Goal: Communication & Community: Answer question/provide support

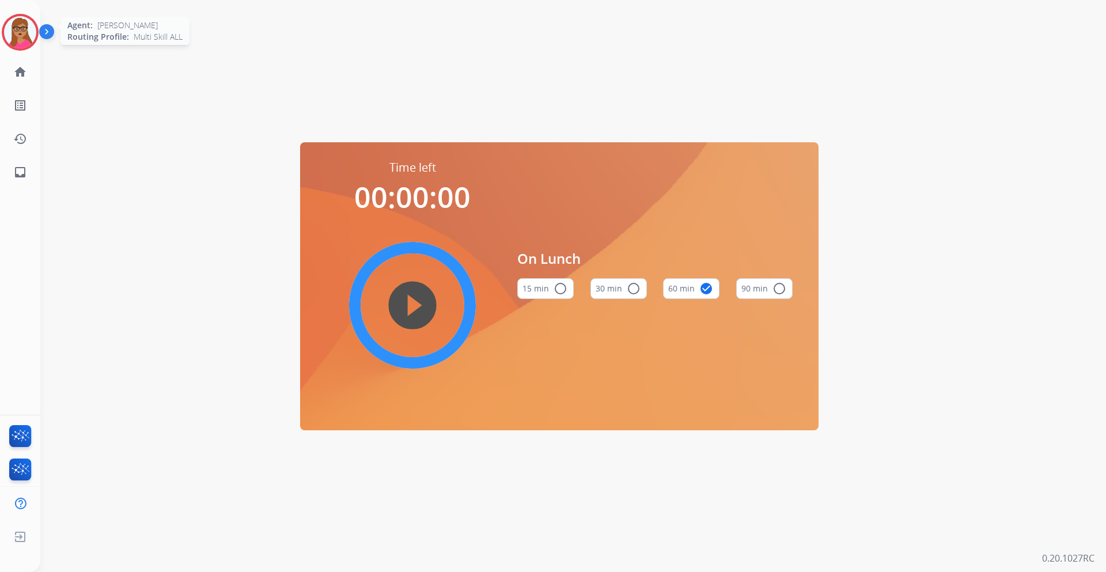
click at [22, 34] on img at bounding box center [20, 32] width 32 height 32
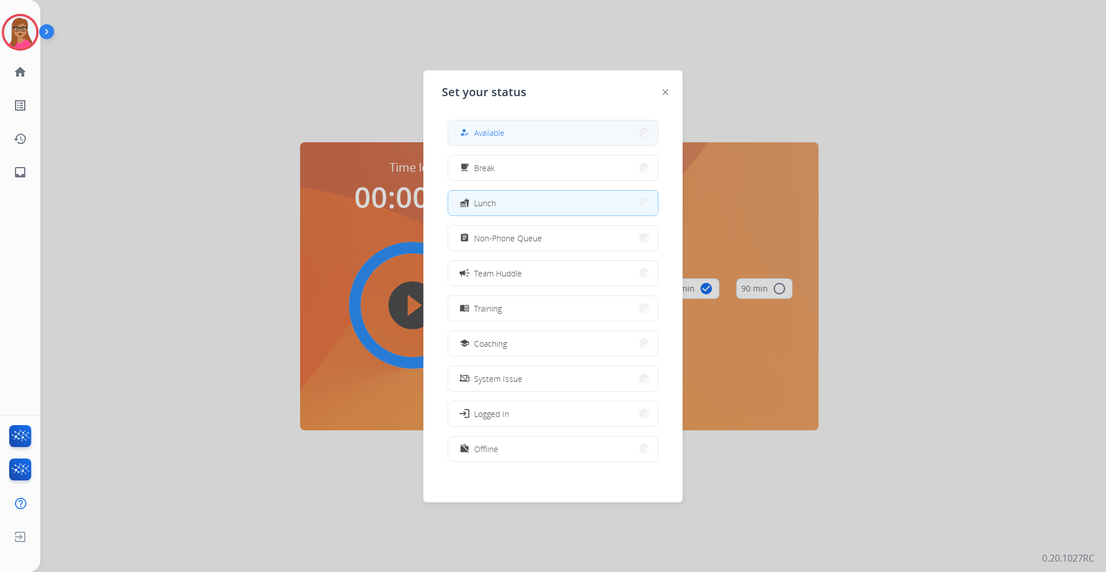
click at [565, 123] on button "how_to_reg Available" at bounding box center [553, 132] width 210 height 25
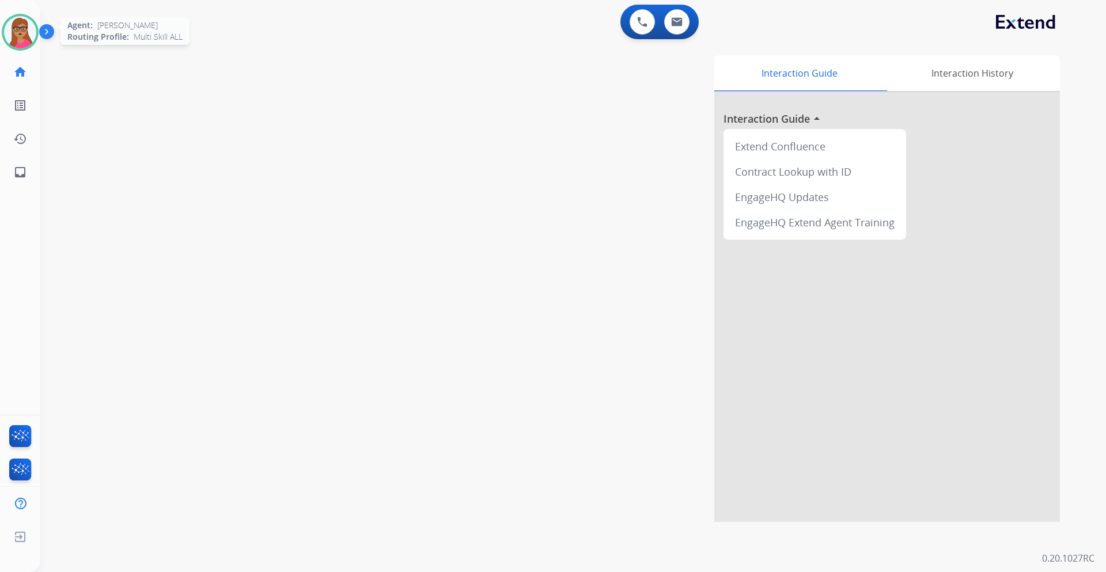
click at [29, 27] on img at bounding box center [20, 32] width 32 height 32
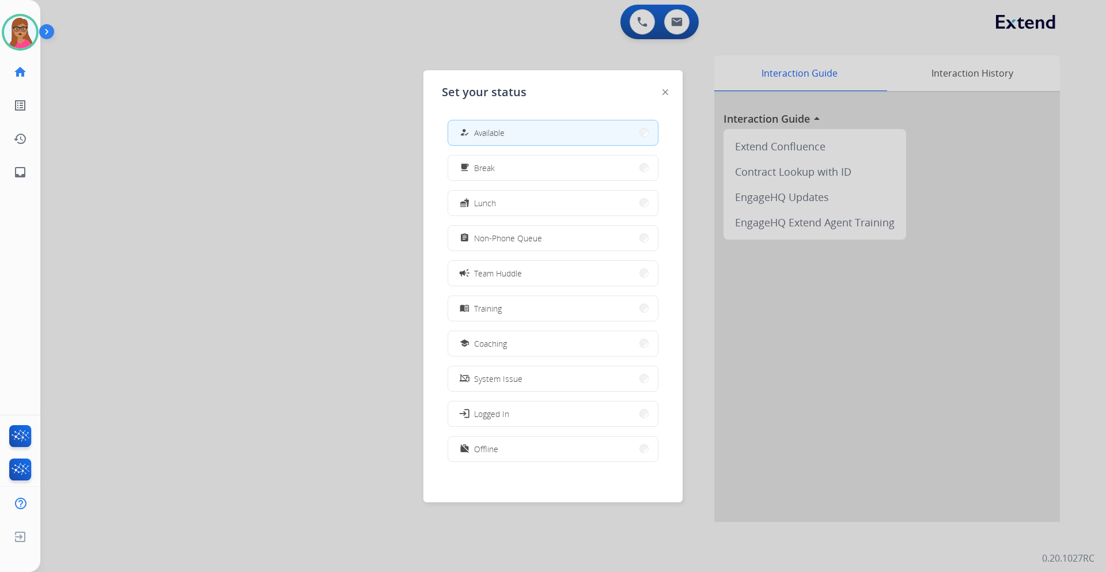
click at [357, 84] on div at bounding box center [553, 286] width 1106 height 572
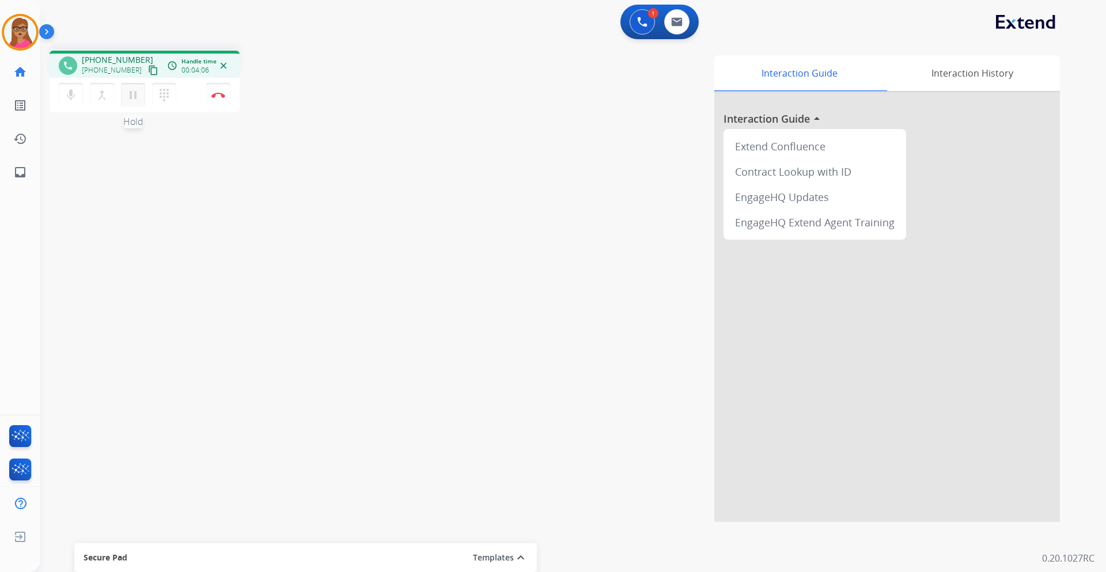
click at [139, 91] on mat-icon "pause" at bounding box center [133, 95] width 14 height 14
click at [134, 101] on mat-icon "play_arrow" at bounding box center [133, 95] width 14 height 14
click at [215, 99] on button "Disconnect" at bounding box center [218, 95] width 24 height 24
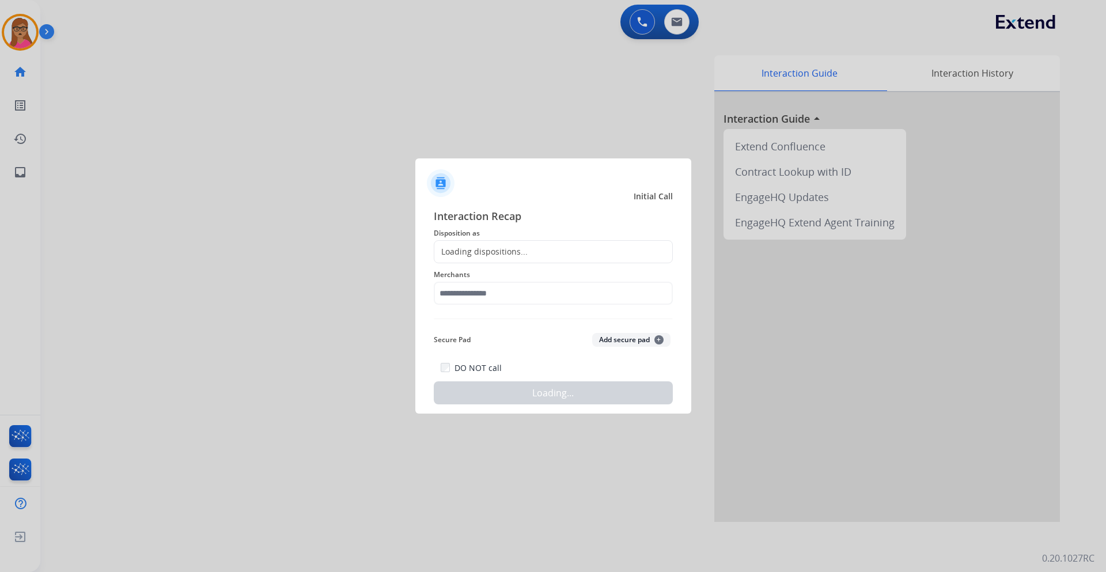
click at [489, 255] on div "Loading dispositions..." at bounding box center [480, 252] width 93 height 12
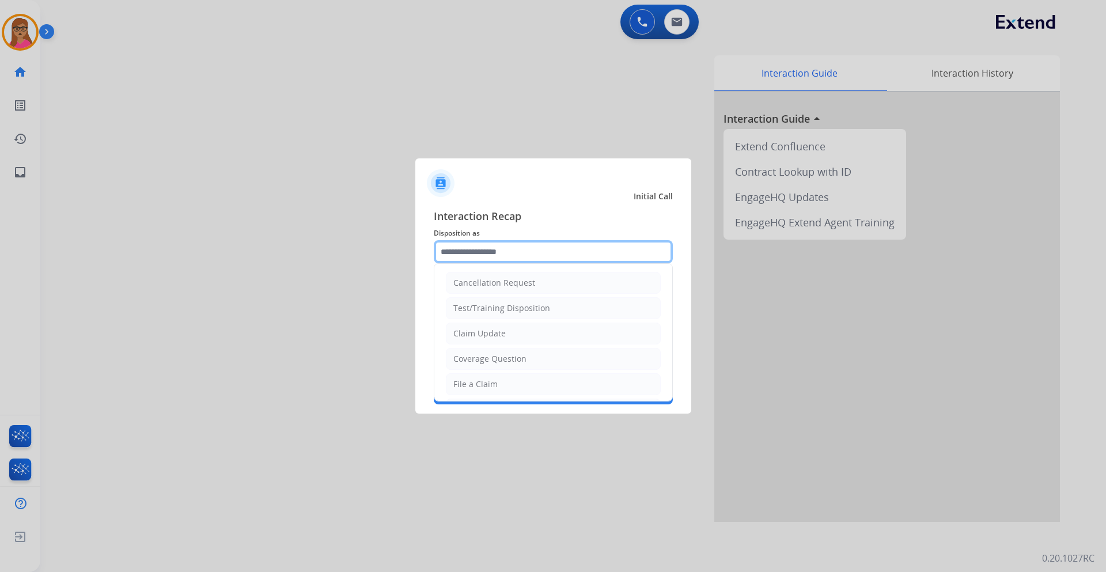
click at [474, 247] on input "text" at bounding box center [553, 251] width 239 height 23
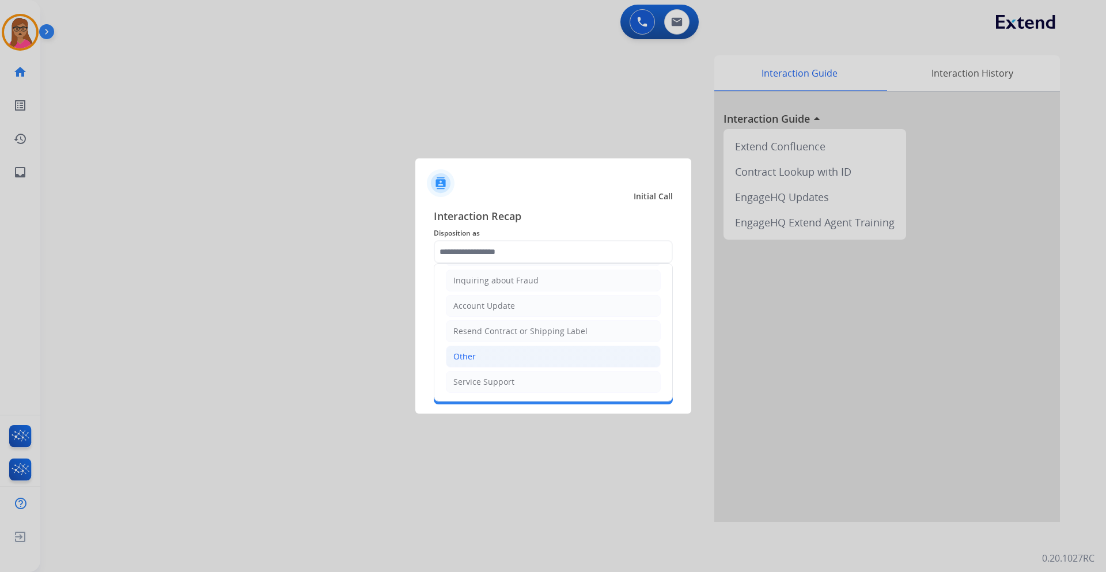
click at [474, 359] on div "Other" at bounding box center [464, 357] width 22 height 12
type input "*****"
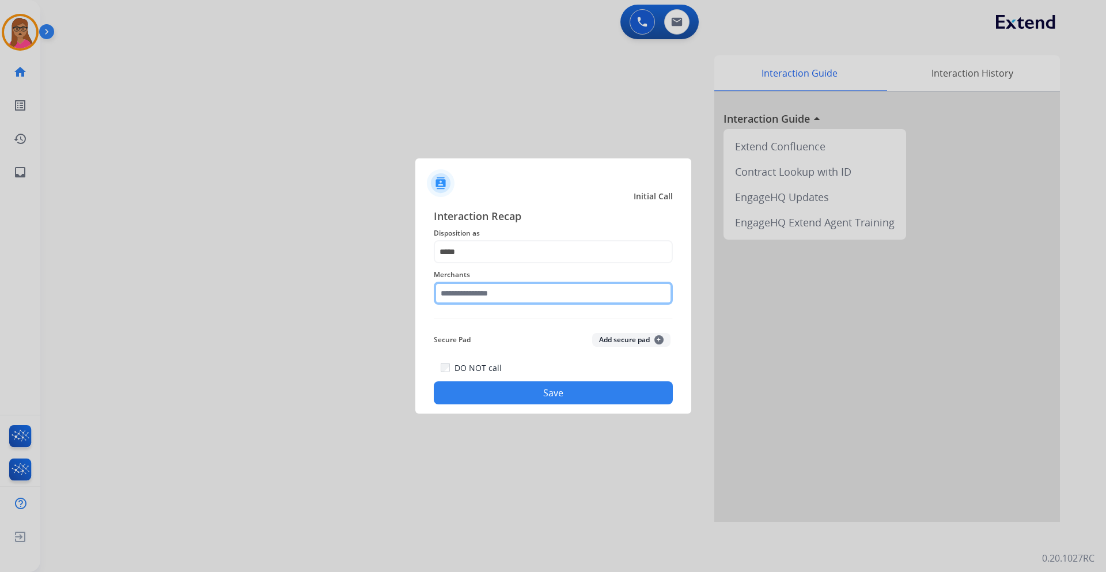
click at [511, 285] on input "text" at bounding box center [553, 293] width 239 height 23
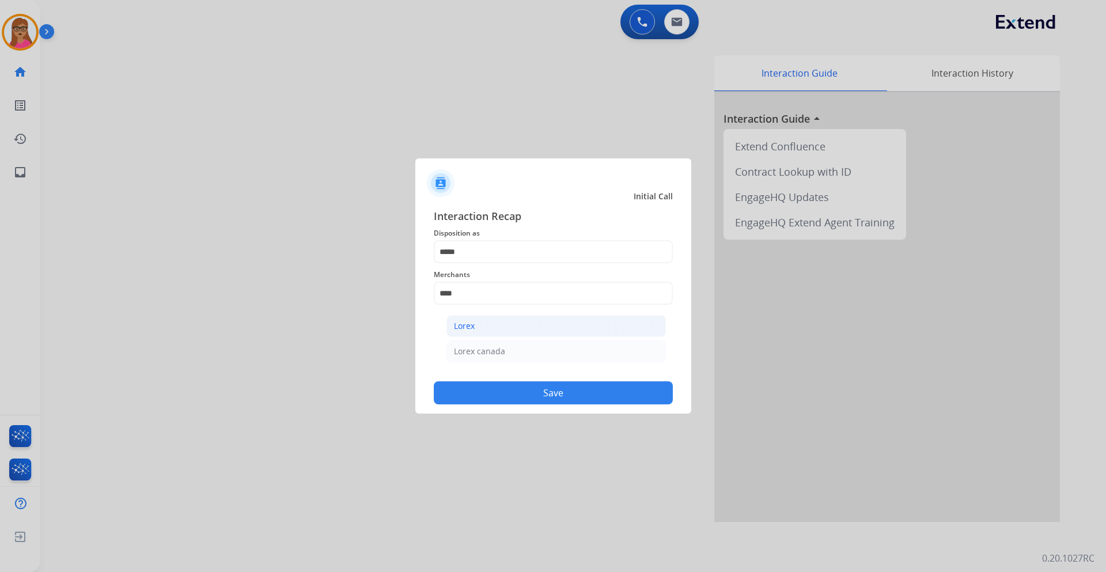
click at [490, 334] on li "Lorex" at bounding box center [557, 326] width 220 height 22
type input "*****"
click at [544, 399] on button "Save" at bounding box center [553, 392] width 239 height 23
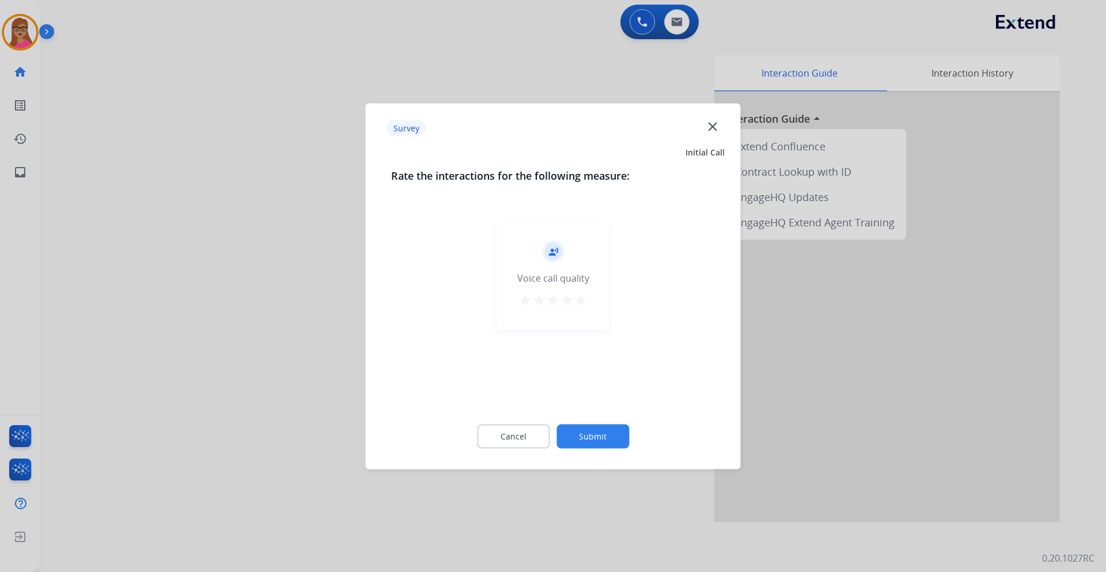
click at [208, 173] on div at bounding box center [553, 286] width 1106 height 572
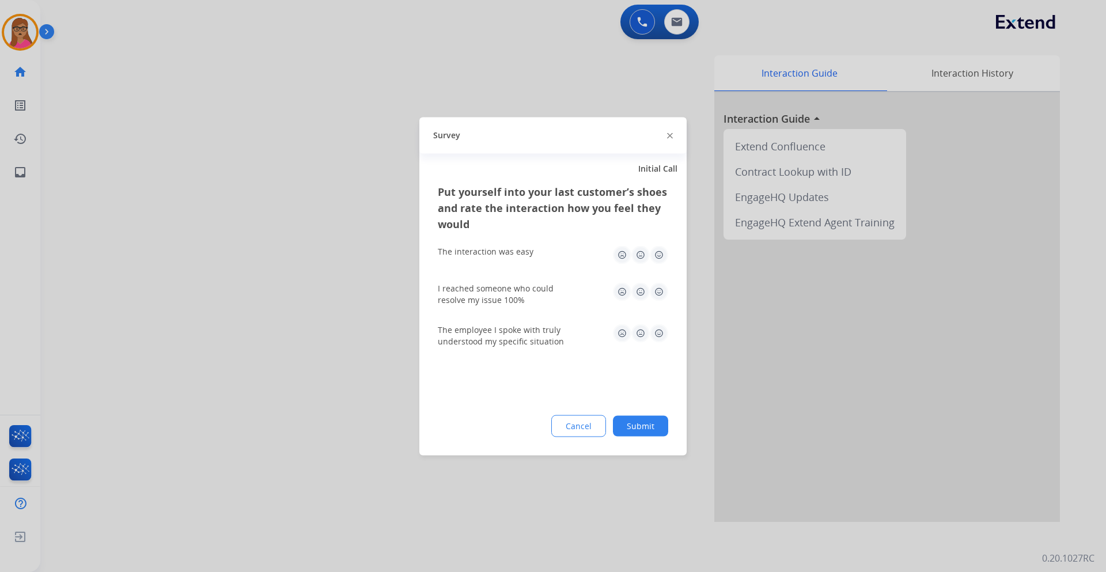
click at [208, 173] on div at bounding box center [553, 286] width 1106 height 572
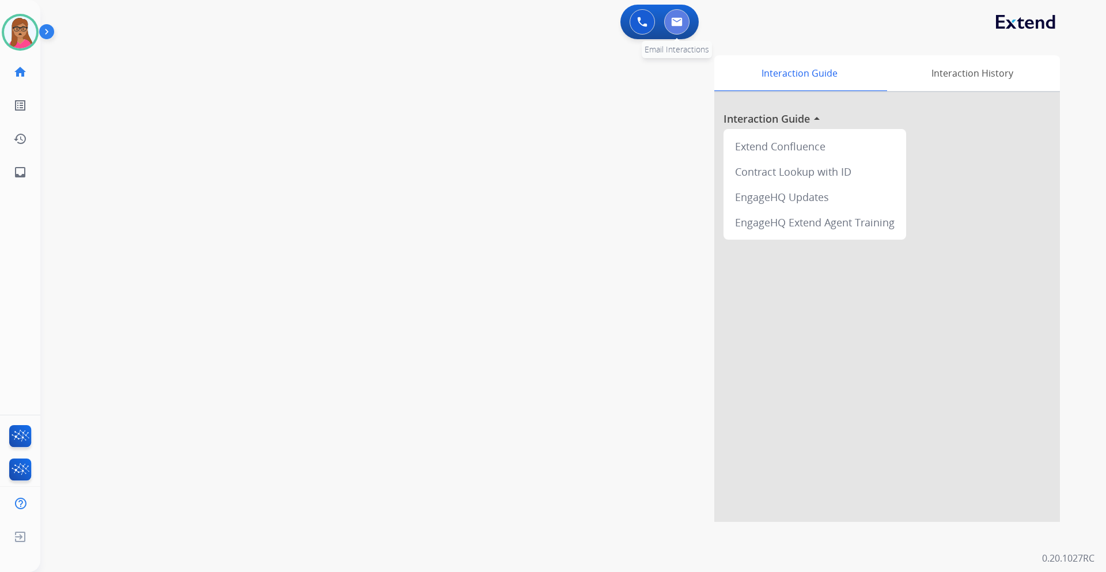
click at [688, 21] on button at bounding box center [676, 21] width 25 height 25
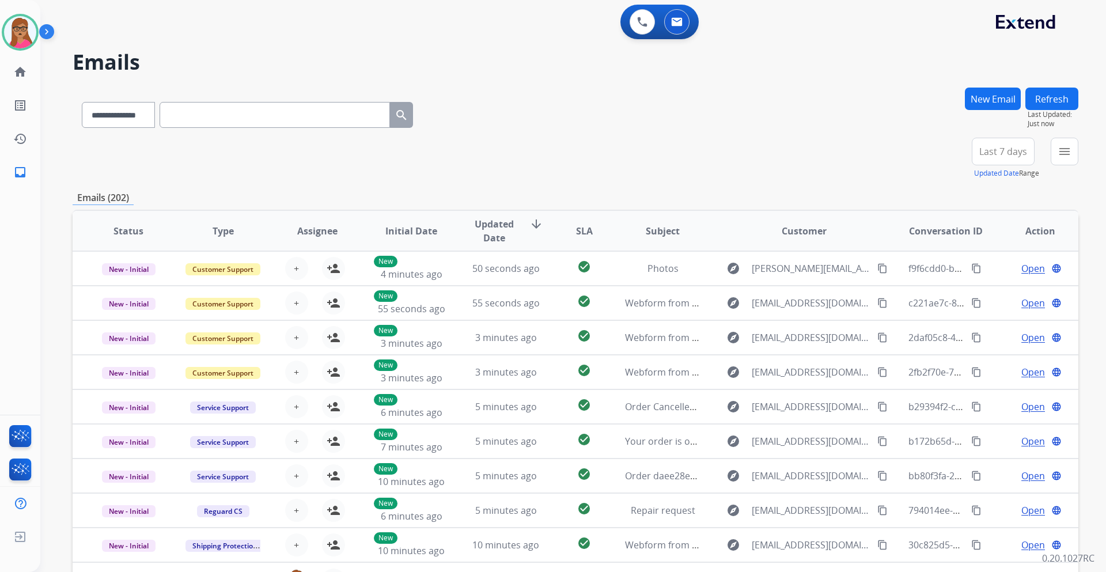
click at [1000, 154] on span "Last 7 days" at bounding box center [1004, 151] width 48 height 5
click at [986, 292] on div "Last 90 days" at bounding box center [999, 291] width 63 height 17
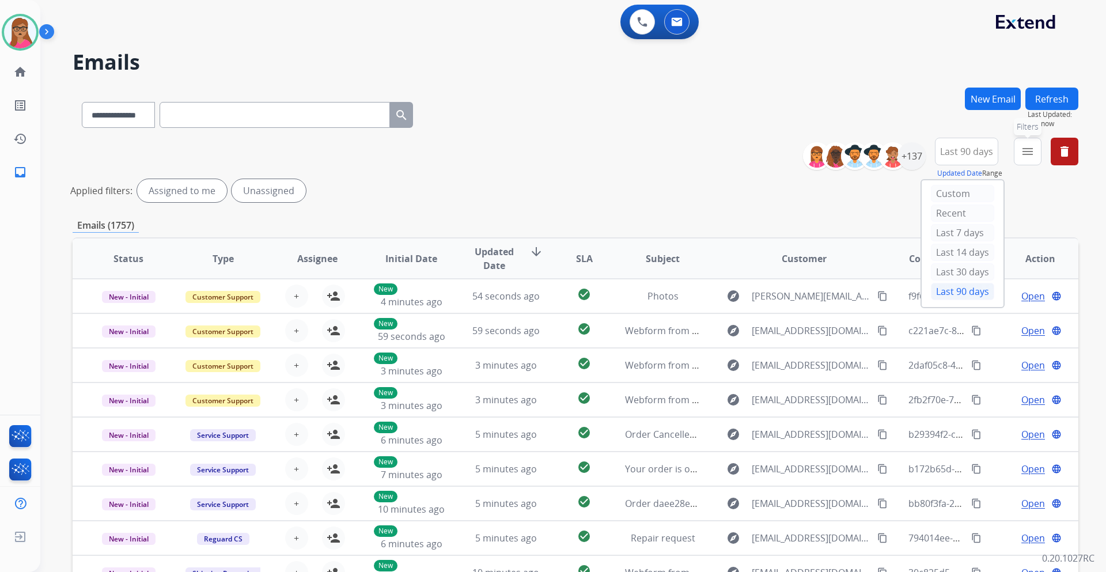
click at [1032, 148] on mat-icon "menu" at bounding box center [1028, 152] width 14 height 14
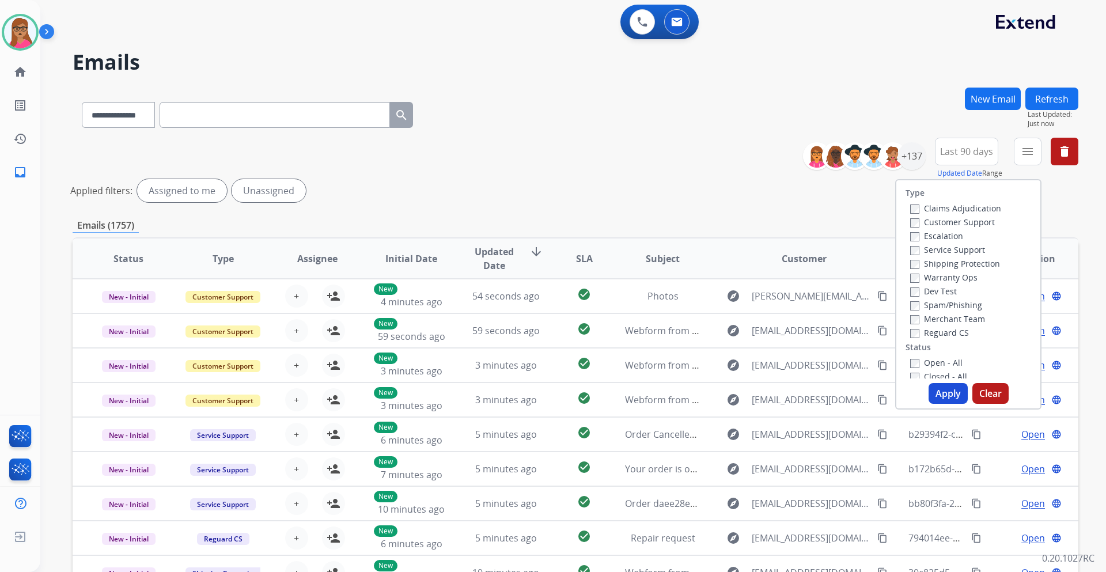
click at [978, 222] on label "Customer Support" at bounding box center [952, 222] width 85 height 11
click at [974, 260] on label "Shipping Protection" at bounding box center [955, 263] width 90 height 11
click at [945, 325] on div "Merchant Team" at bounding box center [955, 319] width 91 height 14
click at [945, 330] on label "Reguard CS" at bounding box center [939, 332] width 59 height 11
drag, startPoint x: 931, startPoint y: 360, endPoint x: 955, endPoint y: 377, distance: 29.4
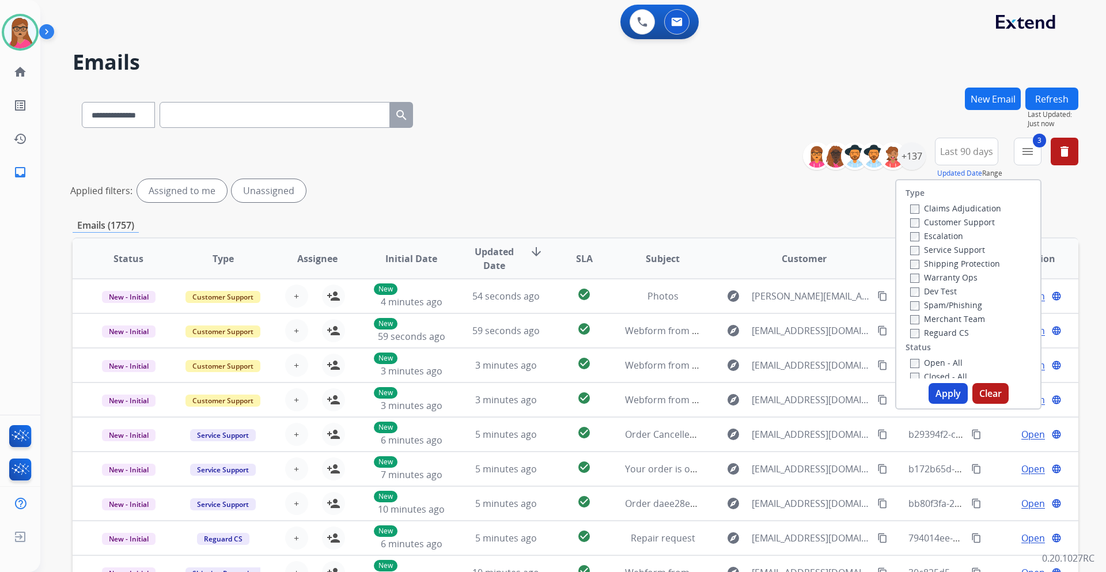
click at [930, 360] on label "Open - All" at bounding box center [936, 362] width 52 height 11
click at [944, 389] on button "Apply" at bounding box center [948, 393] width 39 height 21
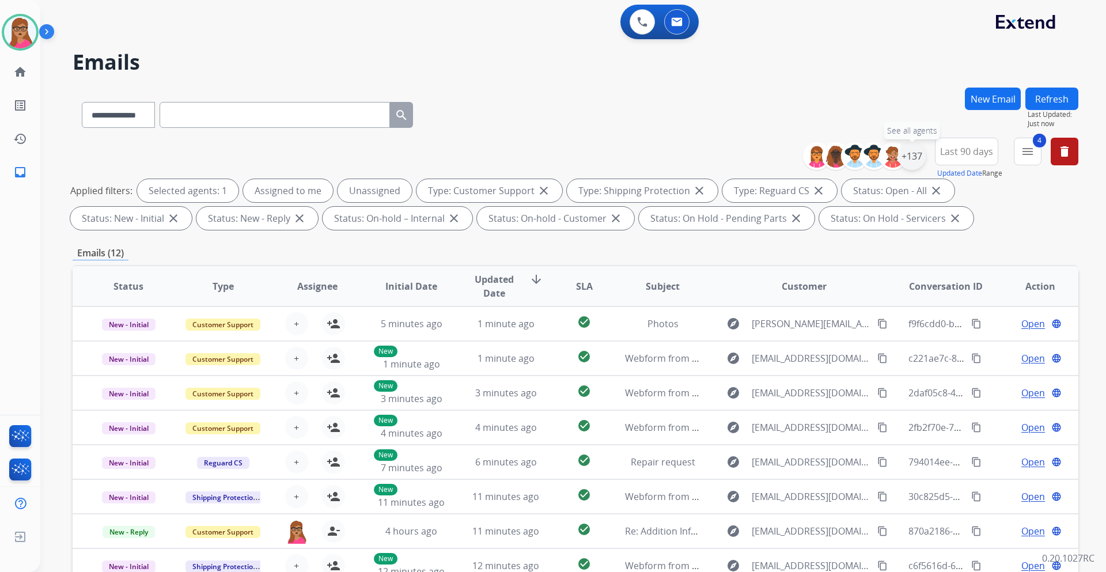
click at [901, 158] on div "+137" at bounding box center [912, 156] width 28 height 28
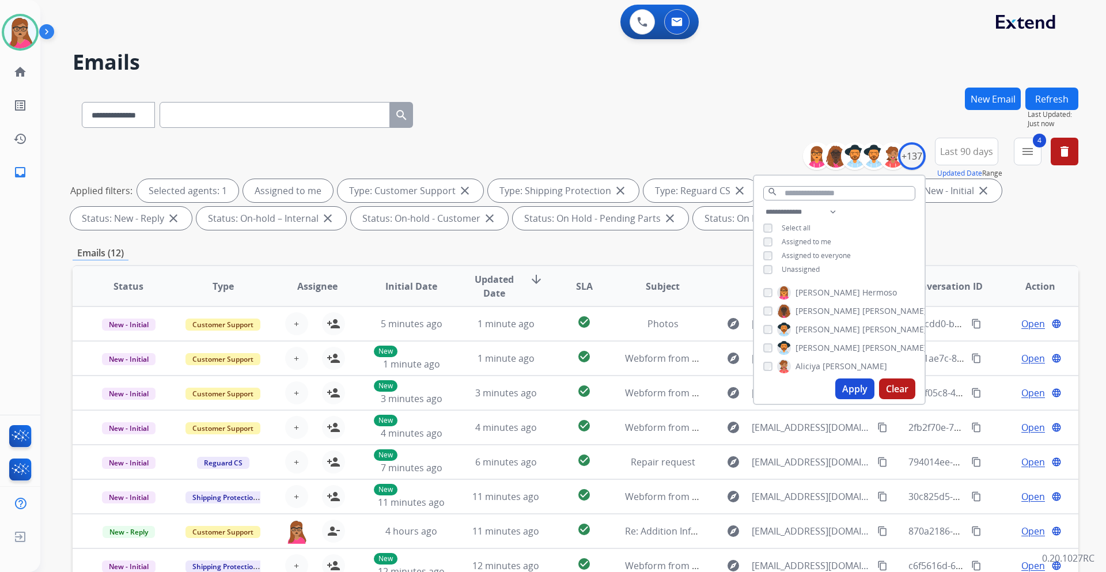
click at [848, 384] on button "Apply" at bounding box center [854, 389] width 39 height 21
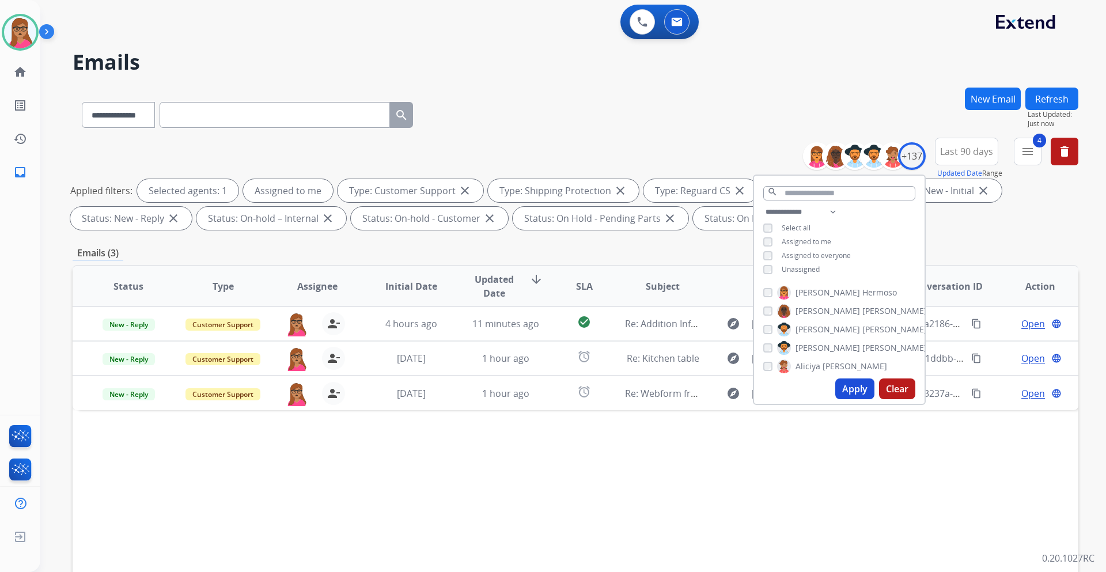
click at [682, 508] on div "Status Type Assignee Initial Date Updated Date arrow_downward SLA Subject Custo…" at bounding box center [576, 458] width 1006 height 386
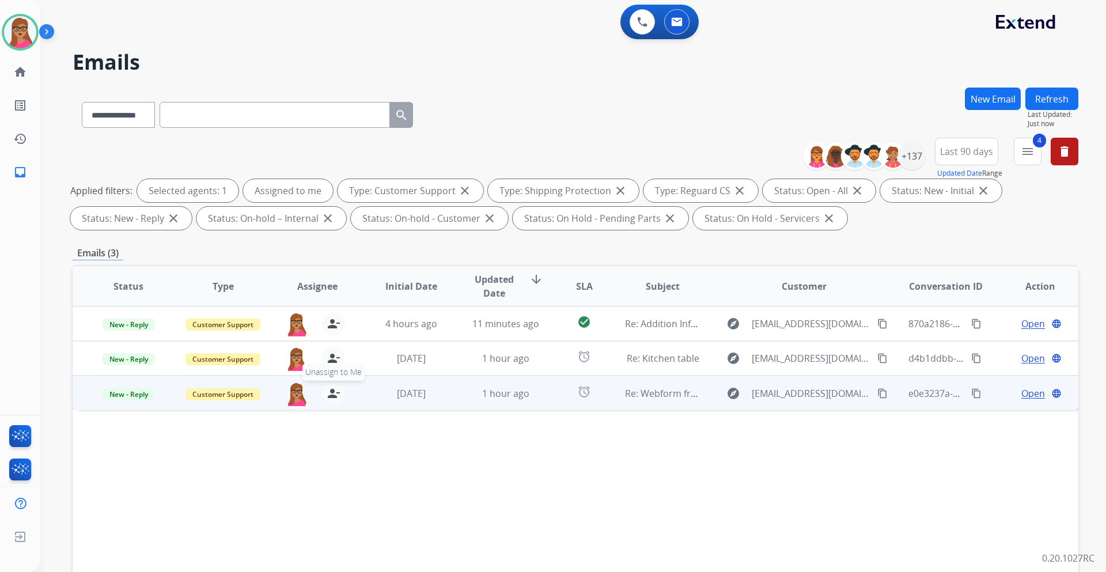
click at [336, 398] on mat-icon "person_remove" at bounding box center [334, 394] width 14 height 14
click at [335, 397] on mat-icon "person_add" at bounding box center [334, 394] width 14 height 14
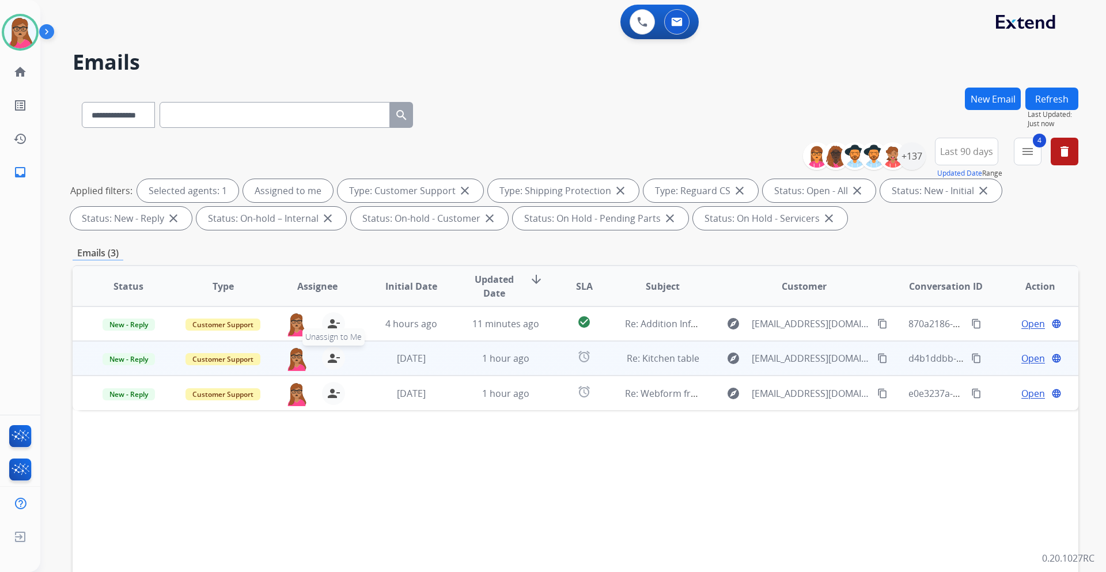
click at [330, 357] on mat-icon "person_remove" at bounding box center [334, 358] width 14 height 14
click at [330, 357] on mat-icon "person_add" at bounding box center [334, 358] width 14 height 14
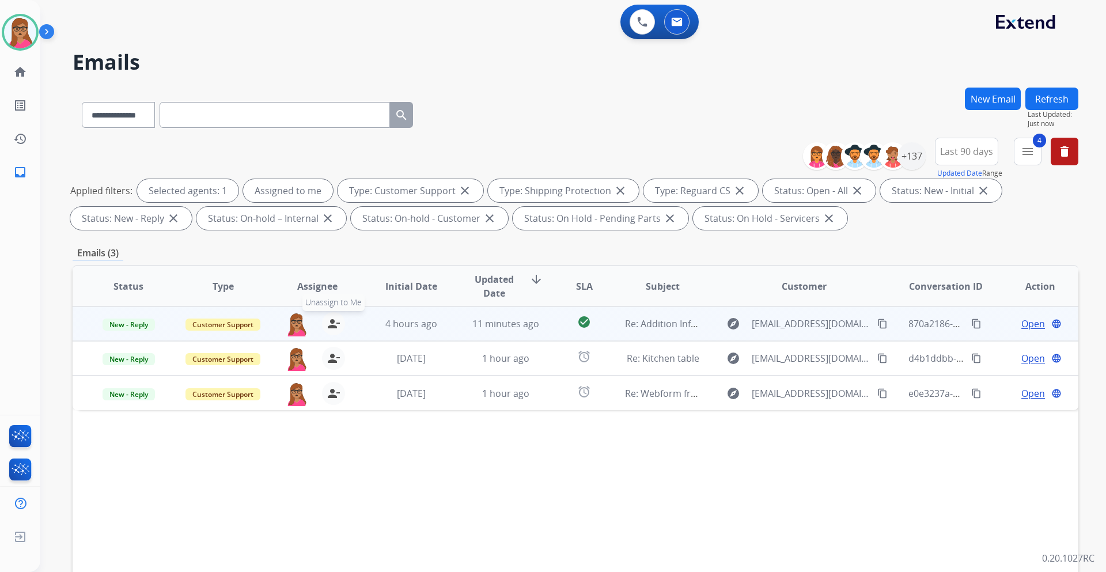
click at [331, 324] on mat-icon "person_remove" at bounding box center [334, 324] width 14 height 14
click at [331, 324] on mat-icon "person_add" at bounding box center [334, 324] width 14 height 14
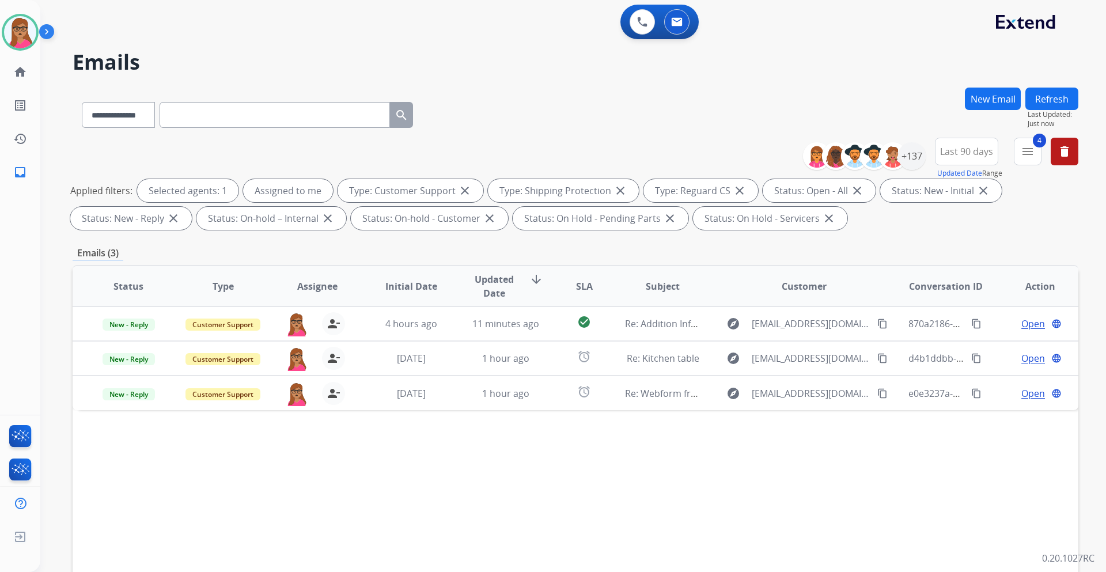
click at [1066, 99] on button "Refresh" at bounding box center [1052, 99] width 53 height 22
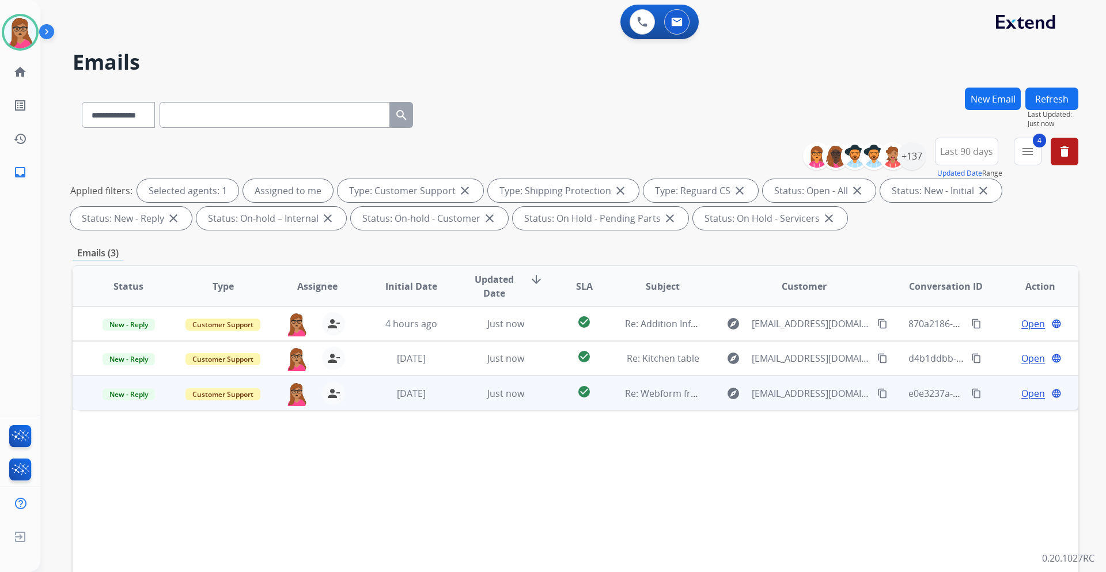
click at [1022, 394] on span "Open" at bounding box center [1034, 394] width 24 height 14
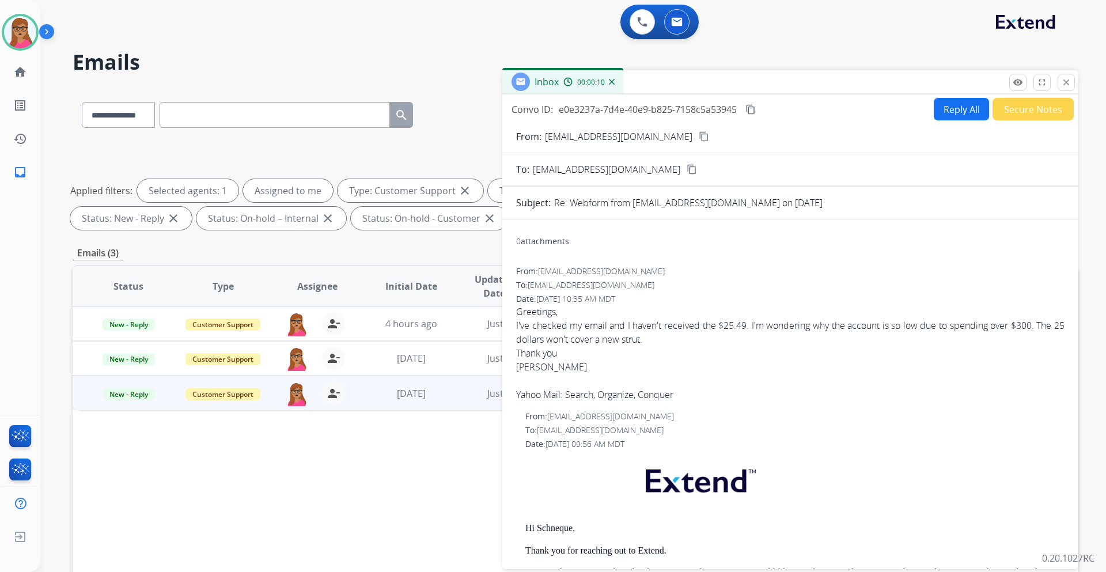
click at [662, 137] on div "From: [EMAIL_ADDRESS][DOMAIN_NAME] content_copy" at bounding box center [790, 137] width 576 height 14
click at [699, 135] on mat-icon "content_copy" at bounding box center [704, 136] width 10 height 10
click at [955, 122] on form "From: [EMAIL_ADDRESS][DOMAIN_NAME] content_copy To: [EMAIL_ADDRESS][DOMAIN_NAME…" at bounding box center [790, 487] width 576 height 734
click at [955, 111] on button "Reply All" at bounding box center [961, 109] width 55 height 22
select select "**********"
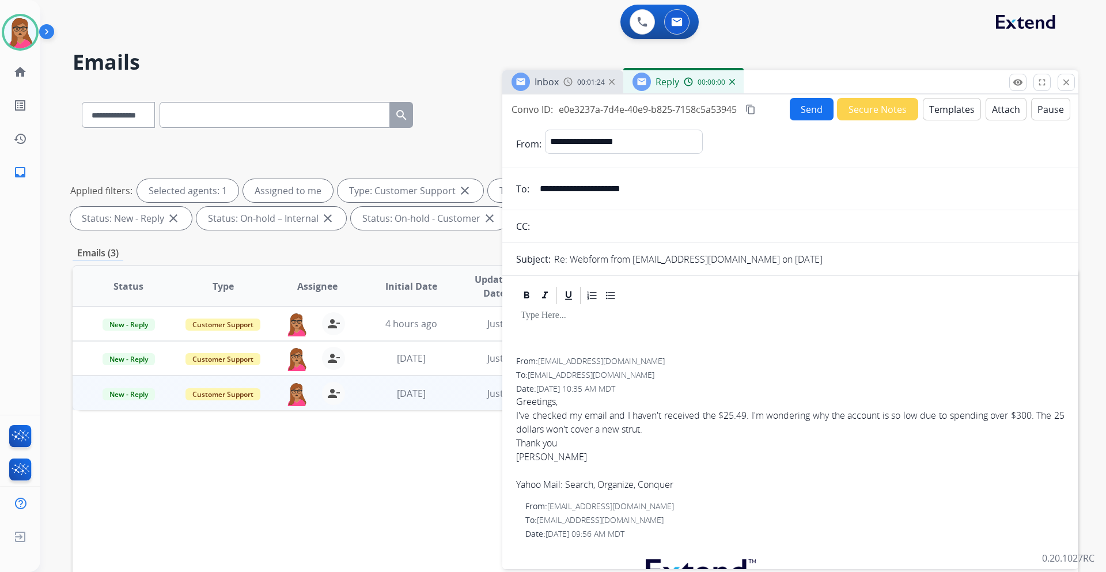
click at [940, 115] on button "Templates" at bounding box center [952, 109] width 58 height 22
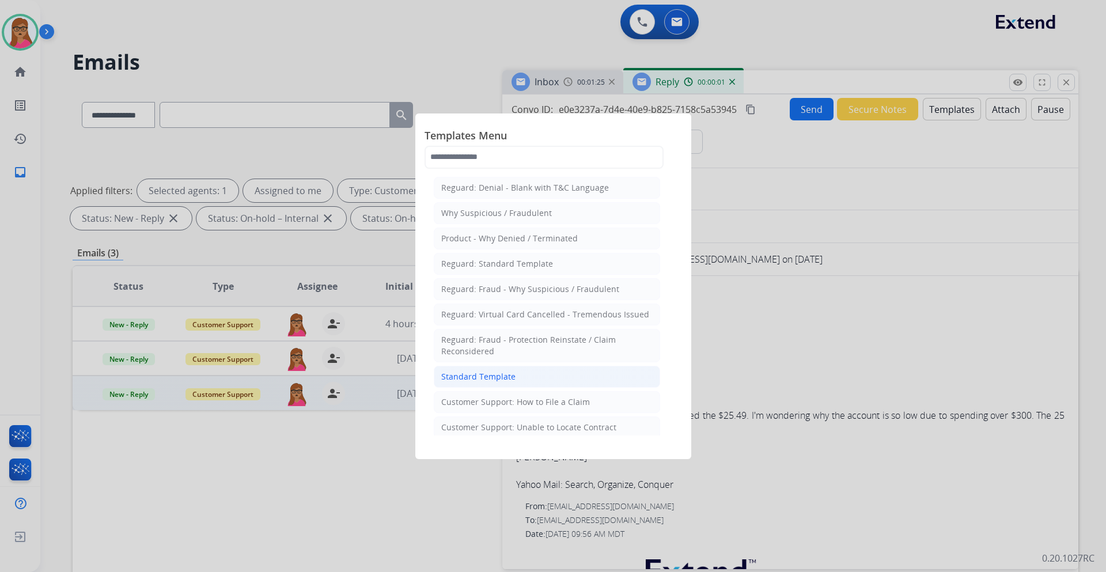
click at [517, 374] on li "Standard Template" at bounding box center [547, 377] width 226 height 22
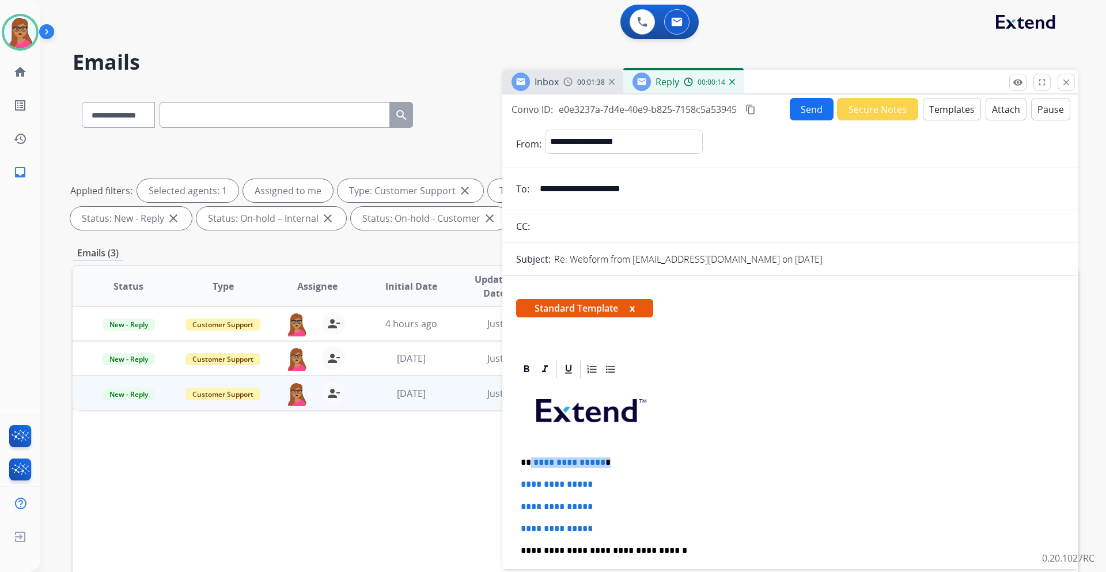
drag, startPoint x: 584, startPoint y: 462, endPoint x: 531, endPoint y: 463, distance: 53.0
click at [531, 463] on p "**********" at bounding box center [786, 462] width 530 height 10
paste div
click at [530, 461] on p "**********" at bounding box center [786, 462] width 530 height 10
click at [574, 463] on p "**********" at bounding box center [786, 462] width 530 height 10
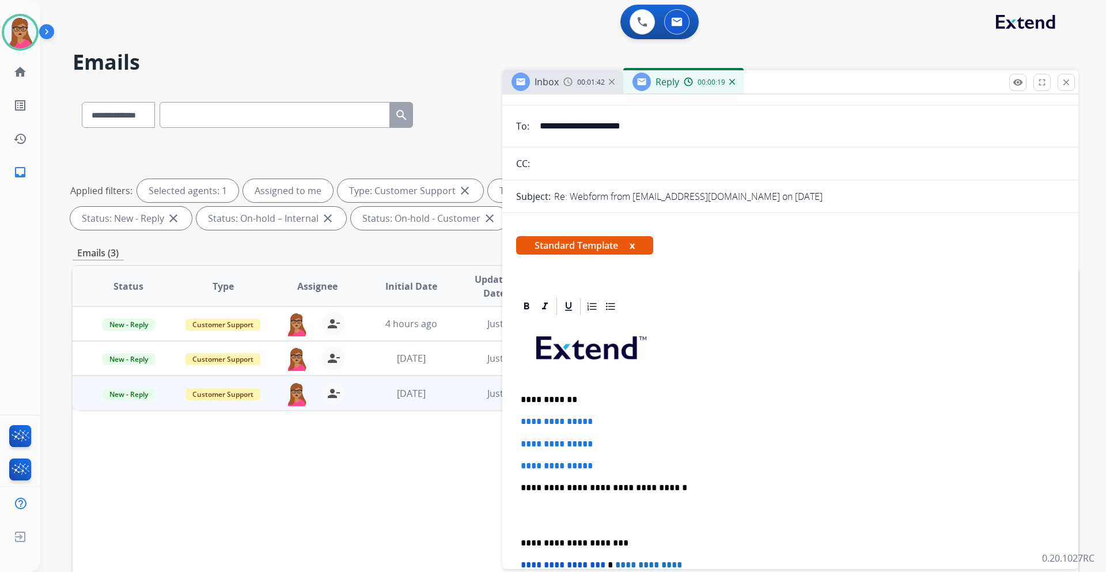
scroll to position [115, 0]
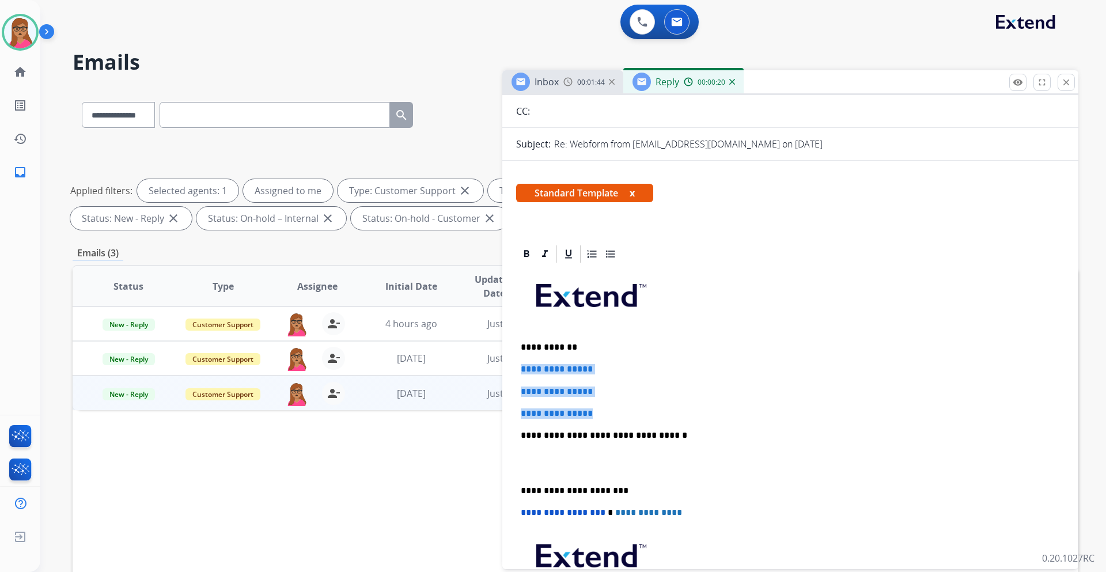
drag, startPoint x: 517, startPoint y: 370, endPoint x: 599, endPoint y: 412, distance: 91.7
click at [599, 412] on div "**********" at bounding box center [790, 462] width 549 height 396
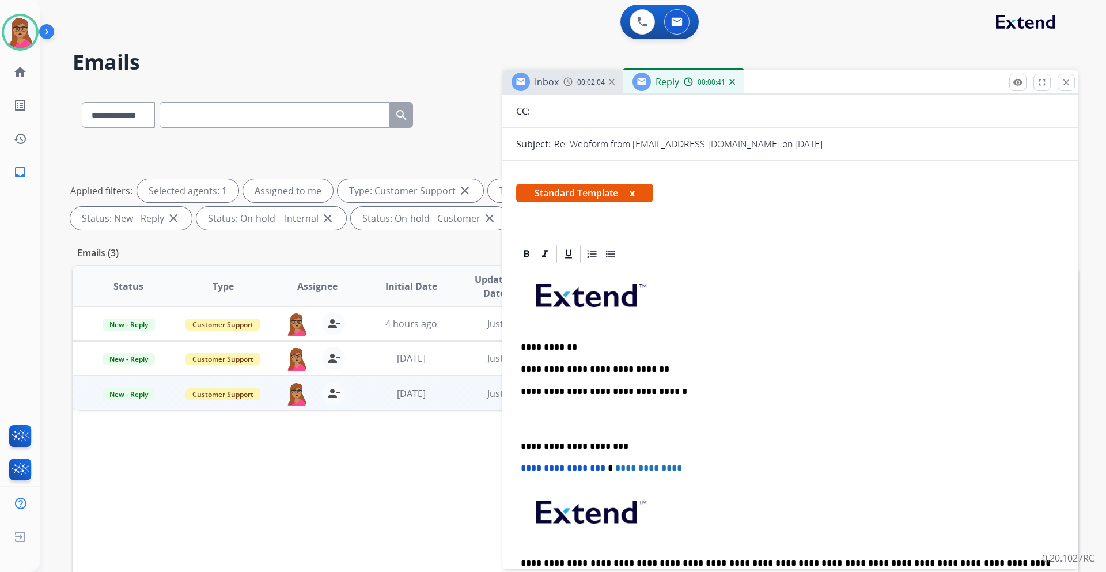
click at [558, 82] on span "Inbox" at bounding box center [547, 81] width 24 height 13
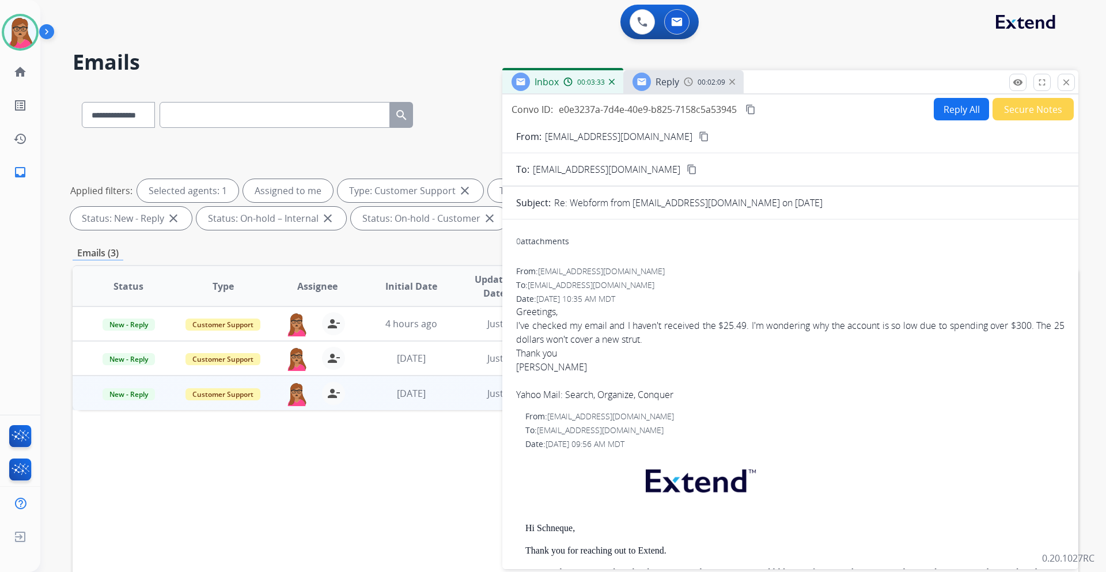
click at [659, 84] on span "Reply" at bounding box center [668, 81] width 24 height 13
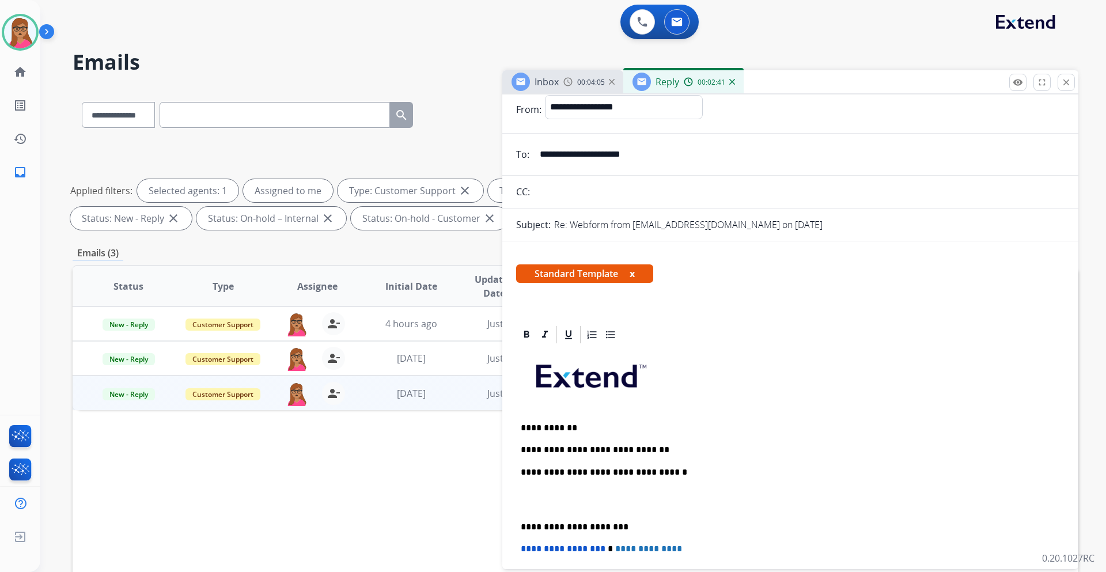
scroll to position [0, 0]
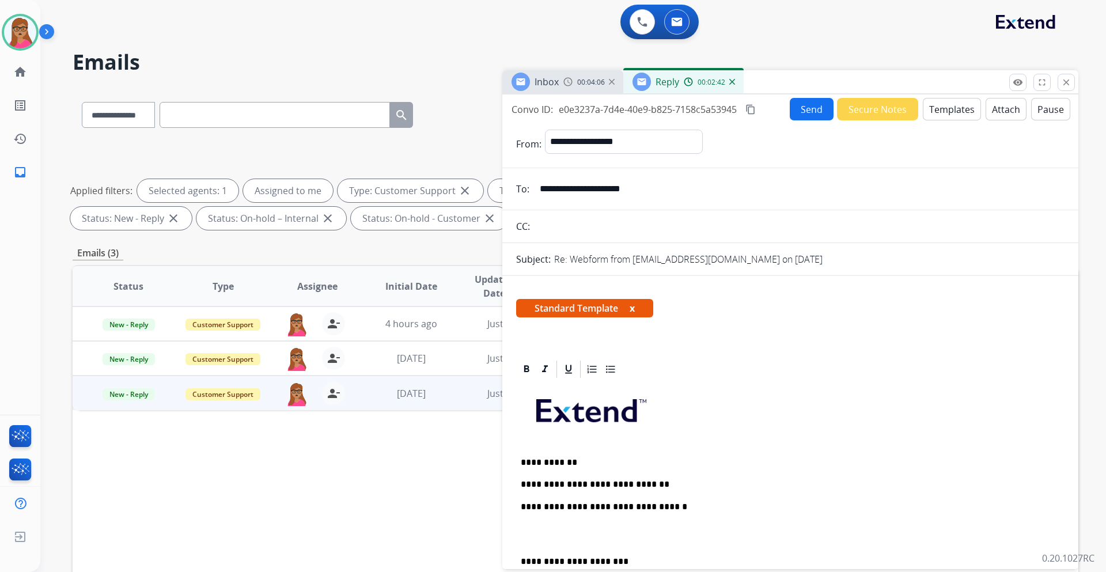
click at [751, 113] on mat-icon "content_copy" at bounding box center [751, 109] width 10 height 10
click at [660, 481] on p "**********" at bounding box center [786, 484] width 530 height 10
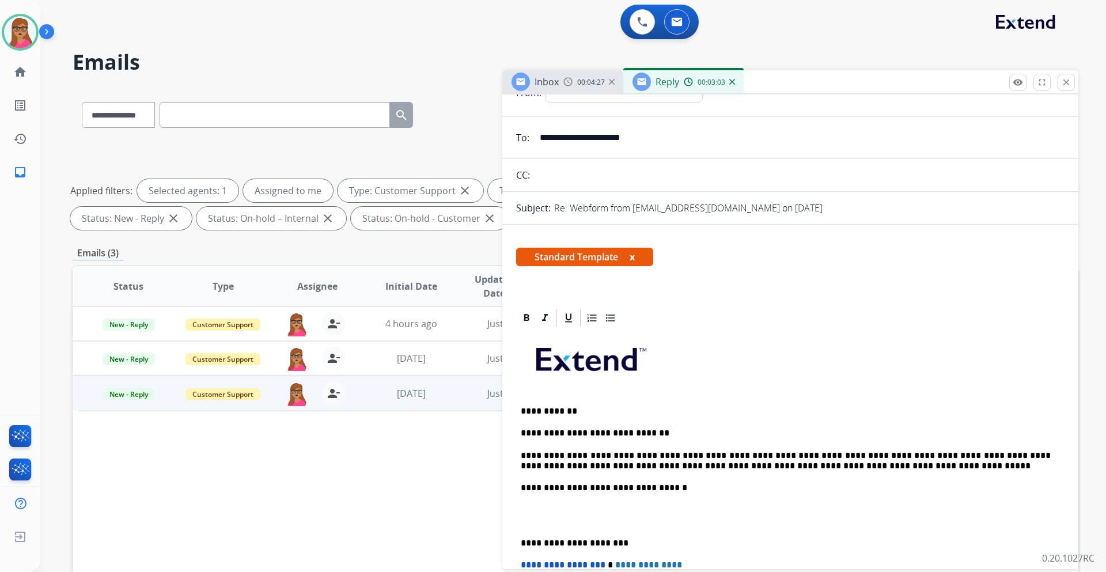
scroll to position [58, 0]
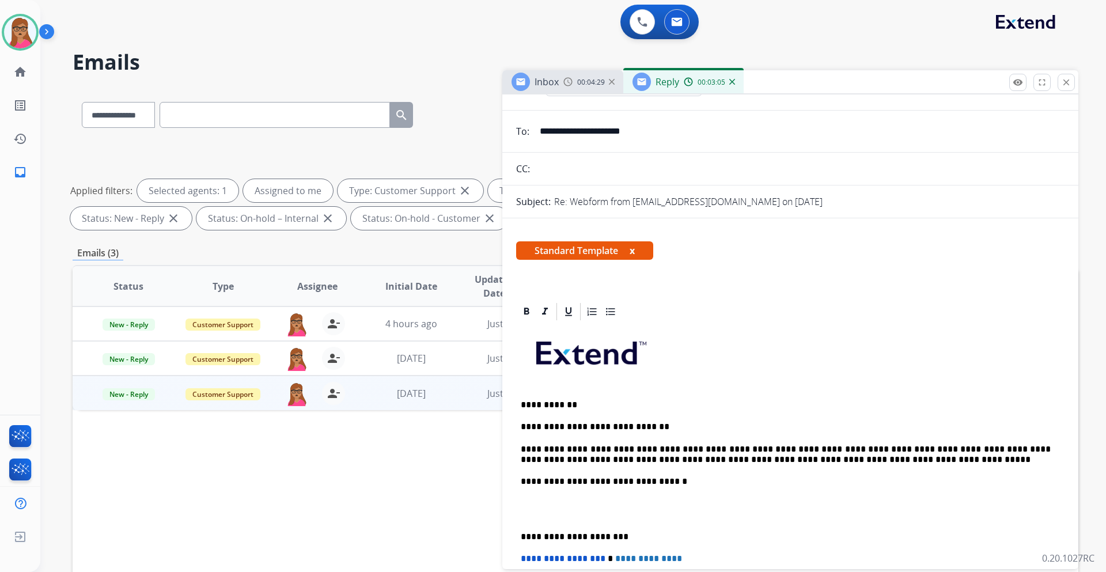
click at [784, 447] on p "**********" at bounding box center [786, 454] width 530 height 21
click at [520, 534] on div "**********" at bounding box center [790, 514] width 549 height 385
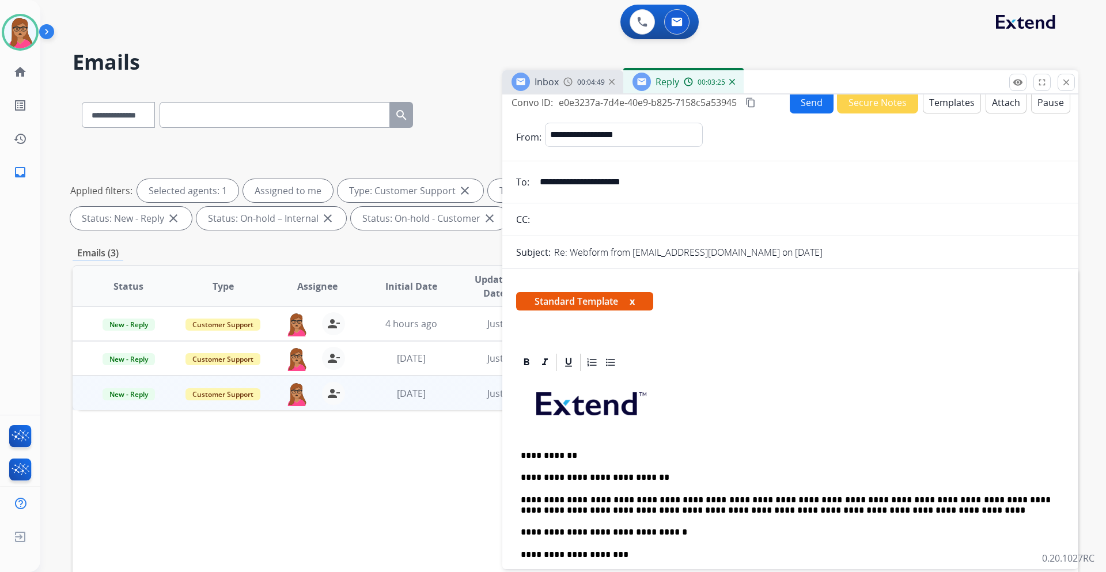
scroll to position [0, 0]
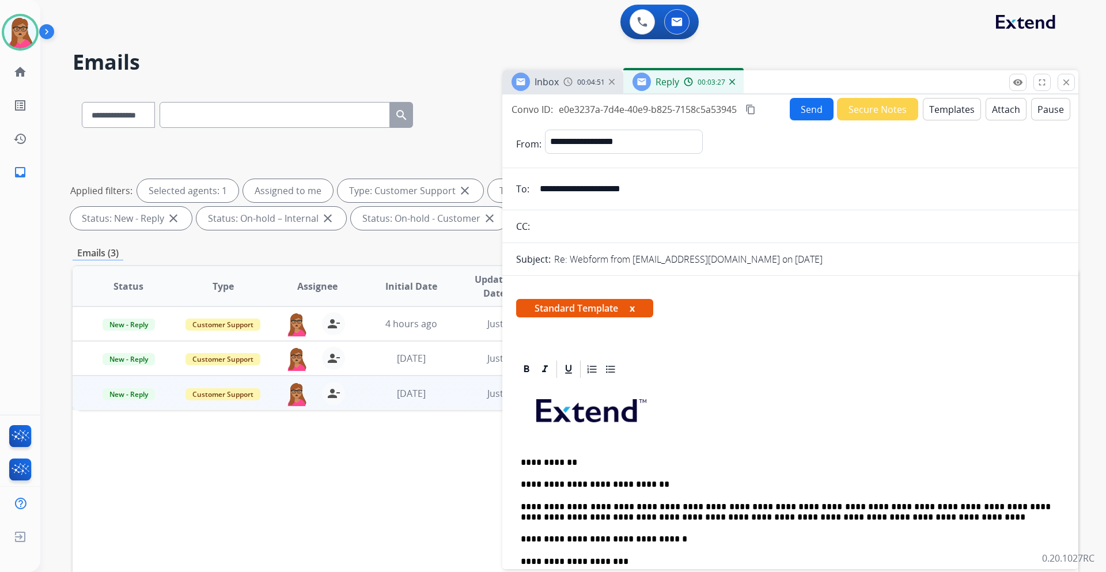
click at [803, 109] on button "Send" at bounding box center [812, 109] width 44 height 22
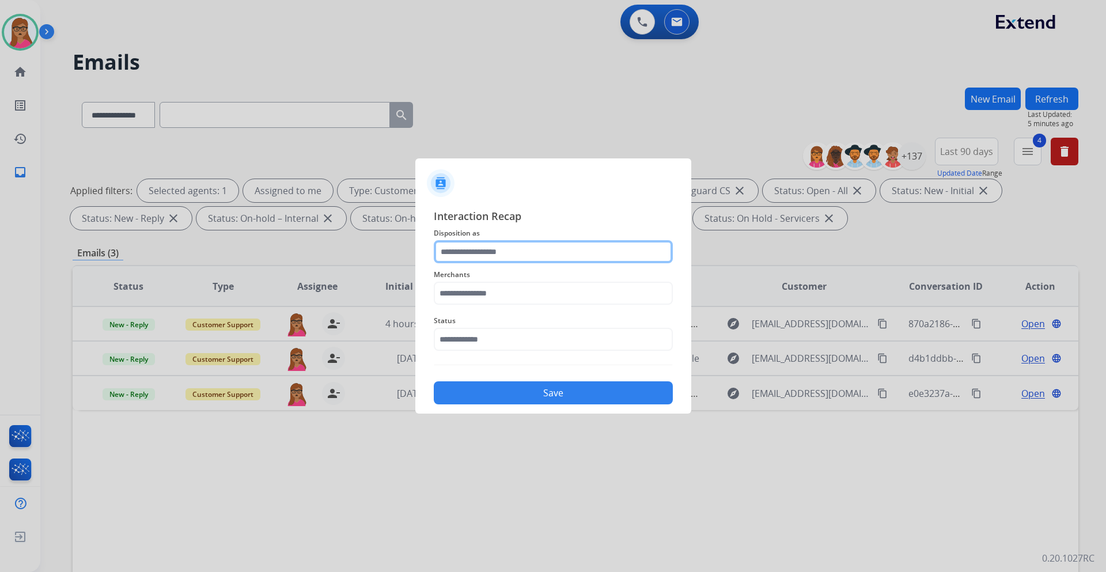
click at [486, 259] on input "text" at bounding box center [553, 251] width 239 height 23
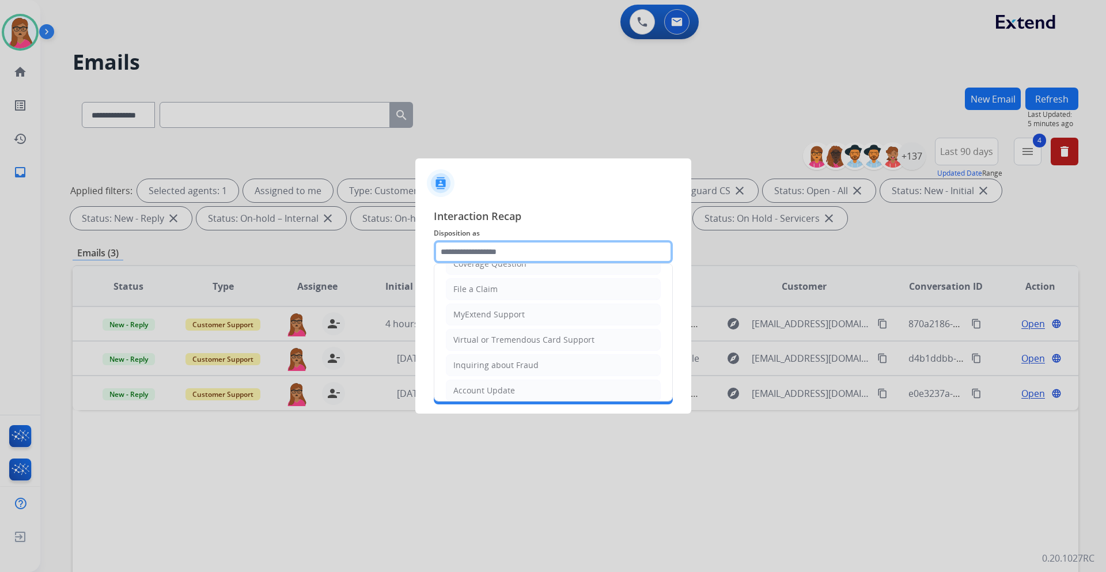
scroll to position [115, 0]
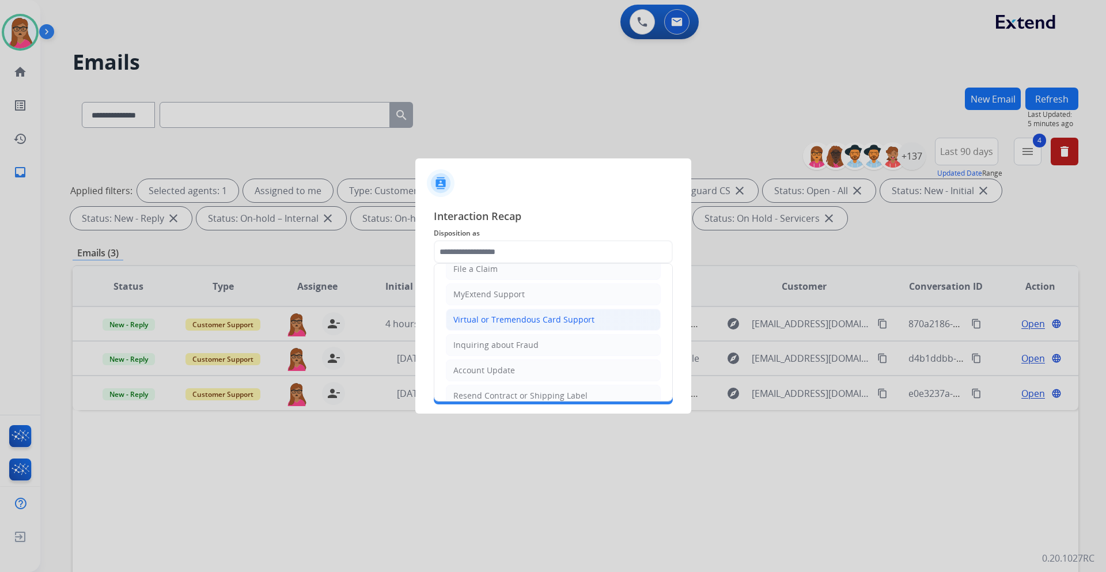
click at [525, 321] on div "Virtual or Tremendous Card Support" at bounding box center [523, 320] width 141 height 12
type input "**********"
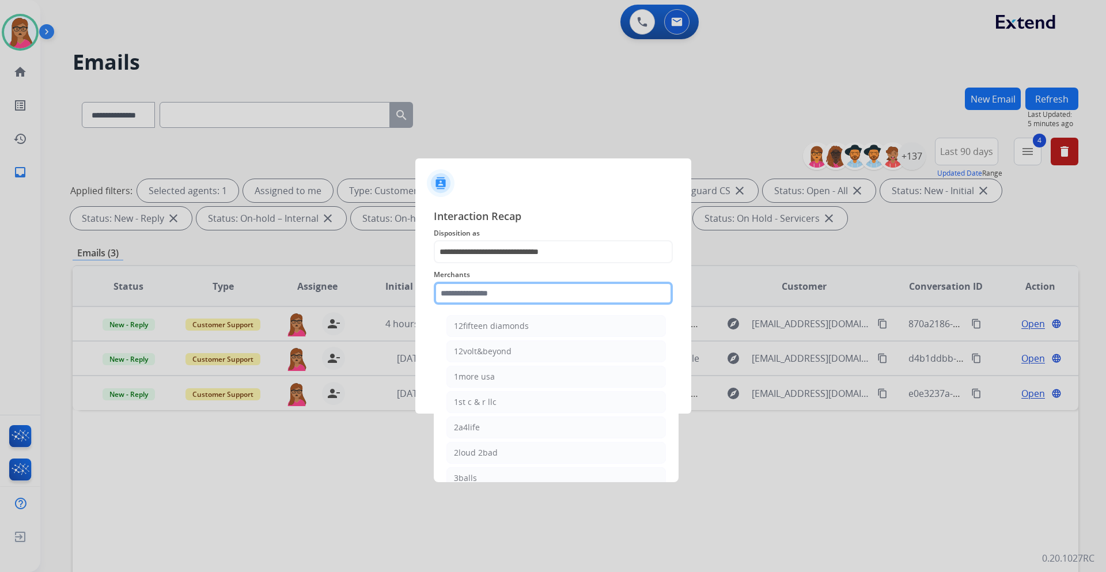
click at [519, 290] on input "text" at bounding box center [553, 293] width 239 height 23
type input "*"
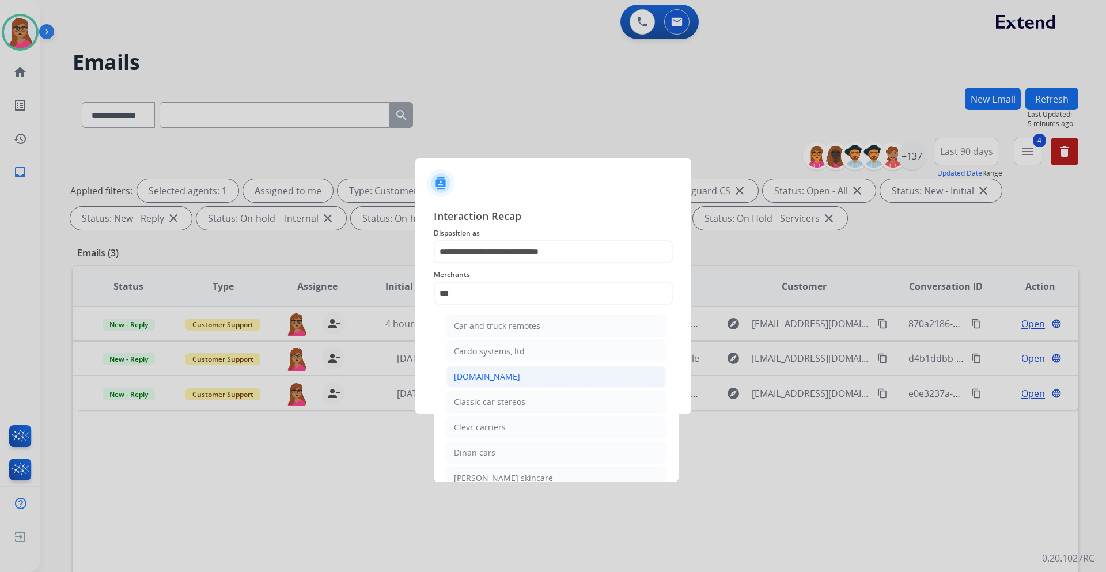
click at [512, 380] on li "[DOMAIN_NAME]" at bounding box center [557, 377] width 220 height 22
type input "**********"
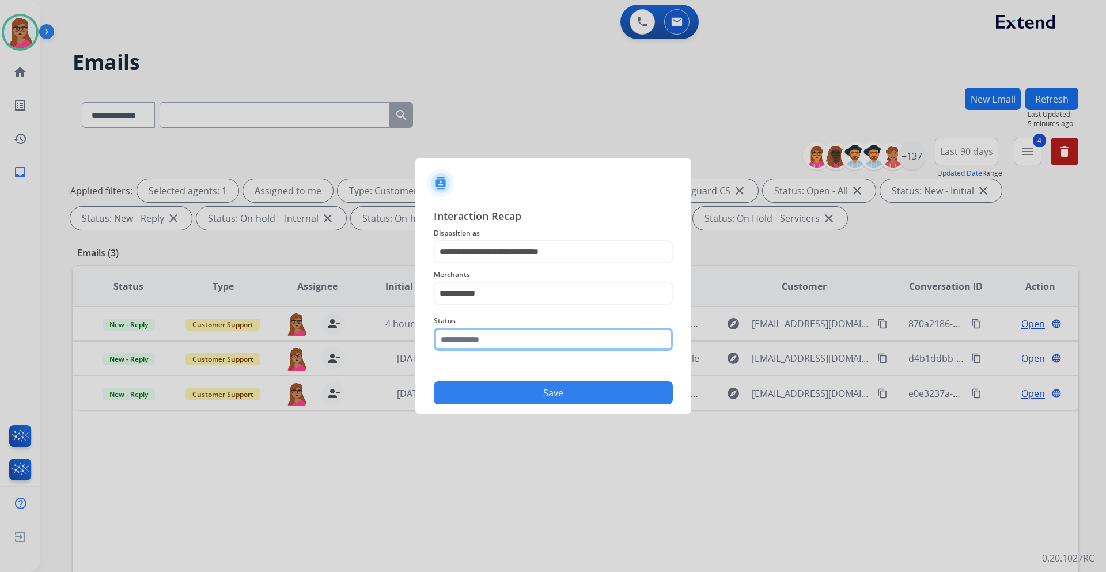
click at [495, 337] on input "text" at bounding box center [553, 339] width 239 height 23
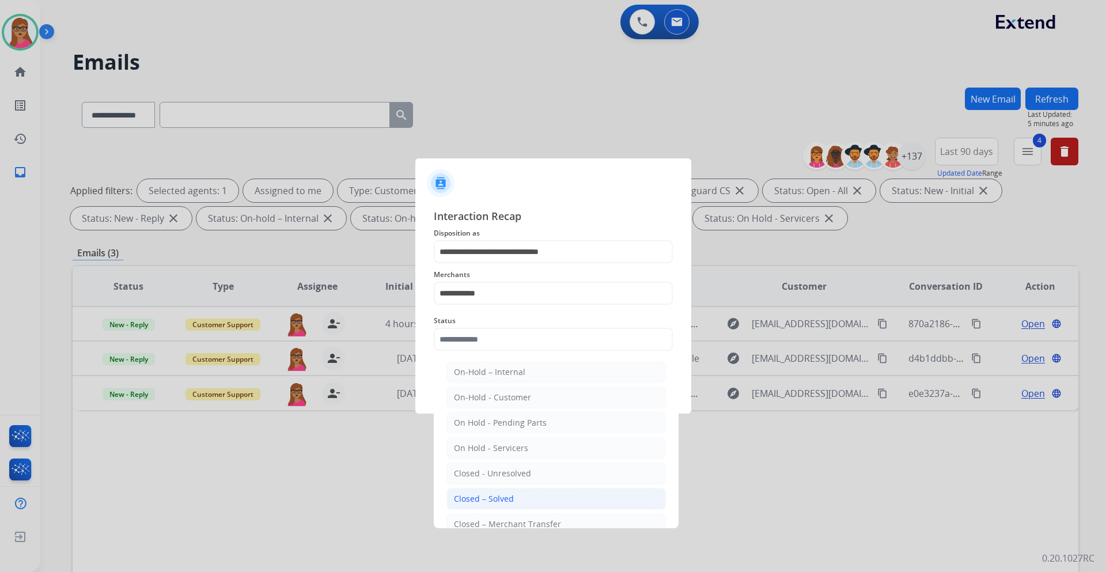
click at [492, 501] on div "Closed – Solved" at bounding box center [484, 499] width 60 height 12
type input "**********"
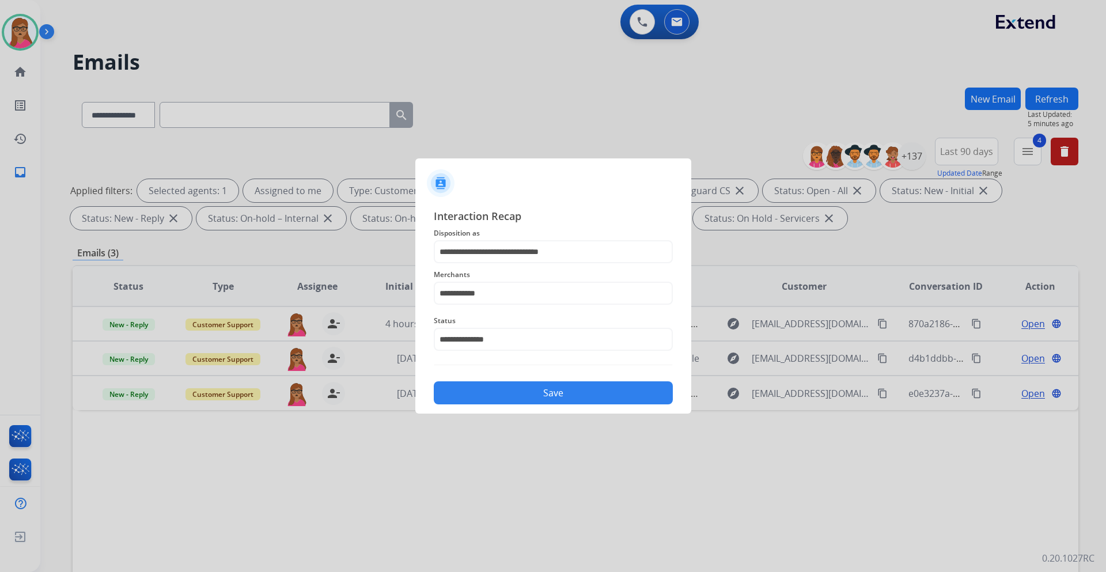
click at [528, 398] on button "Save" at bounding box center [553, 392] width 239 height 23
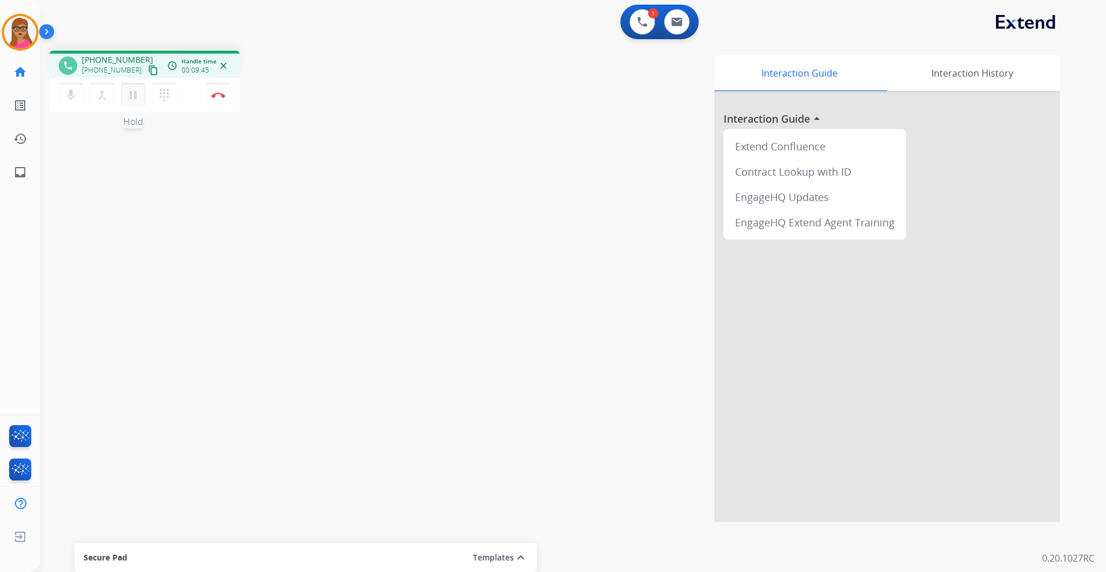
click at [128, 101] on mat-icon "pause" at bounding box center [133, 95] width 14 height 14
click at [133, 94] on mat-icon "play_arrow" at bounding box center [133, 95] width 14 height 14
click at [134, 93] on mat-icon "pause" at bounding box center [133, 95] width 14 height 14
click at [634, 22] on button at bounding box center [642, 21] width 25 height 25
click at [641, 24] on img at bounding box center [642, 22] width 10 height 10
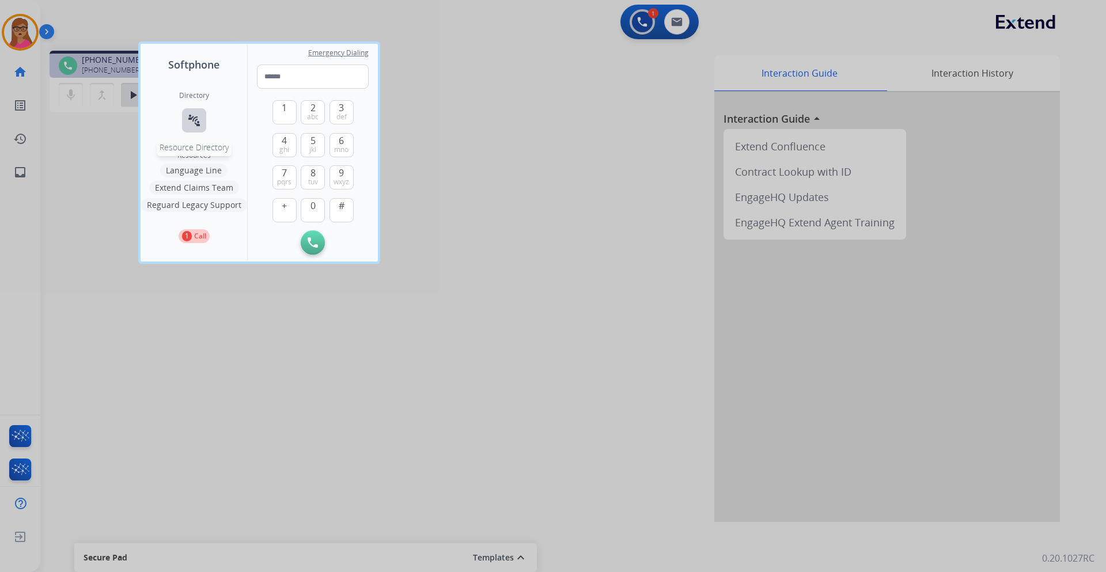
click at [195, 122] on mat-icon "connect_without_contact" at bounding box center [194, 121] width 14 height 14
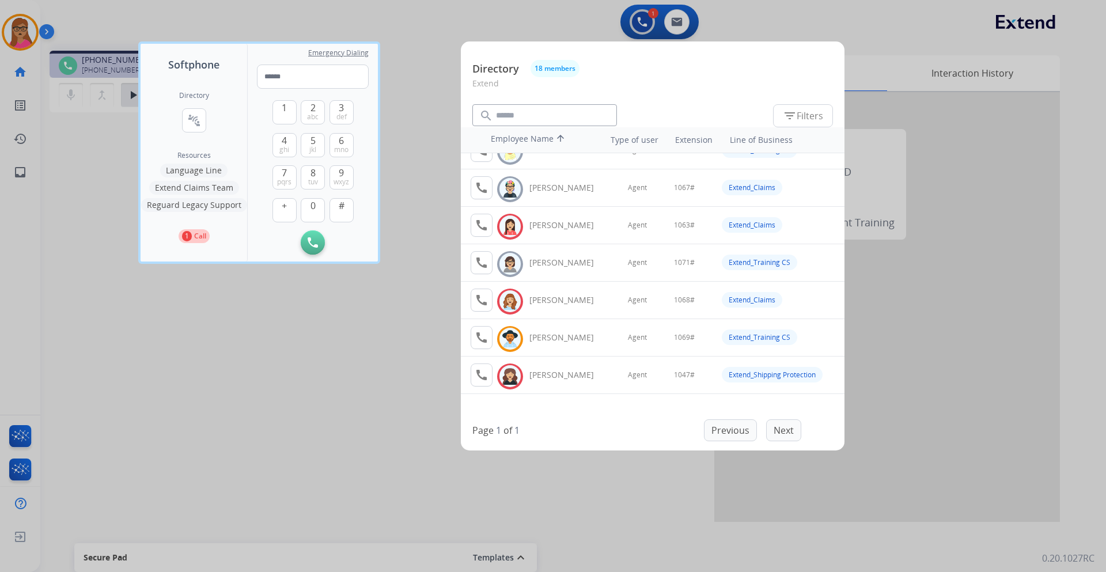
scroll to position [439, 0]
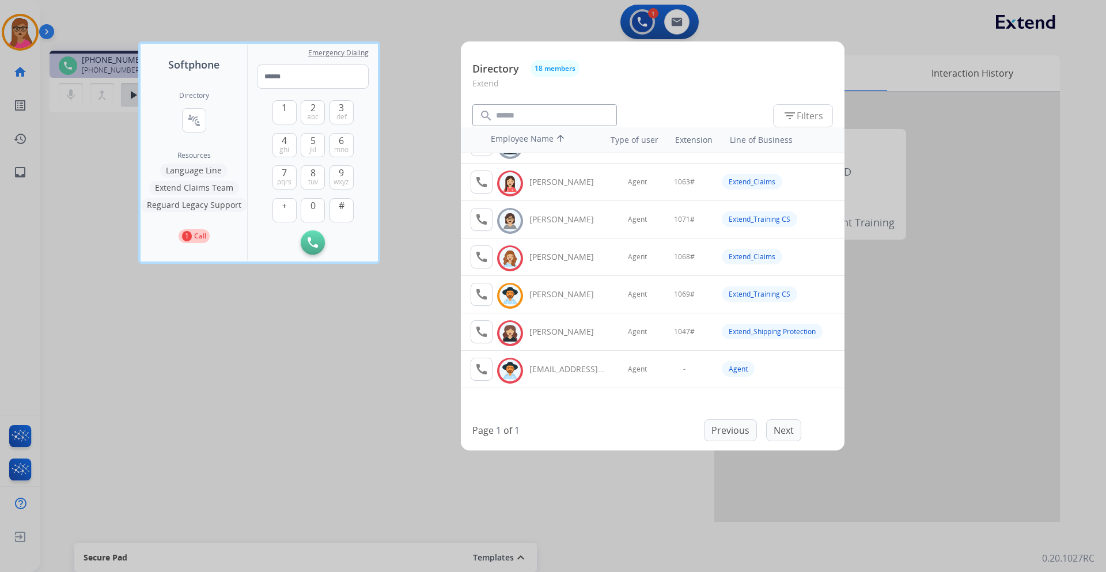
click at [317, 331] on div at bounding box center [553, 286] width 1106 height 572
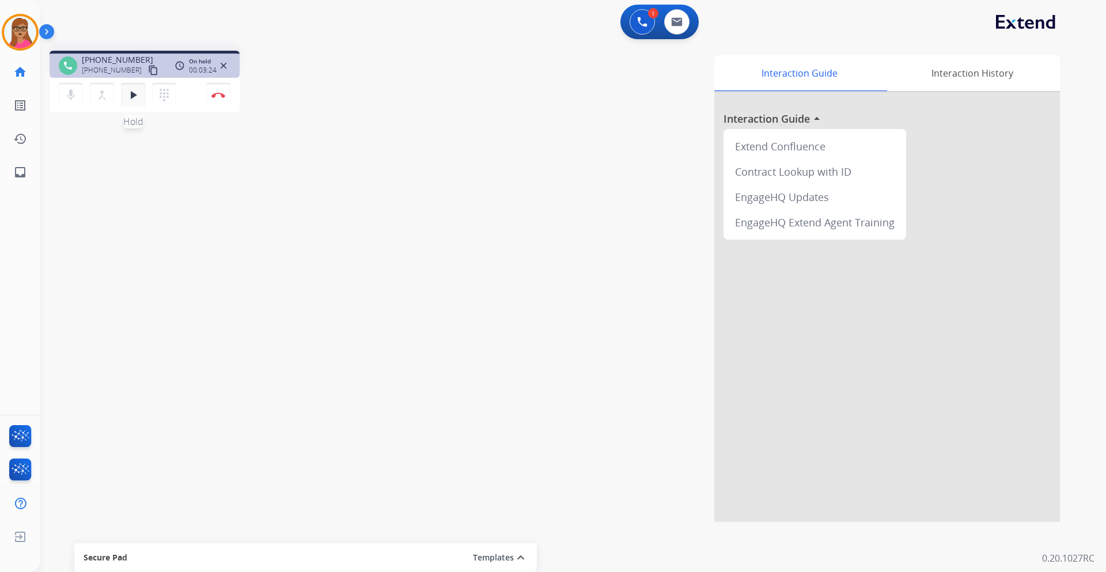
click at [135, 95] on mat-icon "play_arrow" at bounding box center [133, 95] width 14 height 14
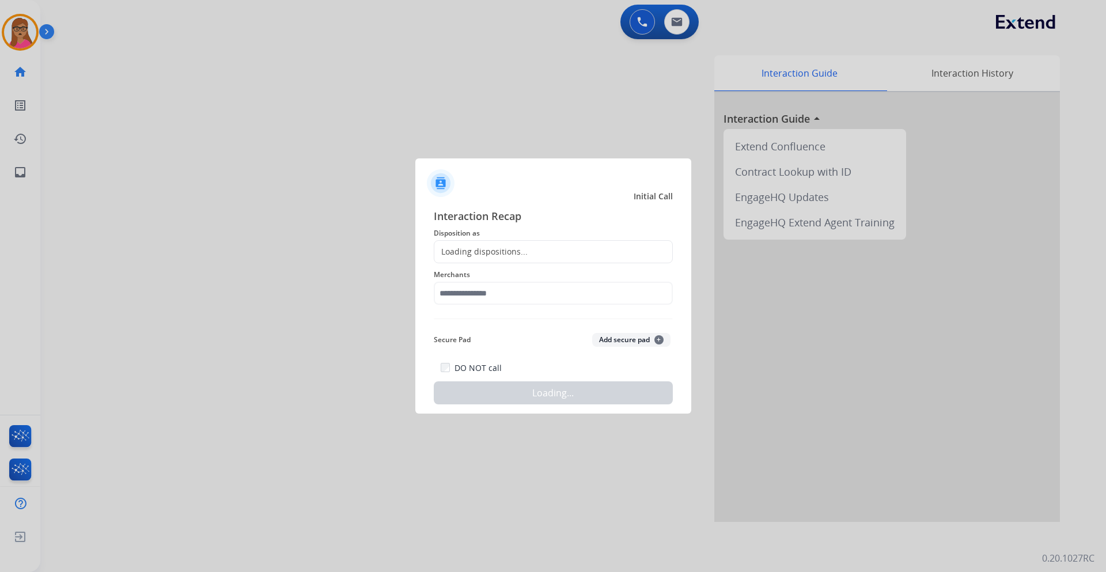
click at [216, 92] on div at bounding box center [553, 286] width 1106 height 572
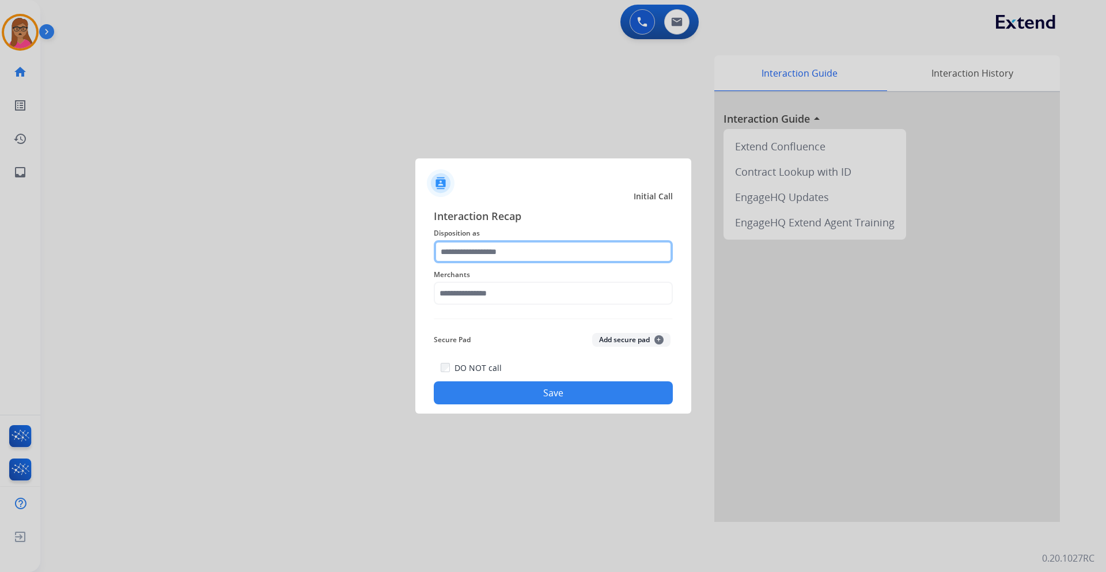
click at [506, 245] on input "text" at bounding box center [553, 251] width 239 height 23
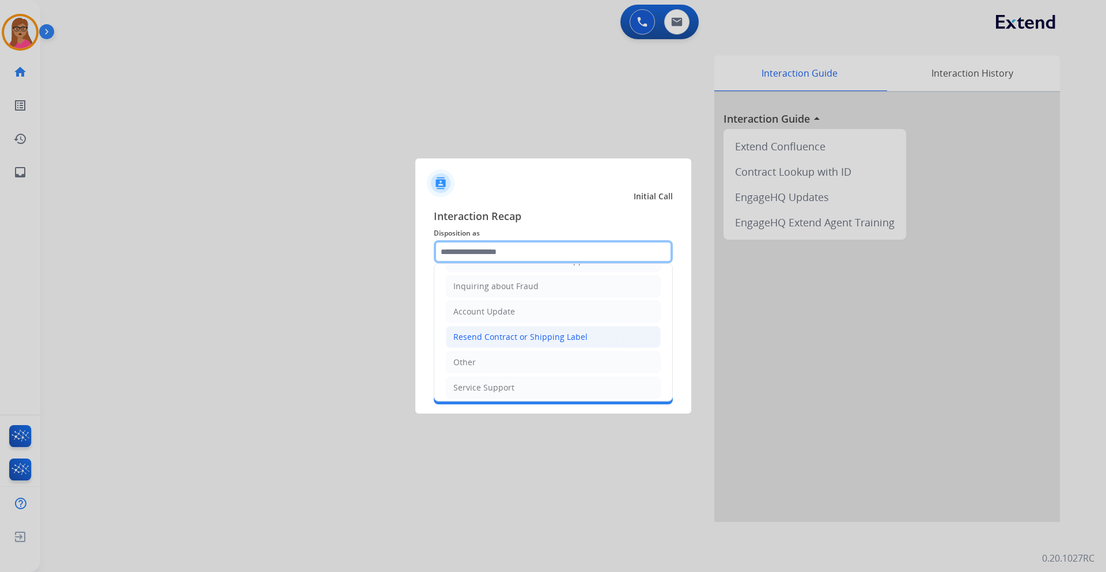
scroll to position [180, 0]
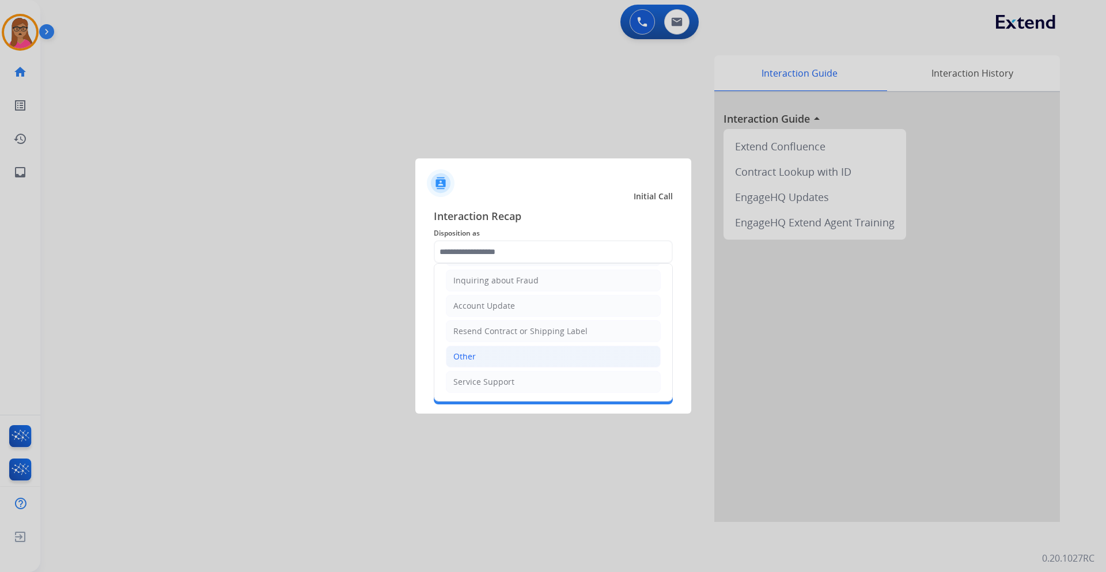
click at [474, 360] on div "Other" at bounding box center [464, 357] width 22 height 12
type input "*****"
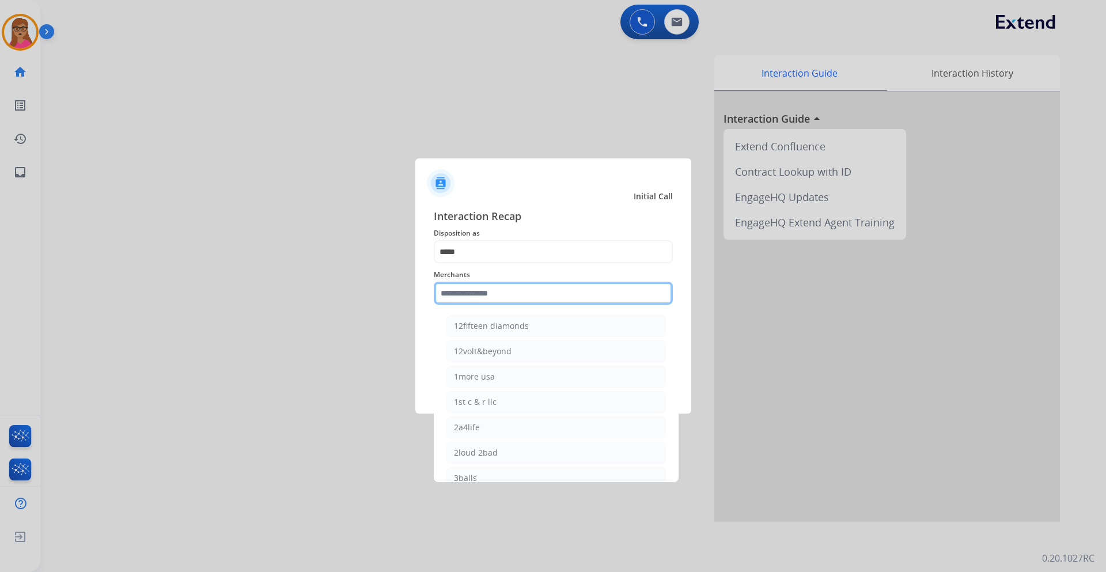
click at [504, 290] on input "text" at bounding box center [553, 293] width 239 height 23
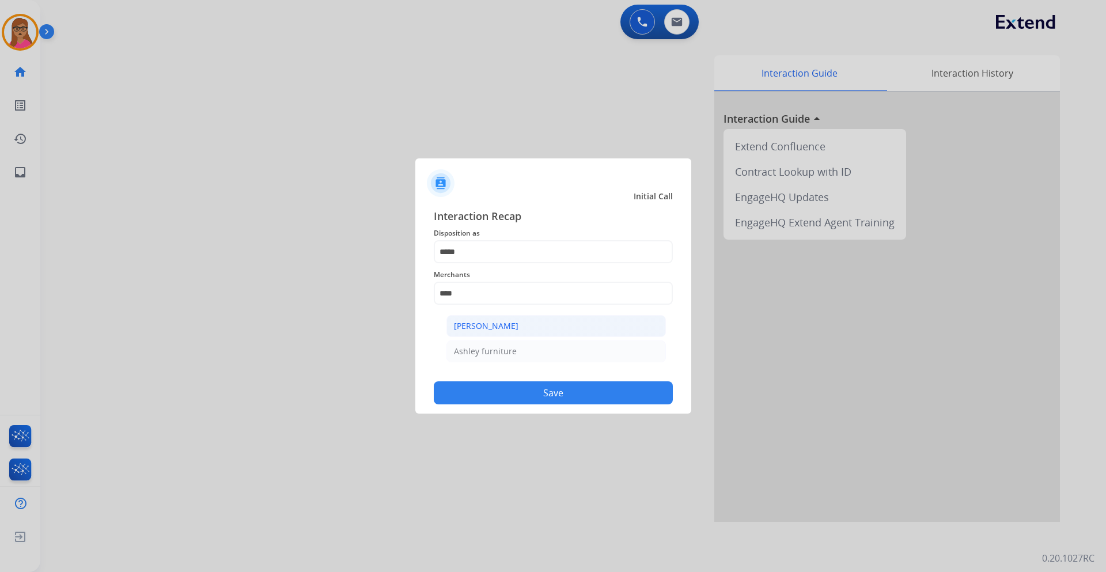
click at [486, 329] on div "[PERSON_NAME]" at bounding box center [486, 326] width 65 height 12
type input "**********"
click at [549, 393] on button "Save" at bounding box center [553, 392] width 239 height 23
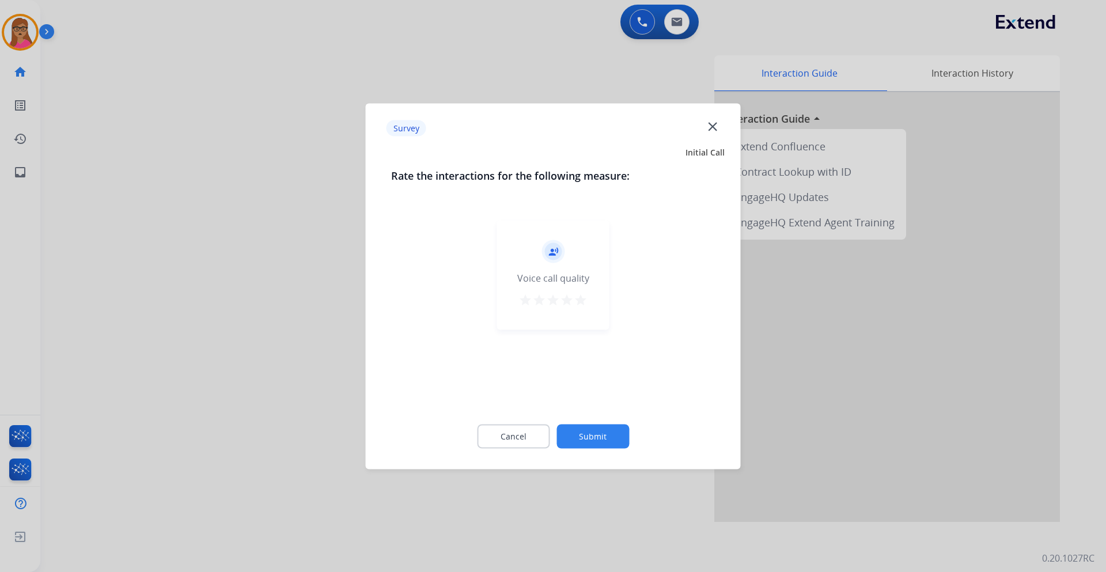
click at [277, 291] on div at bounding box center [553, 286] width 1106 height 572
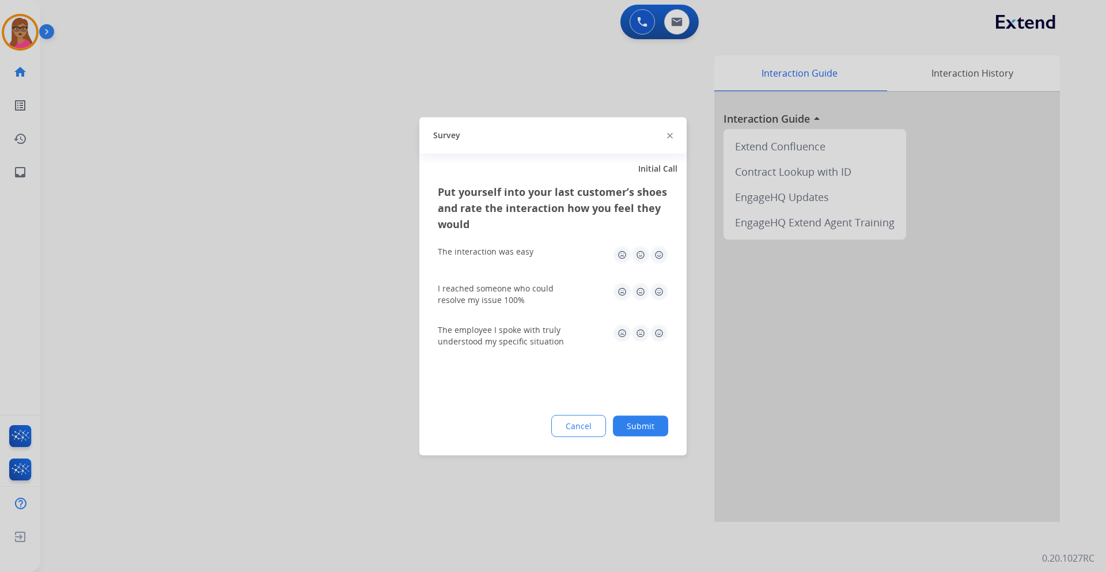
click at [277, 291] on div at bounding box center [553, 286] width 1106 height 572
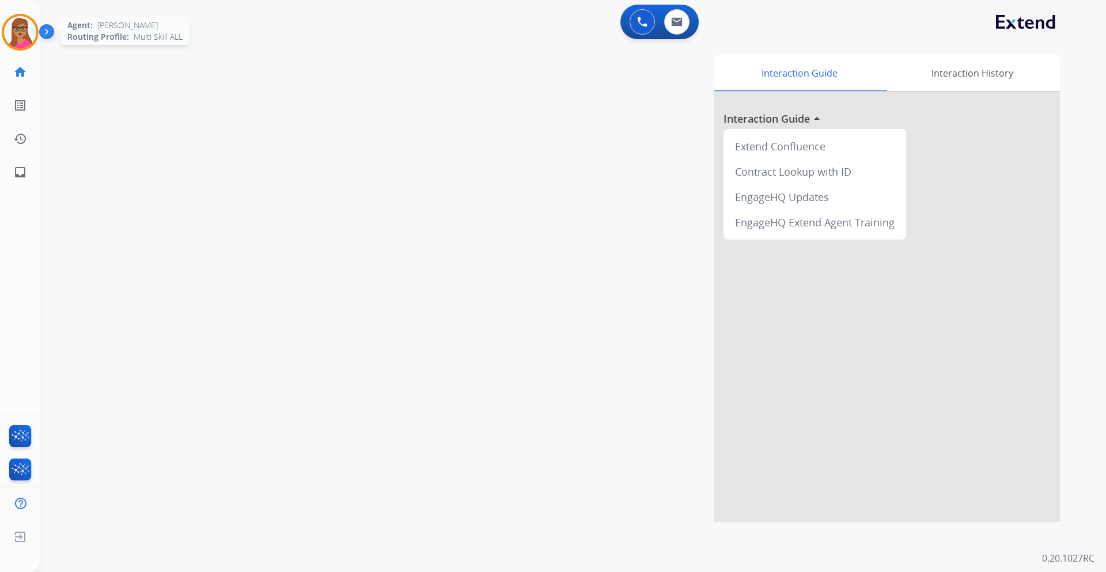
click at [19, 46] on img at bounding box center [20, 32] width 32 height 32
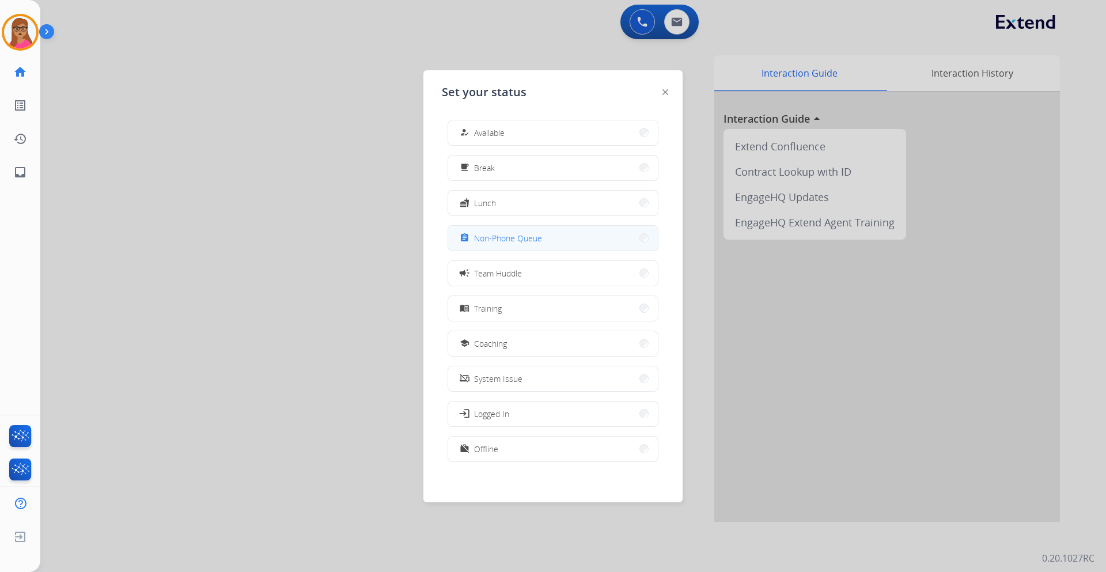
click at [536, 241] on span "Non-Phone Queue" at bounding box center [508, 238] width 68 height 12
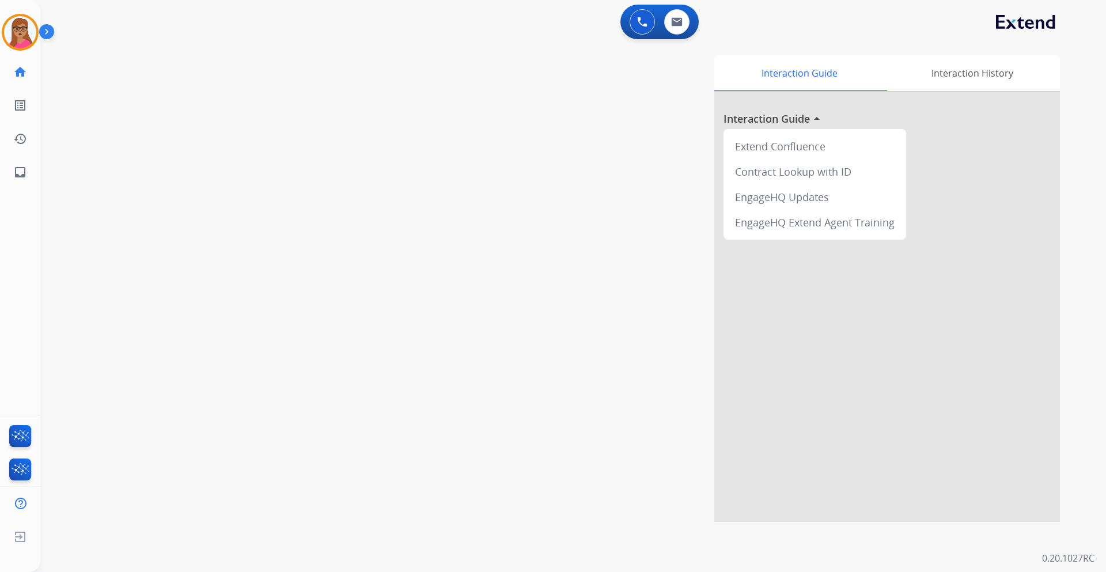
click at [39, 33] on img at bounding box center [49, 34] width 20 height 22
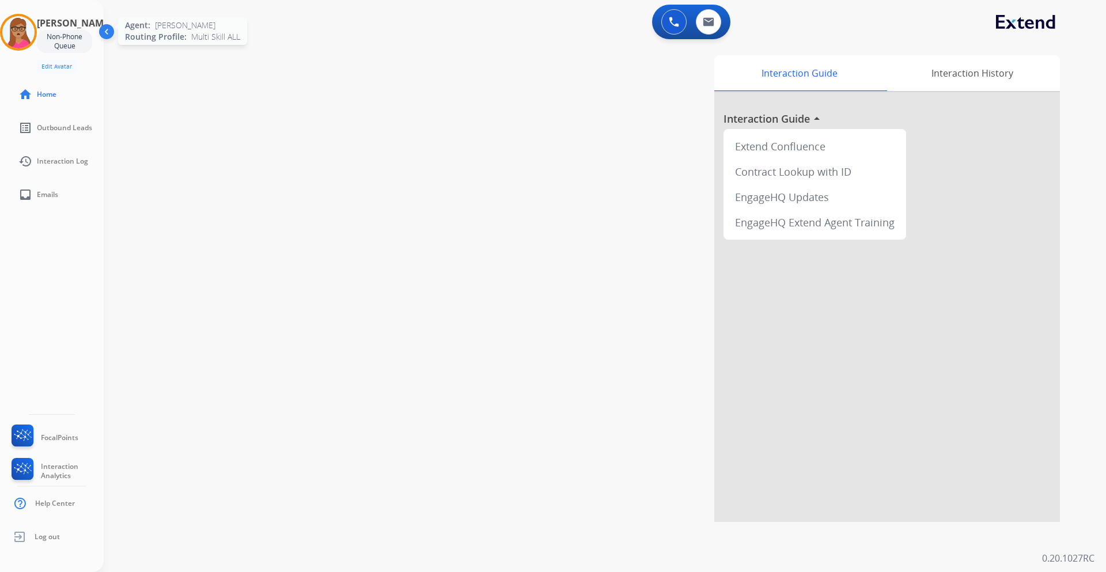
click at [24, 36] on img at bounding box center [18, 32] width 32 height 32
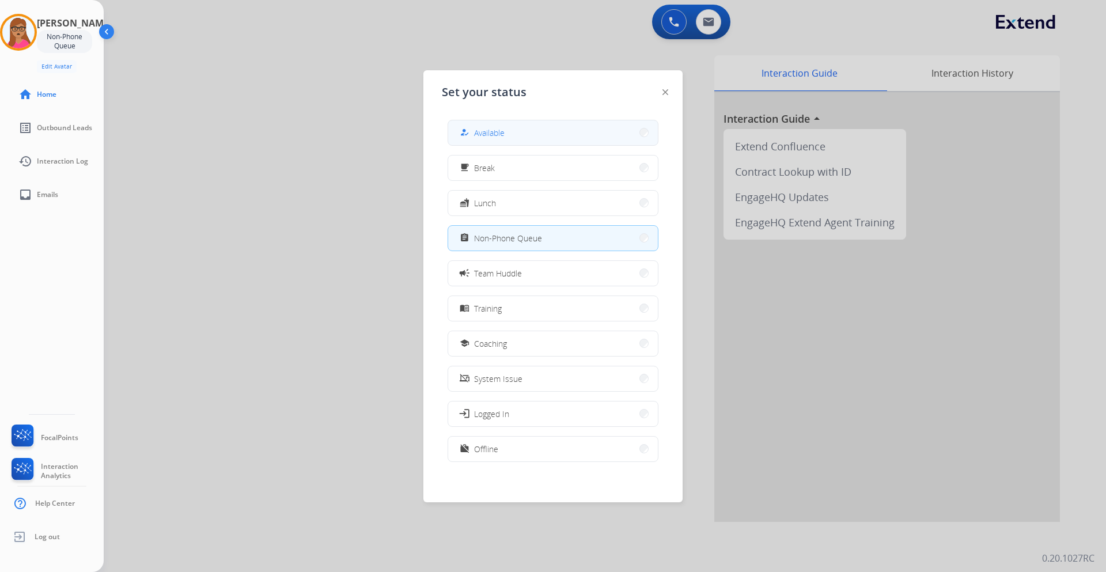
click at [517, 131] on button "how_to_reg Available" at bounding box center [553, 132] width 210 height 25
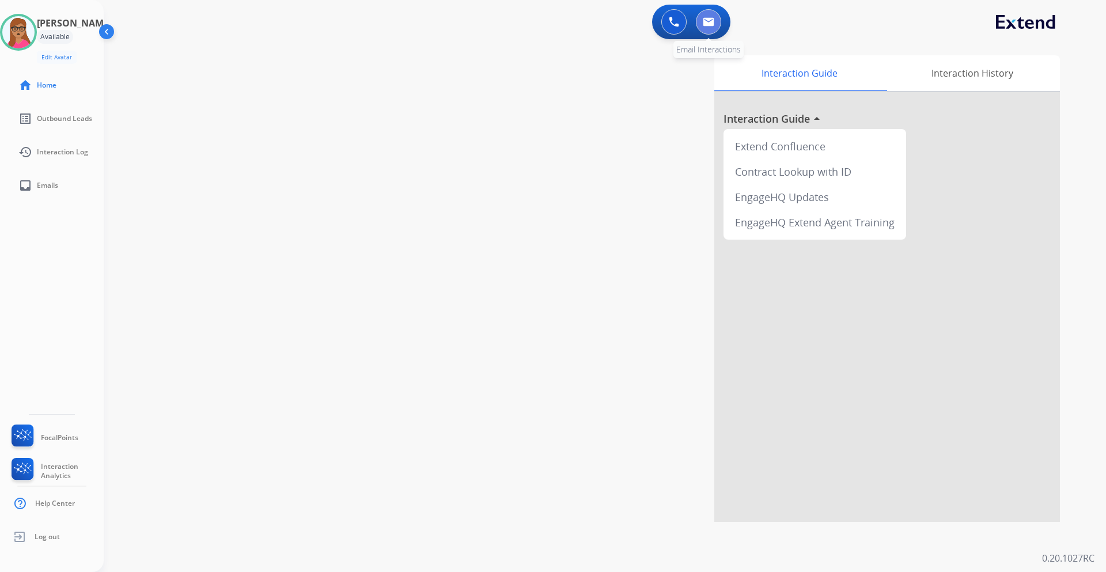
click at [713, 24] on img at bounding box center [709, 21] width 12 height 9
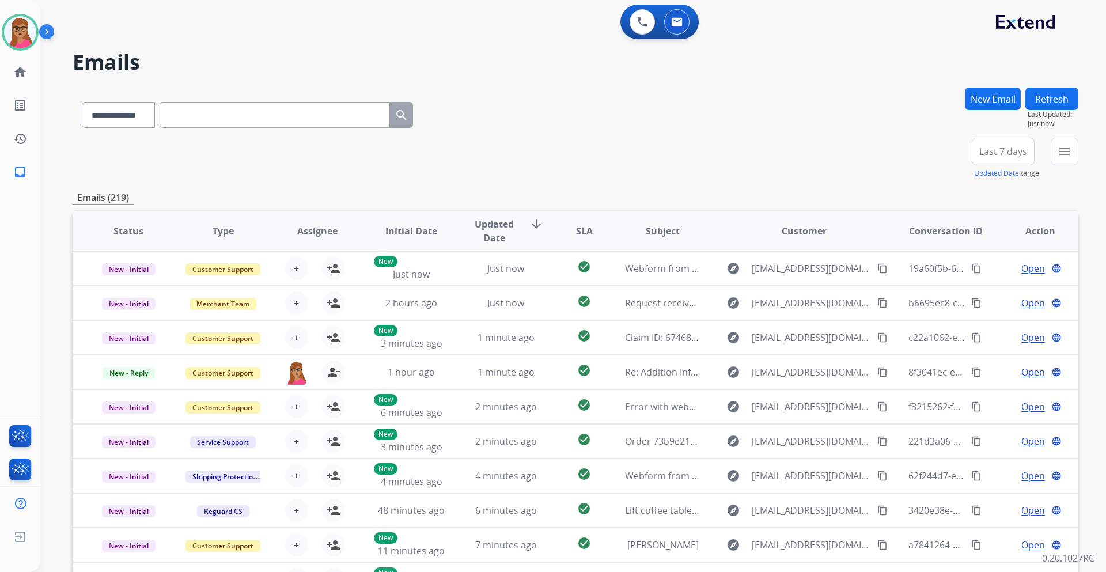
click at [995, 158] on button "Last 7 days" at bounding box center [1003, 152] width 63 height 28
click at [986, 287] on div "Last 90 days" at bounding box center [999, 291] width 63 height 17
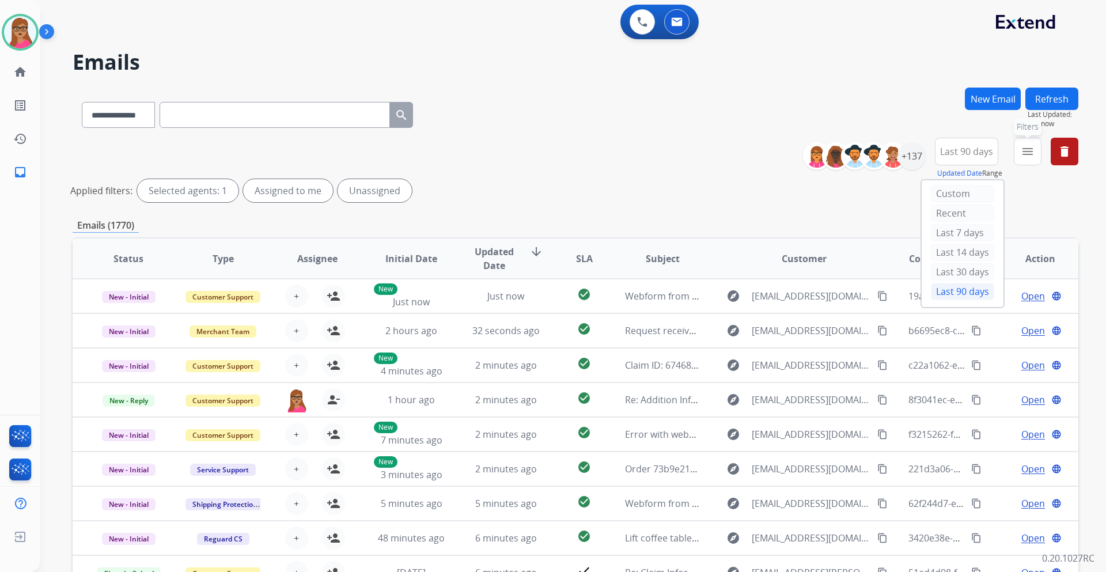
click at [1026, 157] on mat-icon "menu" at bounding box center [1028, 152] width 14 height 14
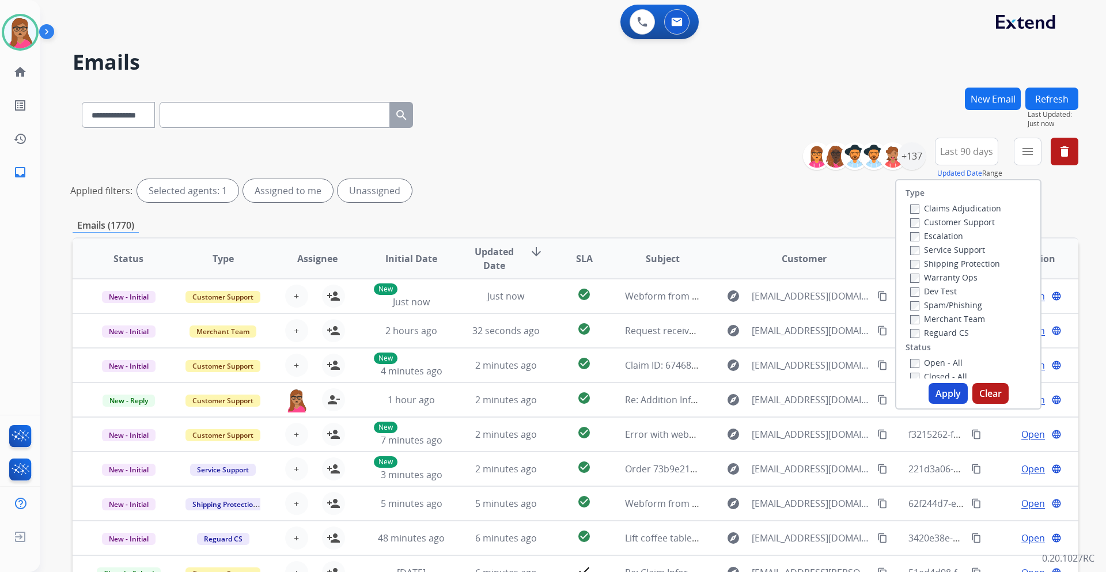
click at [951, 221] on label "Customer Support" at bounding box center [952, 222] width 85 height 11
click at [978, 265] on label "Shipping Protection" at bounding box center [955, 263] width 90 height 11
click at [947, 334] on label "Reguard CS" at bounding box center [939, 332] width 59 height 11
click at [935, 361] on label "Open - All" at bounding box center [936, 362] width 52 height 11
click at [936, 397] on button "Apply" at bounding box center [948, 393] width 39 height 21
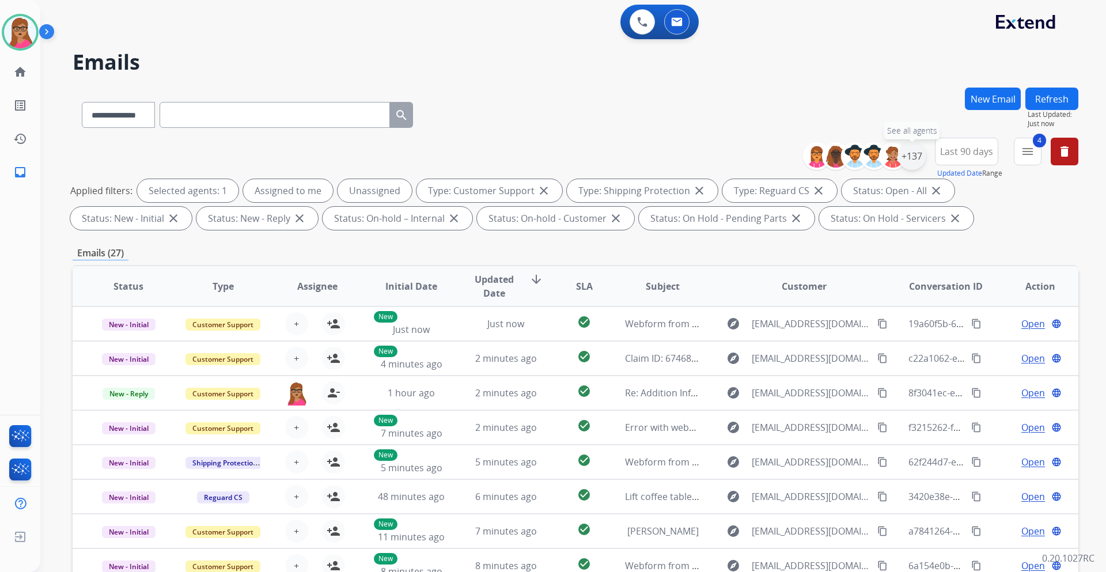
click at [911, 160] on div "+137" at bounding box center [912, 156] width 28 height 28
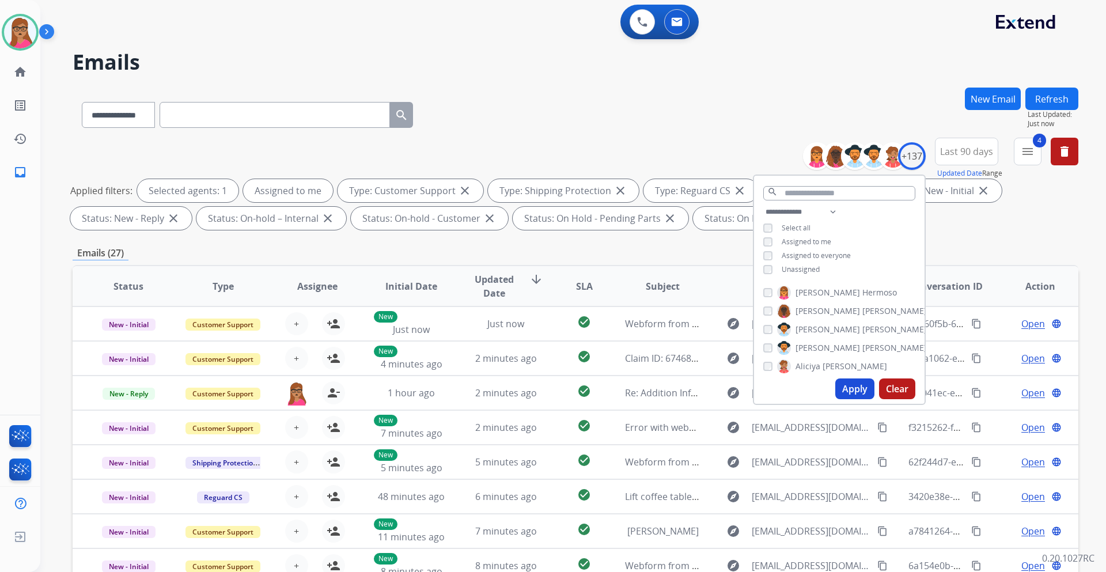
click at [853, 391] on button "Apply" at bounding box center [854, 389] width 39 height 21
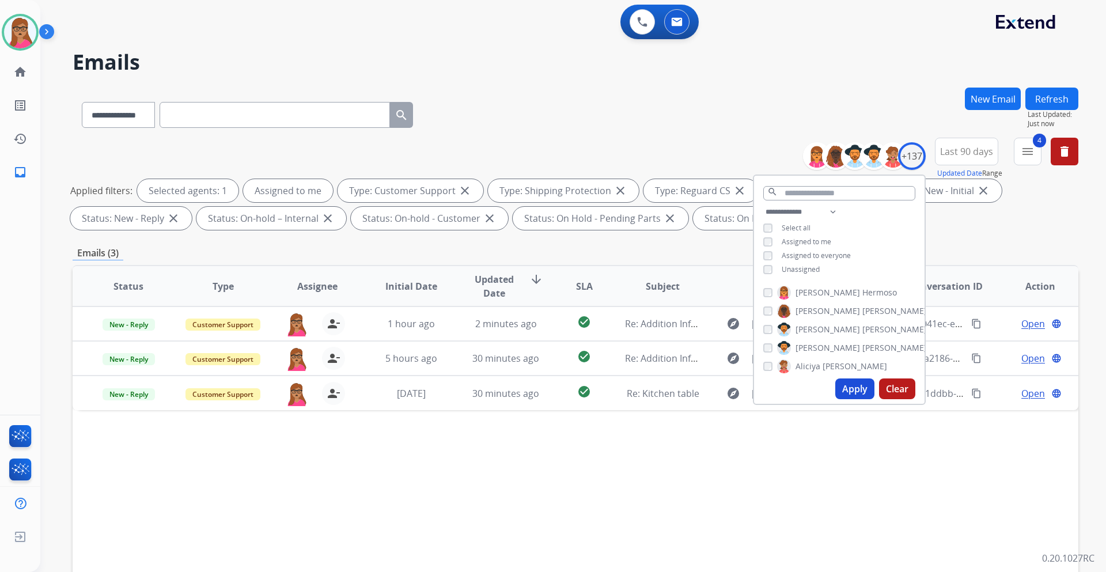
click at [700, 466] on div "Status Type Assignee Initial Date Updated Date arrow_downward SLA Subject Custo…" at bounding box center [576, 458] width 1006 height 386
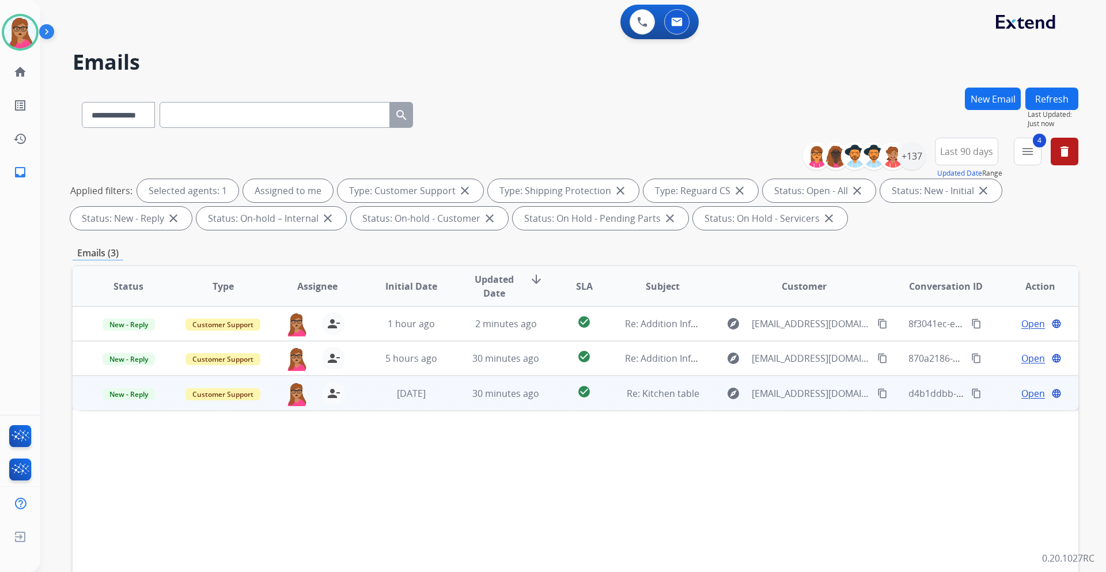
click at [1026, 391] on span "Open" at bounding box center [1034, 394] width 24 height 14
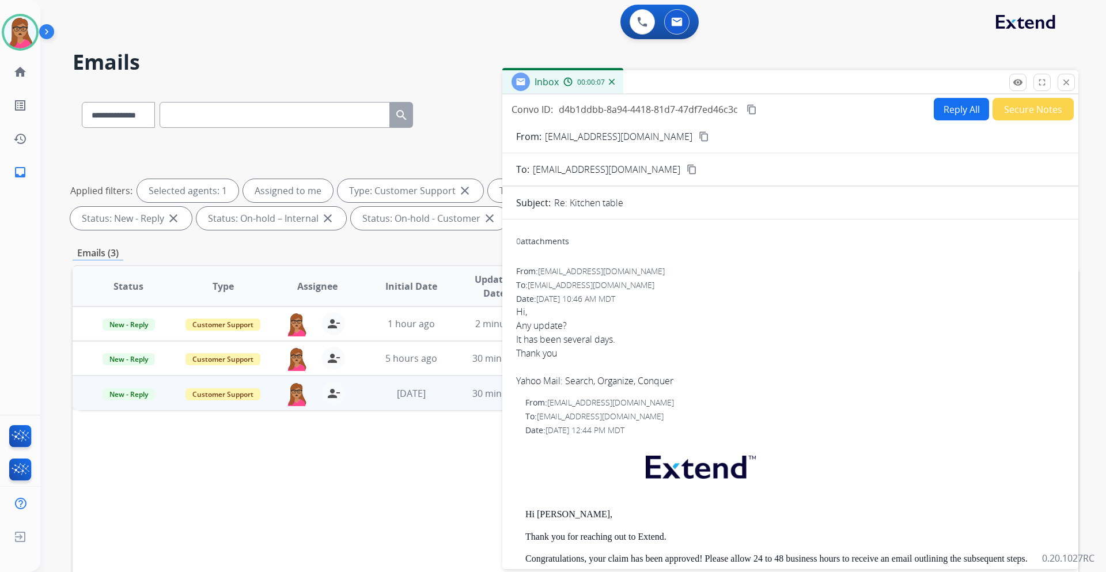
click at [699, 139] on mat-icon "content_copy" at bounding box center [704, 136] width 10 height 10
click at [948, 109] on button "Reply All" at bounding box center [961, 109] width 55 height 22
select select "**********"
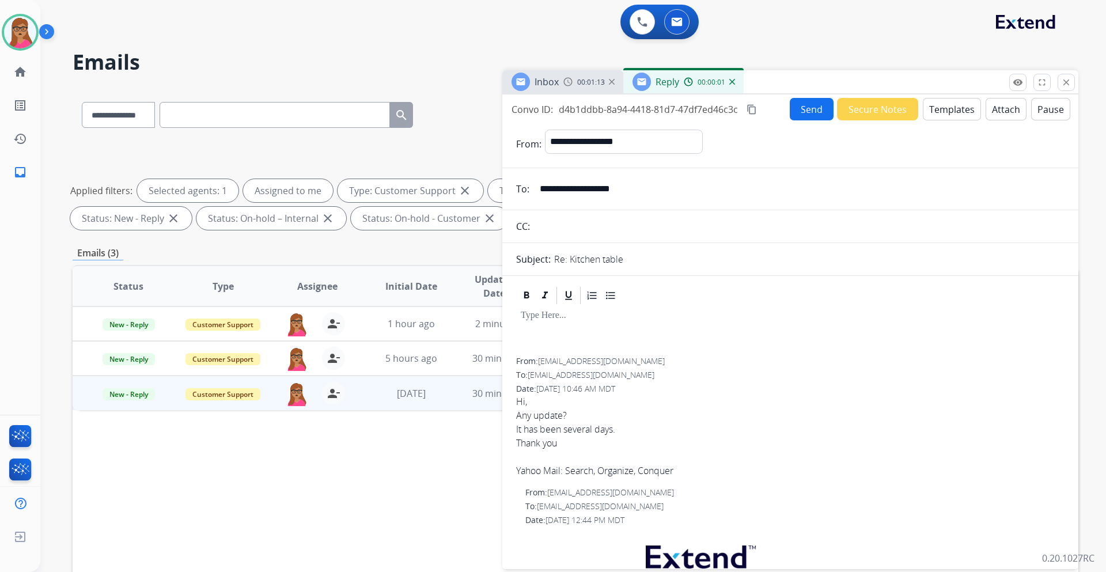
click at [954, 105] on button "Templates" at bounding box center [952, 109] width 58 height 22
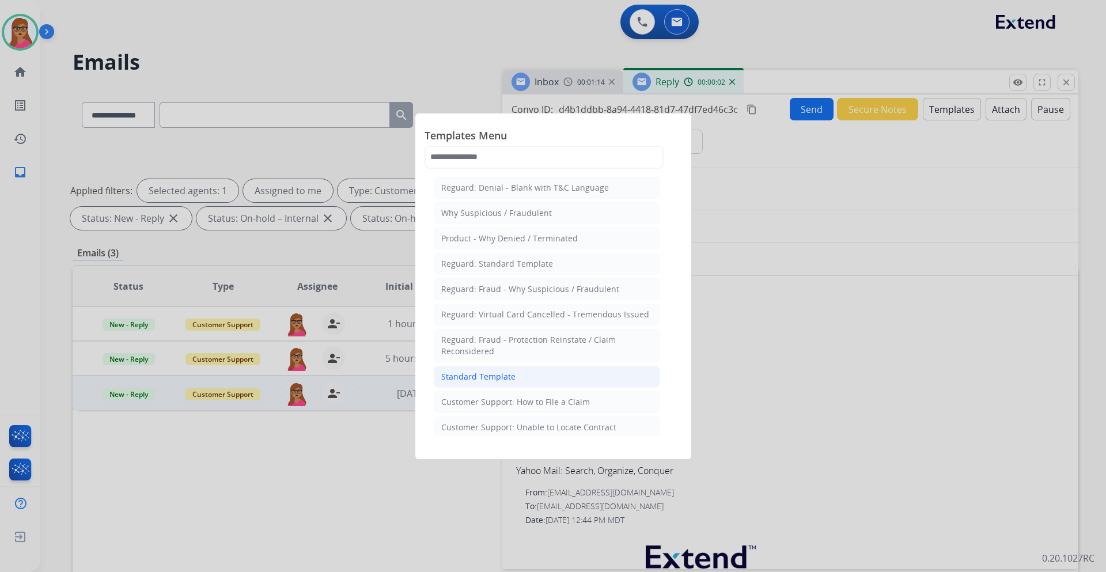
click at [511, 383] on li "Standard Template" at bounding box center [547, 377] width 226 height 22
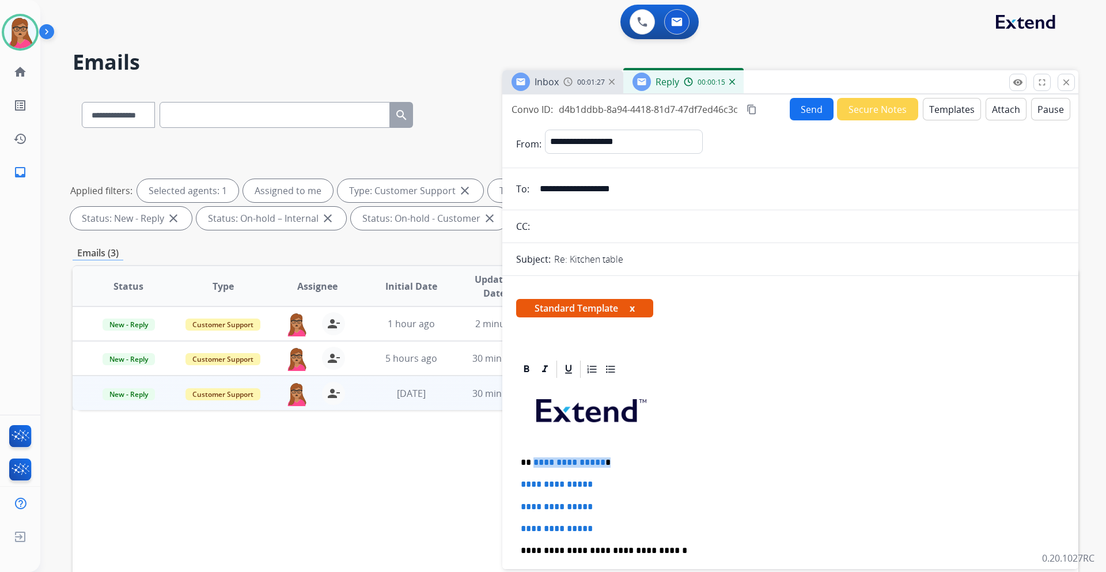
drag, startPoint x: 610, startPoint y: 461, endPoint x: 534, endPoint y: 460, distance: 76.1
click at [534, 460] on p "**********" at bounding box center [786, 462] width 530 height 10
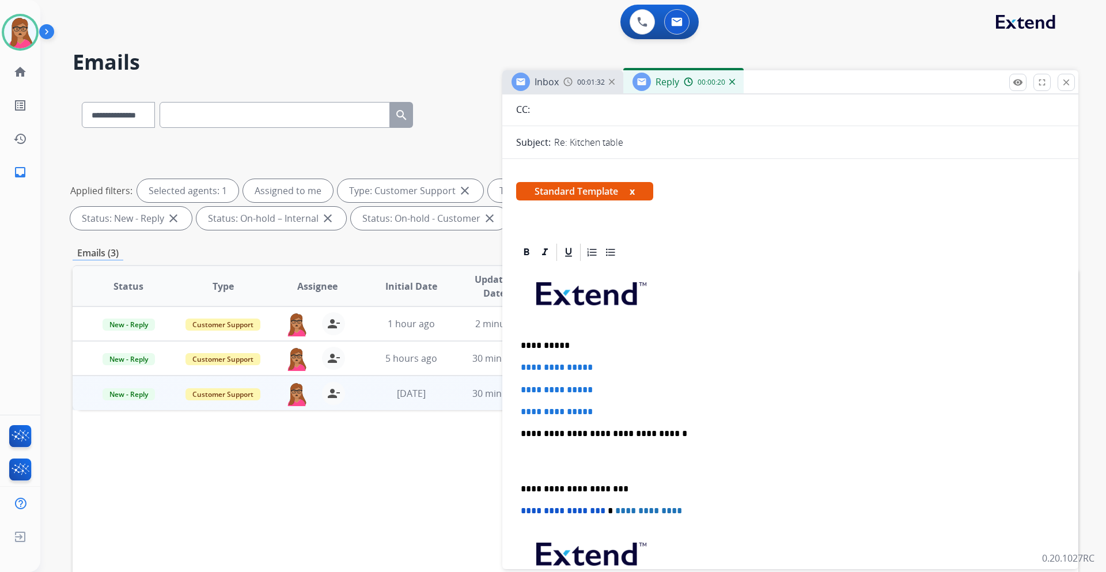
scroll to position [173, 0]
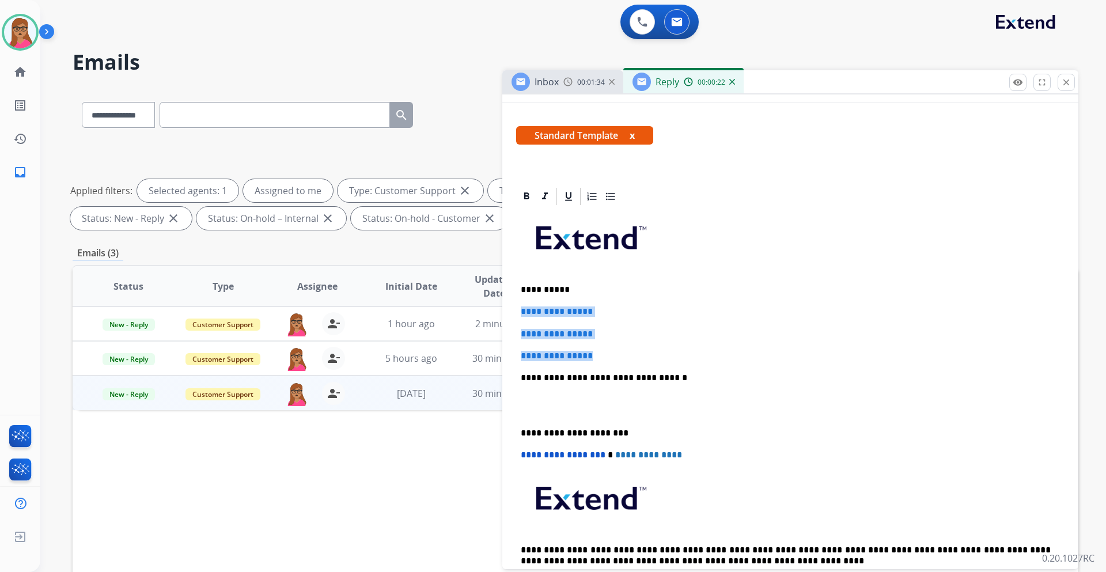
drag, startPoint x: 517, startPoint y: 312, endPoint x: 610, endPoint y: 356, distance: 103.4
click at [610, 356] on div "**********" at bounding box center [790, 405] width 549 height 396
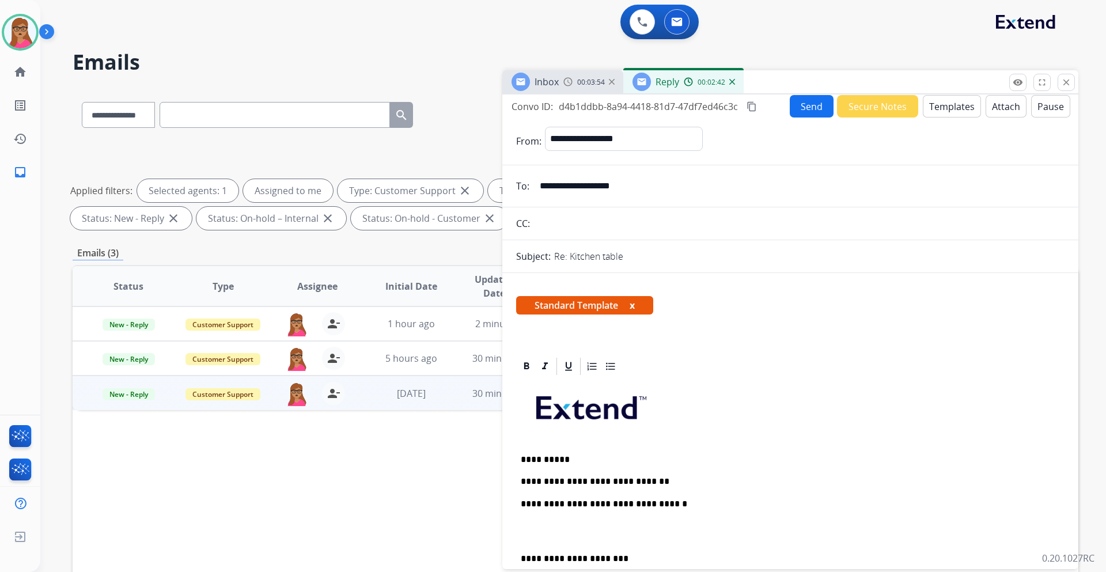
scroll to position [0, 0]
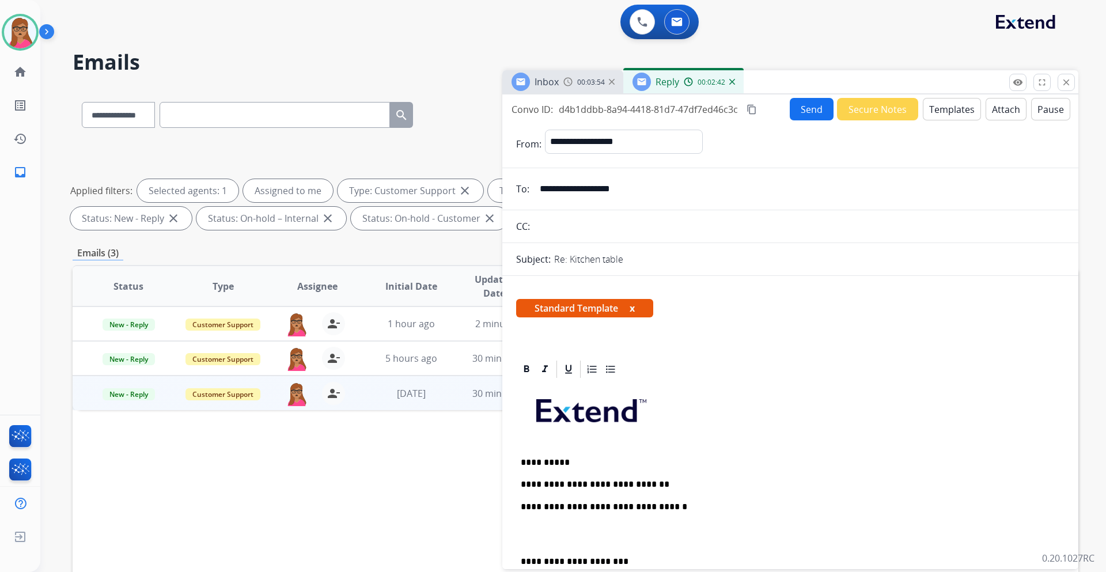
click at [751, 111] on mat-icon "content_copy" at bounding box center [752, 109] width 10 height 10
click at [551, 77] on span "Inbox" at bounding box center [547, 81] width 24 height 13
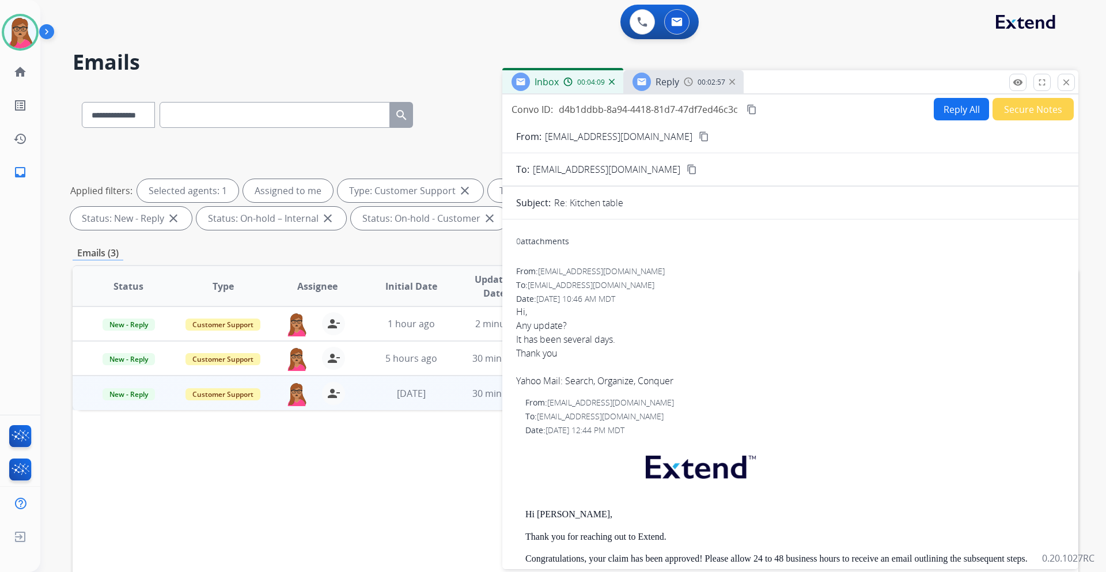
click at [669, 81] on span "Reply" at bounding box center [668, 81] width 24 height 13
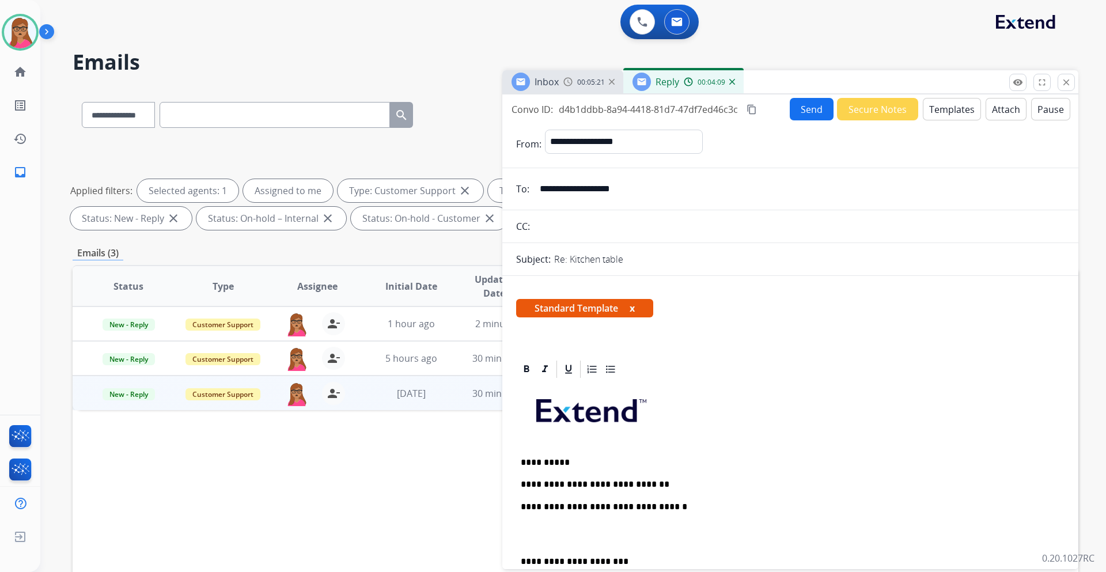
click at [660, 478] on div "**********" at bounding box center [790, 556] width 549 height 352
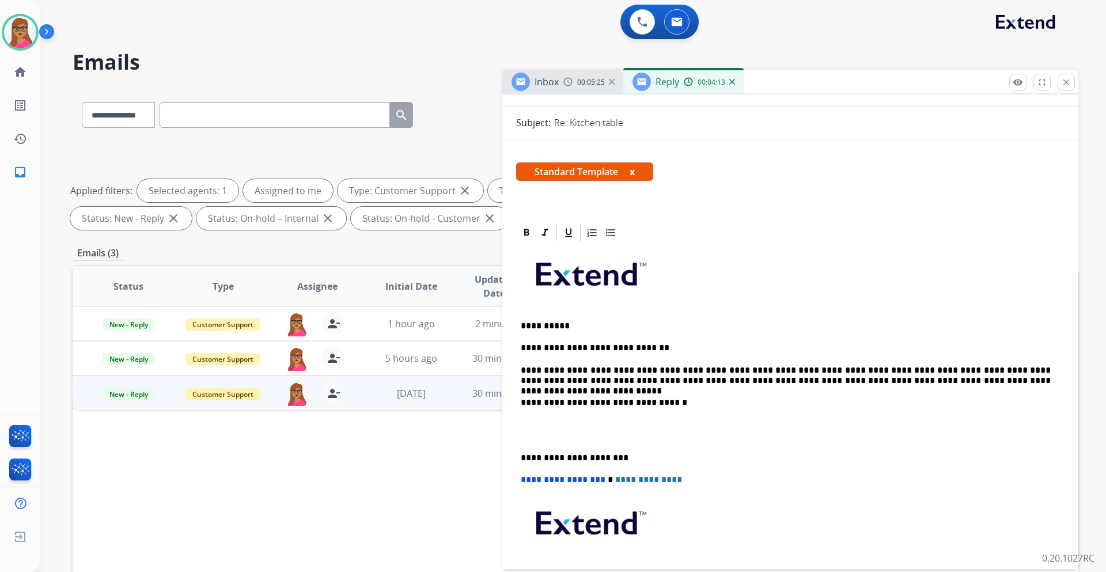
scroll to position [173, 0]
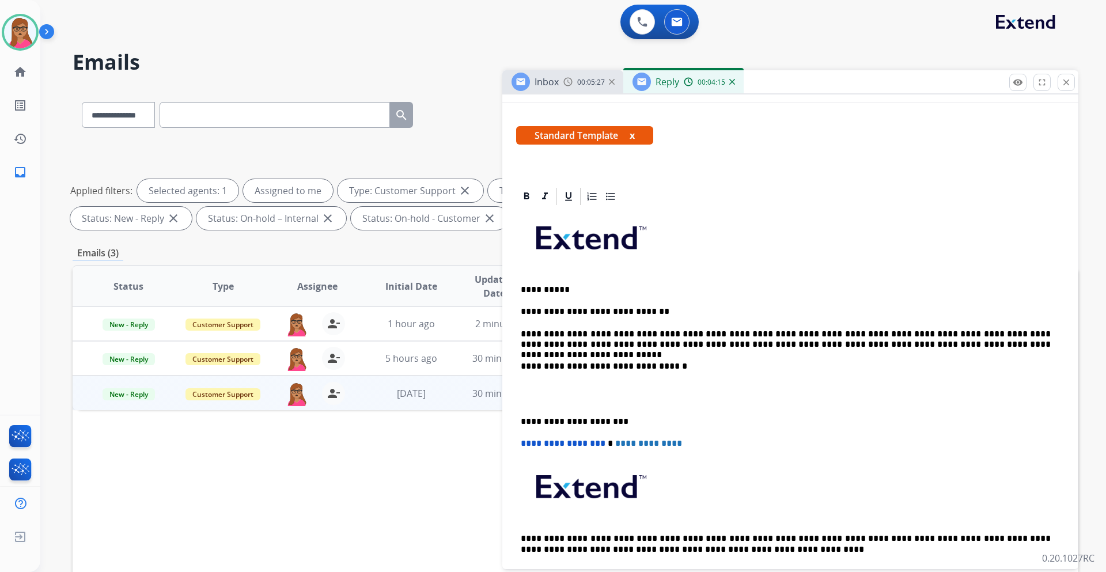
click at [777, 335] on p "**********" at bounding box center [786, 339] width 530 height 21
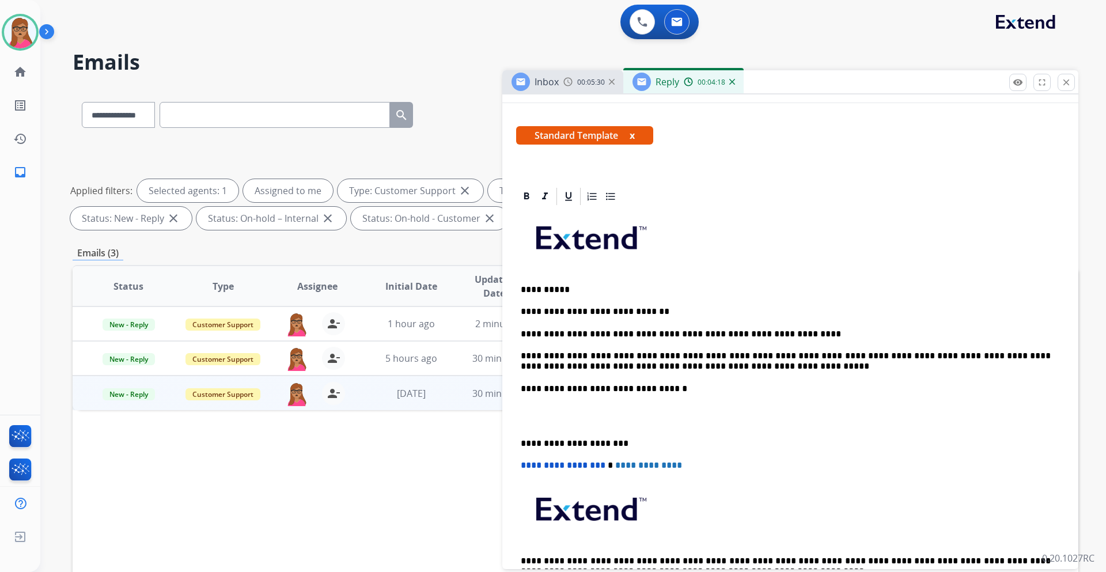
click at [853, 355] on p "**********" at bounding box center [786, 361] width 530 height 21
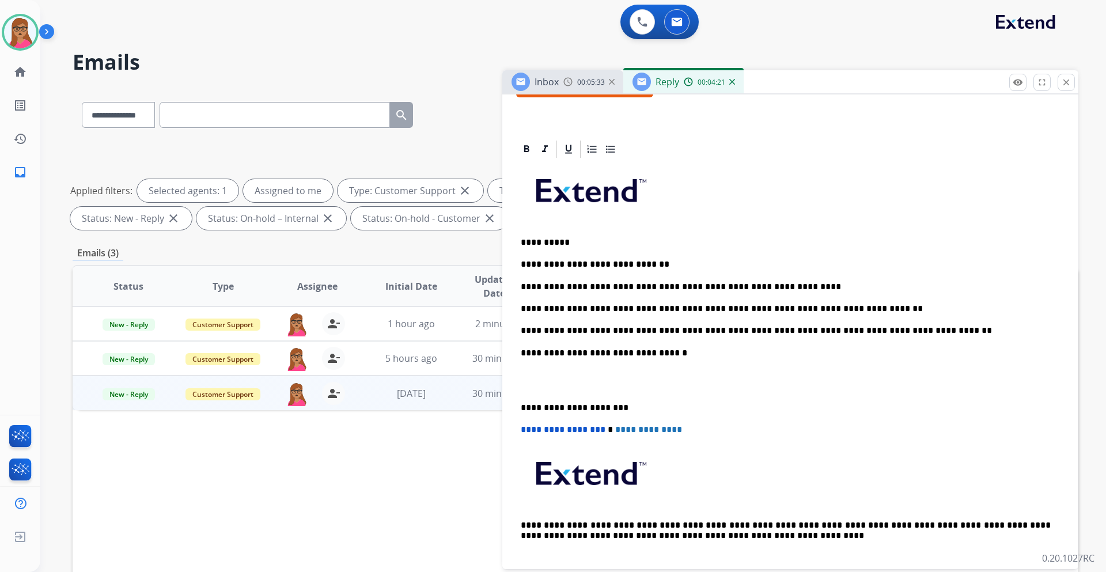
scroll to position [230, 0]
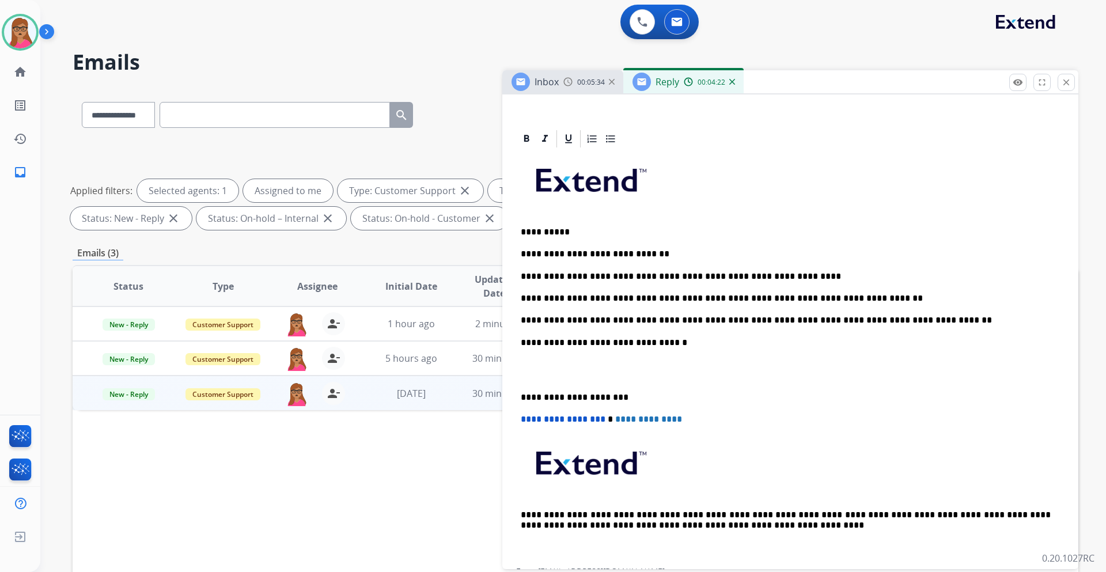
click at [519, 396] on div "**********" at bounding box center [790, 358] width 549 height 419
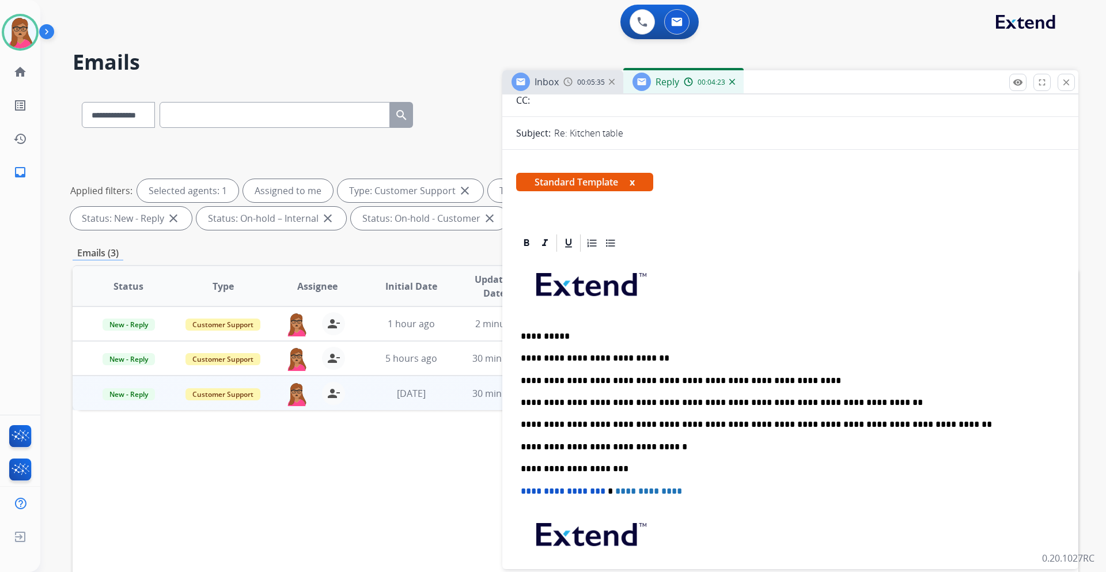
scroll to position [0, 0]
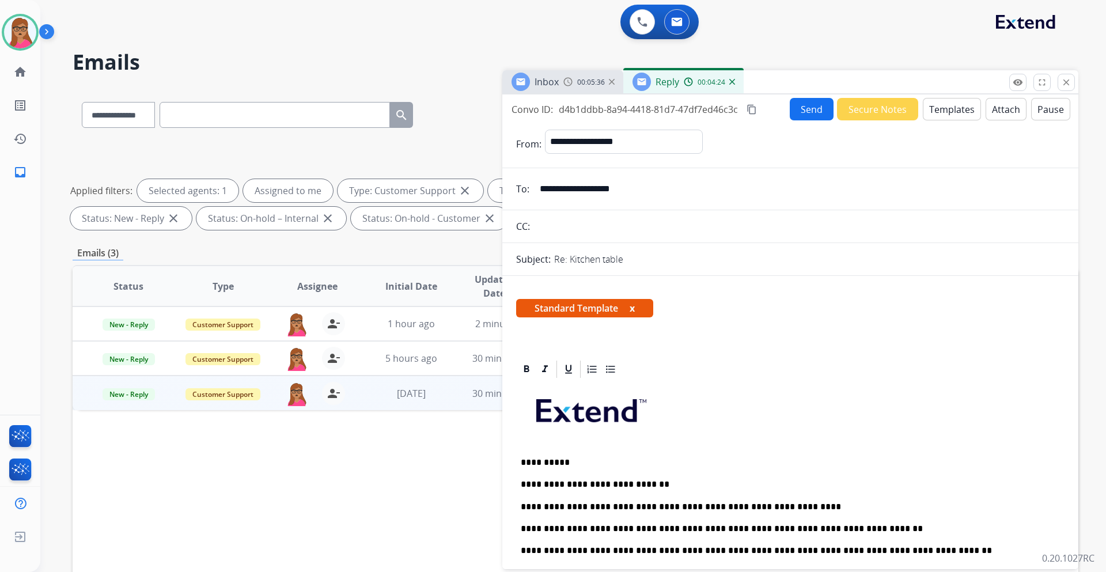
click at [807, 101] on button "Send" at bounding box center [812, 109] width 44 height 22
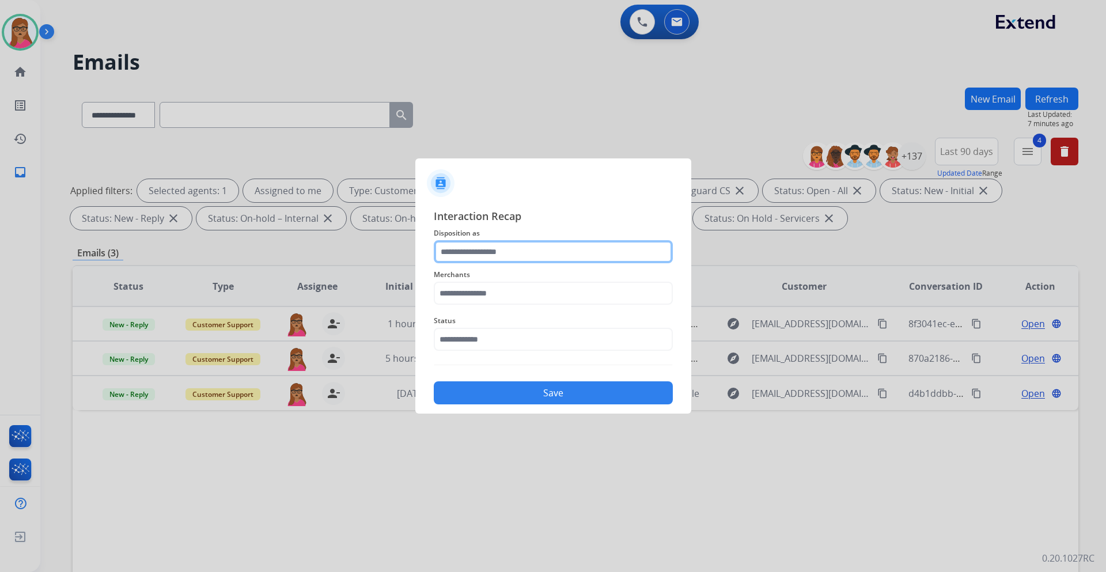
click at [519, 243] on input "text" at bounding box center [553, 251] width 239 height 23
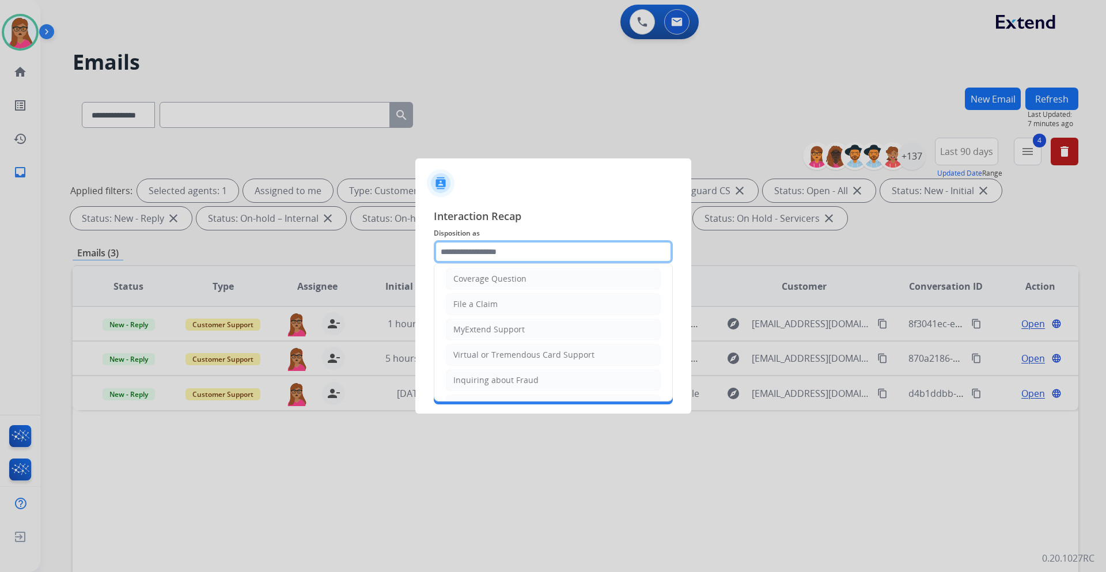
scroll to position [173, 0]
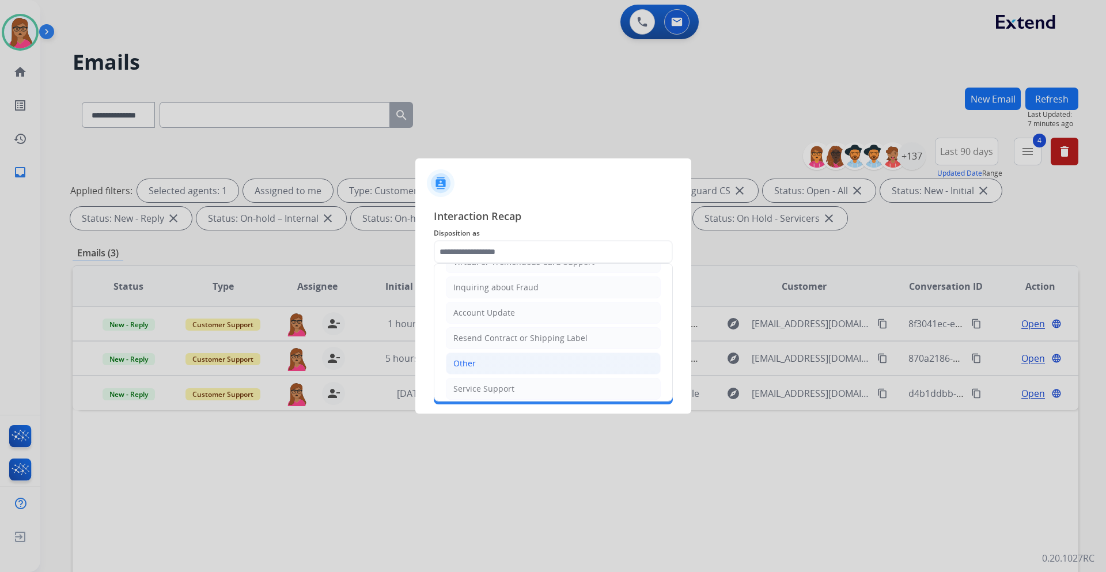
click at [478, 371] on li "Other" at bounding box center [553, 364] width 215 height 22
type input "*****"
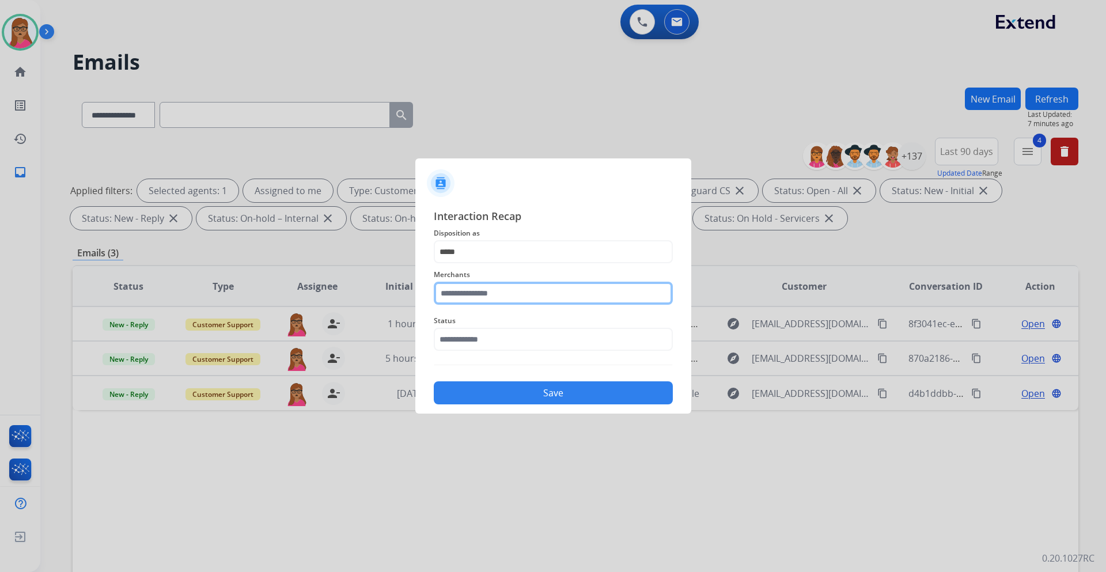
click at [500, 294] on input "text" at bounding box center [553, 293] width 239 height 23
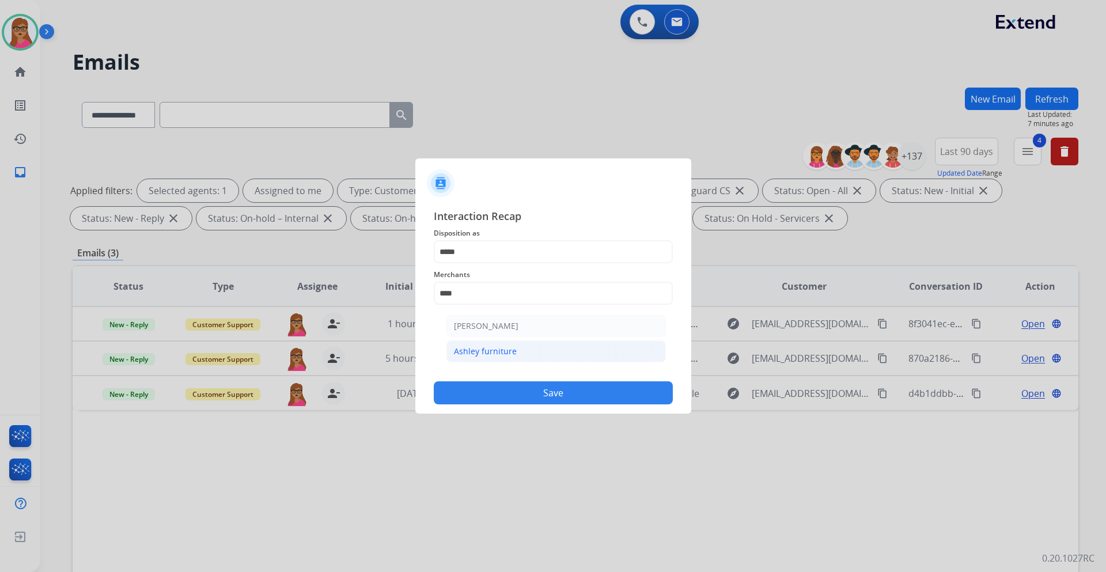
click at [498, 358] on li "Ashley furniture" at bounding box center [557, 352] width 220 height 22
type input "**********"
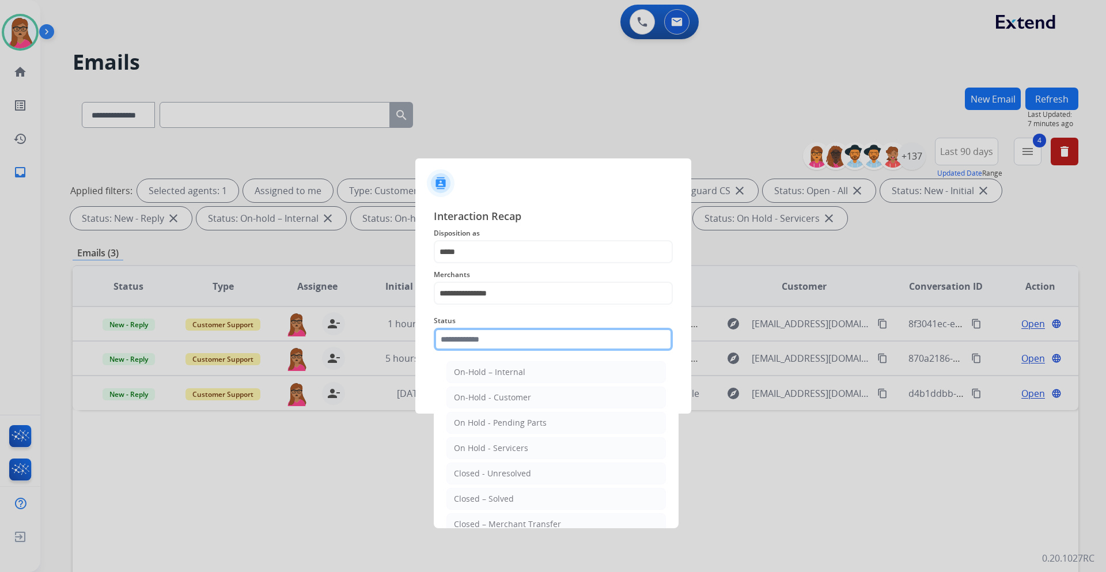
drag, startPoint x: 492, startPoint y: 334, endPoint x: 498, endPoint y: 351, distance: 19.0
click at [492, 332] on input "text" at bounding box center [553, 339] width 239 height 23
click at [515, 499] on li "Closed – Solved" at bounding box center [557, 499] width 220 height 22
type input "**********"
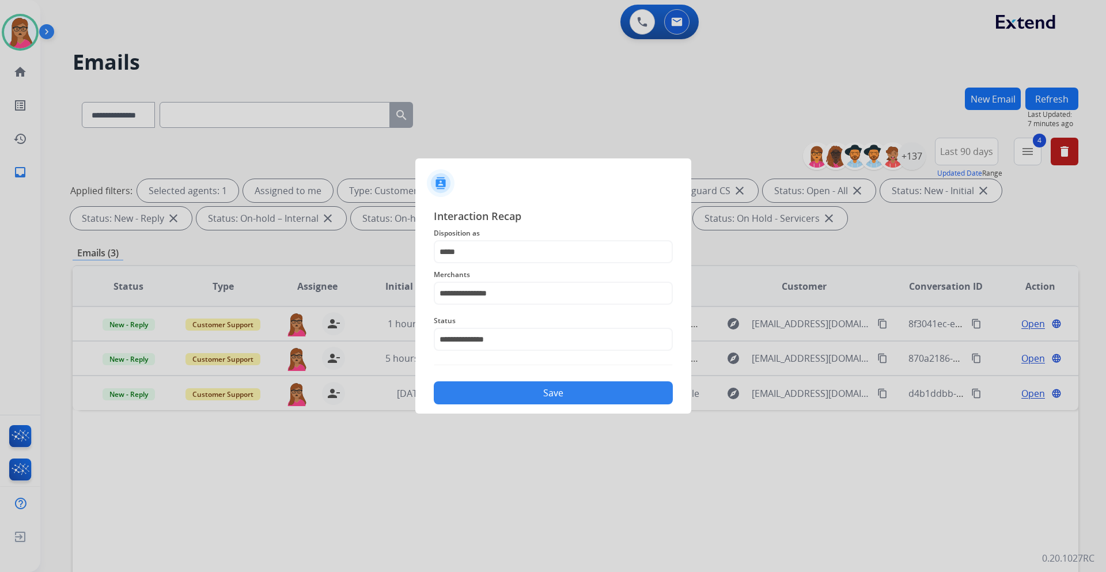
click at [542, 387] on button "Save" at bounding box center [553, 392] width 239 height 23
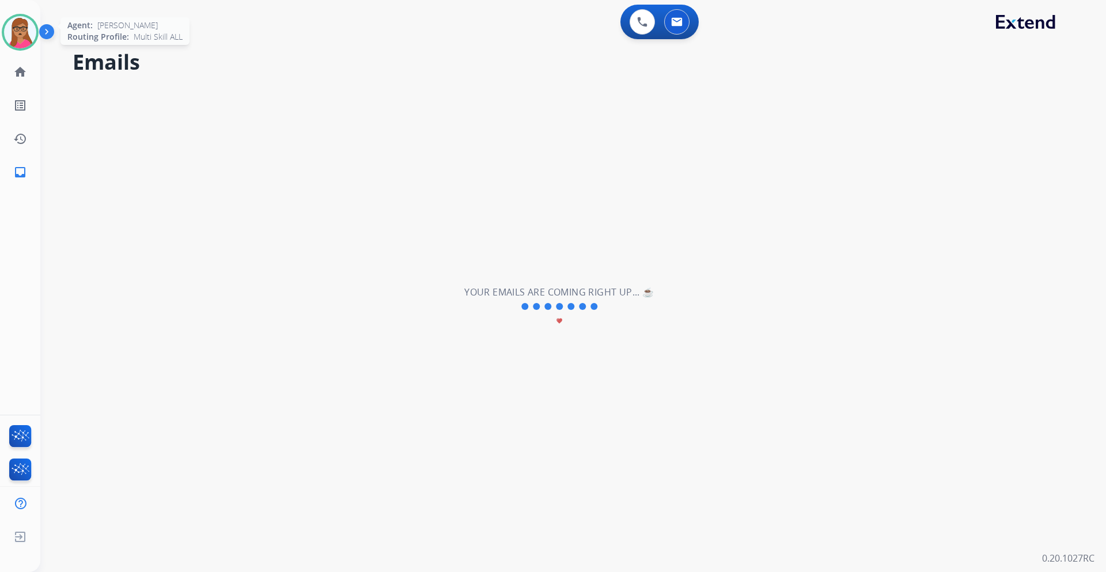
click at [14, 35] on img at bounding box center [20, 32] width 32 height 32
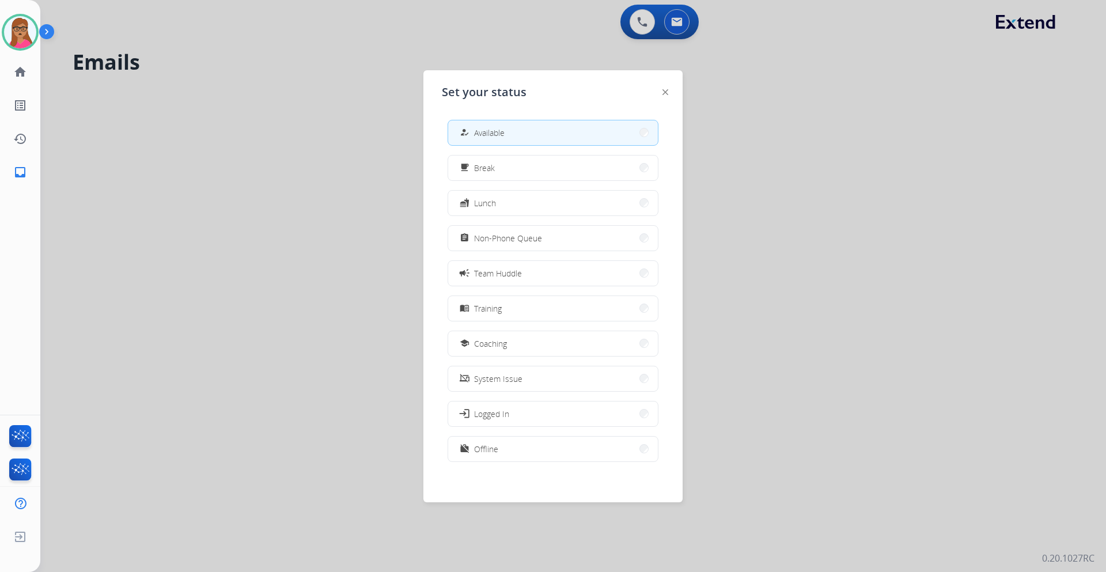
click at [263, 96] on div at bounding box center [553, 286] width 1106 height 572
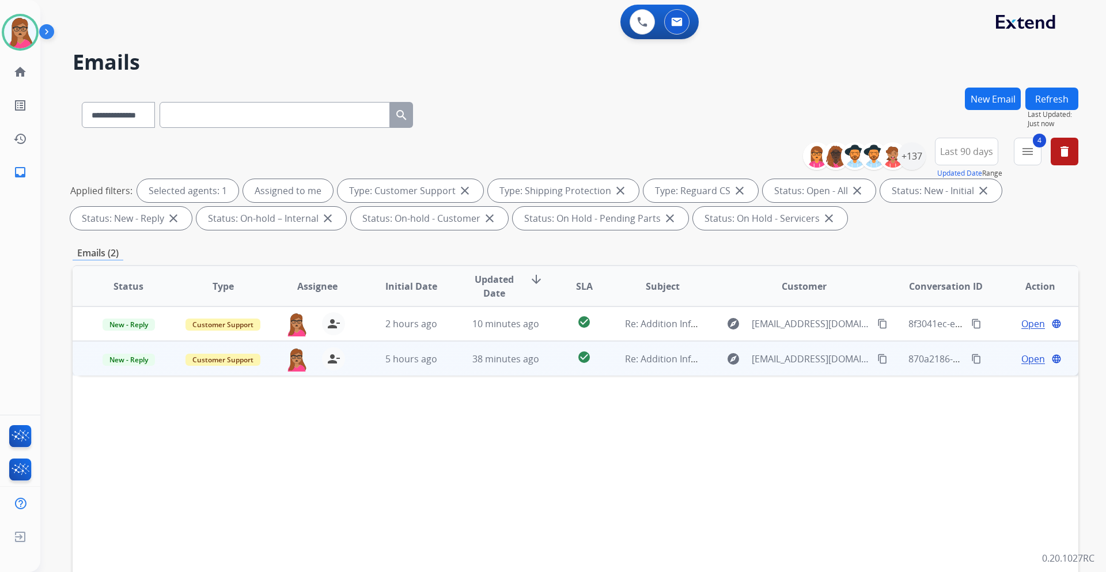
click at [1026, 356] on span "Open" at bounding box center [1034, 359] width 24 height 14
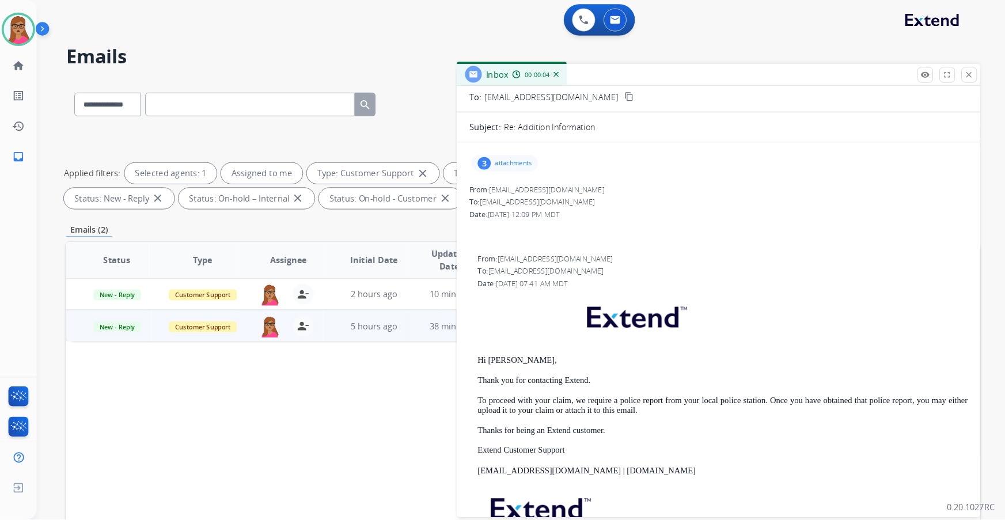
scroll to position [0, 0]
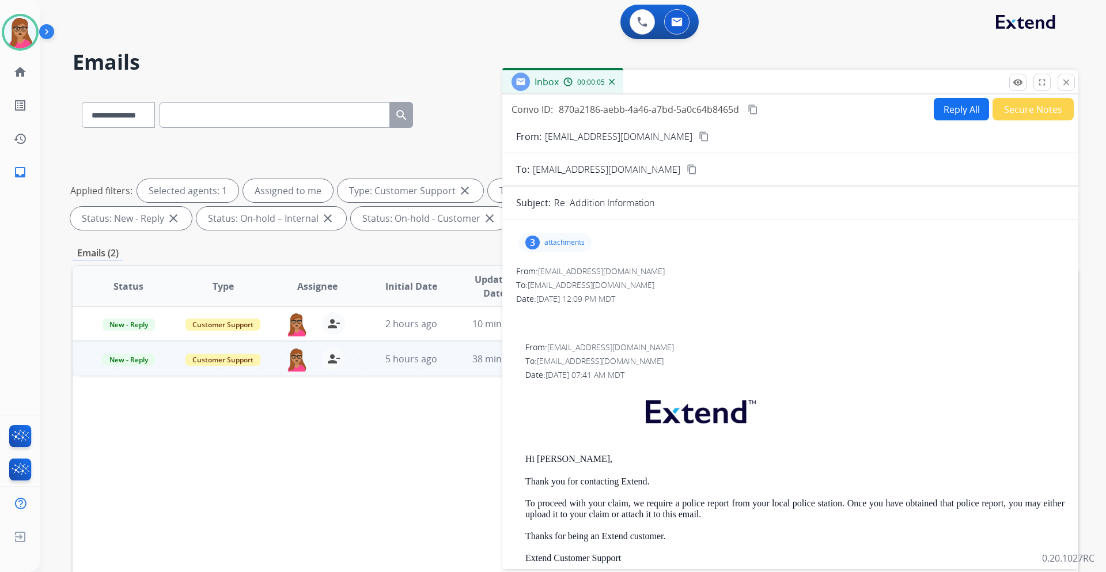
click at [567, 237] on div "3 attachments" at bounding box center [555, 242] width 73 height 18
click at [555, 315] on div at bounding box center [557, 312] width 58 height 40
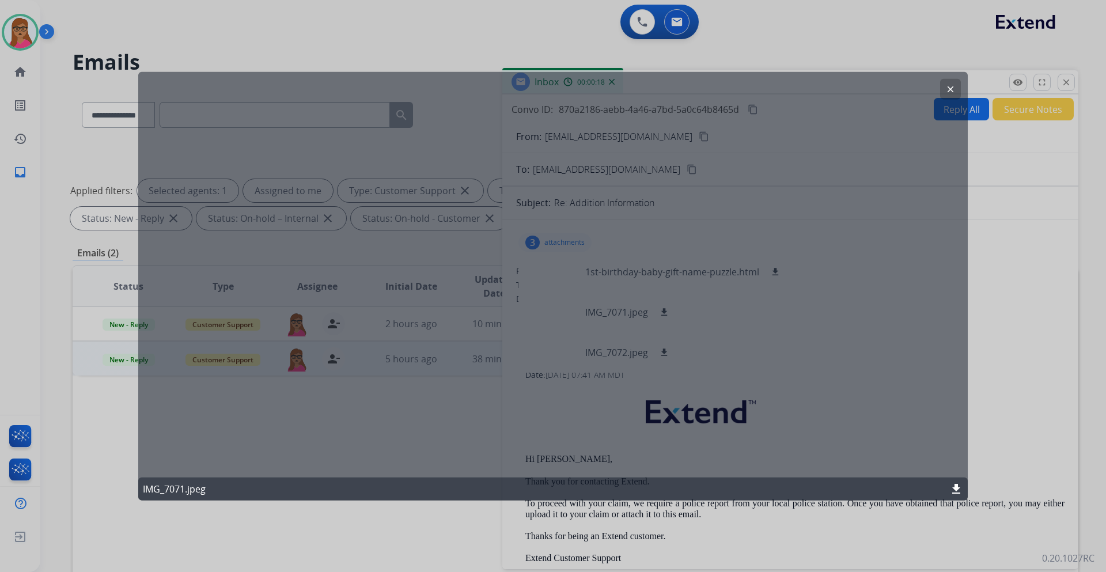
click at [951, 88] on mat-icon "clear" at bounding box center [951, 89] width 10 height 10
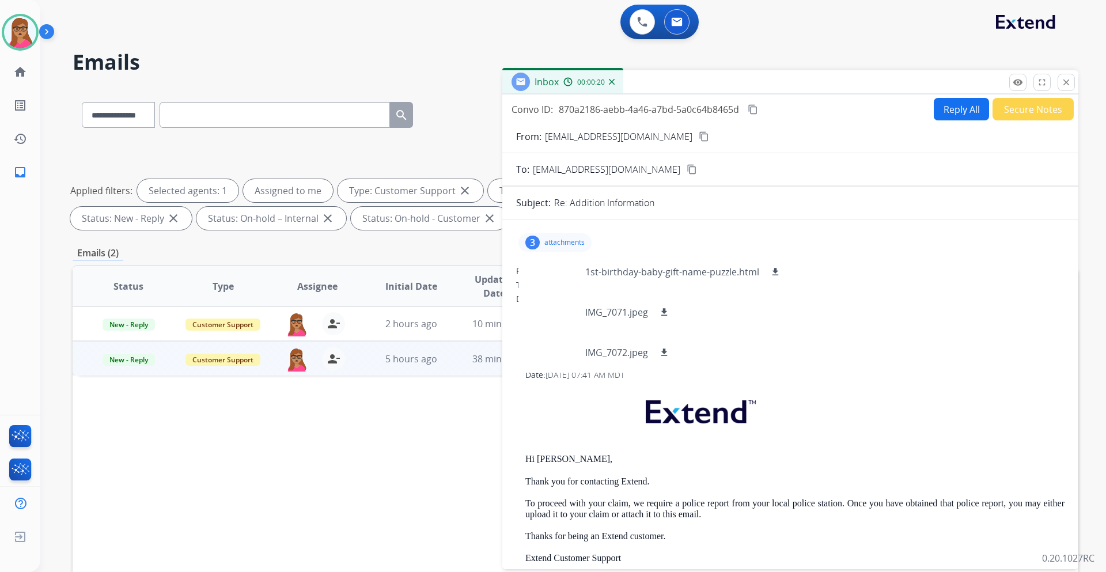
click at [699, 136] on mat-icon "content_copy" at bounding box center [704, 136] width 10 height 10
click at [551, 327] on div at bounding box center [557, 312] width 58 height 40
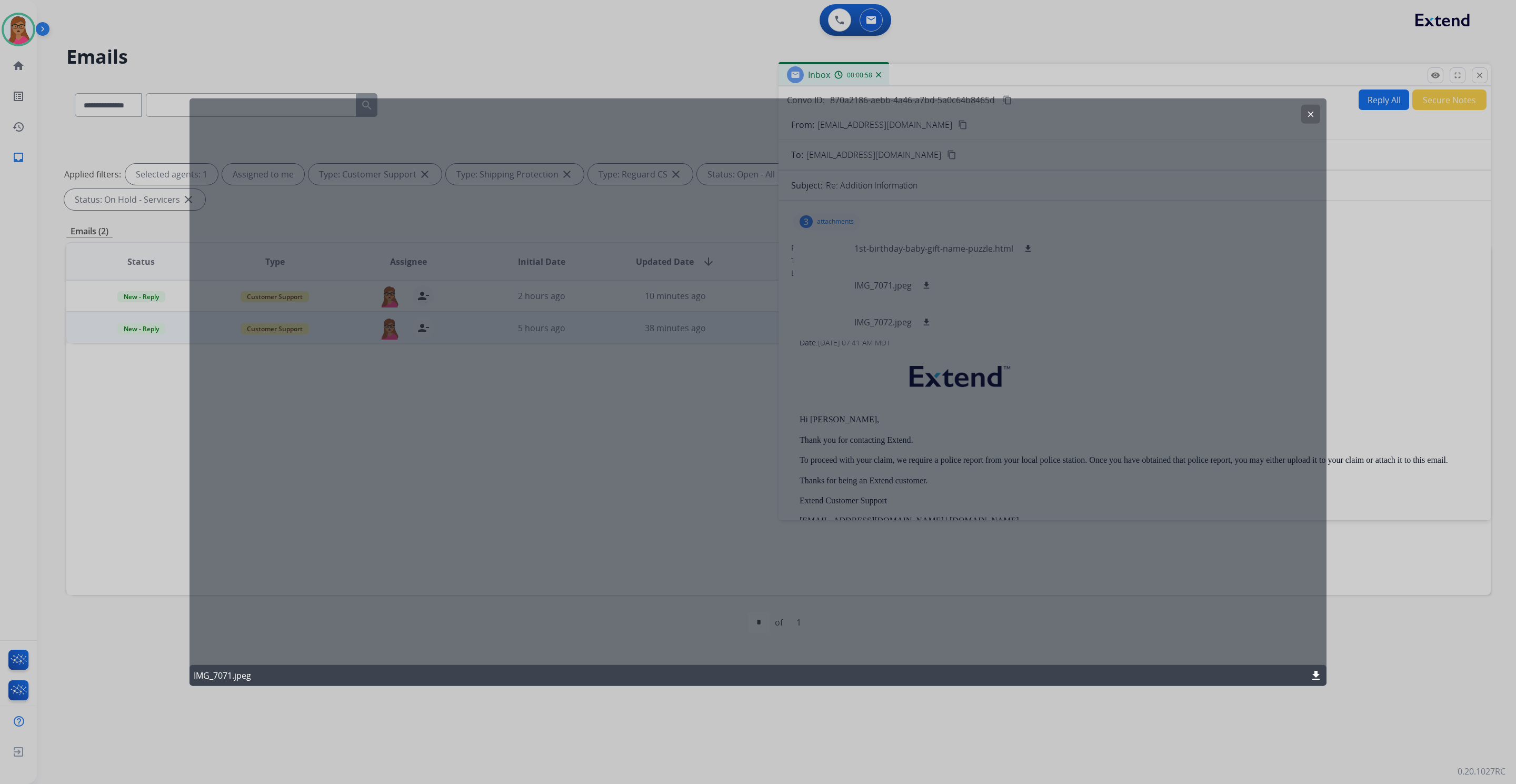
drag, startPoint x: 620, startPoint y: 365, endPoint x: 744, endPoint y: 438, distance: 143.9
click at [744, 438] on div "clear IMG_7071.jpeg download" at bounding box center [758, 392] width 1138 height 588
click at [1011, 112] on mat-icon "clear" at bounding box center [1311, 113] width 9 height 9
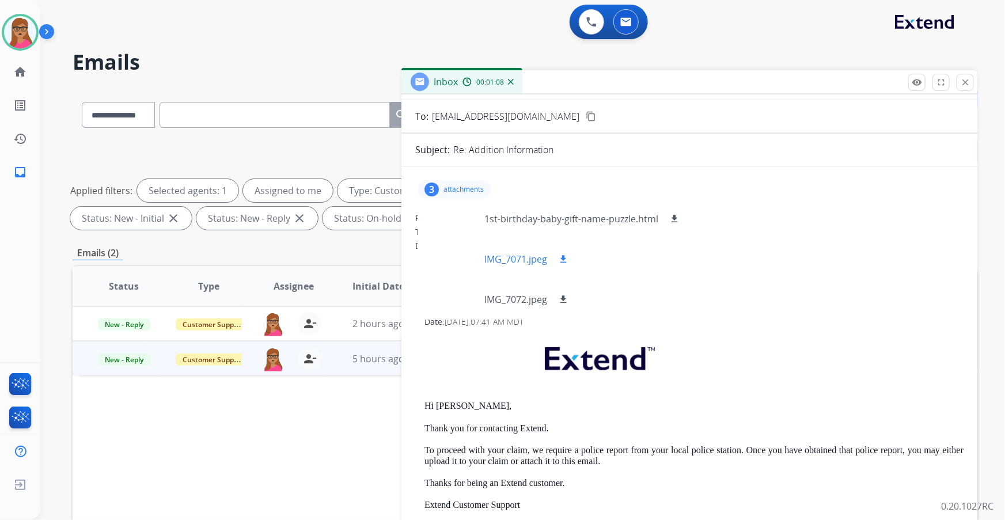
scroll to position [49, 0]
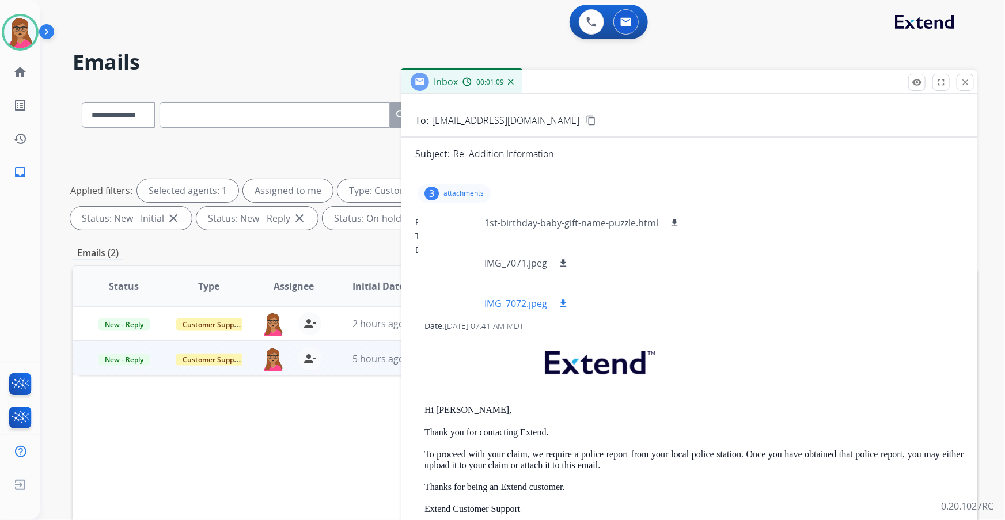
click at [459, 313] on div at bounding box center [456, 303] width 58 height 40
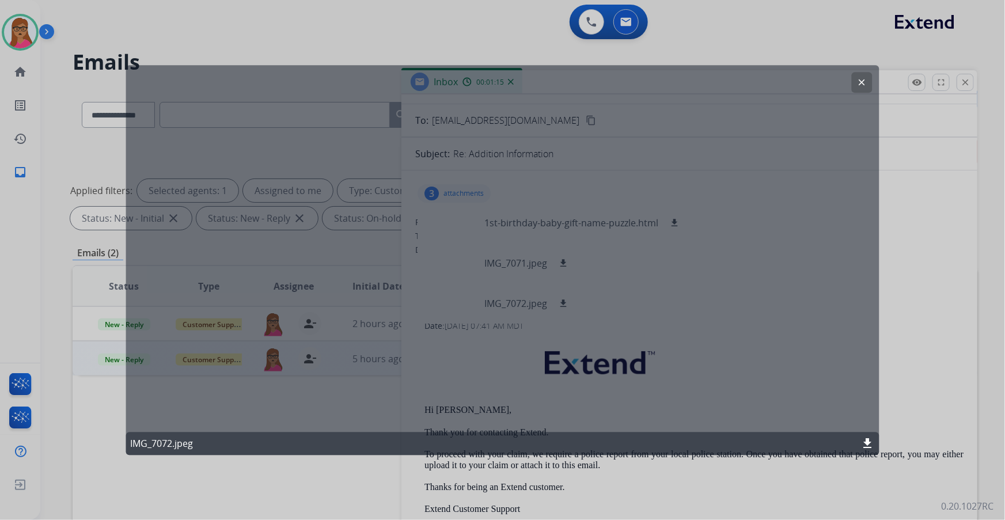
click at [527, 221] on div "clear IMG_7072.jpeg download" at bounding box center [503, 260] width 754 height 390
click at [870, 78] on button "clear" at bounding box center [862, 82] width 21 height 21
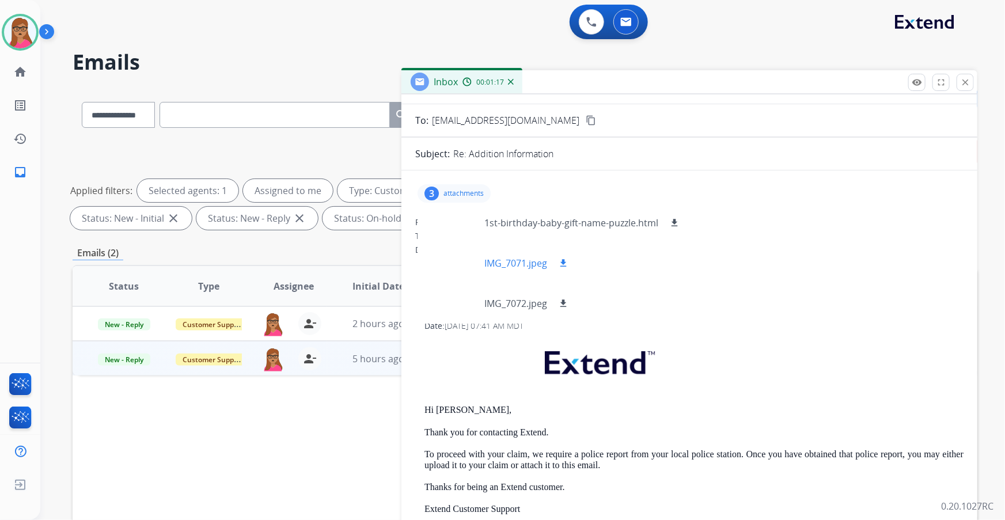
click at [459, 263] on div at bounding box center [456, 263] width 58 height 40
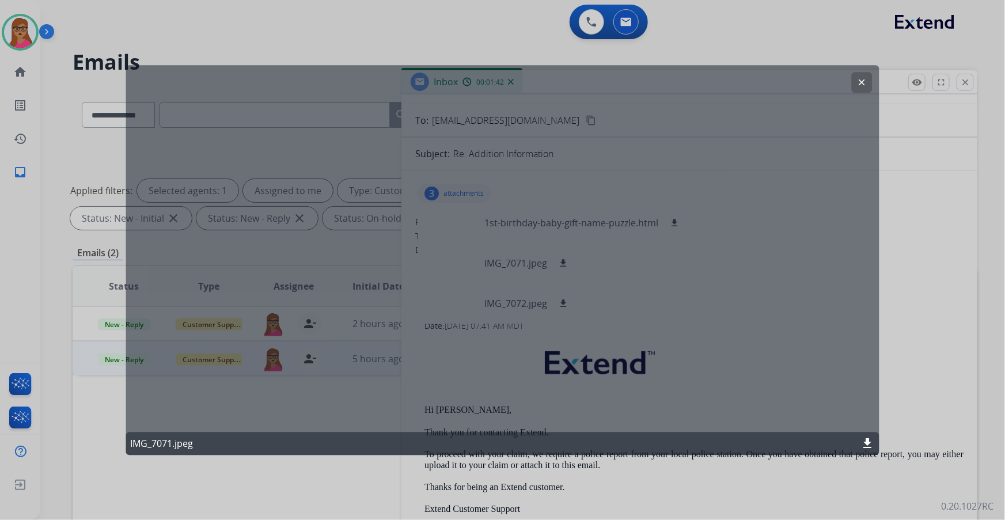
click at [14, 39] on div at bounding box center [502, 260] width 1005 height 520
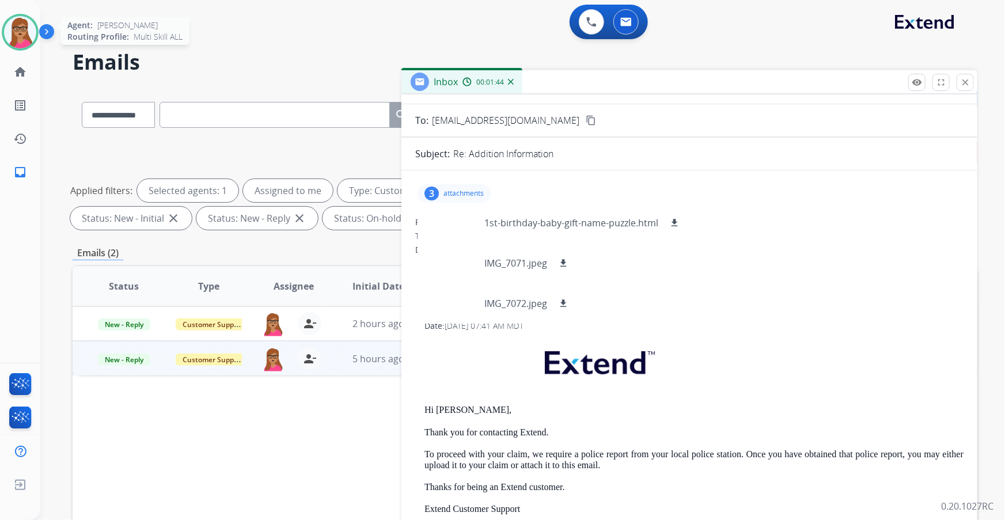
click at [29, 29] on img at bounding box center [20, 32] width 32 height 32
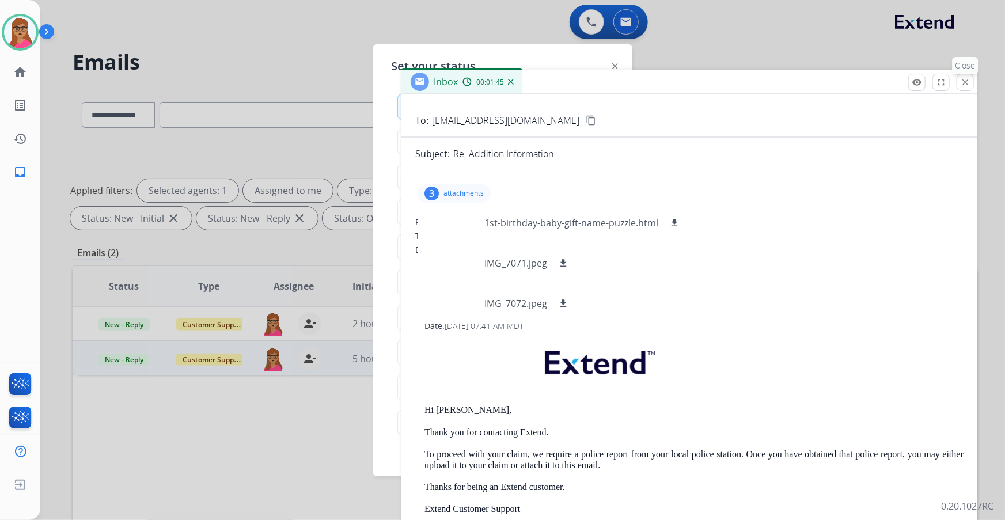
click at [967, 87] on button "close Close" at bounding box center [965, 82] width 17 height 17
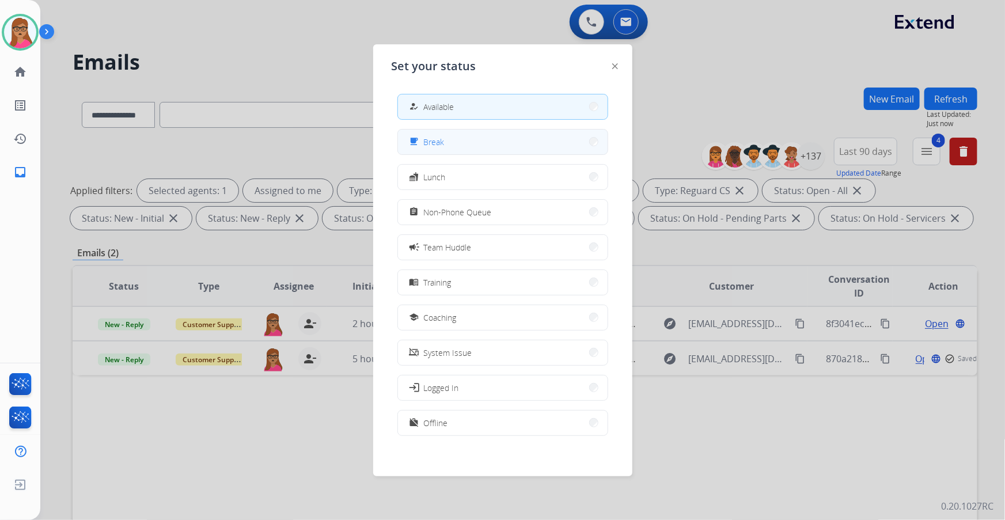
click at [497, 142] on button "free_breakfast Break" at bounding box center [503, 142] width 210 height 25
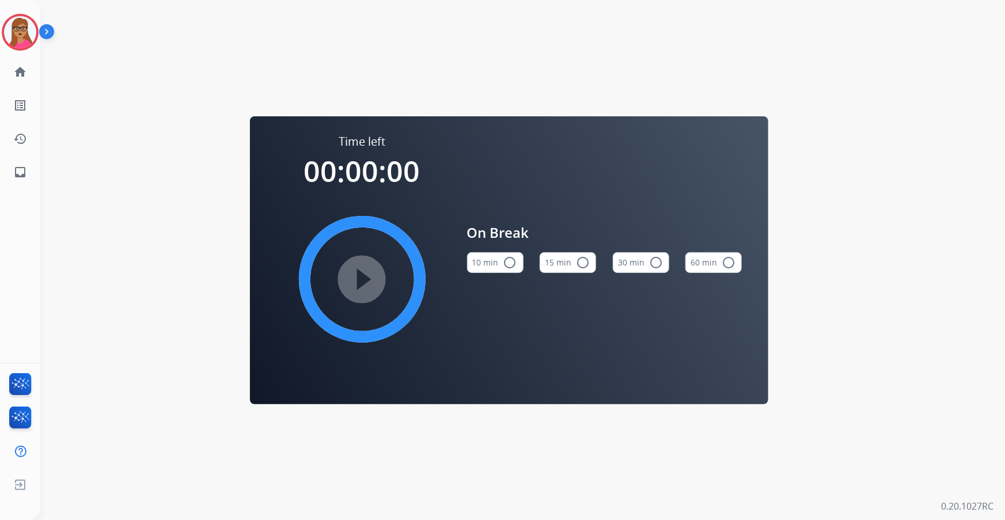
click at [520, 264] on button "10 min radio_button_unchecked" at bounding box center [495, 262] width 56 height 21
click at [356, 276] on mat-icon "play_circle_filled" at bounding box center [363, 280] width 14 height 14
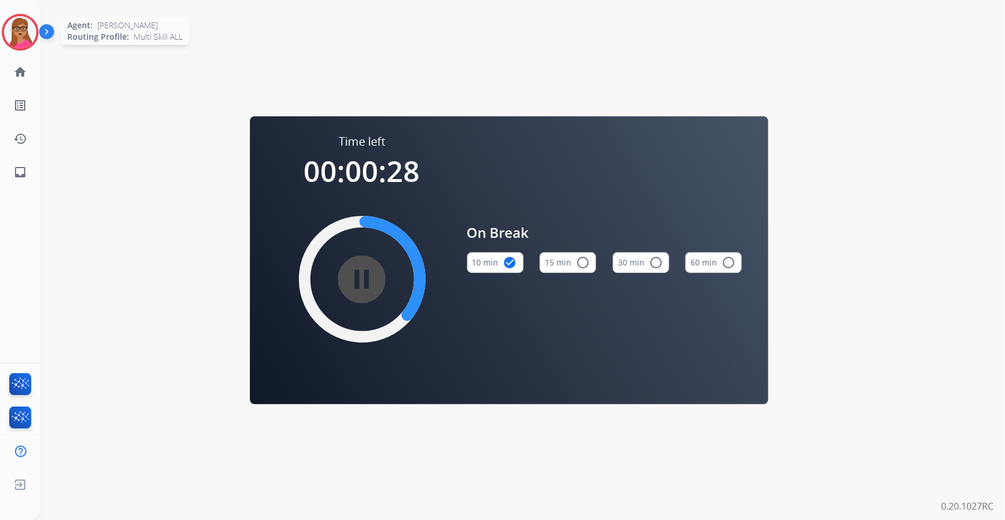
click at [20, 28] on img at bounding box center [20, 32] width 32 height 32
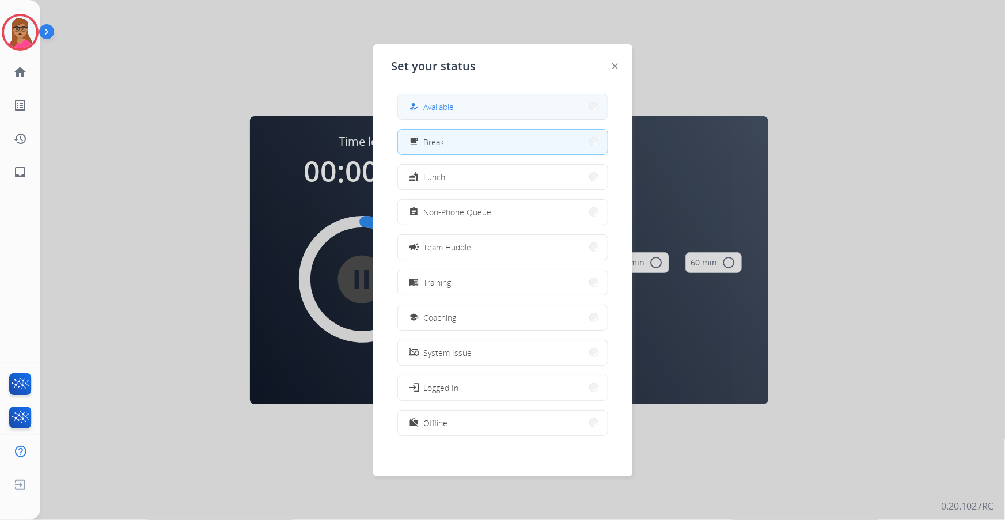
click at [445, 104] on span "Available" at bounding box center [439, 107] width 31 height 12
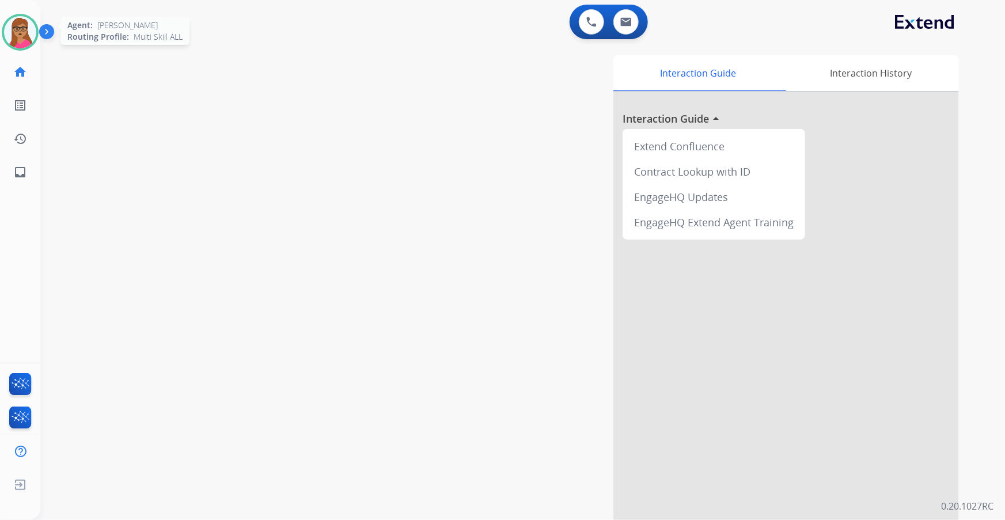
click at [32, 28] on img at bounding box center [20, 32] width 32 height 32
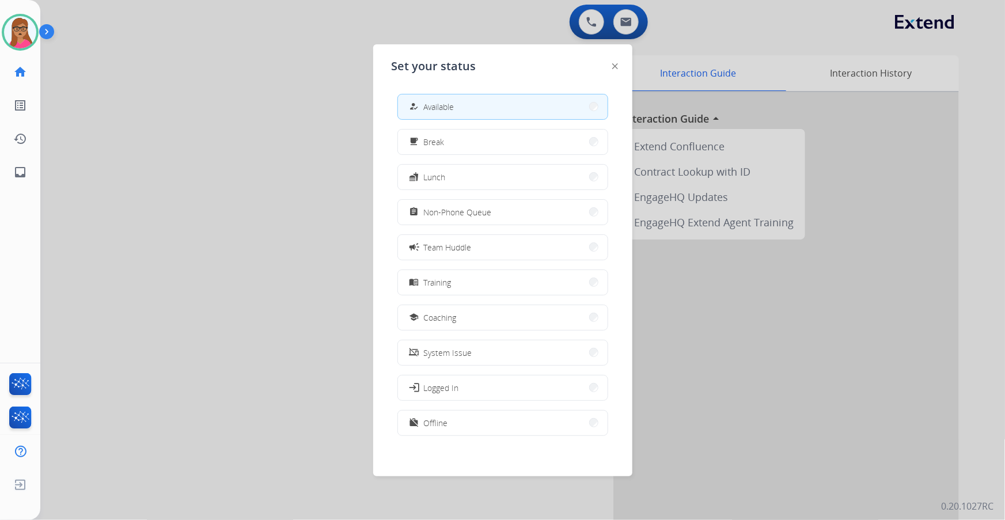
click at [256, 109] on div at bounding box center [502, 260] width 1005 height 520
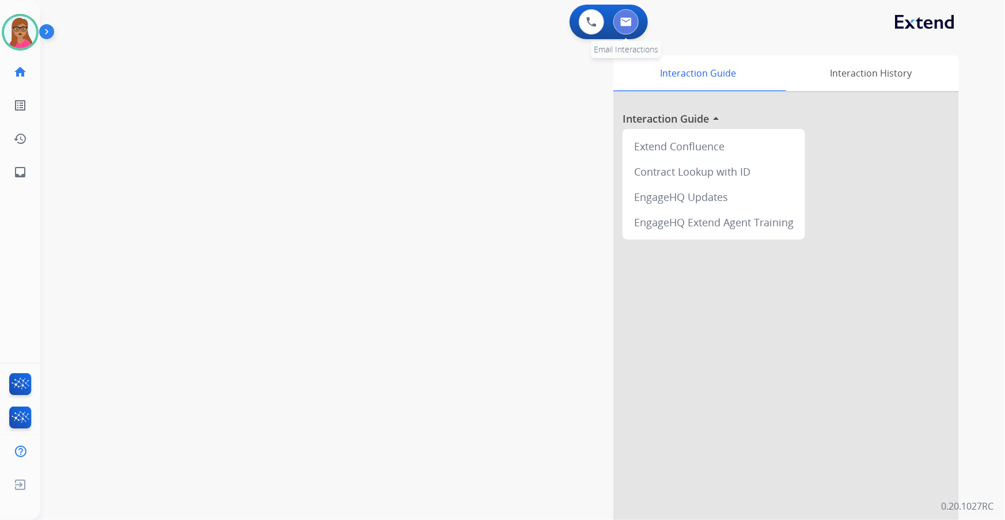
click at [619, 20] on button at bounding box center [626, 21] width 25 height 25
select select "**********"
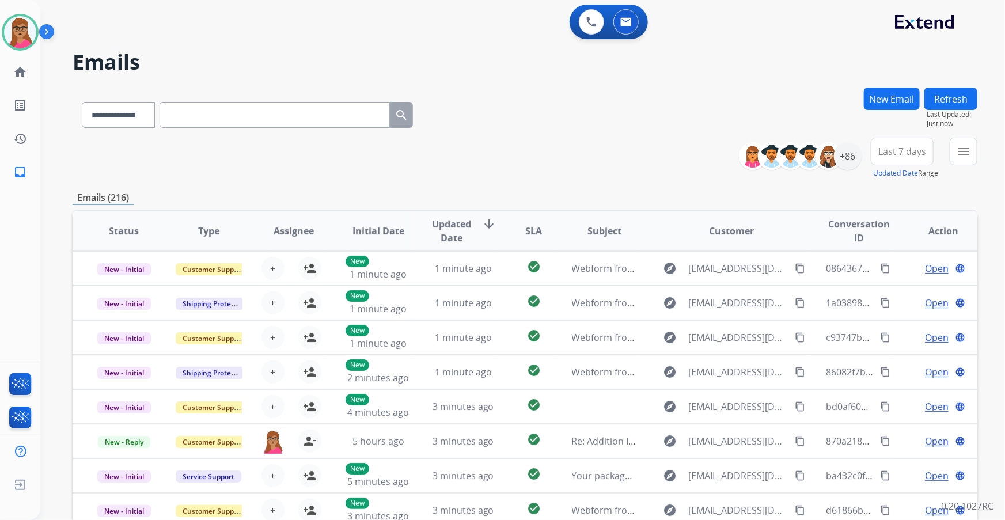
click at [913, 161] on button "Last 7 days" at bounding box center [902, 152] width 63 height 28
click at [887, 297] on div "Last 90 days" at bounding box center [898, 291] width 63 height 17
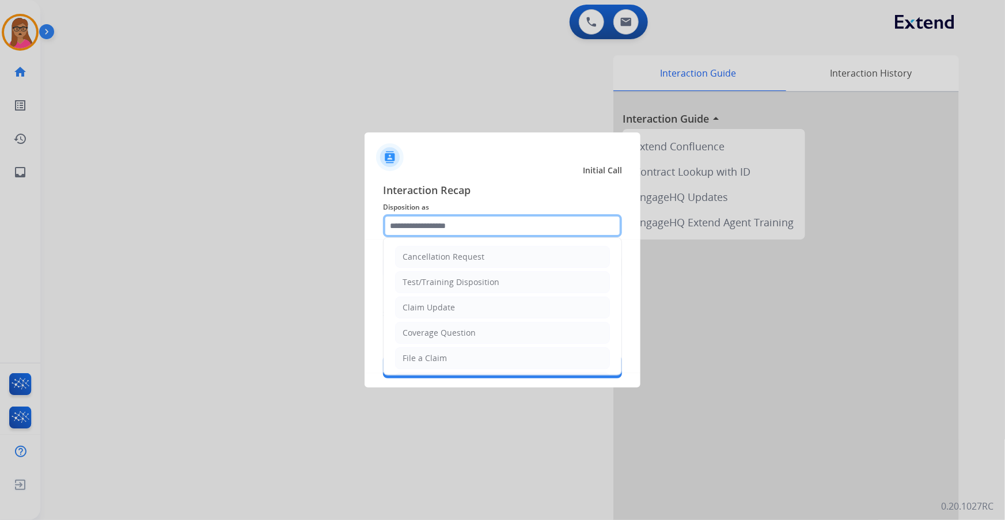
drag, startPoint x: 472, startPoint y: 217, endPoint x: 471, endPoint y: 225, distance: 8.7
click at [471, 217] on input "text" at bounding box center [502, 225] width 239 height 23
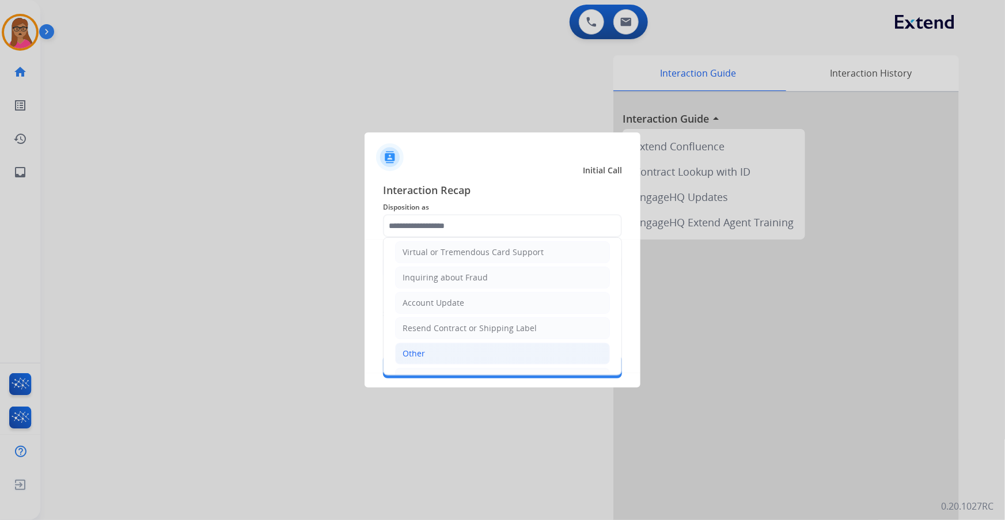
click at [427, 347] on li "Other" at bounding box center [502, 354] width 215 height 22
type input "*****"
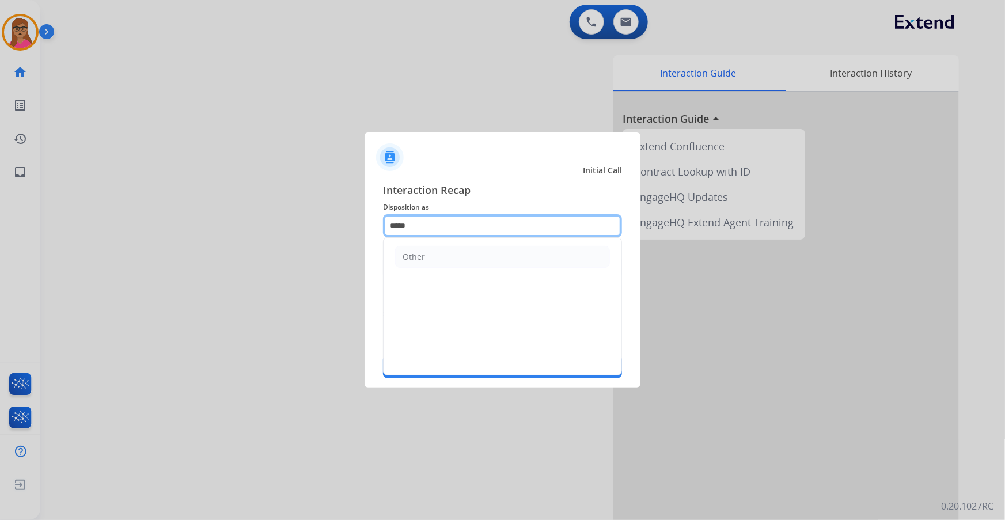
click at [437, 223] on input "*****" at bounding box center [502, 225] width 239 height 23
drag, startPoint x: 433, startPoint y: 227, endPoint x: 349, endPoint y: 219, distance: 84.5
click at [0, 220] on app-contact-recap-modal "Initial Call Interaction Recap Disposition as ***** Other Merchants Secure Pad …" at bounding box center [0, 260] width 0 height 520
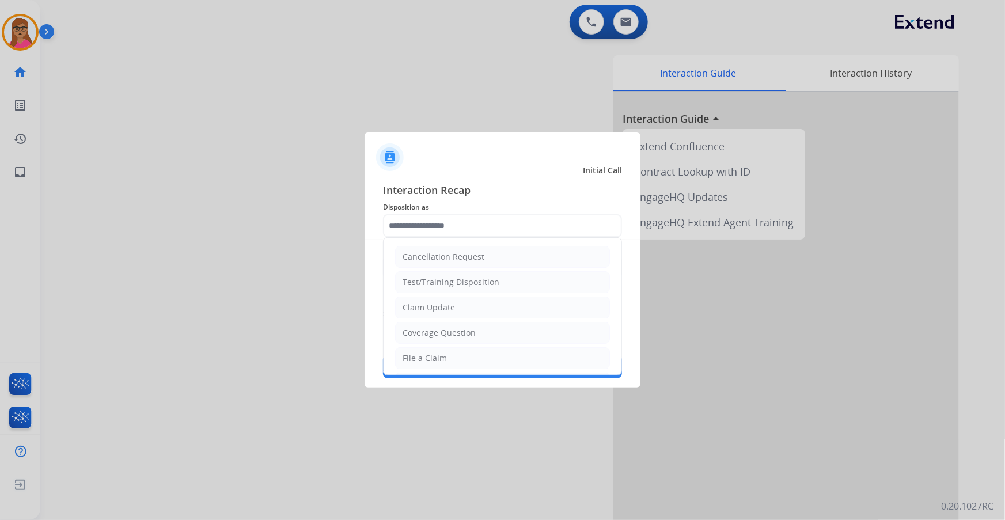
click at [440, 353] on div "File a Claim" at bounding box center [425, 359] width 44 height 12
type input "**********"
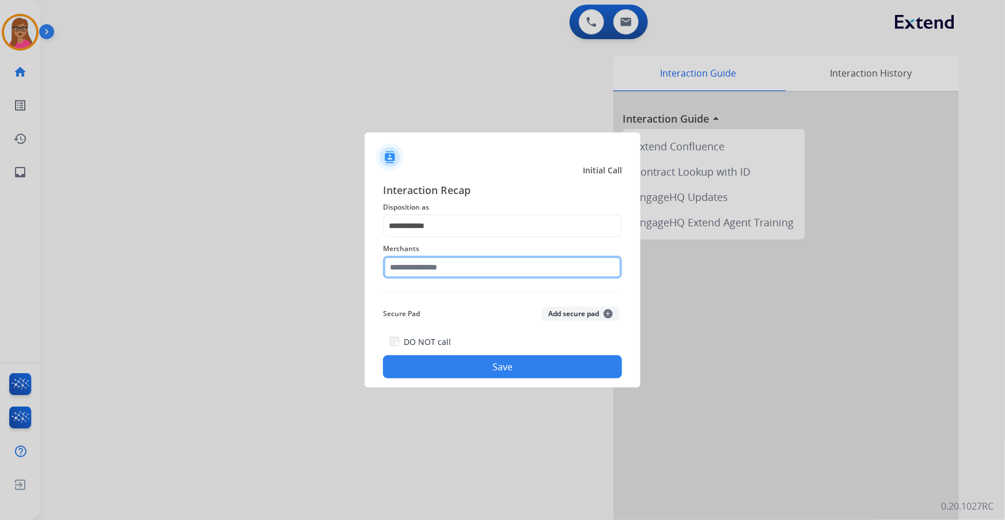
click at [452, 262] on input "text" at bounding box center [502, 267] width 239 height 23
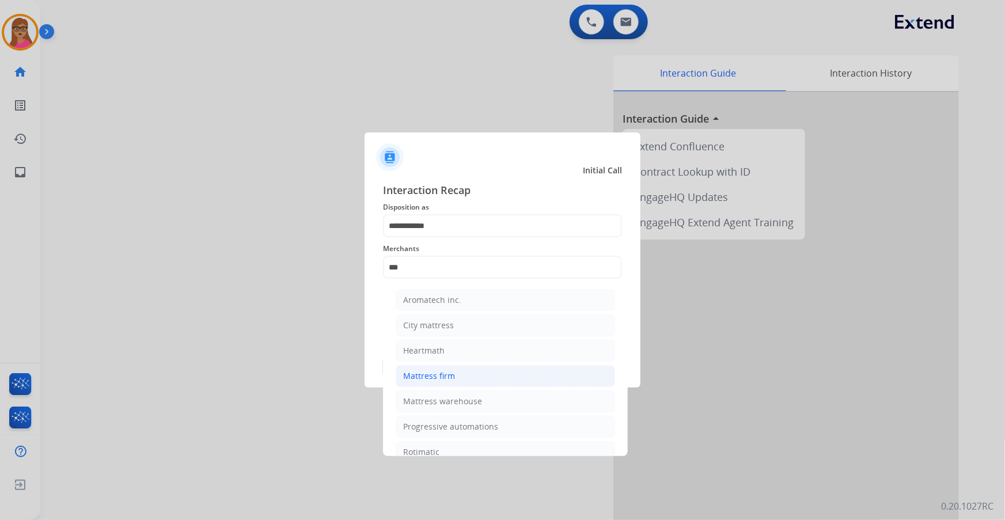
click at [429, 373] on div "Mattress firm" at bounding box center [429, 376] width 52 height 12
type input "**********"
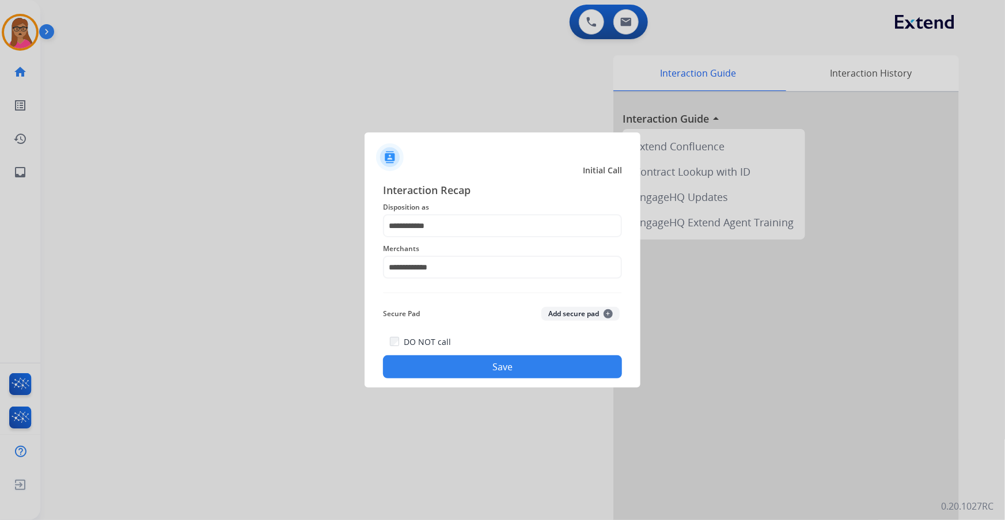
click at [460, 366] on button "Save" at bounding box center [502, 367] width 239 height 23
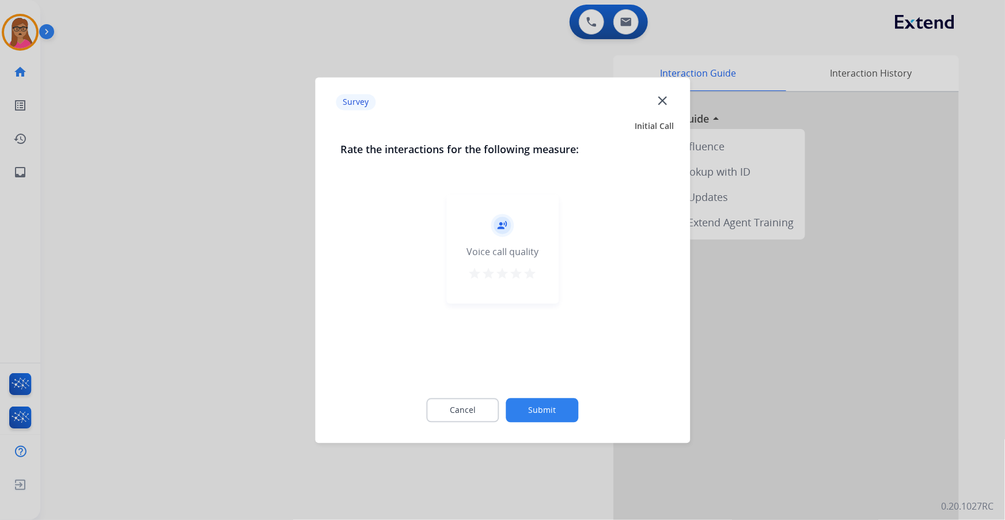
click at [188, 241] on div at bounding box center [502, 260] width 1005 height 520
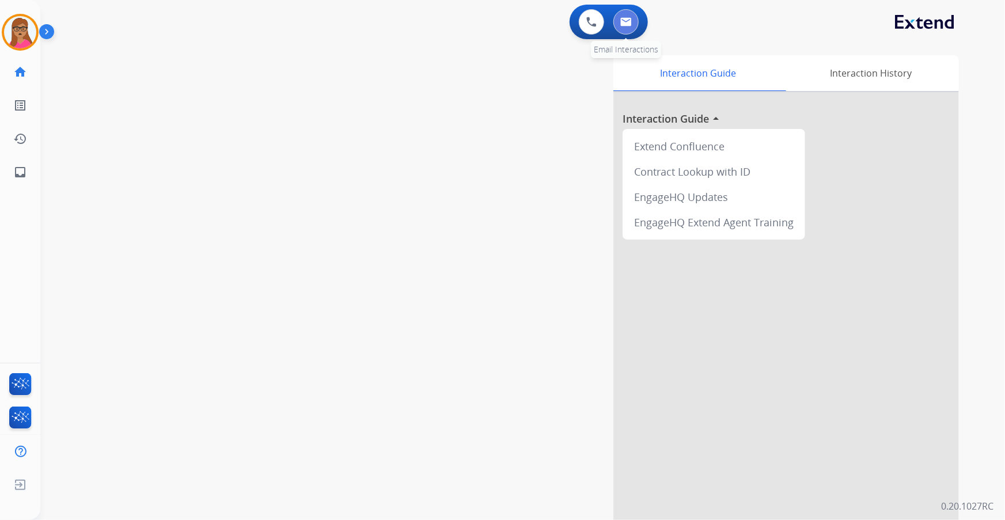
click at [627, 26] on img at bounding box center [627, 21] width 12 height 9
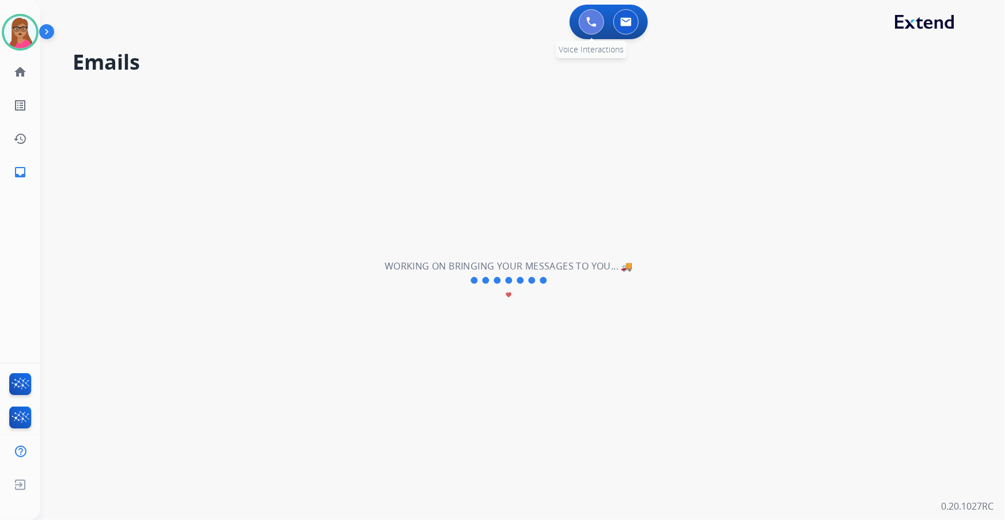
click at [593, 28] on button at bounding box center [591, 21] width 25 height 25
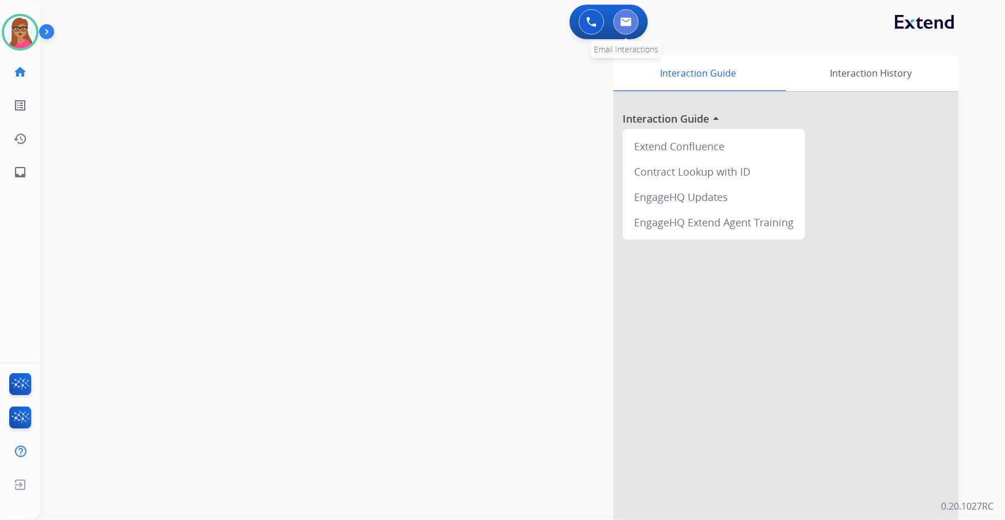
click at [622, 24] on img at bounding box center [627, 21] width 12 height 9
select select "**********"
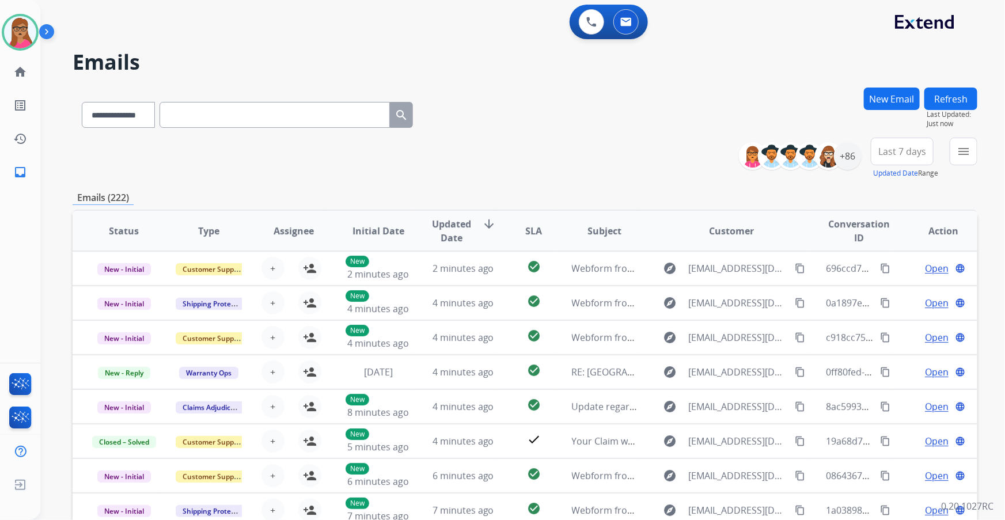
click at [921, 149] on span "Last 7 days" at bounding box center [903, 151] width 48 height 5
click at [893, 291] on div "Last 90 days" at bounding box center [898, 291] width 63 height 17
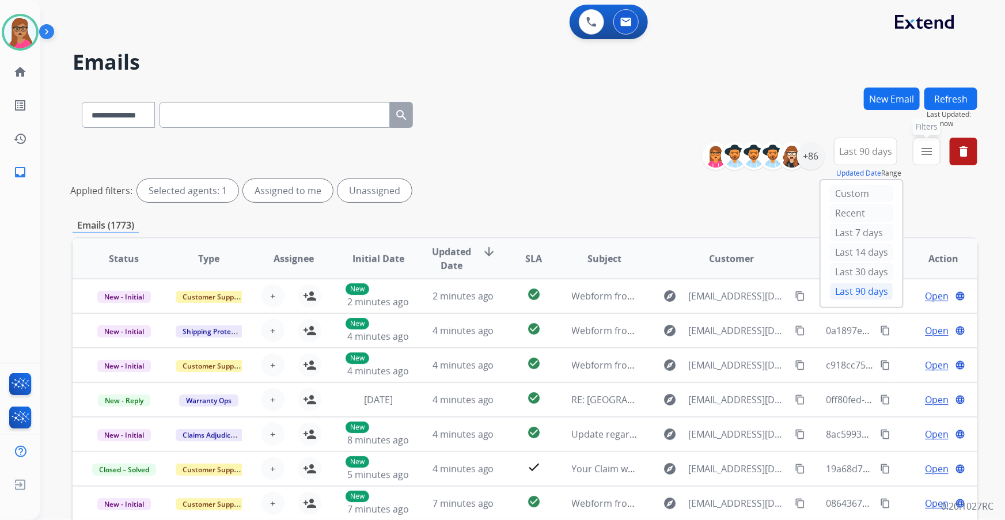
click at [927, 151] on mat-icon "menu" at bounding box center [927, 152] width 14 height 14
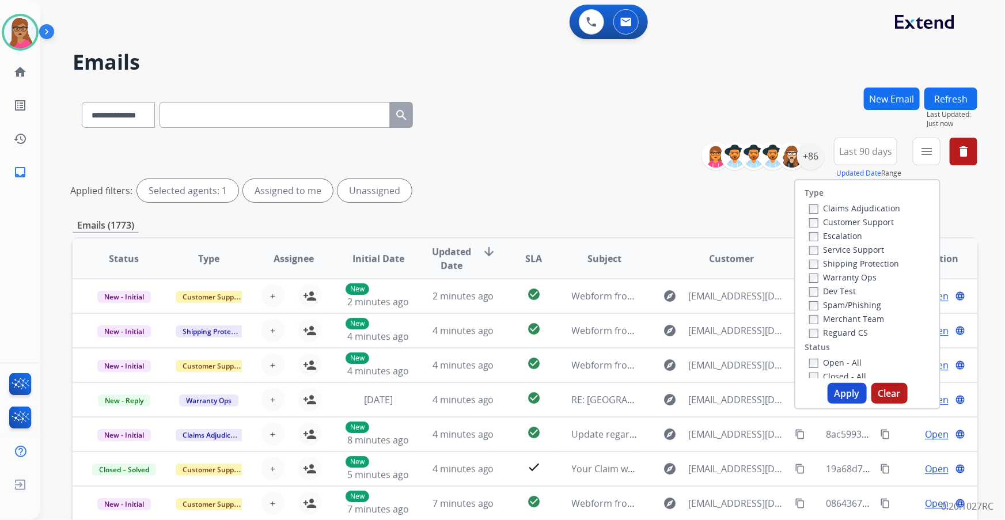
click at [875, 222] on label "Customer Support" at bounding box center [852, 222] width 85 height 11
click at [876, 262] on label "Shipping Protection" at bounding box center [855, 263] width 90 height 11
click at [833, 330] on label "Reguard CS" at bounding box center [839, 332] width 59 height 11
click at [844, 398] on button "Apply" at bounding box center [847, 393] width 39 height 21
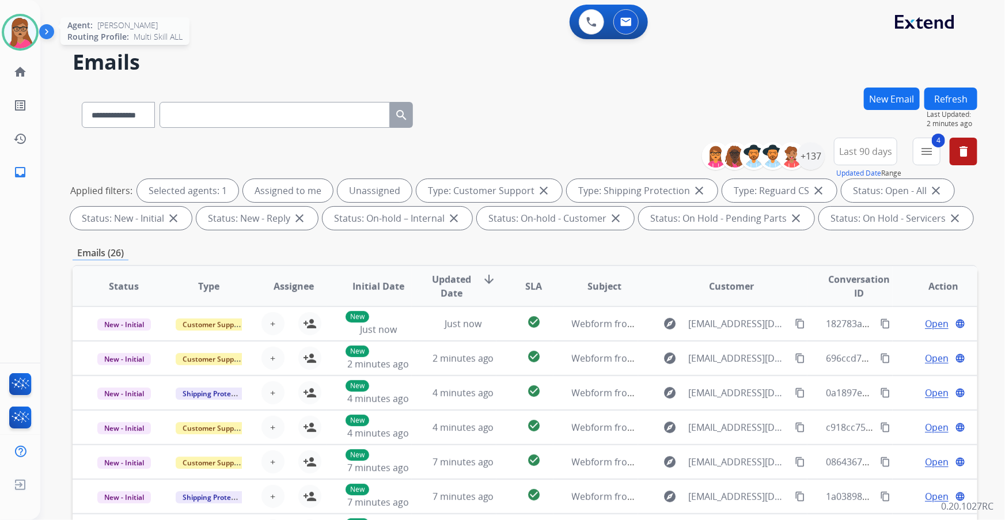
click at [35, 36] on div at bounding box center [20, 32] width 37 height 37
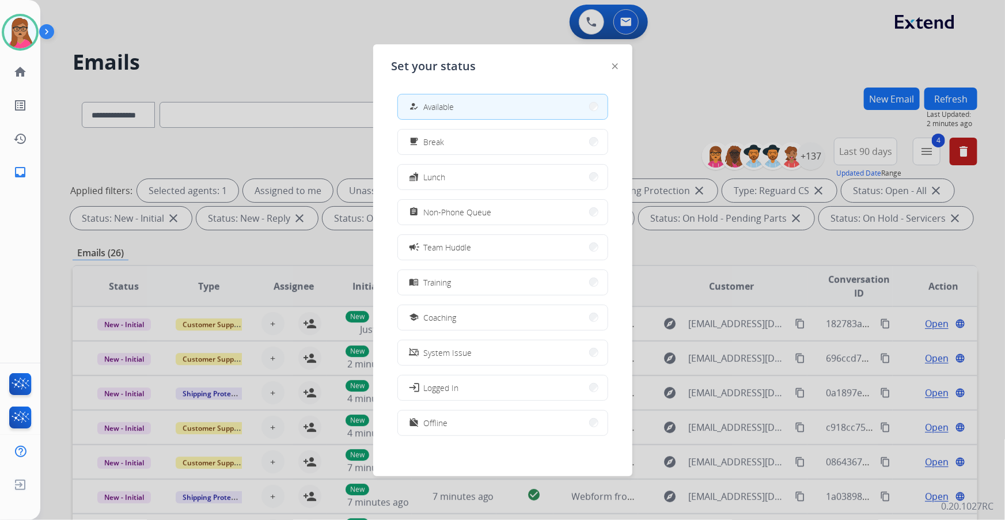
click at [222, 37] on div at bounding box center [502, 260] width 1005 height 520
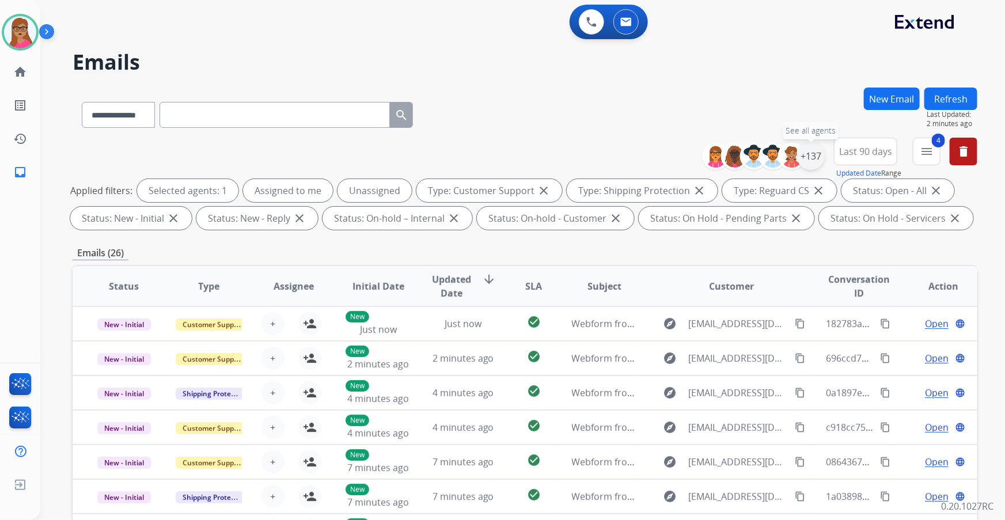
click at [812, 152] on div "+137" at bounding box center [811, 156] width 28 height 28
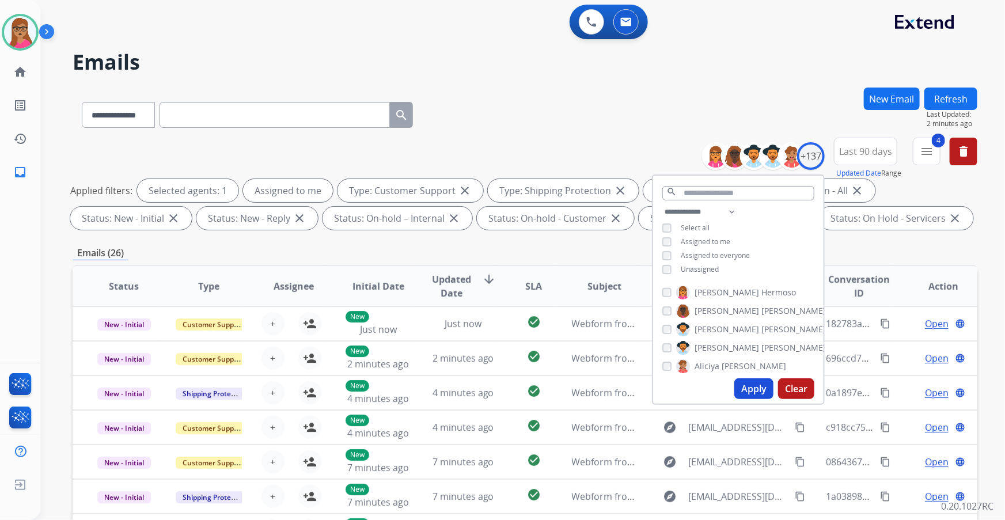
click at [732, 385] on div "Apply Clear" at bounding box center [738, 389] width 171 height 30
click at [738, 384] on button "Apply" at bounding box center [754, 389] width 39 height 21
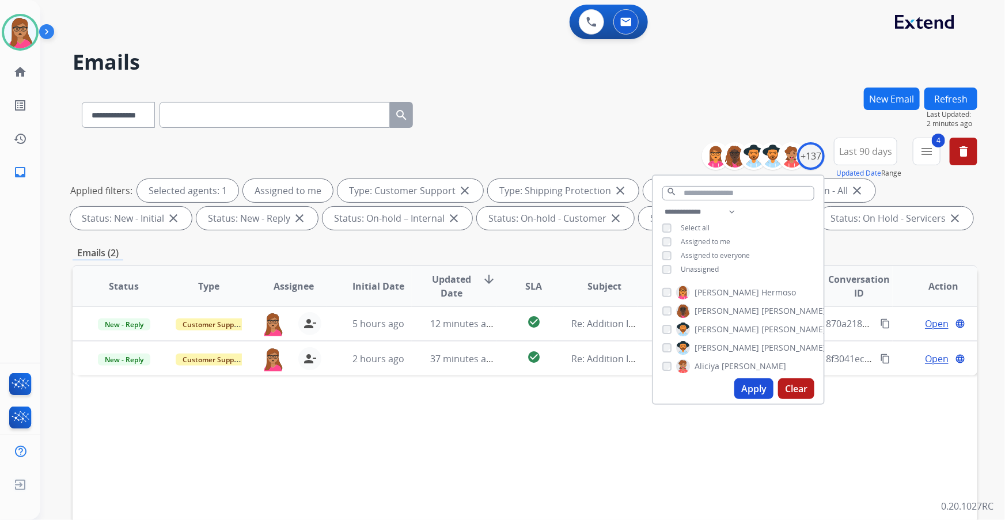
click at [525, 424] on div "Status Type Assignee Initial Date Updated Date arrow_downward SLA Subject Custo…" at bounding box center [525, 458] width 905 height 386
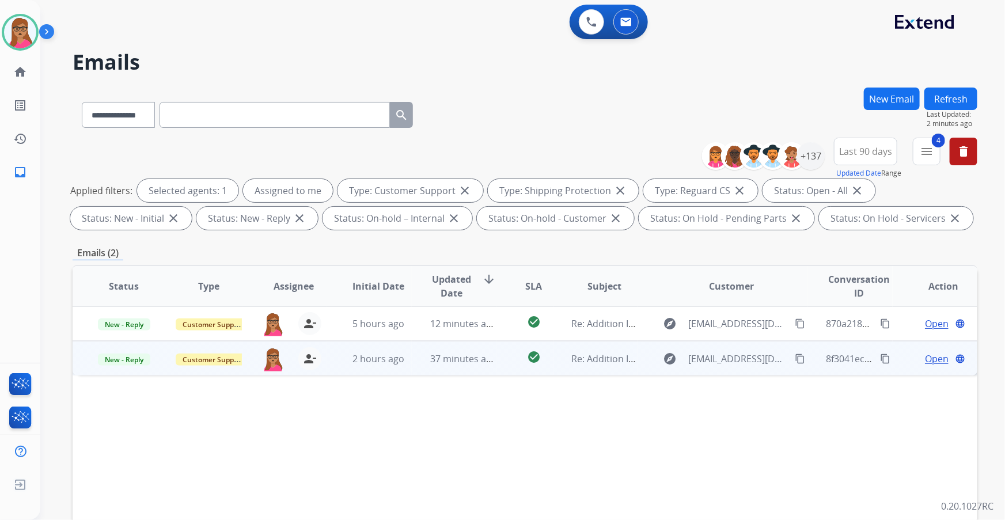
click at [925, 357] on span "Open" at bounding box center [937, 359] width 24 height 14
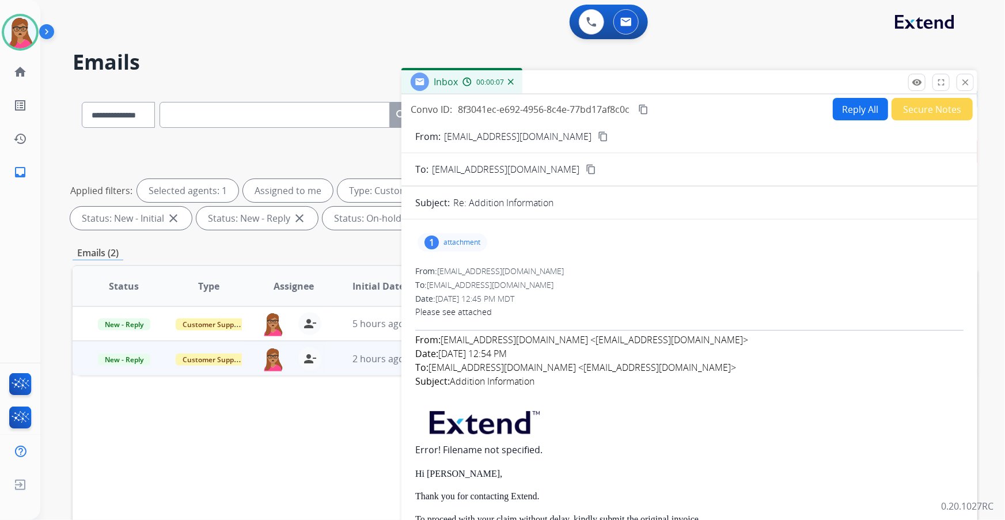
click at [456, 240] on p "attachment" at bounding box center [462, 242] width 37 height 9
click at [453, 242] on p "attachment" at bounding box center [462, 242] width 37 height 9
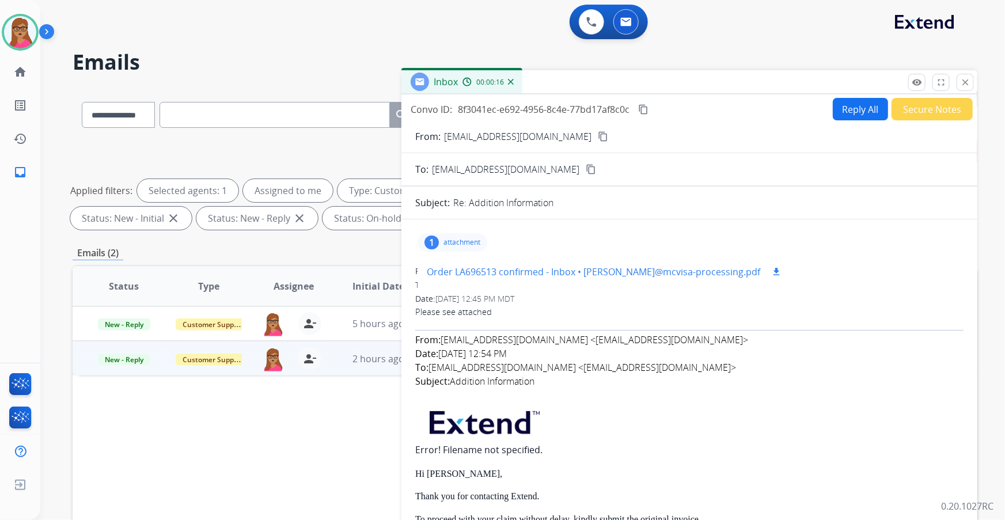
click at [451, 271] on p "Order LA696513 confirmed - Inbox • [PERSON_NAME]@mcvisa-processing.pdf" at bounding box center [594, 272] width 334 height 14
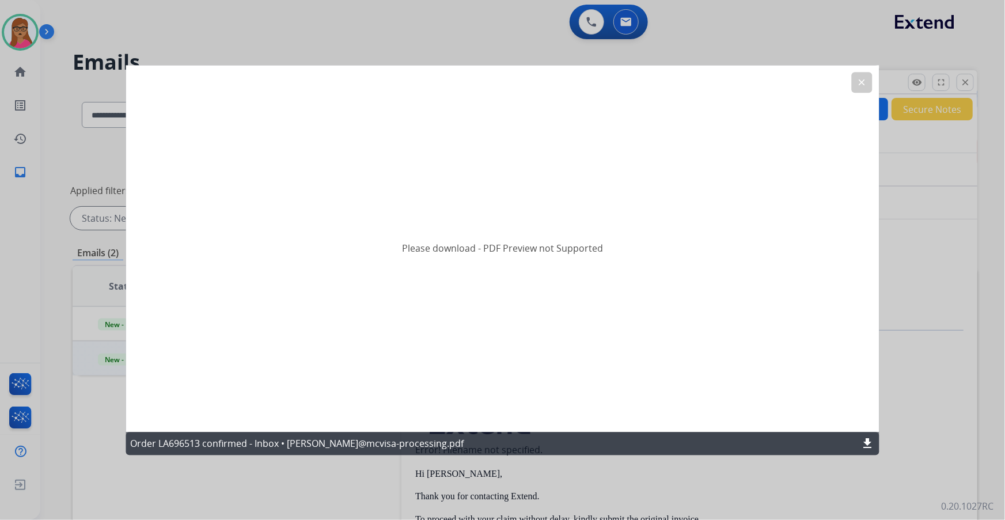
click at [871, 439] on mat-icon "download" at bounding box center [868, 444] width 14 height 14
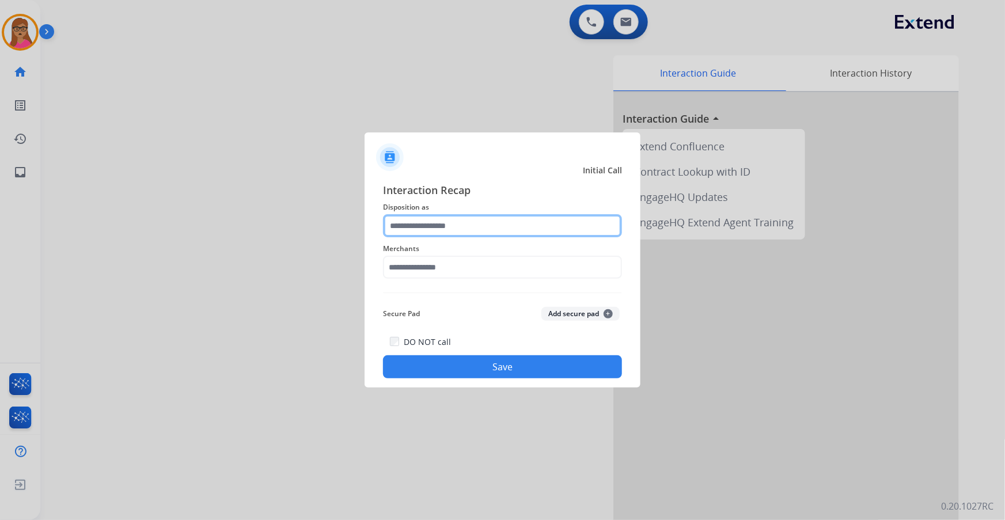
click at [437, 230] on input "text" at bounding box center [502, 225] width 239 height 23
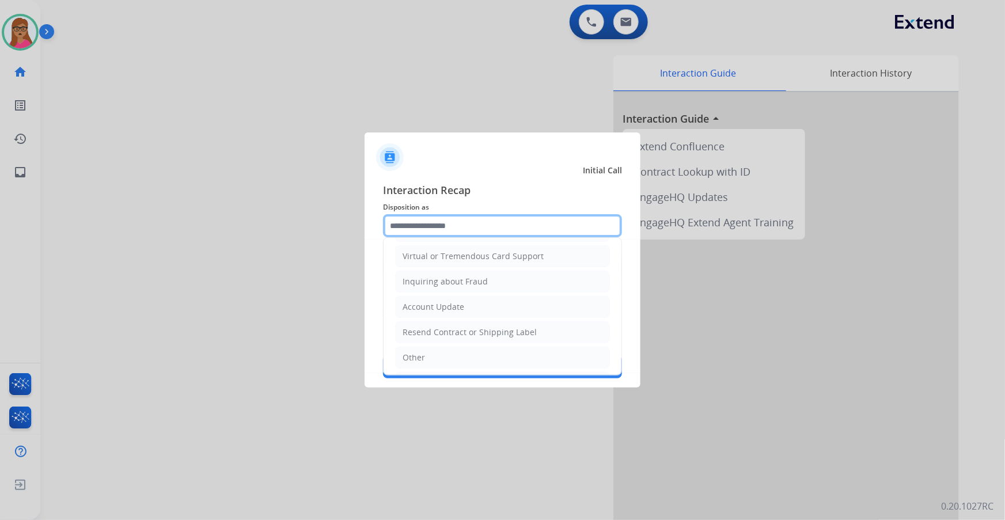
scroll to position [157, 0]
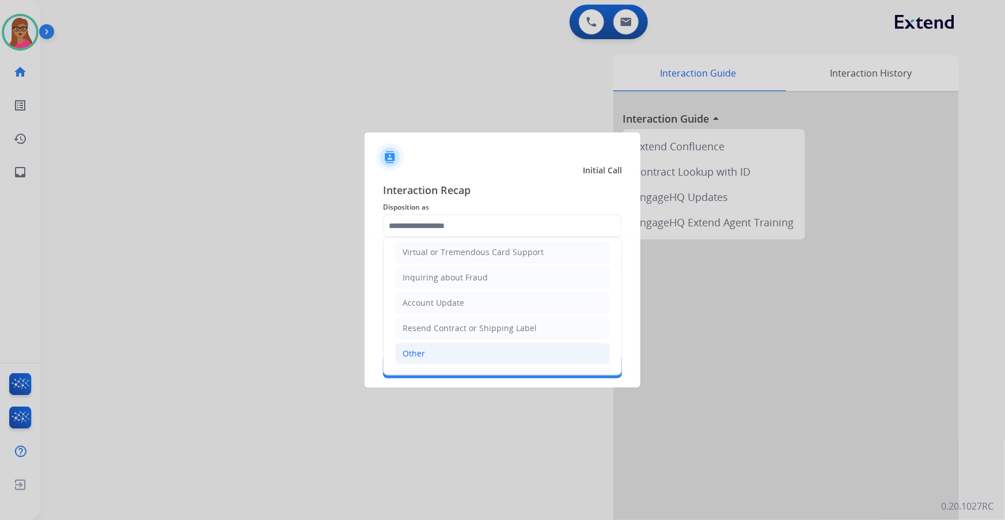
click at [421, 349] on div "Other" at bounding box center [414, 354] width 22 height 12
type input "*****"
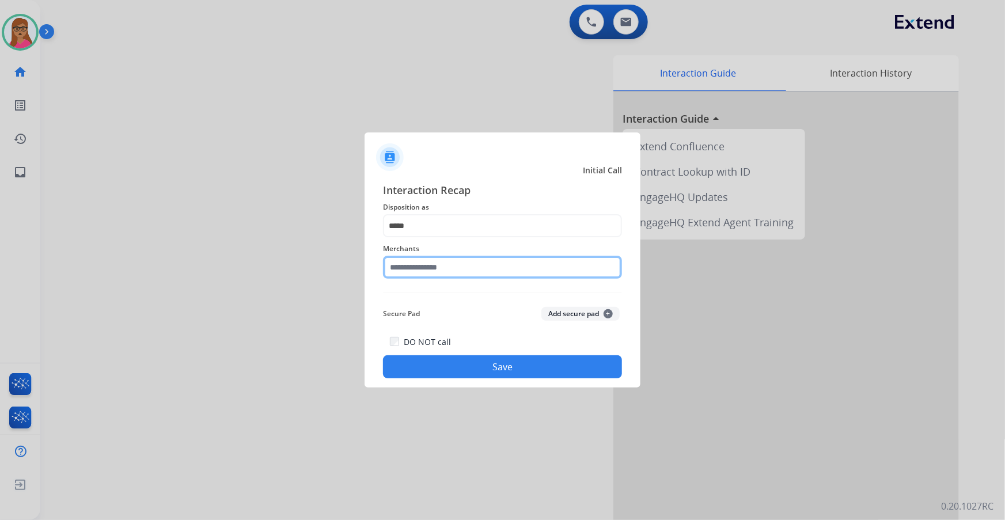
click at [444, 270] on input "text" at bounding box center [502, 267] width 239 height 23
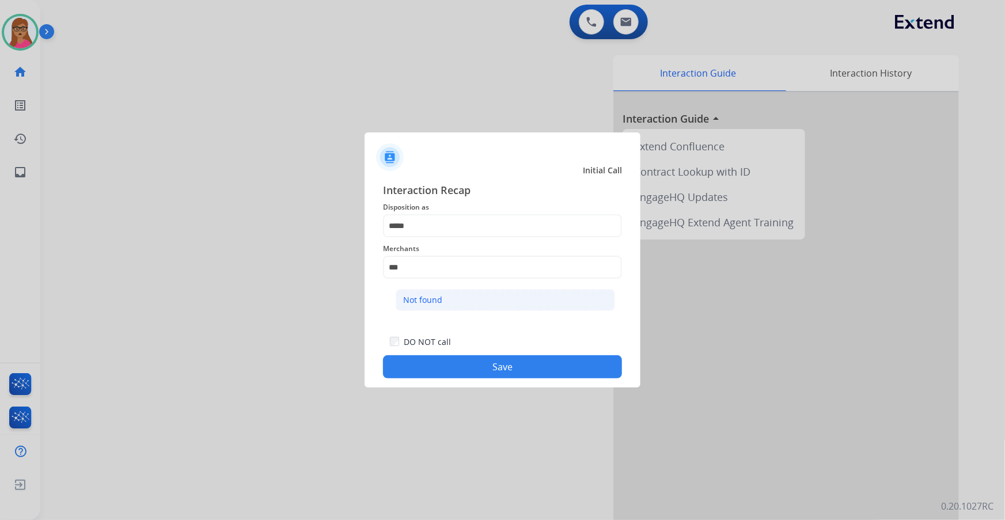
click at [430, 303] on div "Not found" at bounding box center [422, 300] width 39 height 12
type input "*********"
click at [485, 364] on button "Save" at bounding box center [502, 367] width 239 height 23
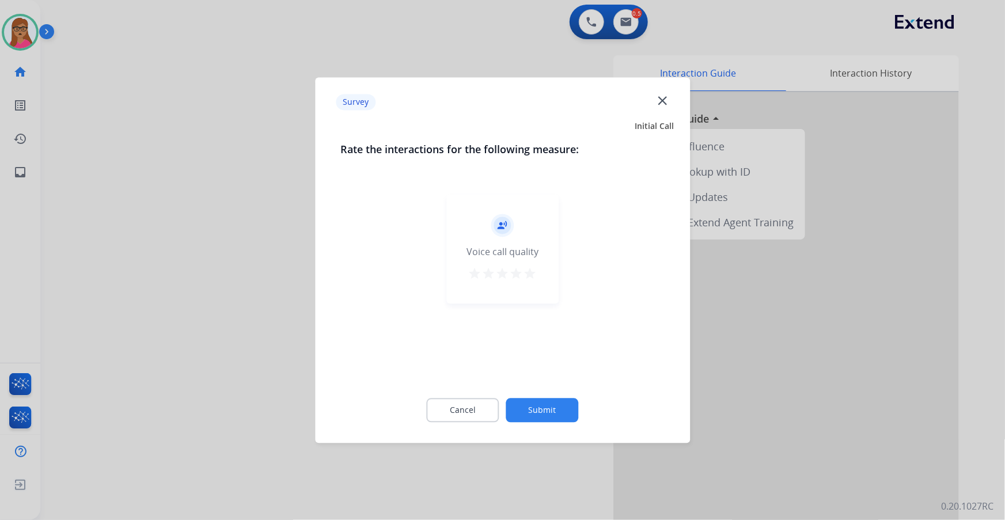
click at [195, 227] on div at bounding box center [502, 260] width 1005 height 520
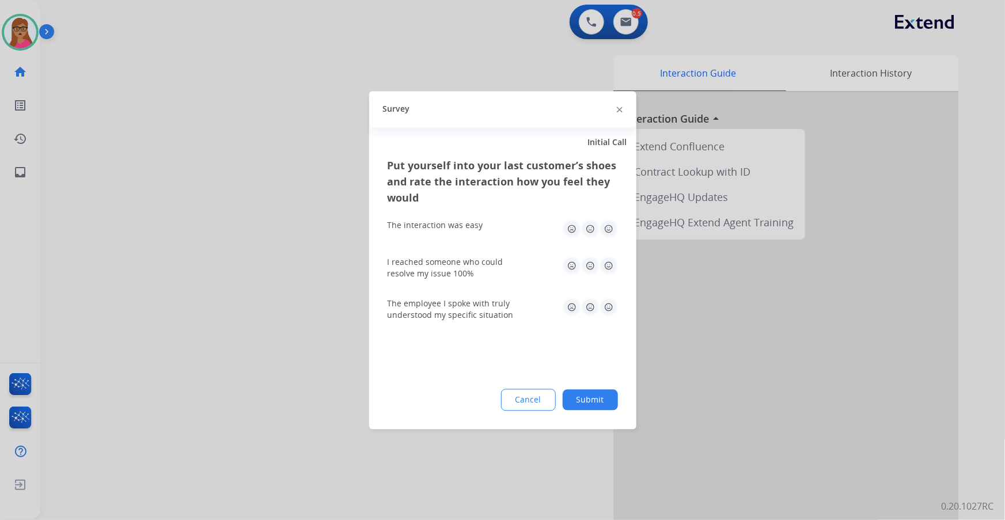
click at [180, 224] on div at bounding box center [502, 260] width 1005 height 520
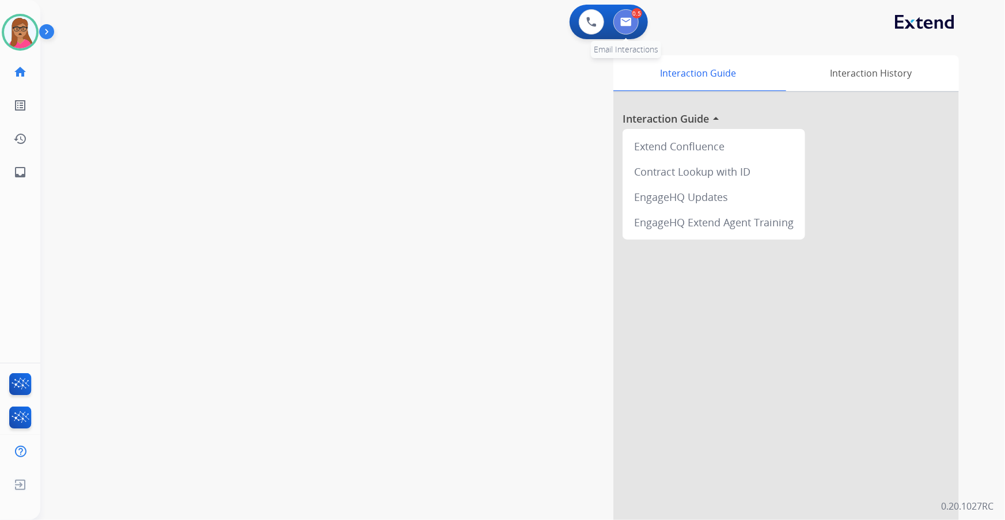
click at [635, 19] on button at bounding box center [626, 21] width 25 height 25
select select "**********"
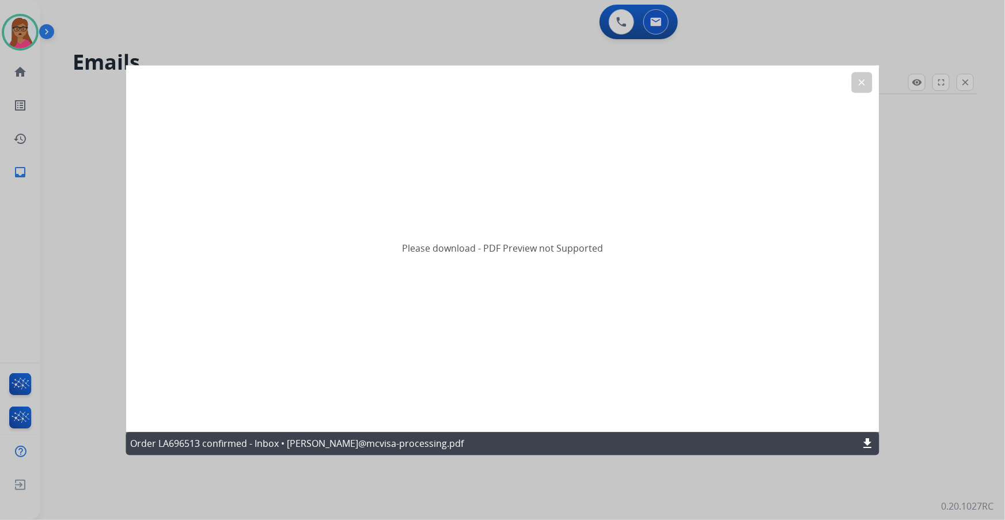
select select "**********"
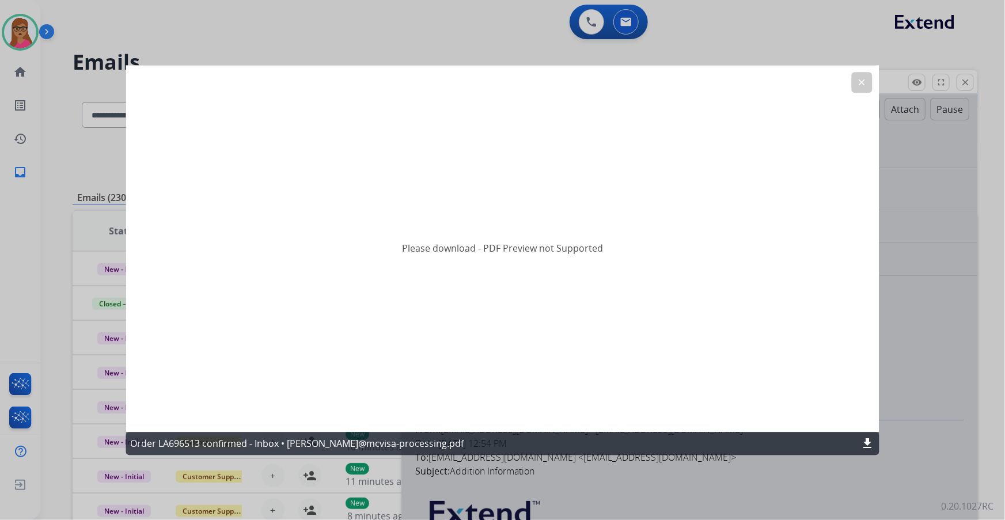
click at [867, 85] on mat-icon "clear" at bounding box center [862, 82] width 10 height 10
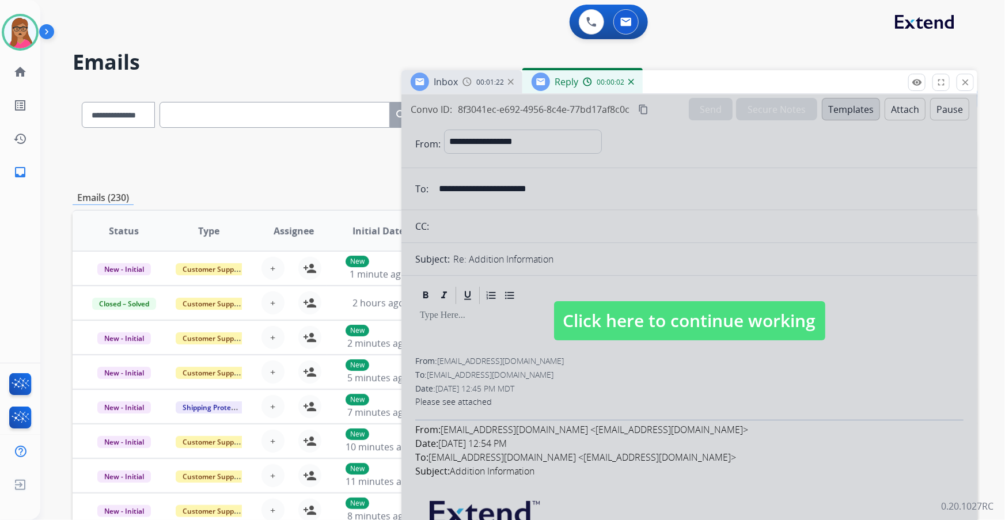
drag, startPoint x: 596, startPoint y: 233, endPoint x: 501, endPoint y: 75, distance: 184.0
click at [596, 228] on div at bounding box center [690, 309] width 576 height 430
select select
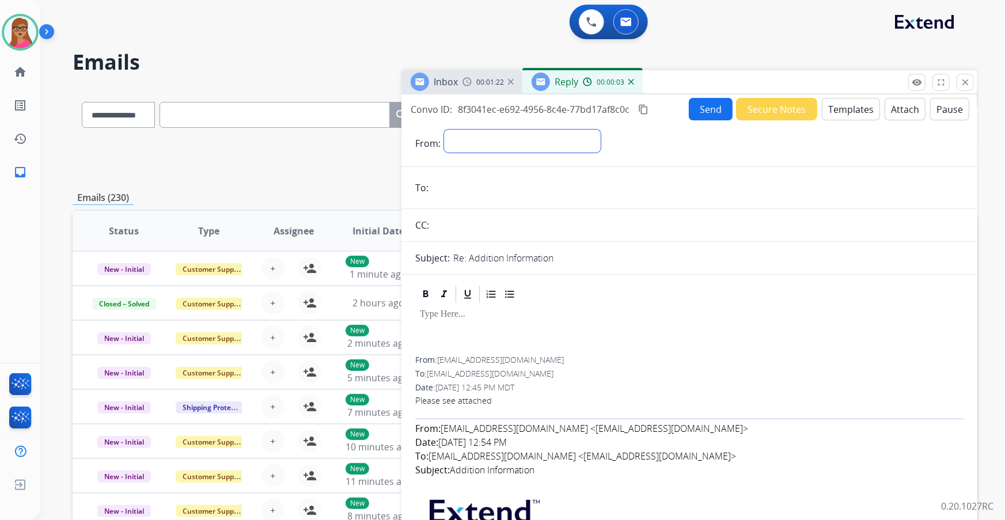
click at [482, 133] on select "**********" at bounding box center [522, 141] width 157 height 23
select select "**********"
click at [444, 130] on select "**********" at bounding box center [522, 141] width 157 height 23
click at [455, 84] on span "Inbox" at bounding box center [446, 81] width 24 height 13
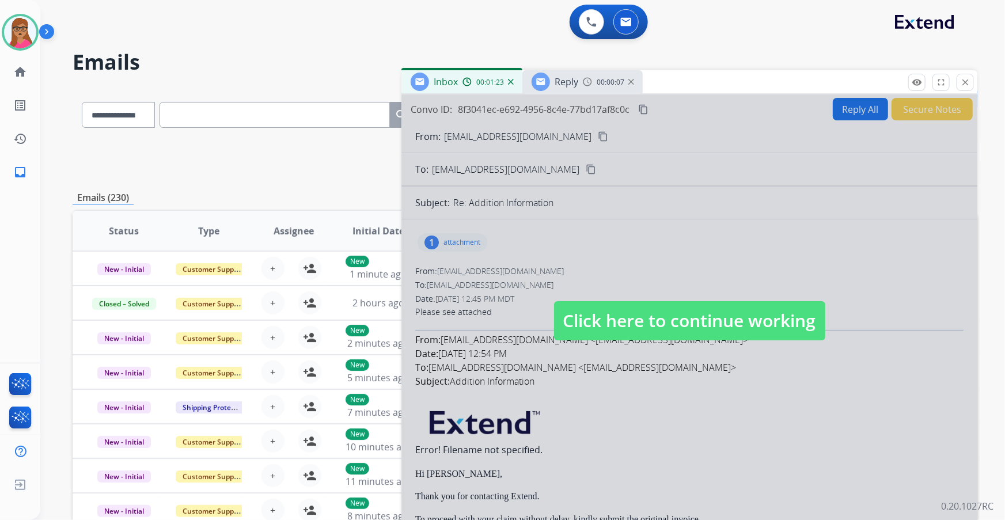
click at [570, 168] on div at bounding box center [690, 309] width 576 height 430
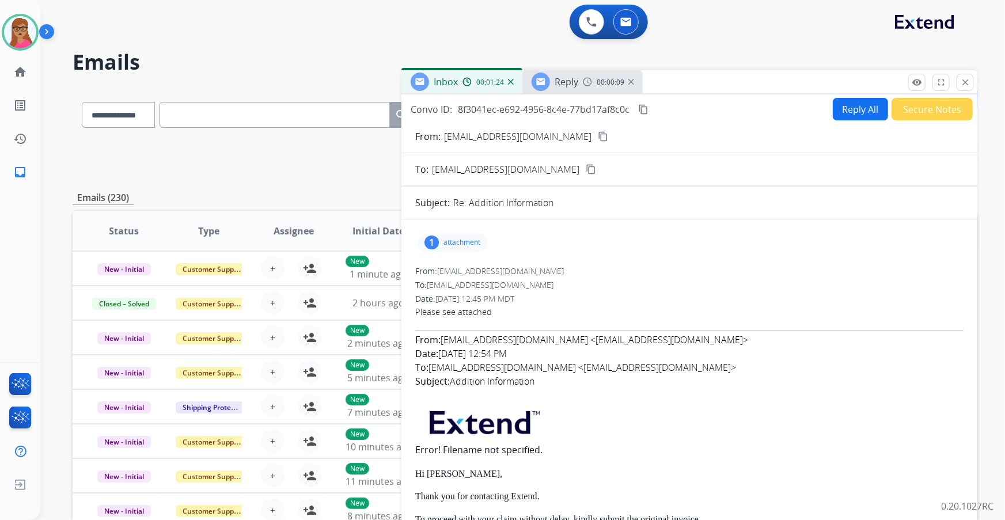
click at [598, 133] on mat-icon "content_copy" at bounding box center [603, 136] width 10 height 10
click at [564, 69] on h2 "Emails" at bounding box center [525, 62] width 905 height 23
click at [555, 88] on div "Reply" at bounding box center [567, 82] width 24 height 14
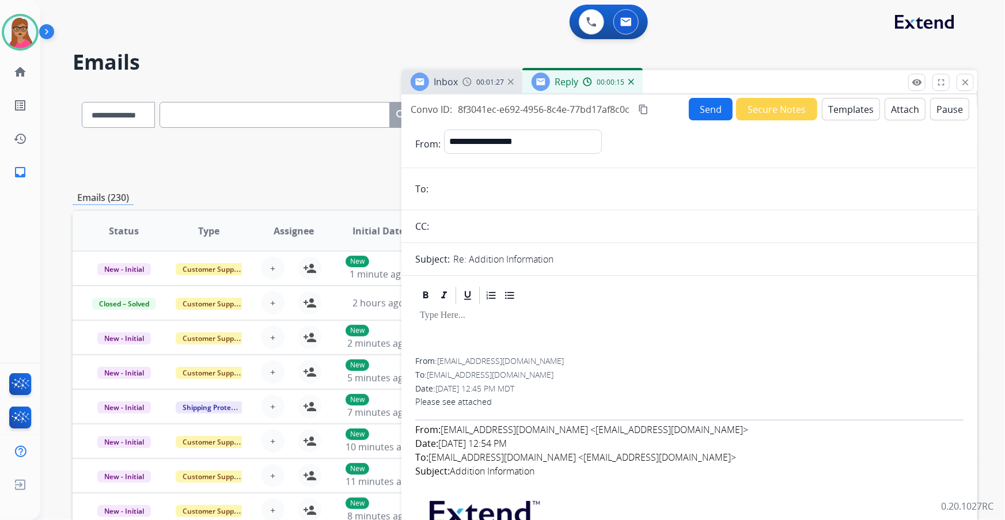
paste input "**********"
type input "**********"
click at [448, 77] on span "Inbox" at bounding box center [446, 81] width 24 height 13
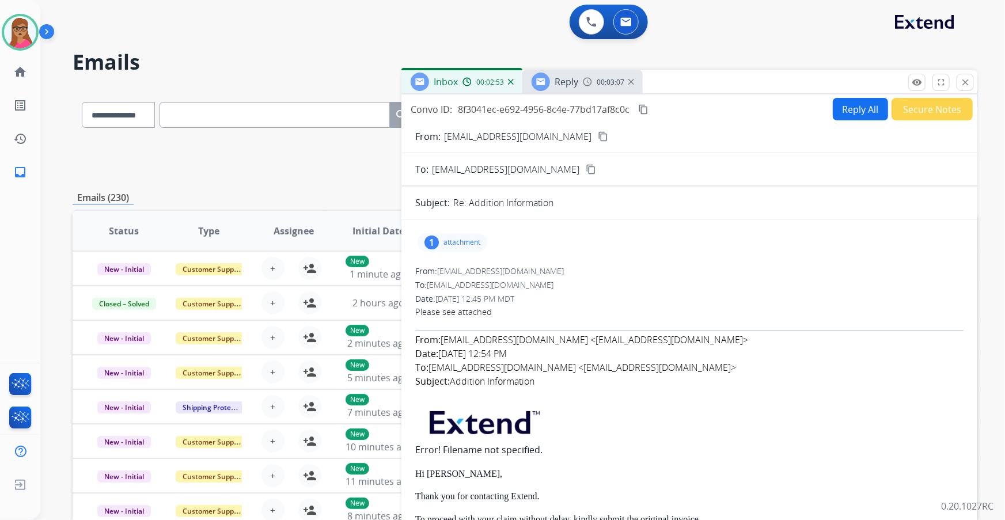
click at [549, 81] on div at bounding box center [541, 82] width 18 height 18
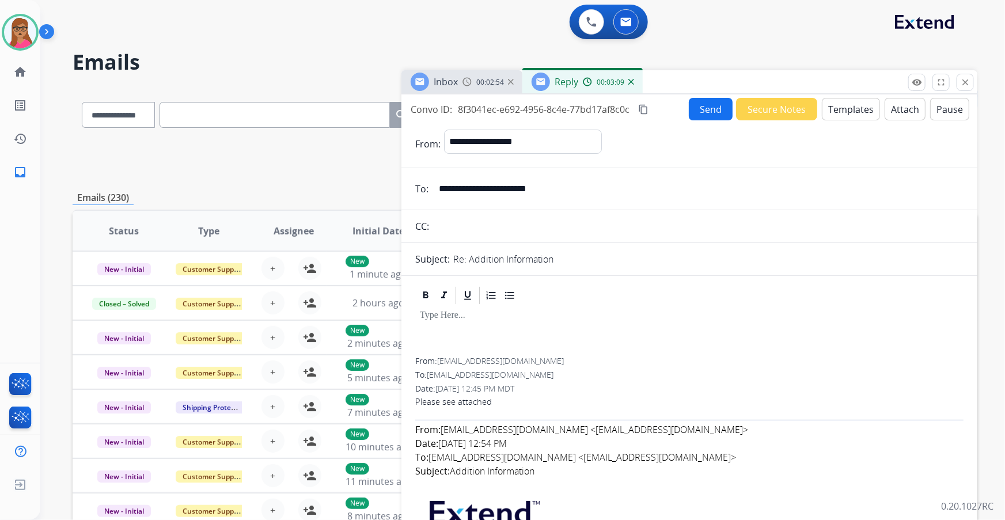
click at [851, 116] on button "Templates" at bounding box center [851, 109] width 58 height 22
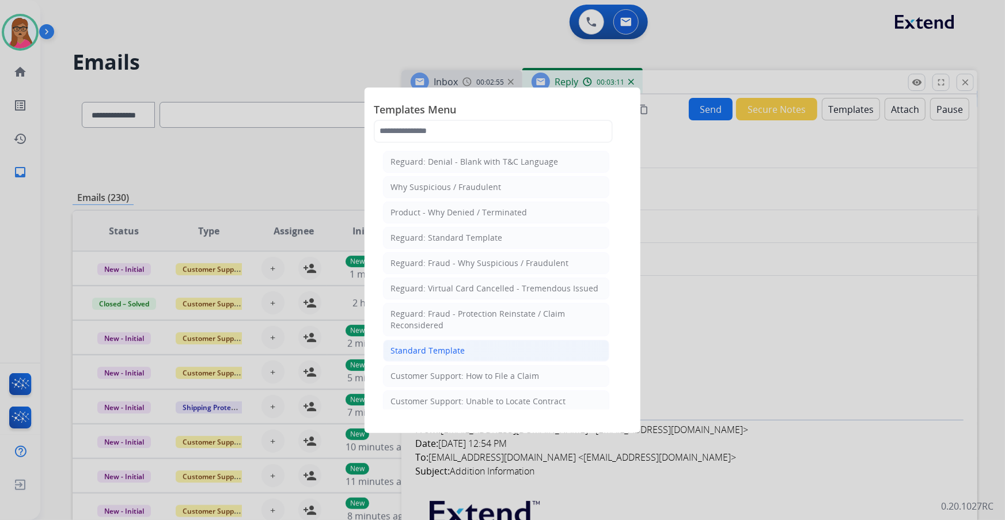
click at [445, 345] on div "Standard Template" at bounding box center [428, 351] width 74 height 12
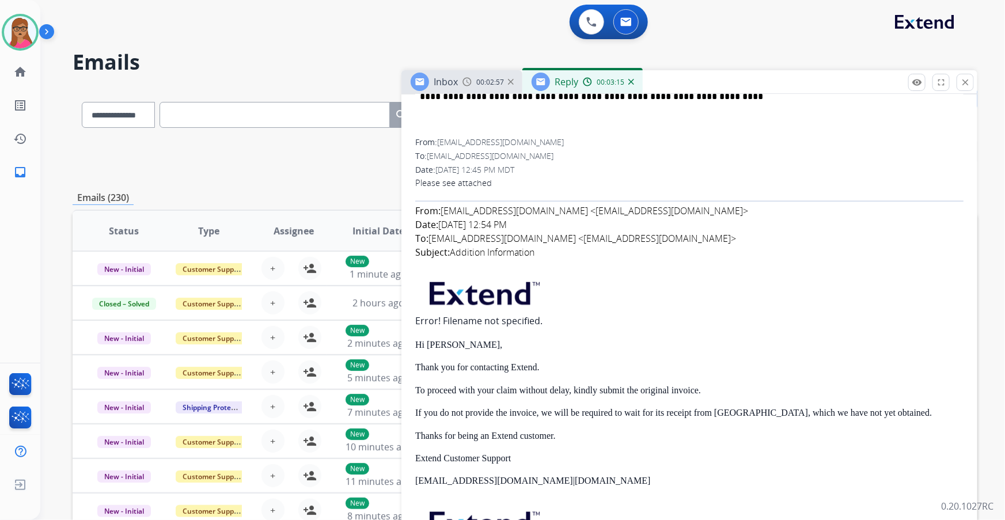
scroll to position [733, 0]
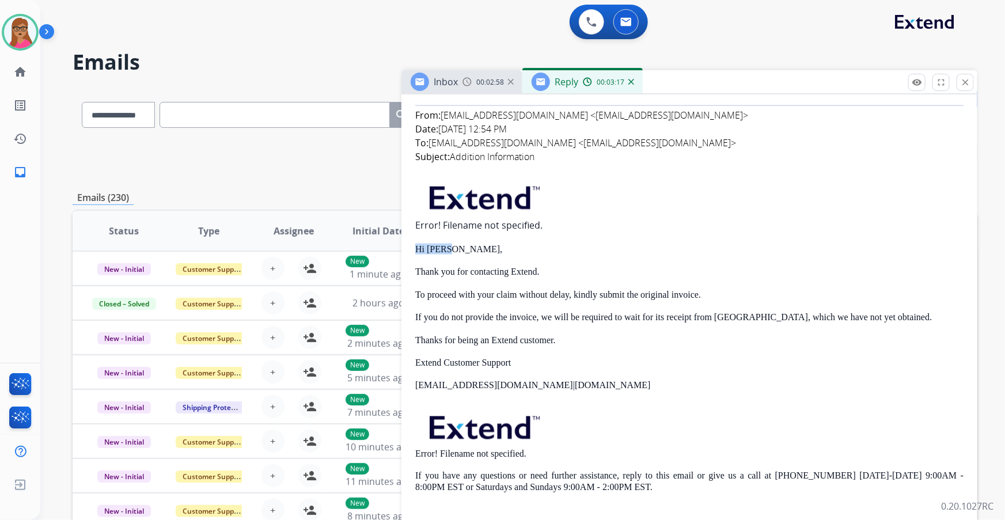
drag, startPoint x: 454, startPoint y: 242, endPoint x: 413, endPoint y: 237, distance: 41.2
click at [413, 237] on div "**********" at bounding box center [690, 306] width 576 height 1360
copy span "Hi [PERSON_NAME],"
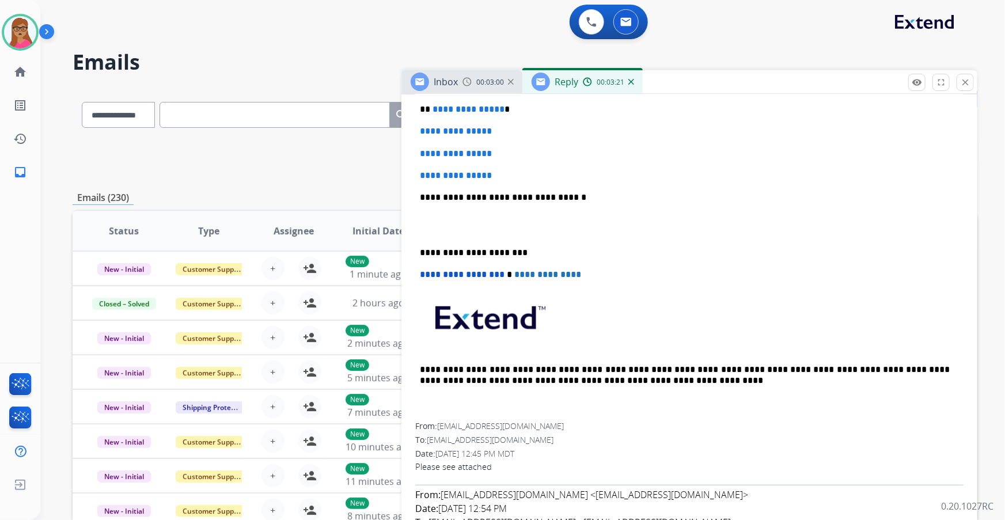
scroll to position [262, 0]
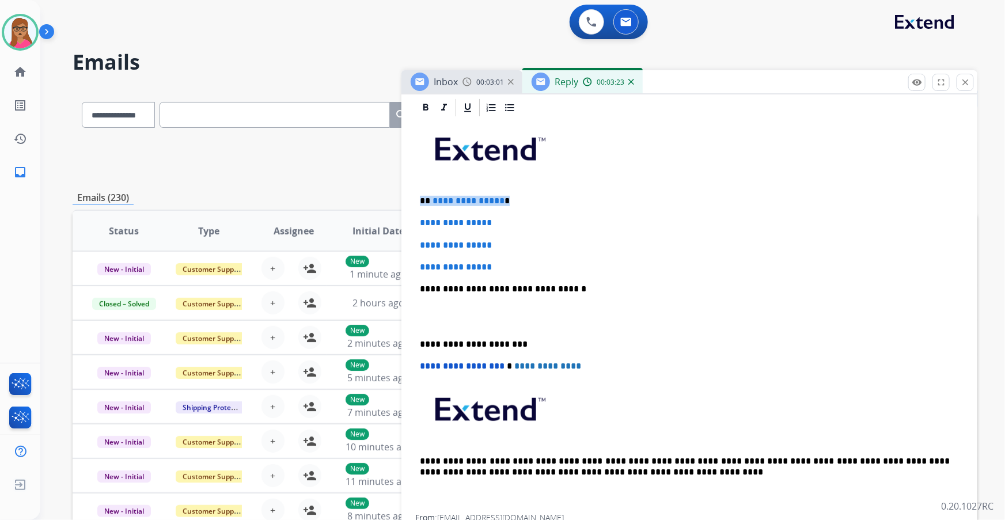
drag, startPoint x: 510, startPoint y: 198, endPoint x: 413, endPoint y: 196, distance: 96.8
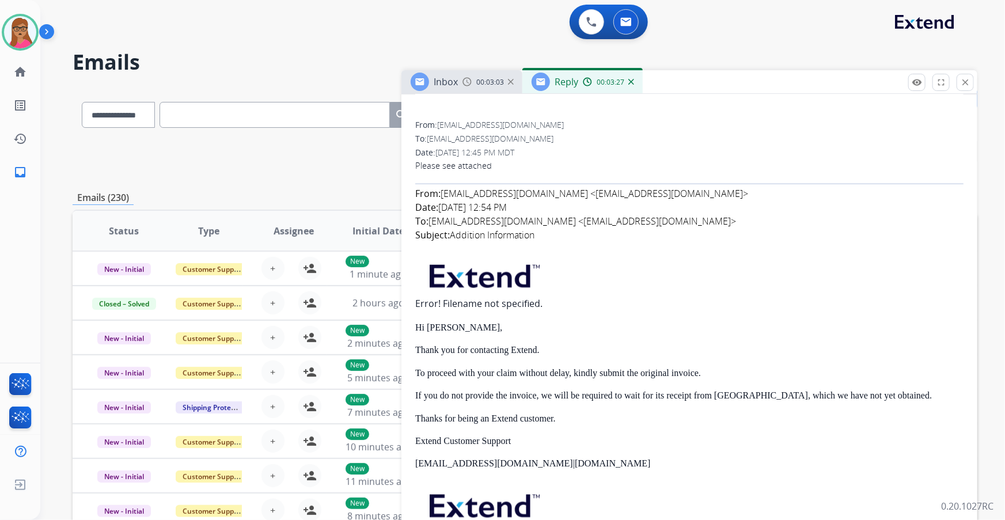
scroll to position [733, 0]
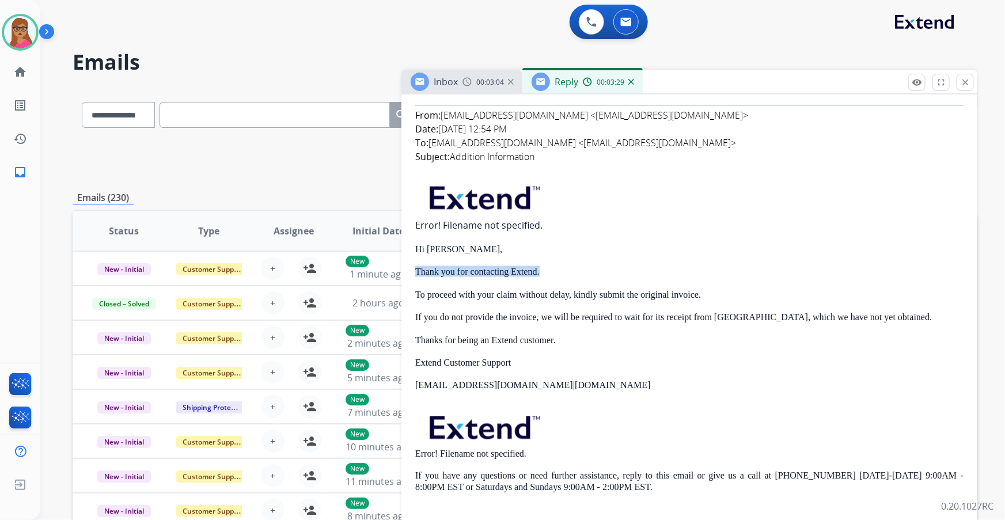
drag, startPoint x: 553, startPoint y: 270, endPoint x: 414, endPoint y: 263, distance: 139.0
click at [414, 263] on div "**********" at bounding box center [690, 306] width 576 height 1360
drag, startPoint x: 437, startPoint y: 275, endPoint x: 581, endPoint y: 264, distance: 144.4
click at [589, 266] on p "Thank you for contacting Extend." at bounding box center [689, 271] width 549 height 11
drag, startPoint x: 494, startPoint y: 268, endPoint x: 410, endPoint y: 264, distance: 83.6
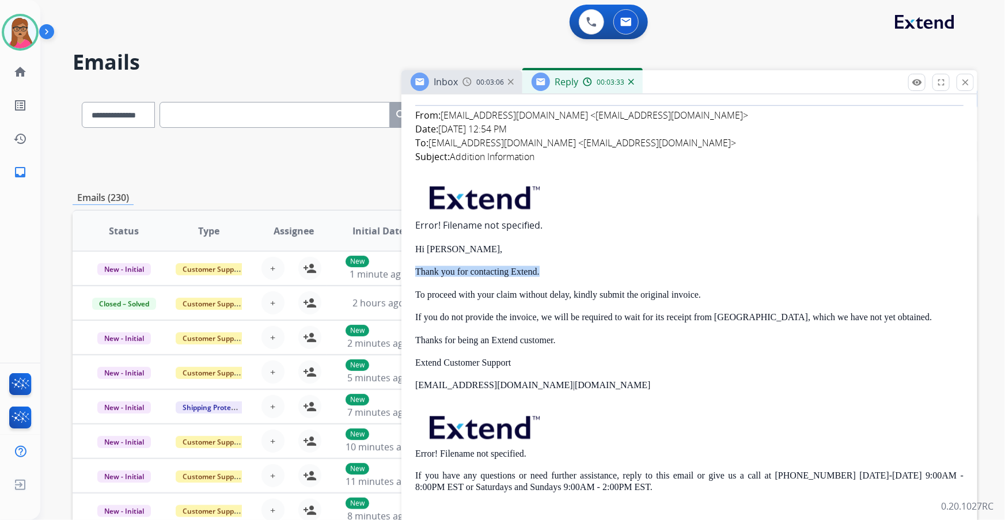
click at [410, 264] on div "**********" at bounding box center [690, 306] width 576 height 1360
copy span "Thank you for contacting Extend."
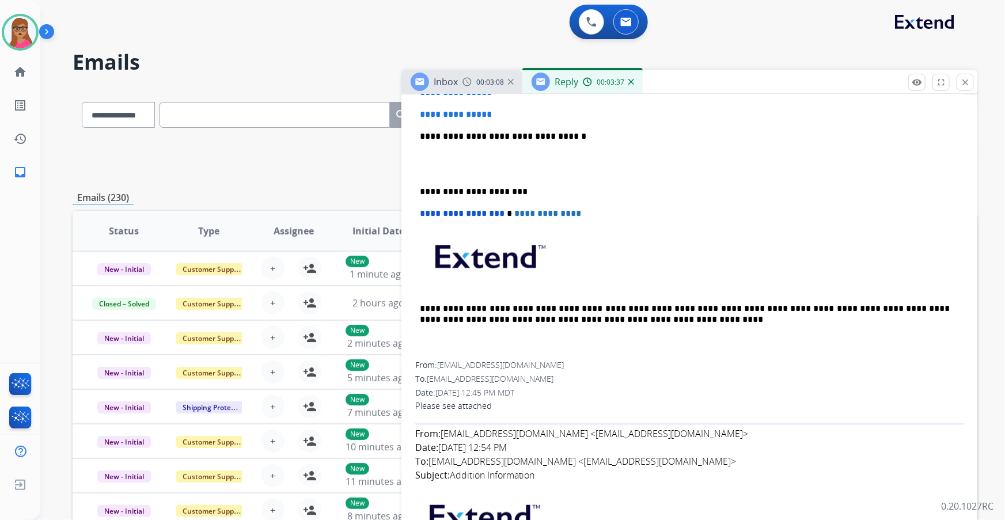
scroll to position [314, 0]
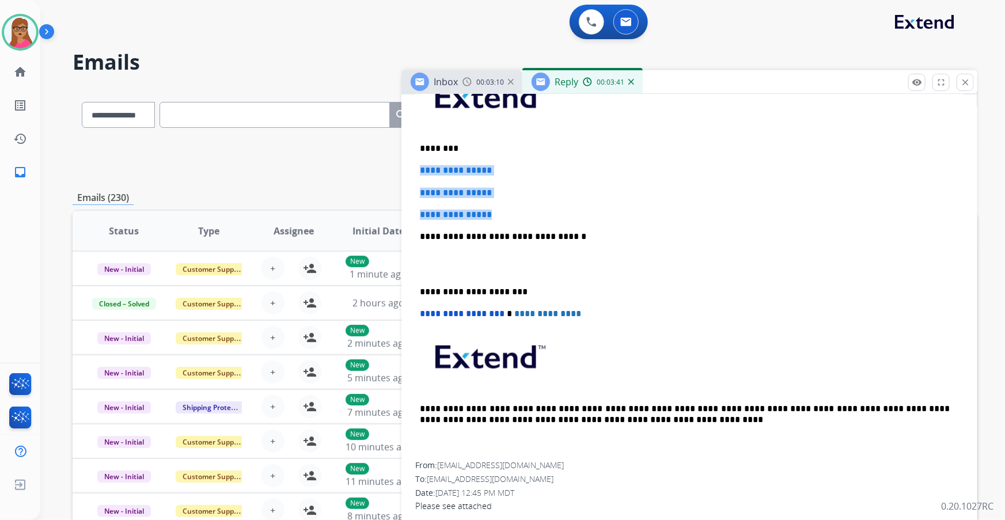
drag, startPoint x: 419, startPoint y: 167, endPoint x: 515, endPoint y: 209, distance: 104.5
click at [515, 209] on div "**********" at bounding box center [689, 264] width 549 height 396
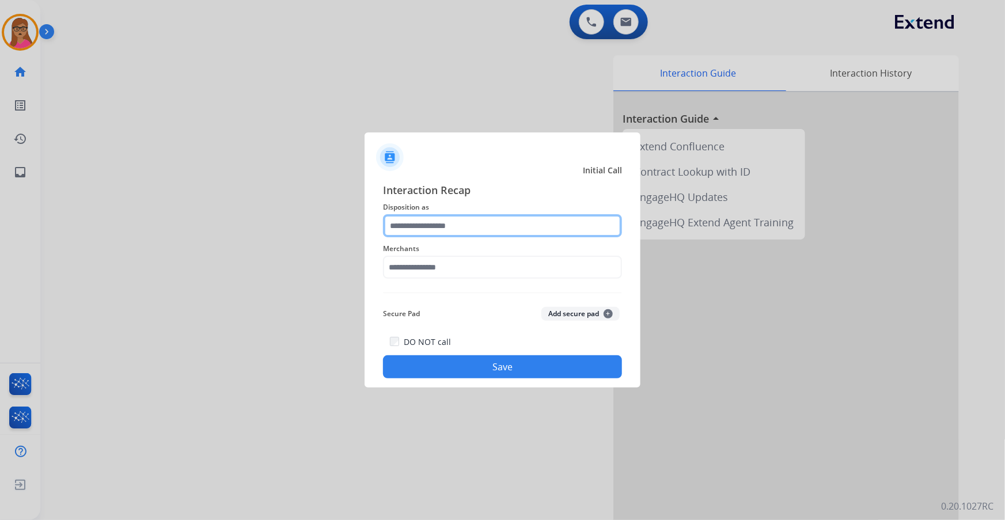
click at [461, 226] on input "text" at bounding box center [502, 225] width 239 height 23
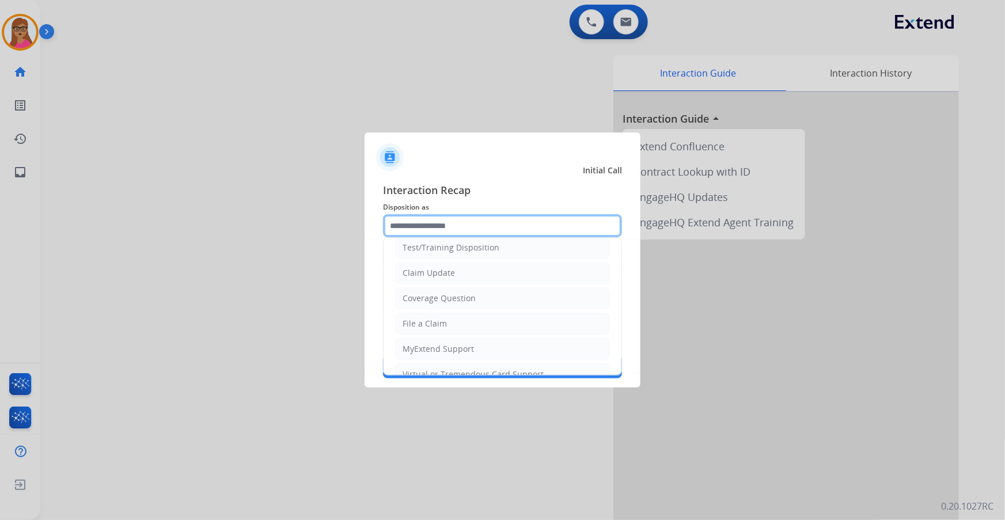
scroll to position [178, 0]
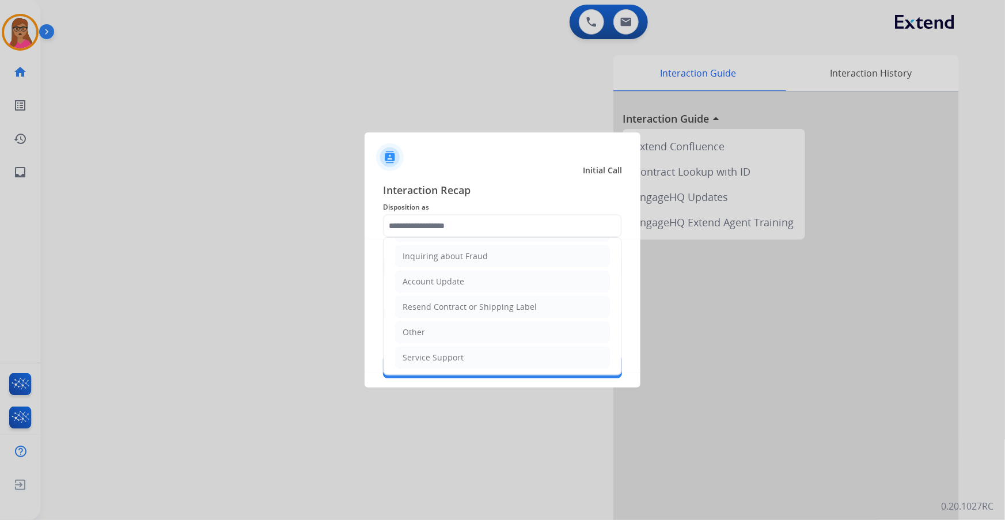
click at [838, 316] on div at bounding box center [502, 260] width 1005 height 520
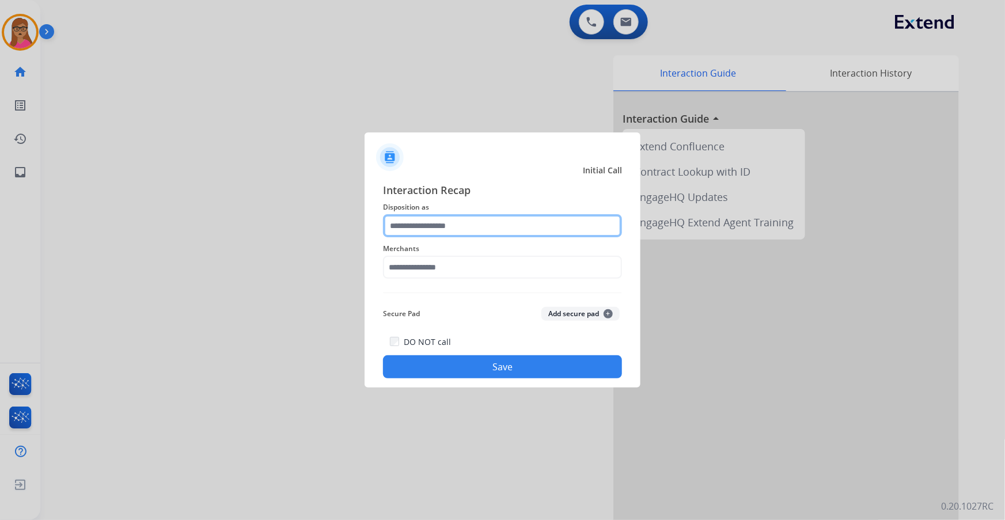
drag, startPoint x: 430, startPoint y: 219, endPoint x: 432, endPoint y: 230, distance: 11.0
click at [430, 219] on input "text" at bounding box center [502, 225] width 239 height 23
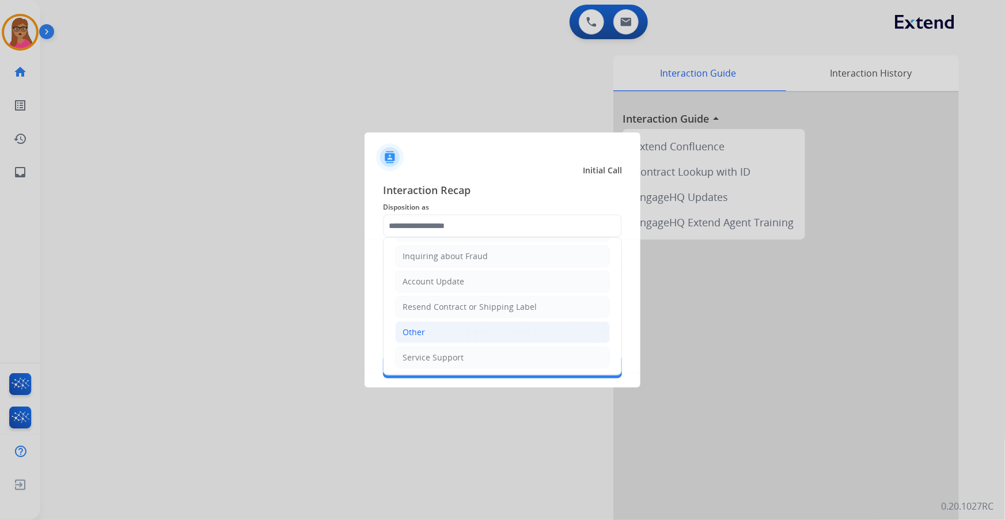
click at [445, 328] on li "Other" at bounding box center [502, 333] width 215 height 22
type input "*****"
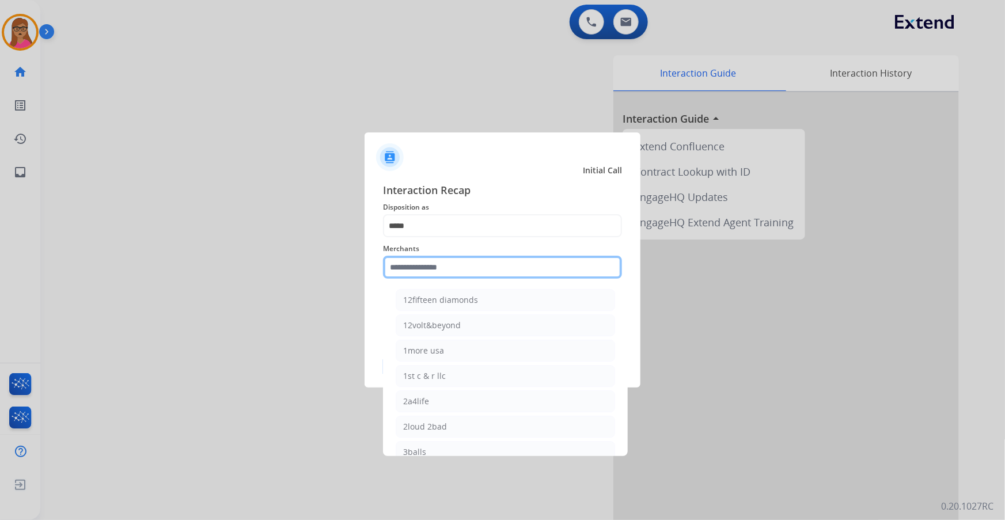
click at [448, 260] on input "text" at bounding box center [502, 267] width 239 height 23
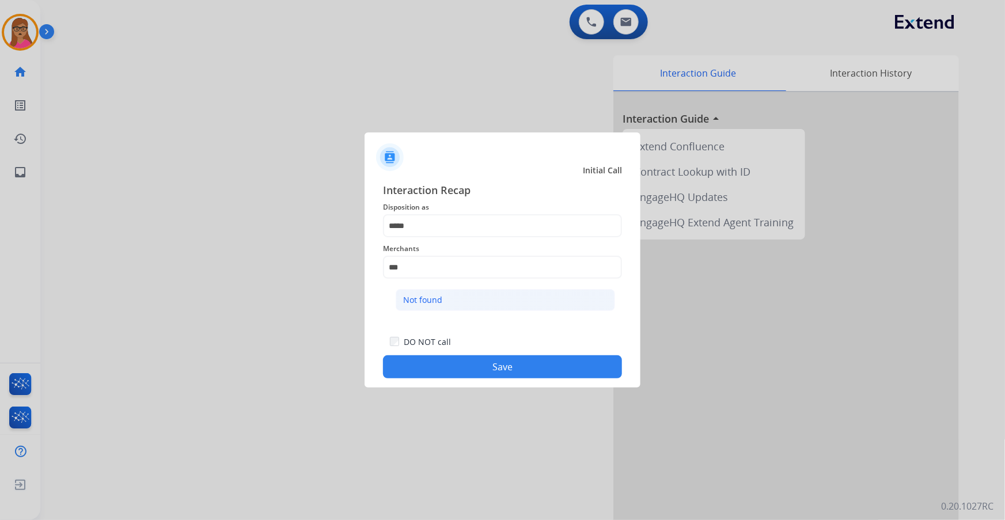
click at [432, 301] on div "Not found" at bounding box center [422, 300] width 39 height 12
type input "*********"
click at [494, 363] on button "Save" at bounding box center [502, 367] width 239 height 23
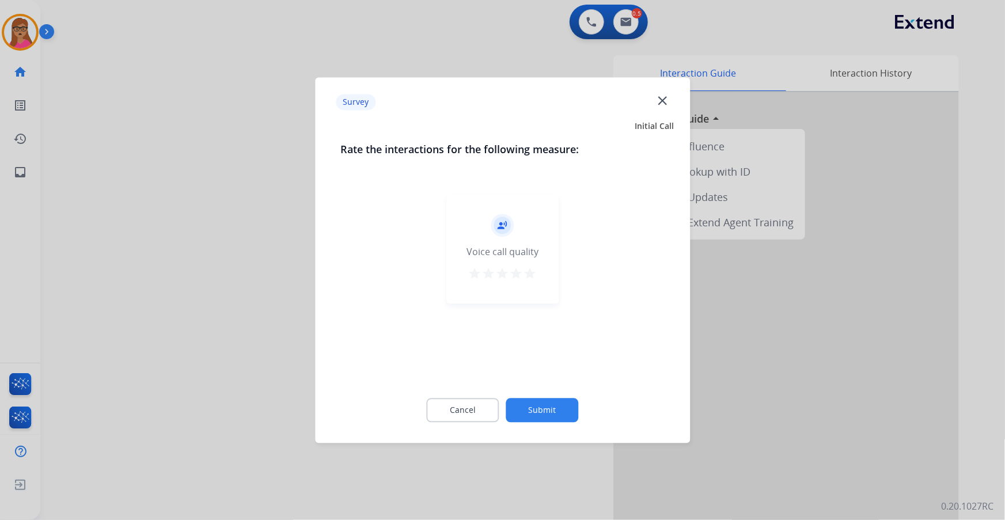
click at [209, 275] on div at bounding box center [502, 260] width 1005 height 520
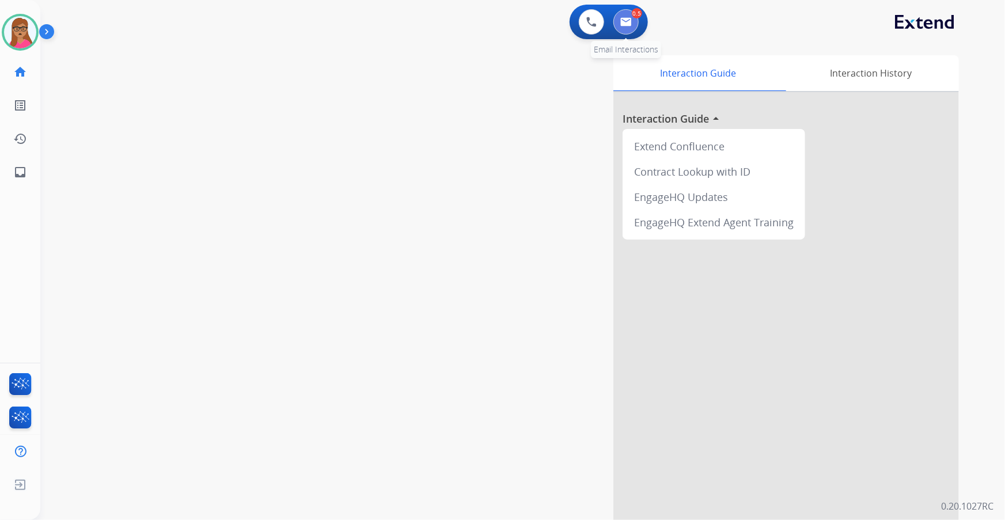
click at [628, 29] on button at bounding box center [626, 21] width 25 height 25
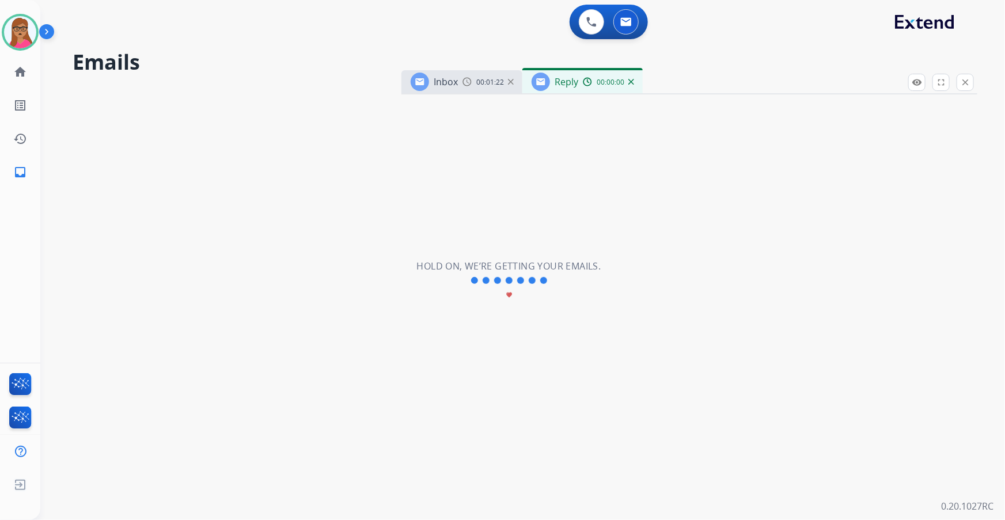
select select "**********"
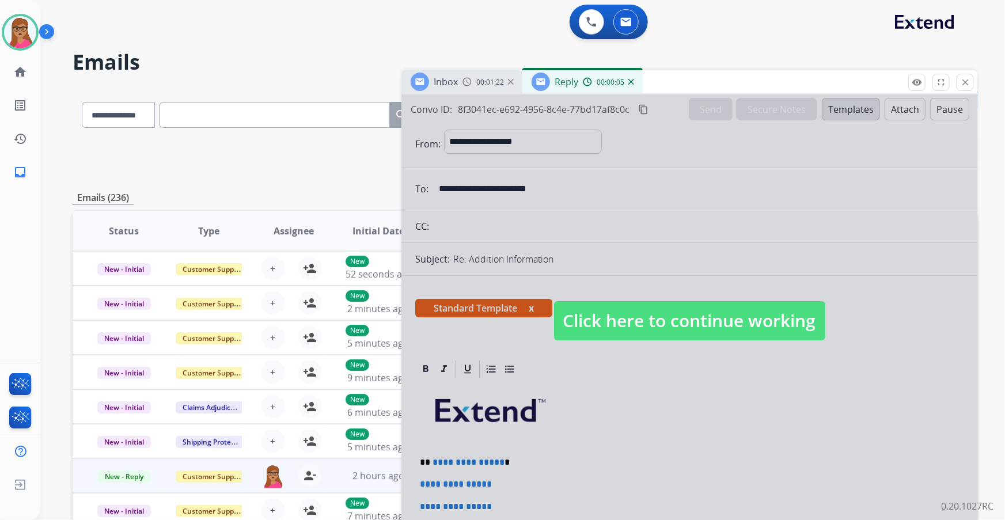
click at [607, 312] on span "Click here to continue working" at bounding box center [689, 320] width 271 height 39
select select
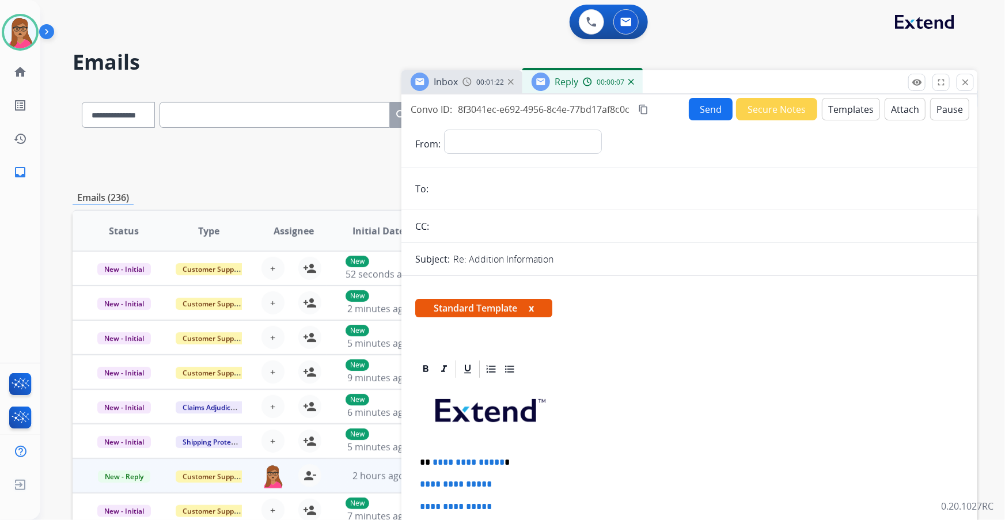
click at [457, 70] on div "Inbox 00:01:22" at bounding box center [462, 81] width 121 height 23
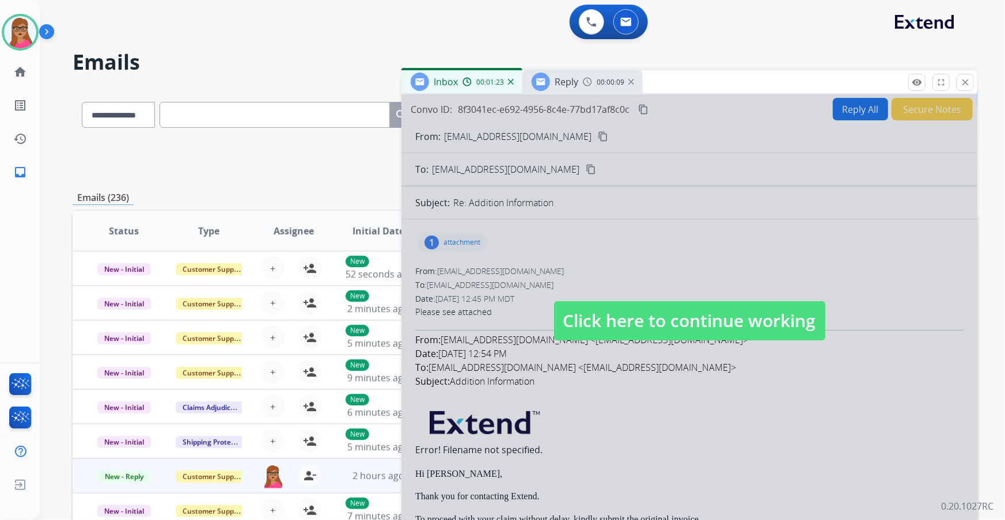
click at [604, 337] on span "Click here to continue working" at bounding box center [689, 320] width 271 height 39
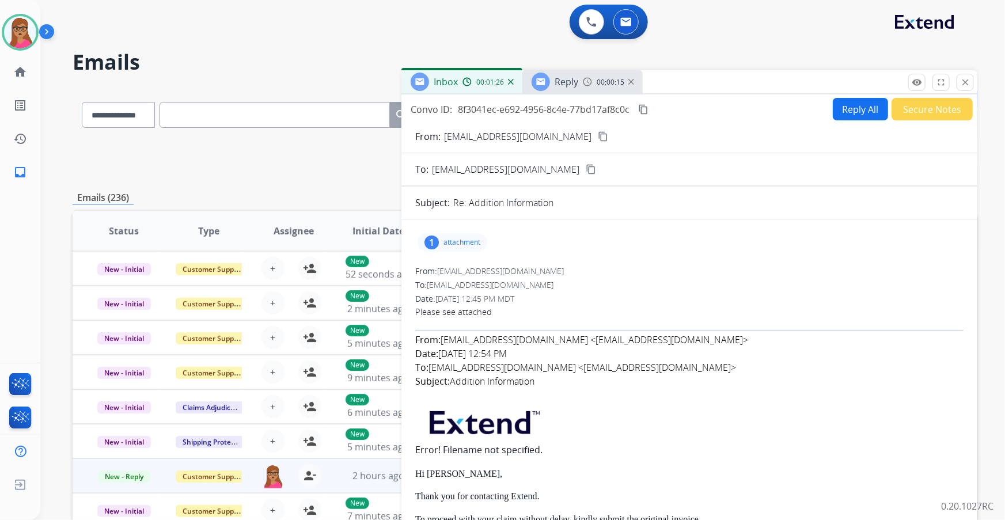
click at [567, 84] on span "Reply" at bounding box center [567, 81] width 24 height 13
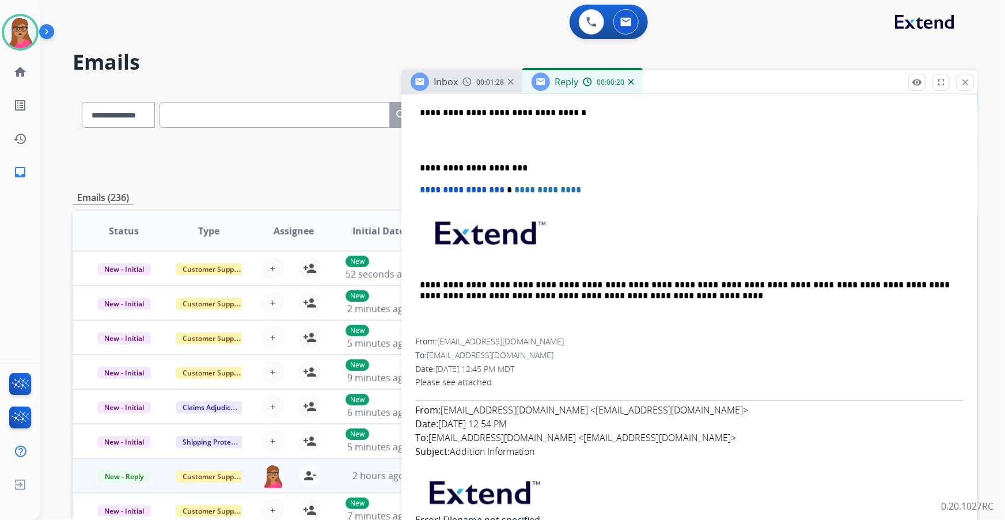
scroll to position [576, 0]
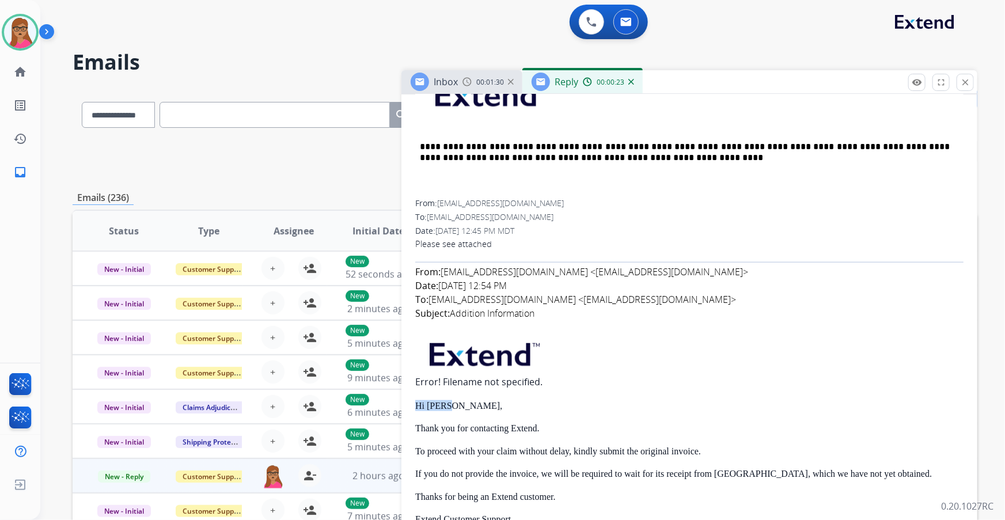
drag, startPoint x: 447, startPoint y: 405, endPoint x: 411, endPoint y: 403, distance: 35.8
click at [411, 403] on div "**********" at bounding box center [690, 463] width 576 height 1360
copy span "Hi [PERSON_NAME],"
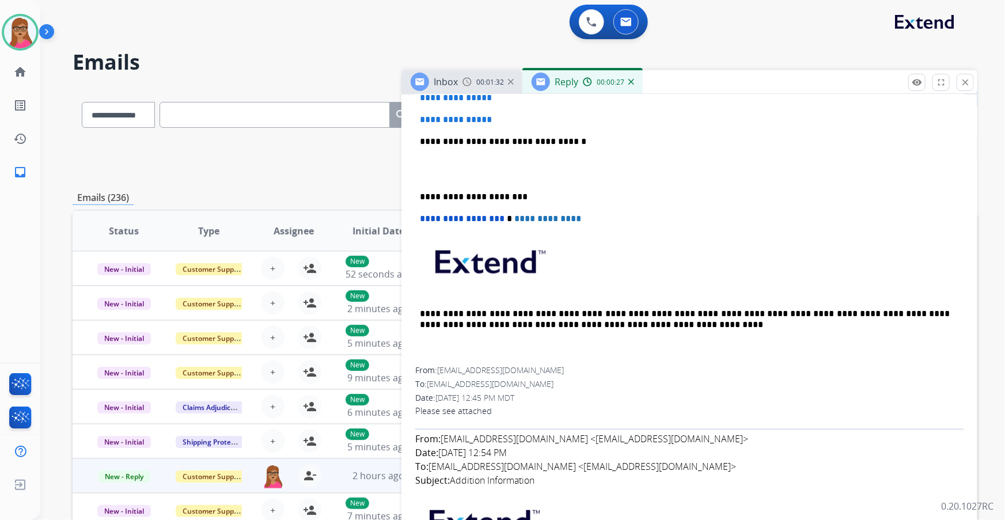
scroll to position [314, 0]
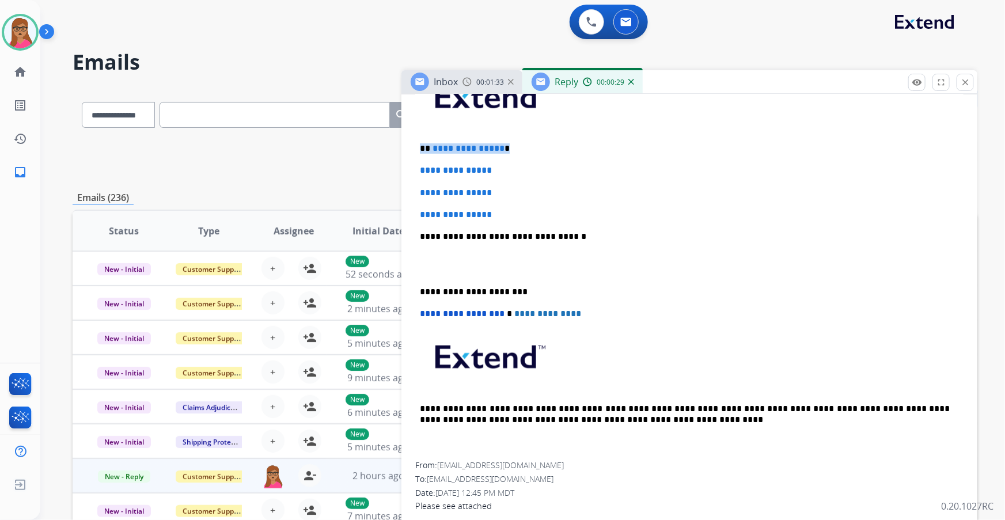
drag, startPoint x: 508, startPoint y: 146, endPoint x: 419, endPoint y: 146, distance: 88.2
click at [419, 146] on div "**********" at bounding box center [689, 264] width 549 height 396
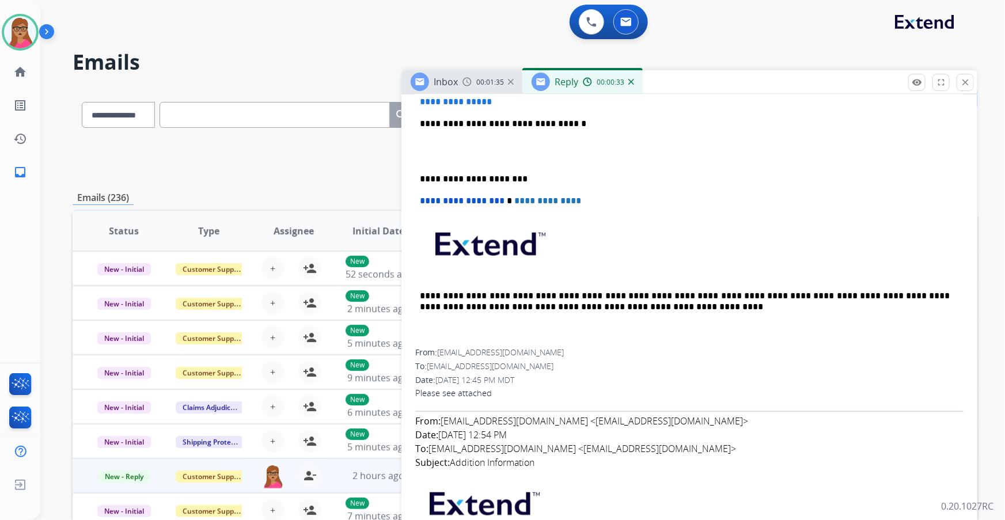
scroll to position [524, 0]
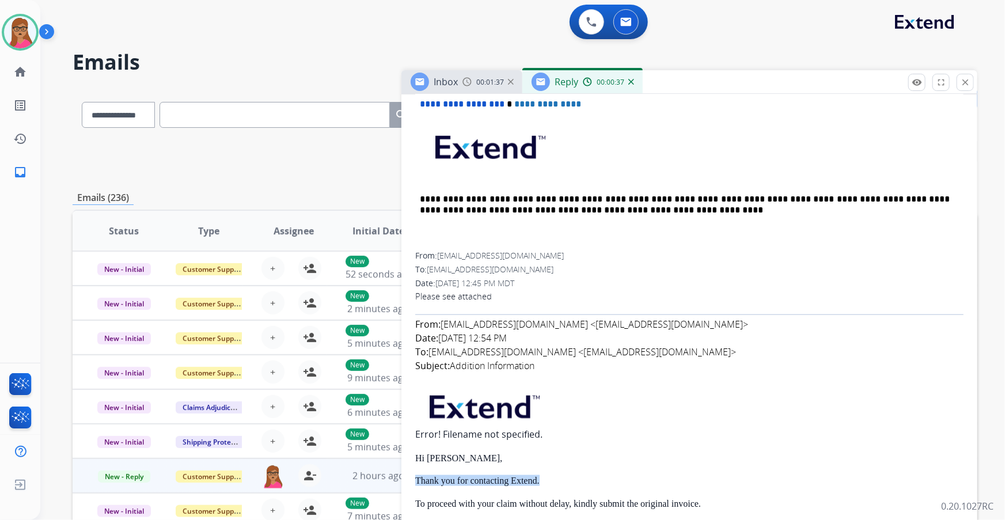
drag, startPoint x: 544, startPoint y: 478, endPoint x: 412, endPoint y: 470, distance: 132.2
click at [412, 470] on div "**********" at bounding box center [690, 515] width 576 height 1360
copy span "Thank you for contacting Extend."
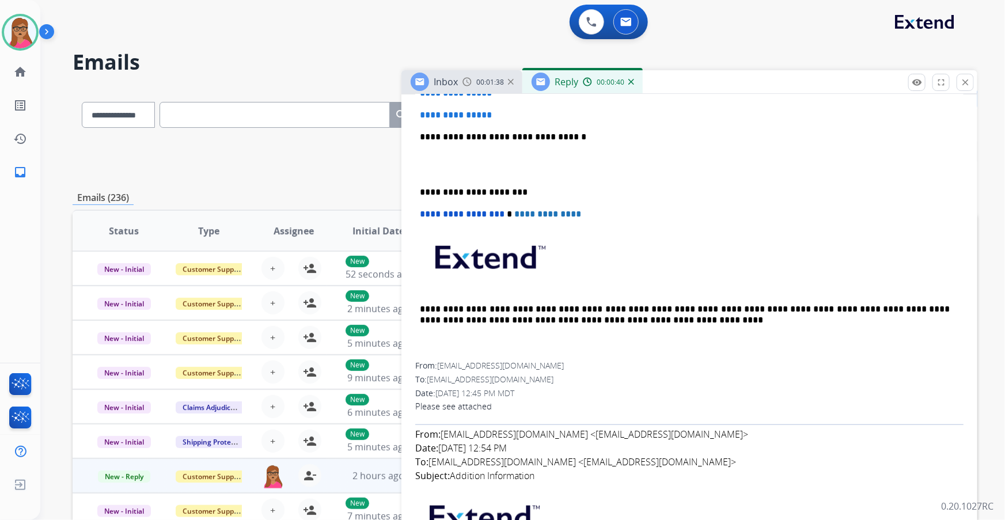
scroll to position [262, 0]
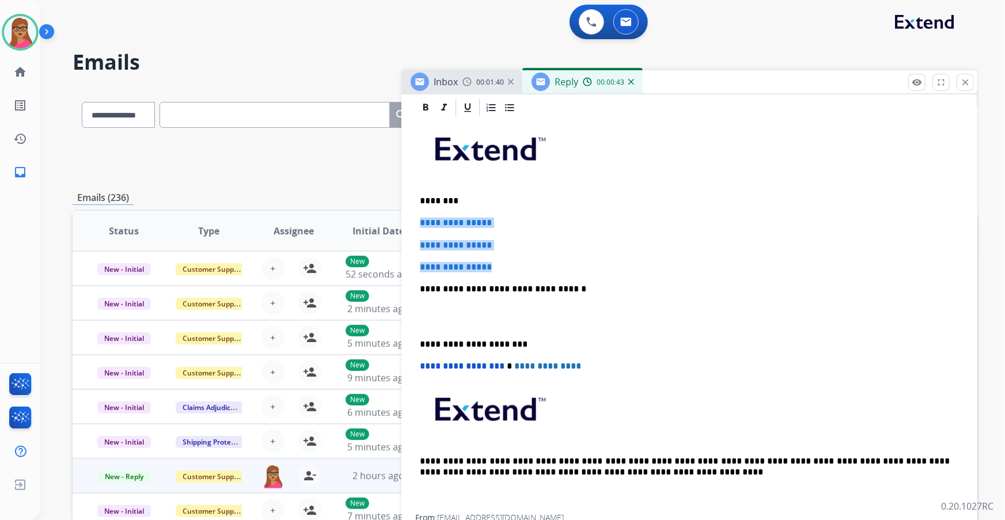
drag, startPoint x: 416, startPoint y: 220, endPoint x: 506, endPoint y: 266, distance: 101.0
click at [506, 266] on div "**********" at bounding box center [689, 316] width 549 height 396
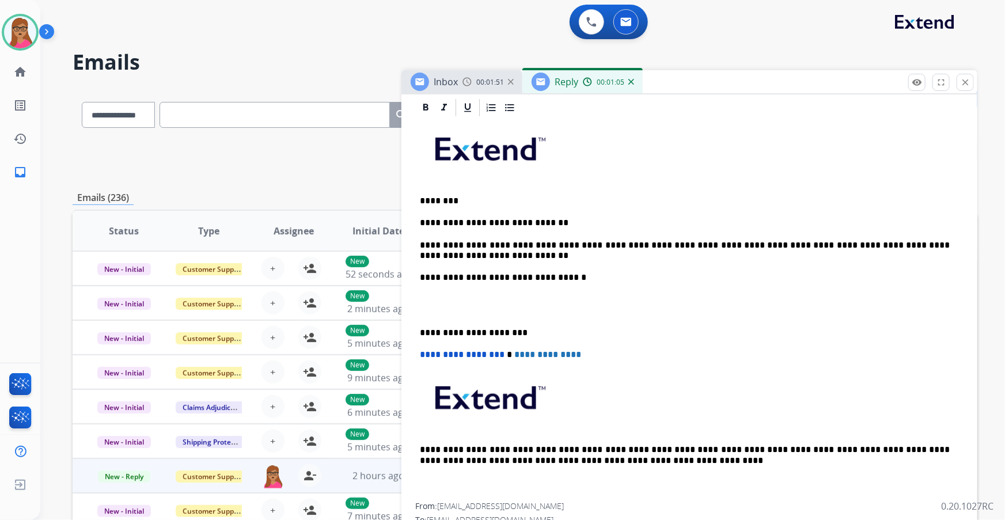
scroll to position [366, 0]
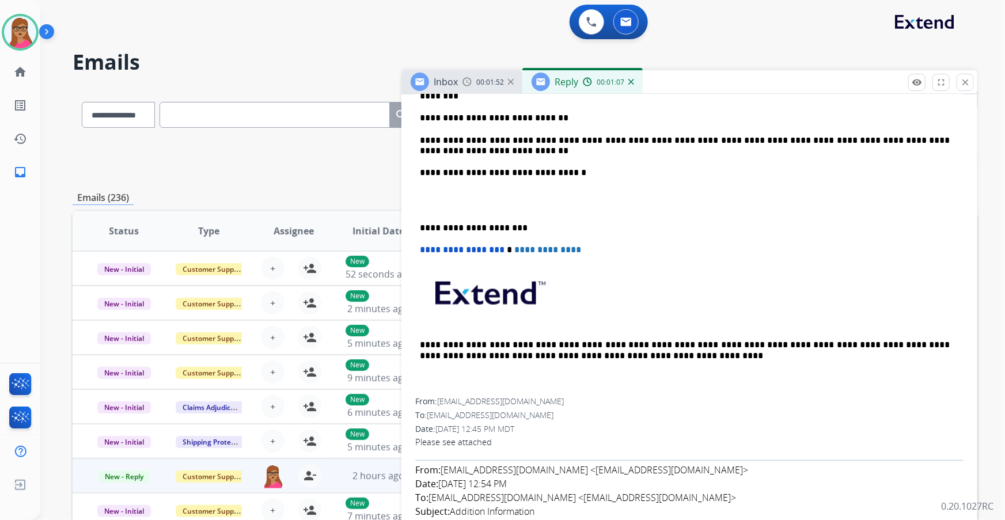
click at [421, 228] on p "**********" at bounding box center [685, 228] width 531 height 10
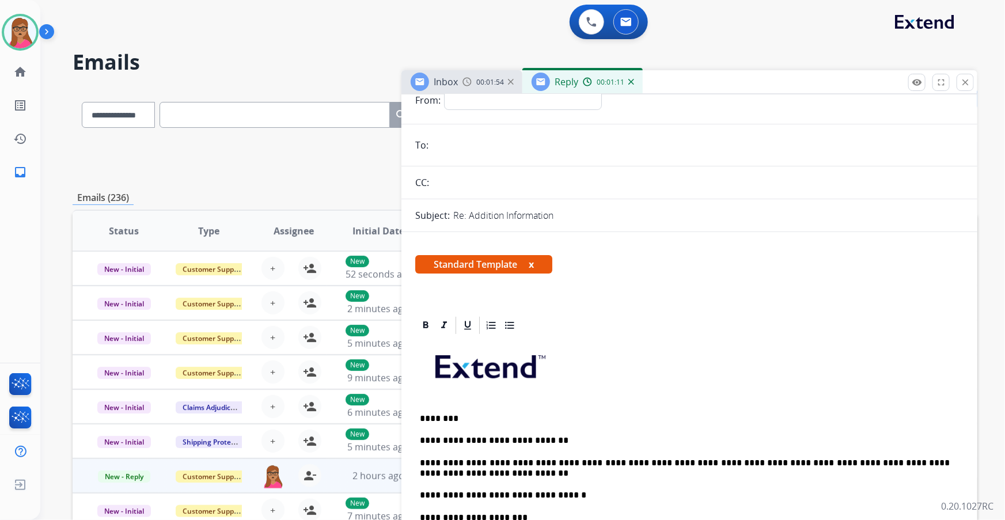
scroll to position [0, 0]
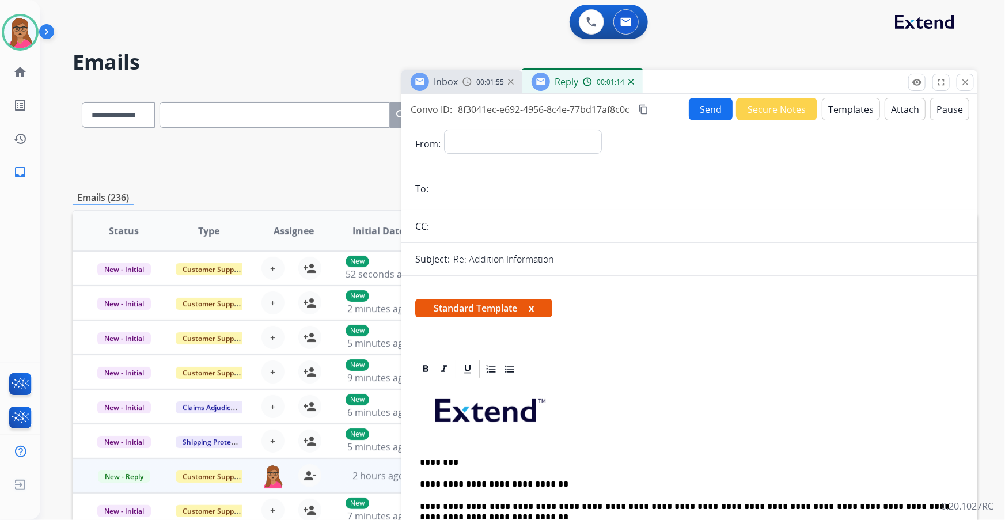
click at [645, 108] on mat-icon "content_copy" at bounding box center [643, 109] width 10 height 10
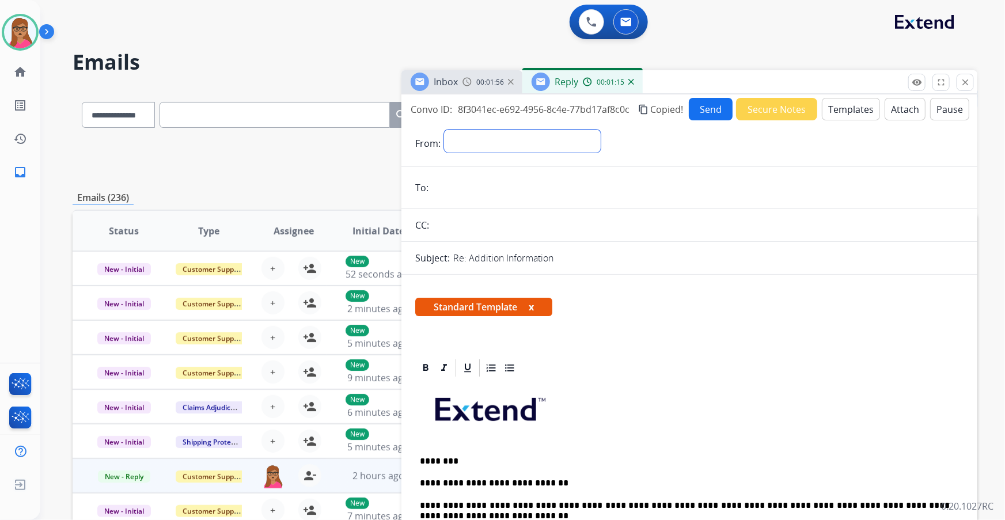
click at [484, 143] on select "**********" at bounding box center [522, 141] width 157 height 23
select select "**********"
click at [444, 130] on select "**********" at bounding box center [522, 141] width 157 height 23
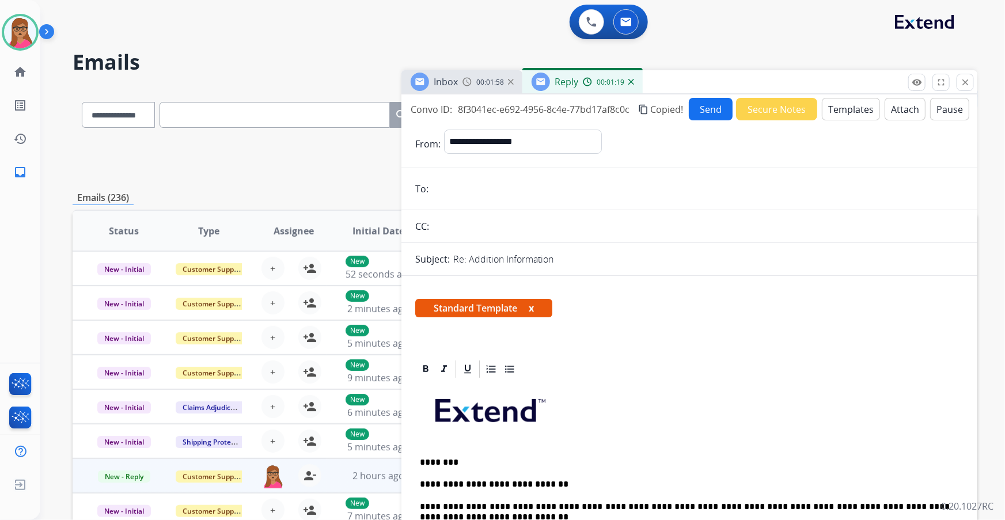
click at [459, 82] on div "Inbox 00:01:58" at bounding box center [462, 81] width 121 height 23
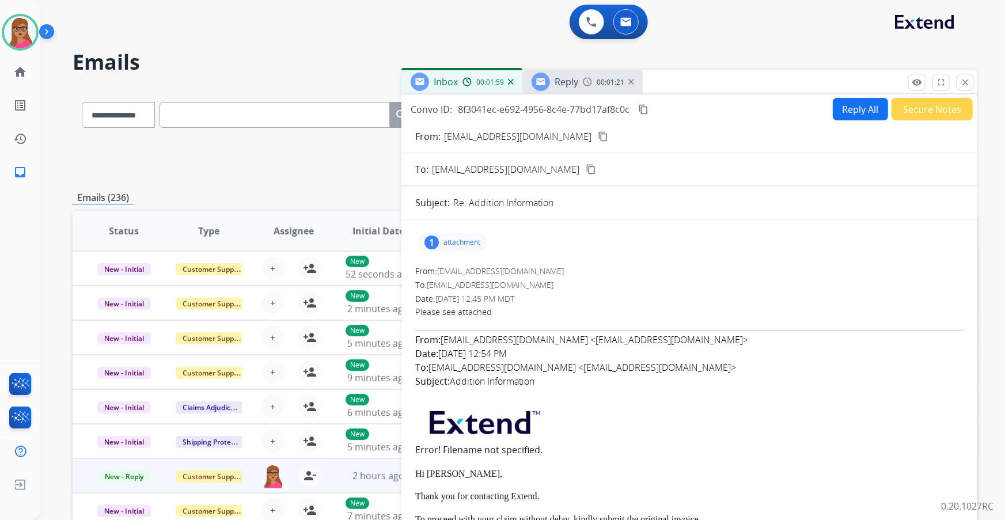
click at [598, 135] on mat-icon "content_copy" at bounding box center [603, 136] width 10 height 10
click at [571, 74] on div "Reply" at bounding box center [555, 82] width 47 height 18
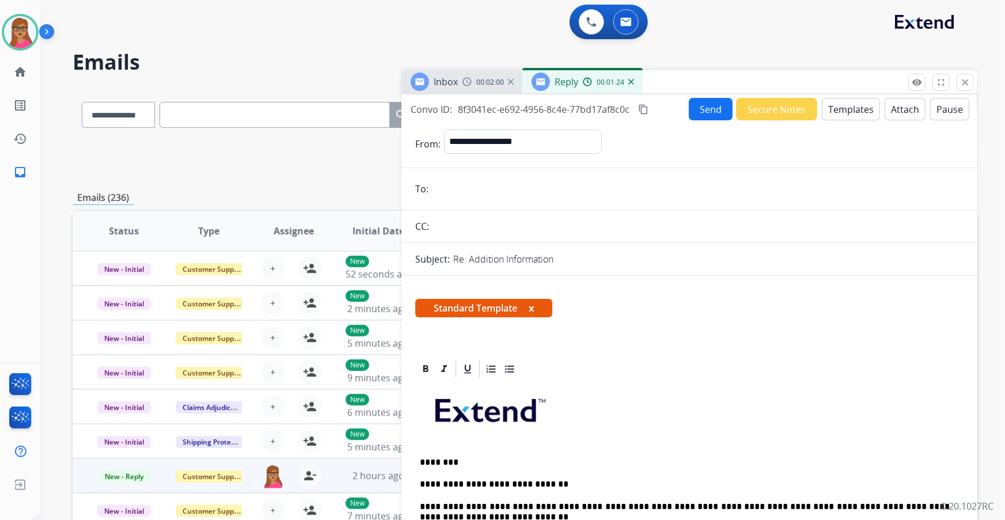
paste input "**********"
type input "**********"
click at [565, 73] on div "Reply" at bounding box center [555, 82] width 47 height 18
click at [645, 108] on mat-icon "content_copy" at bounding box center [643, 109] width 10 height 10
click at [706, 109] on button "Send" at bounding box center [711, 109] width 44 height 22
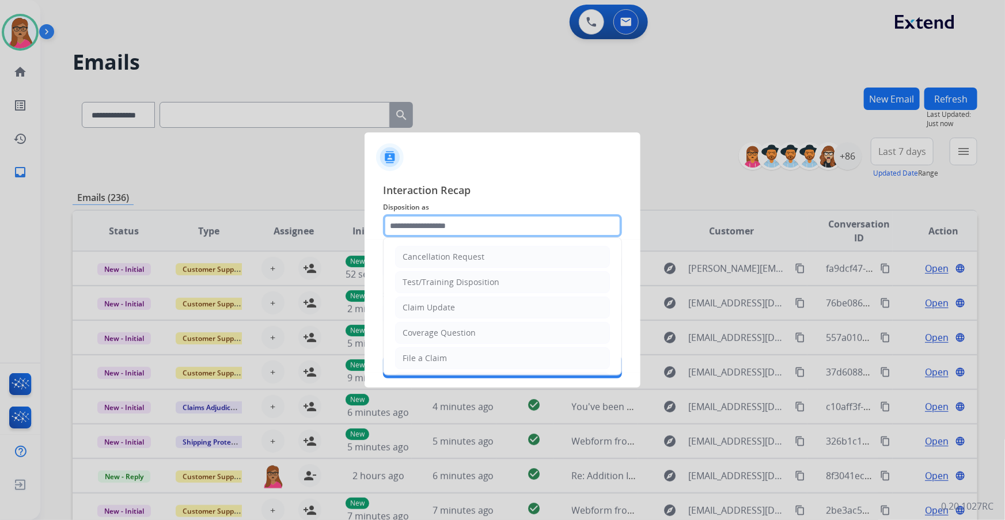
click at [460, 224] on input "text" at bounding box center [502, 225] width 239 height 23
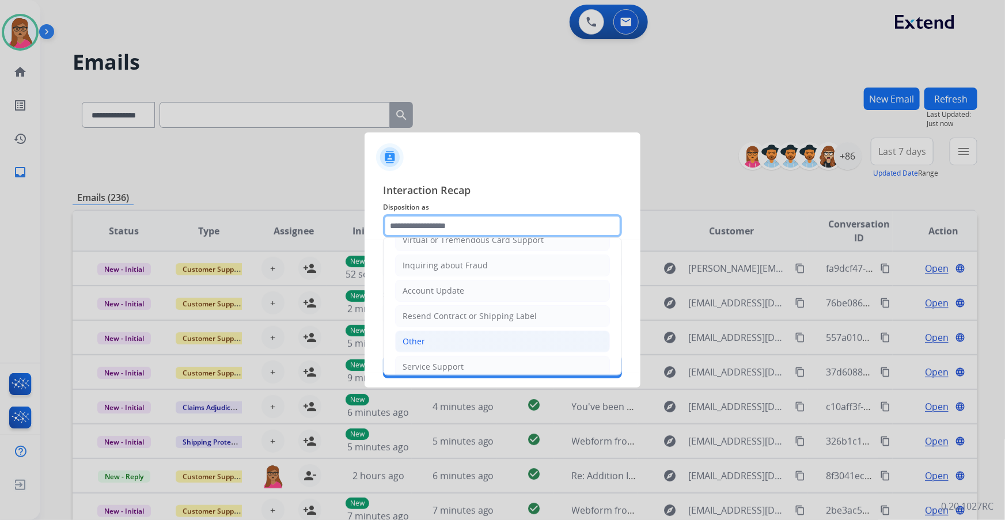
scroll to position [178, 0]
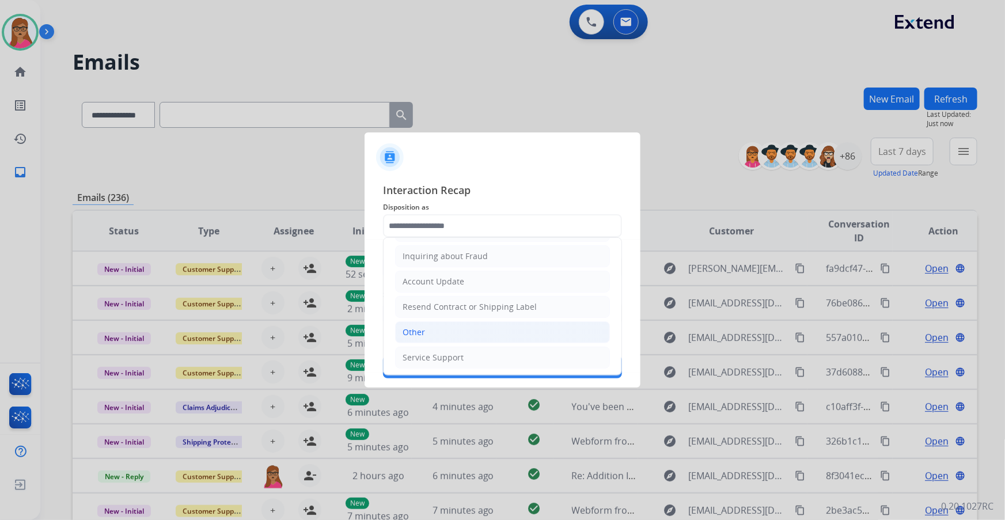
click at [451, 334] on li "Other" at bounding box center [502, 333] width 215 height 22
type input "*****"
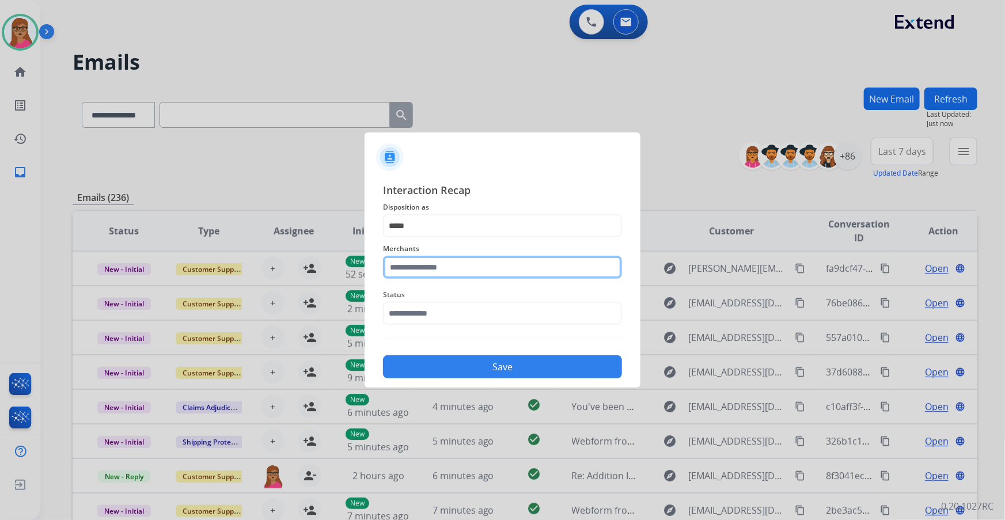
click at [438, 259] on input "text" at bounding box center [502, 267] width 239 height 23
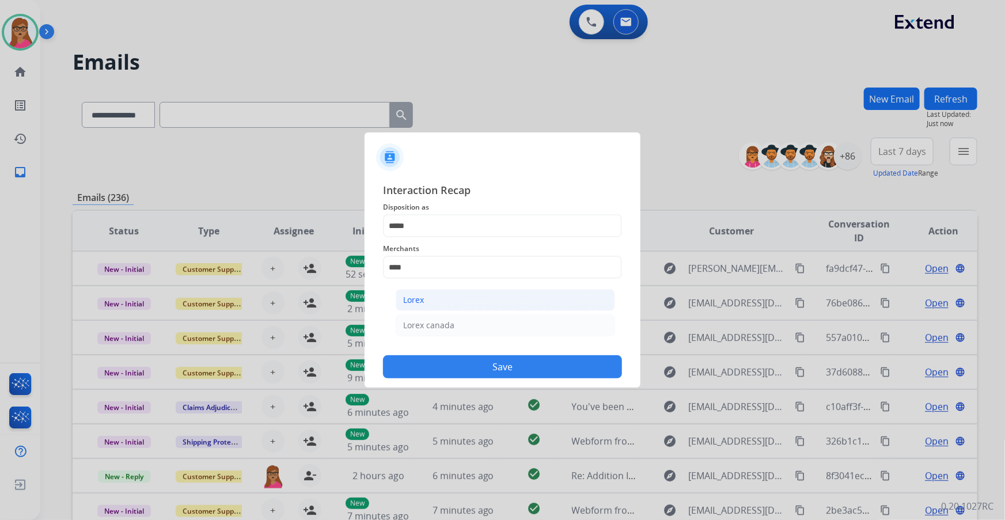
click at [409, 300] on div "Lorex" at bounding box center [413, 300] width 21 height 12
type input "*****"
click at [463, 314] on input "text" at bounding box center [502, 313] width 239 height 23
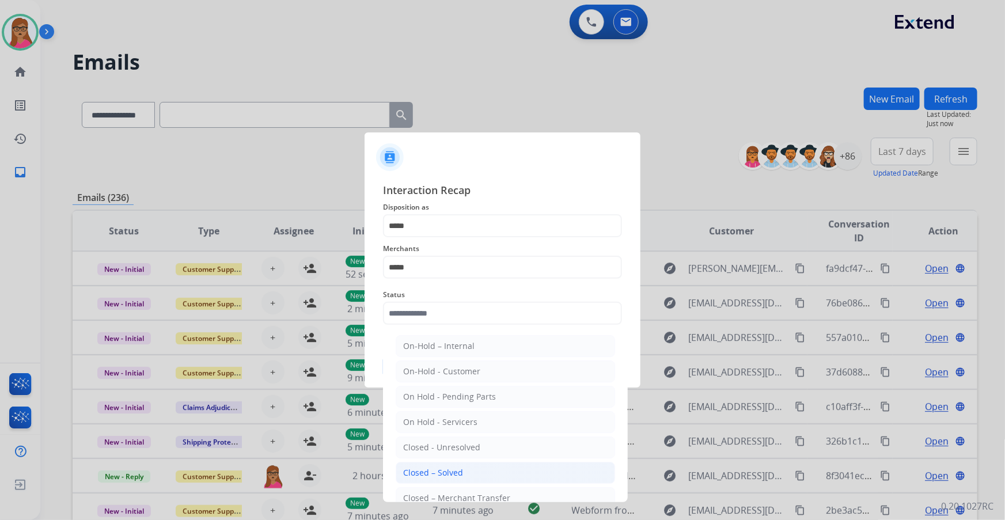
click at [472, 472] on li "Closed – Solved" at bounding box center [506, 473] width 220 height 22
type input "**********"
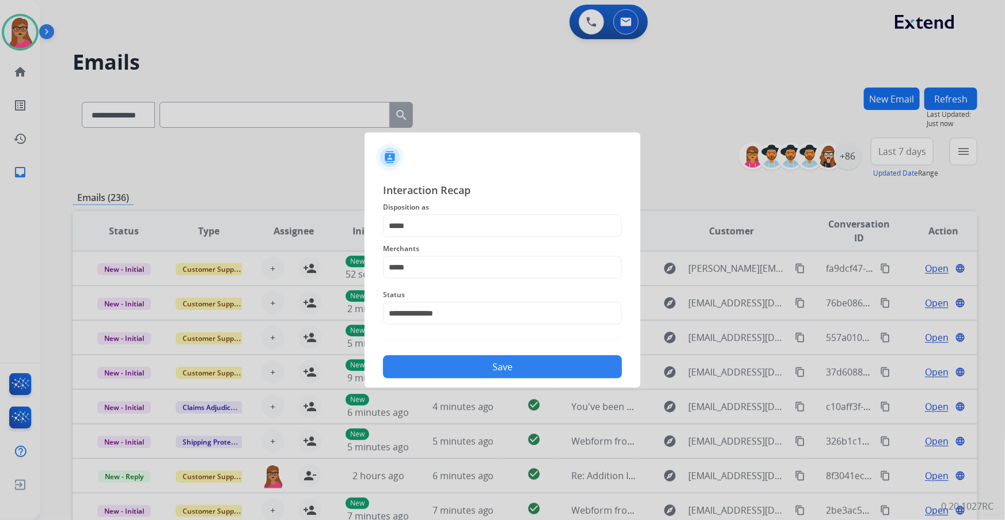
click at [489, 358] on button "Save" at bounding box center [502, 367] width 239 height 23
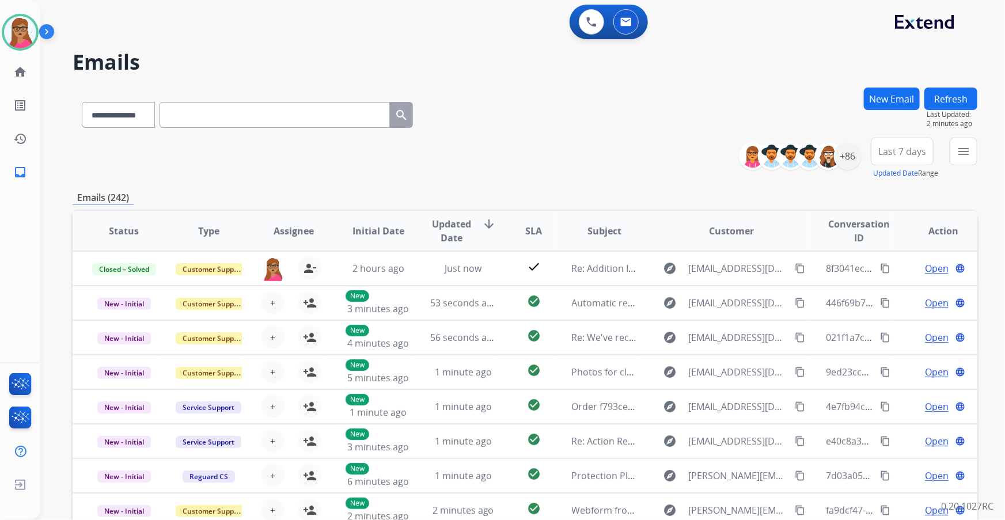
drag, startPoint x: 914, startPoint y: 157, endPoint x: 916, endPoint y: 177, distance: 20.8
click at [914, 154] on span "Last 7 days" at bounding box center [903, 151] width 48 height 5
click at [893, 296] on div "Last 90 days" at bounding box center [898, 291] width 63 height 17
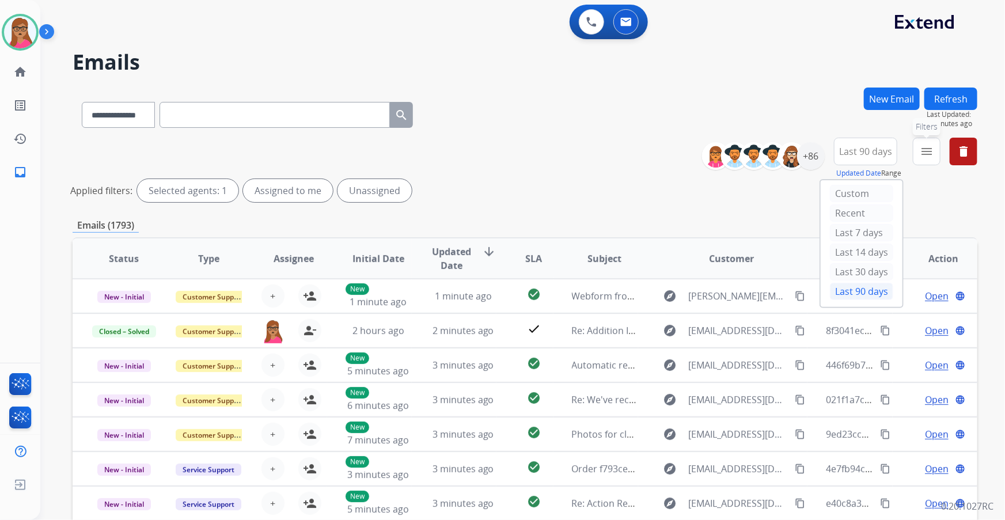
click at [929, 150] on mat-icon "menu" at bounding box center [927, 152] width 14 height 14
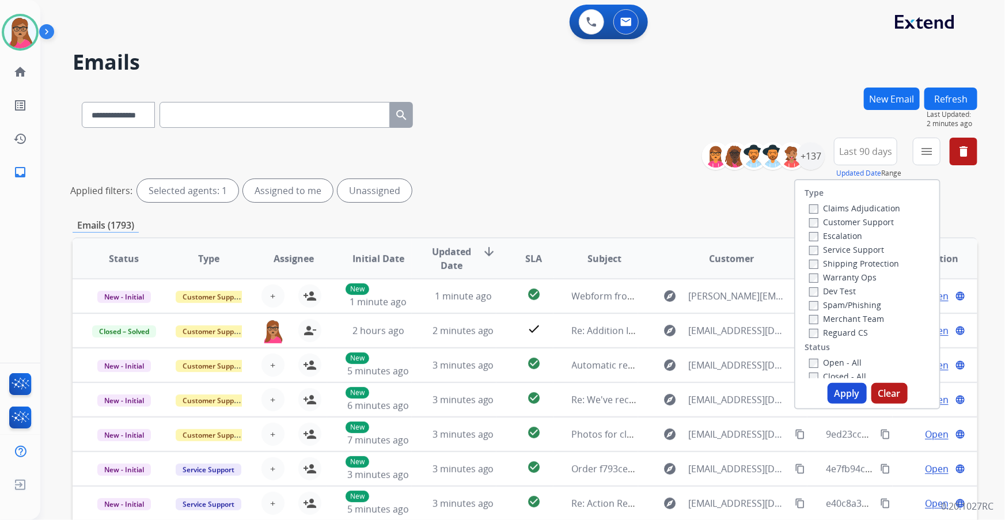
click at [869, 222] on label "Customer Support" at bounding box center [852, 222] width 85 height 11
click at [869, 264] on label "Shipping Protection" at bounding box center [855, 263] width 90 height 11
click at [852, 328] on label "Reguard CS" at bounding box center [839, 332] width 59 height 11
click at [846, 392] on button "Apply" at bounding box center [847, 393] width 39 height 21
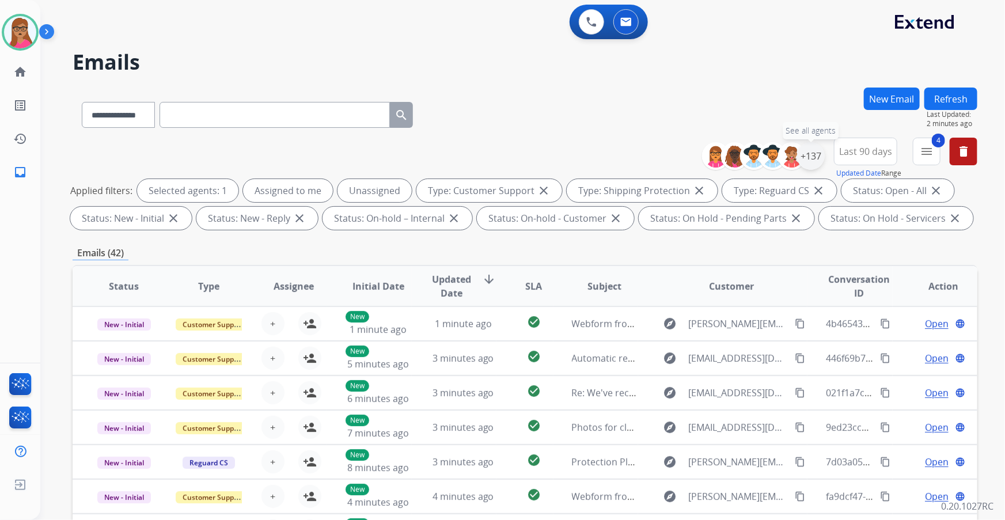
click at [816, 159] on div "+137" at bounding box center [811, 156] width 28 height 28
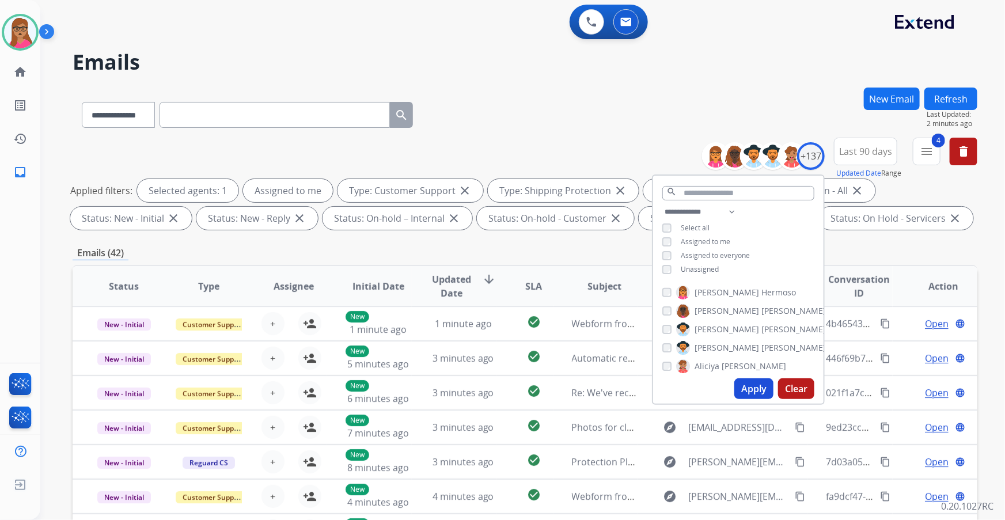
click at [748, 387] on button "Apply" at bounding box center [754, 389] width 39 height 21
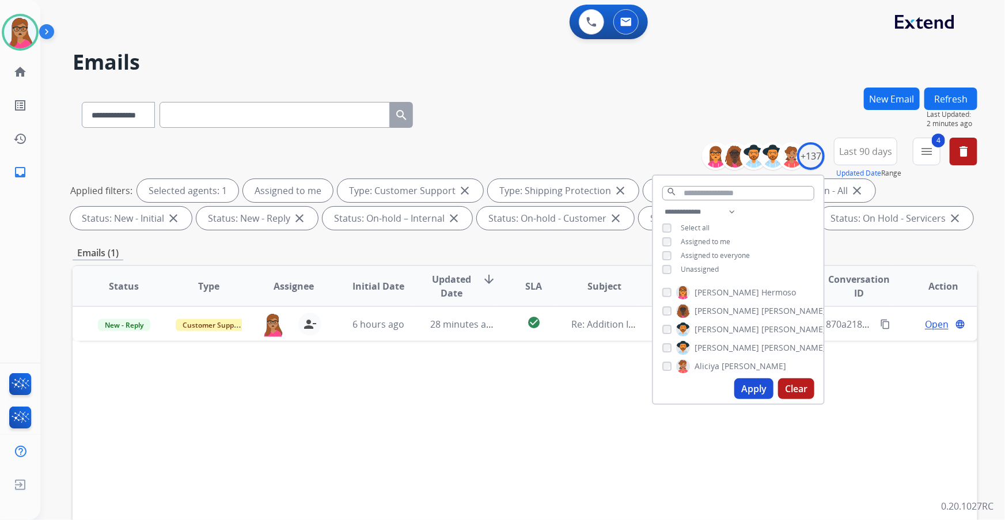
click at [492, 423] on div "Status Type Assignee Initial Date Updated Date arrow_downward SLA Subject Custo…" at bounding box center [525, 458] width 905 height 386
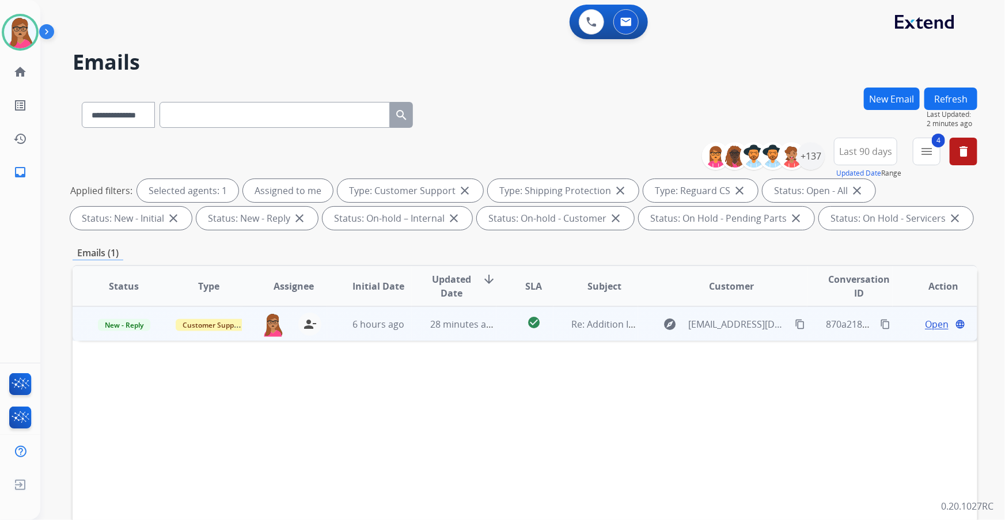
click at [925, 323] on span "Open" at bounding box center [937, 324] width 24 height 14
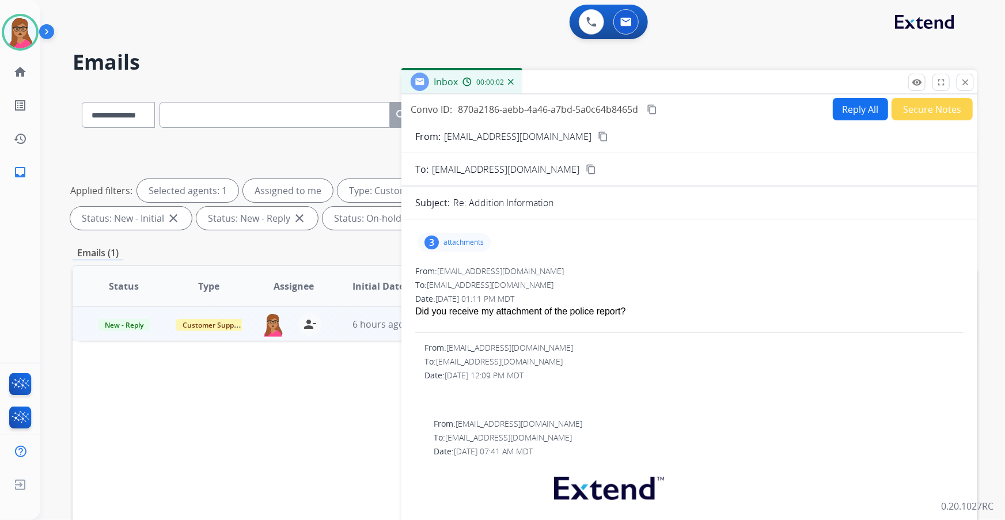
click at [455, 239] on p "attachments" at bounding box center [464, 242] width 40 height 9
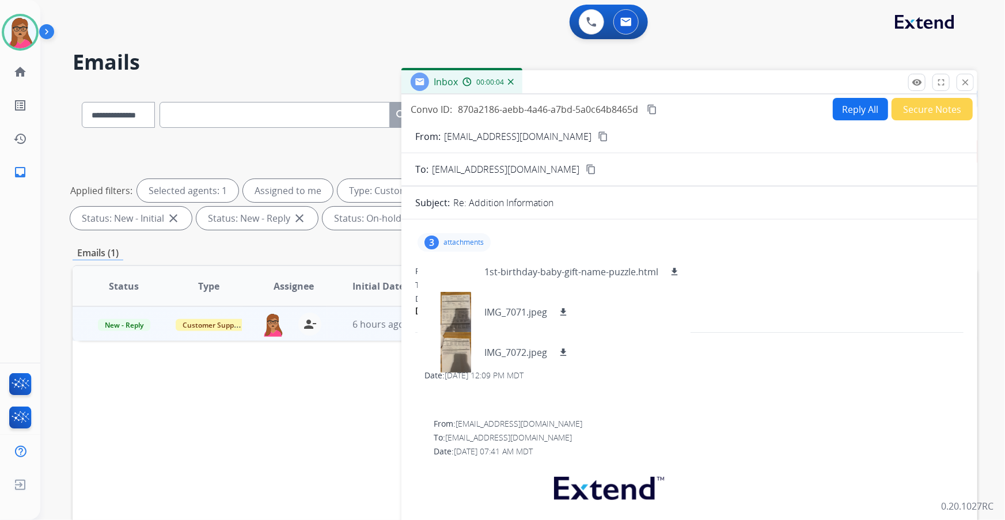
click at [867, 266] on div "From: [EMAIL_ADDRESS][DOMAIN_NAME]" at bounding box center [689, 272] width 549 height 12
click at [799, 308] on div "Did you receive my attachment of the police report?" at bounding box center [689, 319] width 549 height 28
click at [449, 242] on p "attachments" at bounding box center [464, 242] width 40 height 9
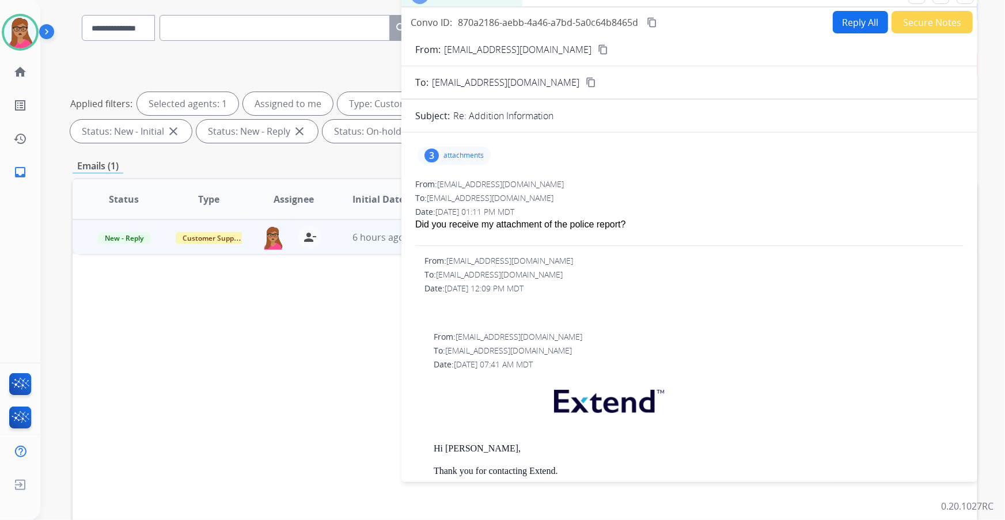
scroll to position [0, 0]
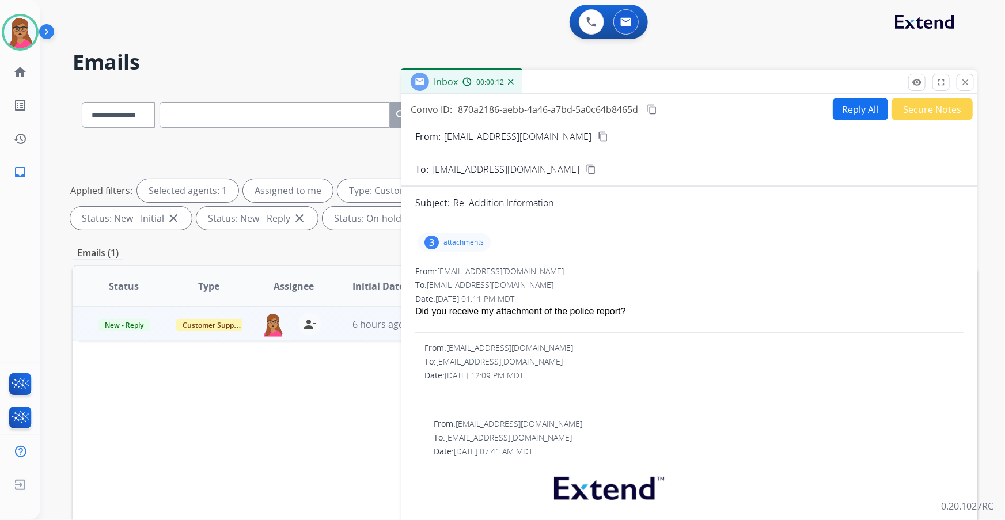
click at [864, 106] on button "Reply All" at bounding box center [860, 109] width 55 height 22
select select "**********"
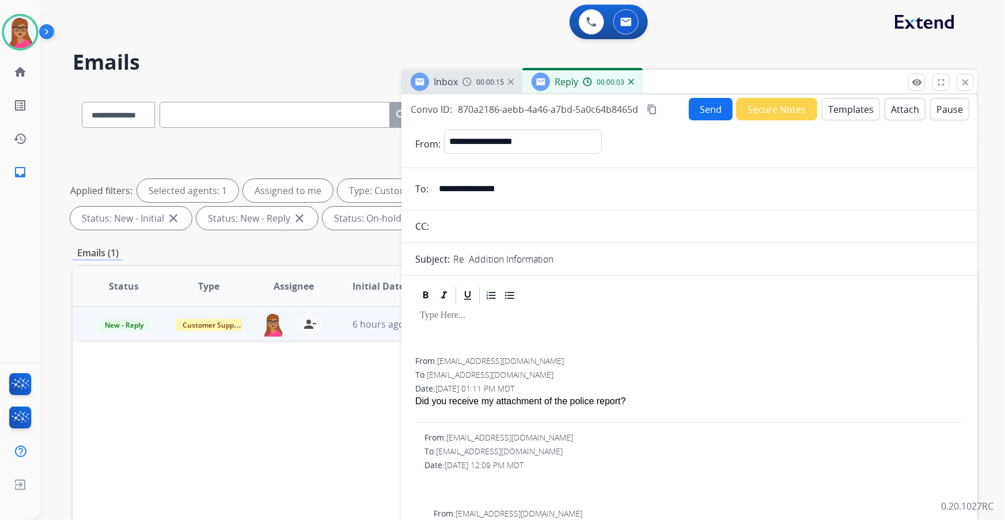
click at [853, 112] on button "Templates" at bounding box center [851, 109] width 58 height 22
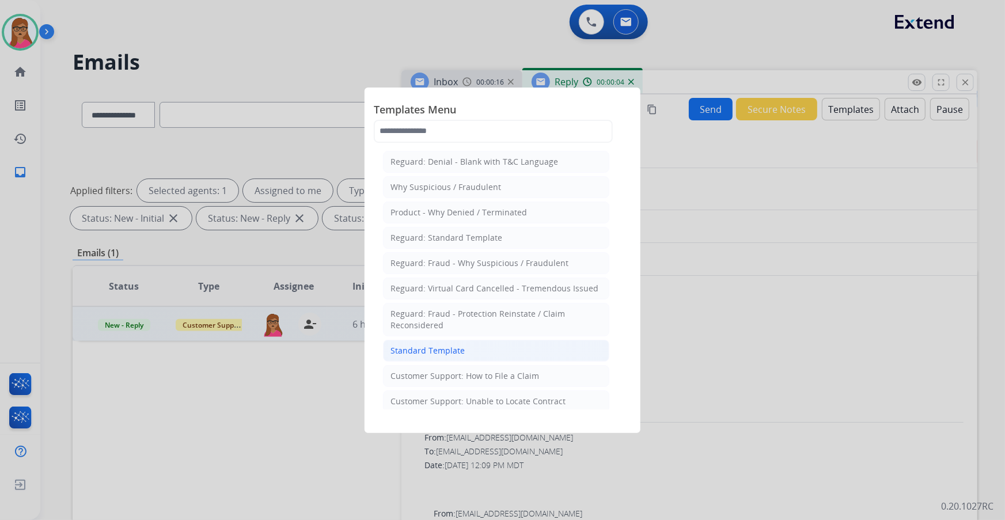
click at [483, 357] on li "Standard Template" at bounding box center [496, 351] width 226 height 22
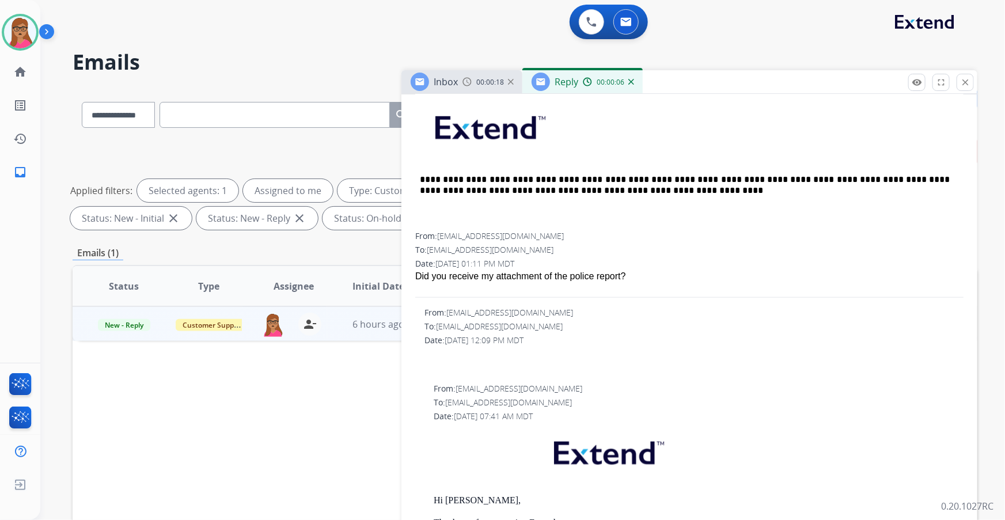
scroll to position [680, 0]
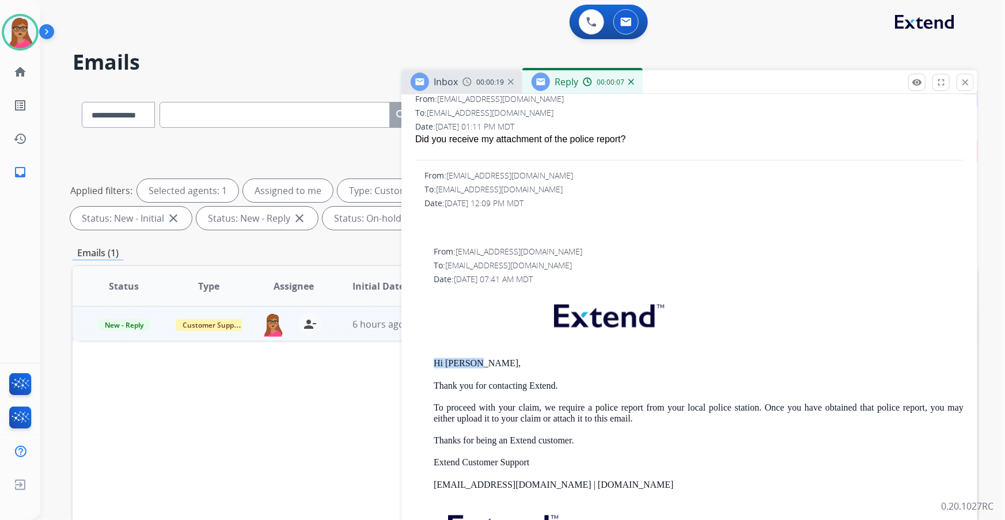
drag, startPoint x: 473, startPoint y: 361, endPoint x: 426, endPoint y: 356, distance: 47.5
click at [426, 356] on div "From: [EMAIL_ADDRESS][DOMAIN_NAME] To: [EMAIL_ADDRESS][DOMAIN_NAME] Date: [DATE…" at bounding box center [689, 427] width 549 height 363
copy p "Hi [PERSON_NAME],"
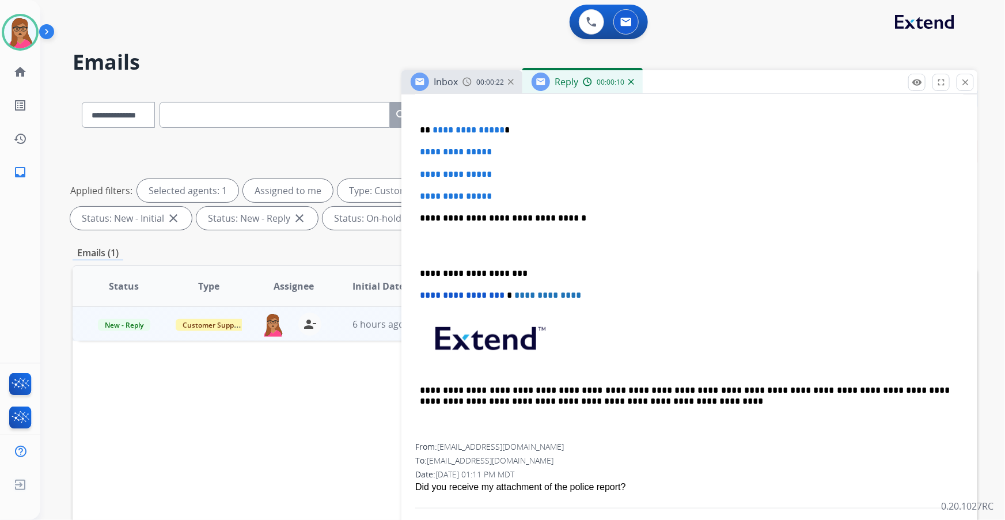
scroll to position [314, 0]
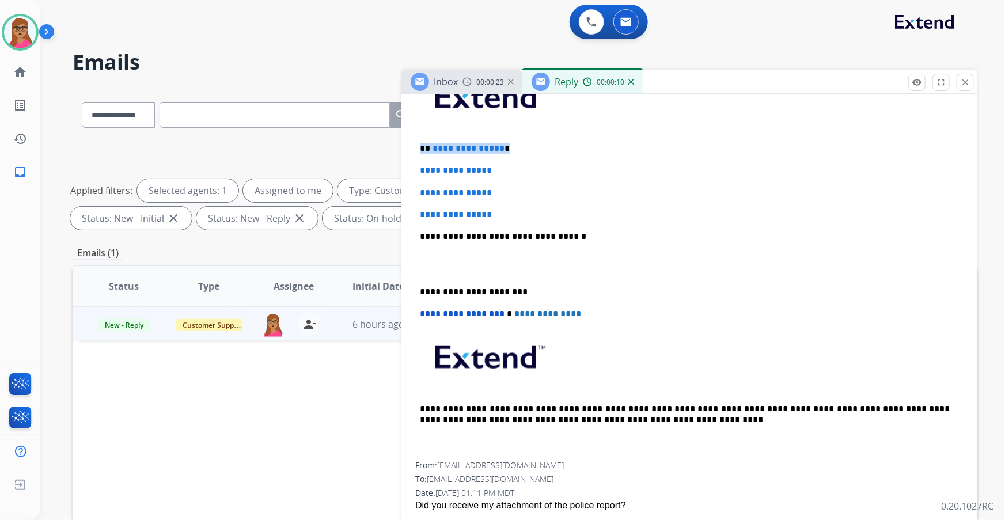
drag, startPoint x: 511, startPoint y: 143, endPoint x: 417, endPoint y: 143, distance: 93.3
click at [417, 143] on div "**********" at bounding box center [689, 264] width 549 height 396
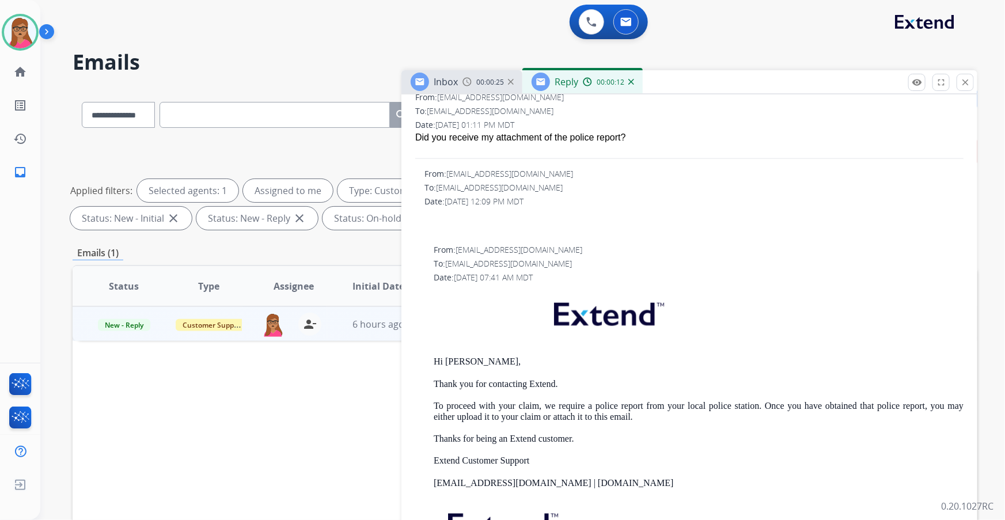
scroll to position [736, 0]
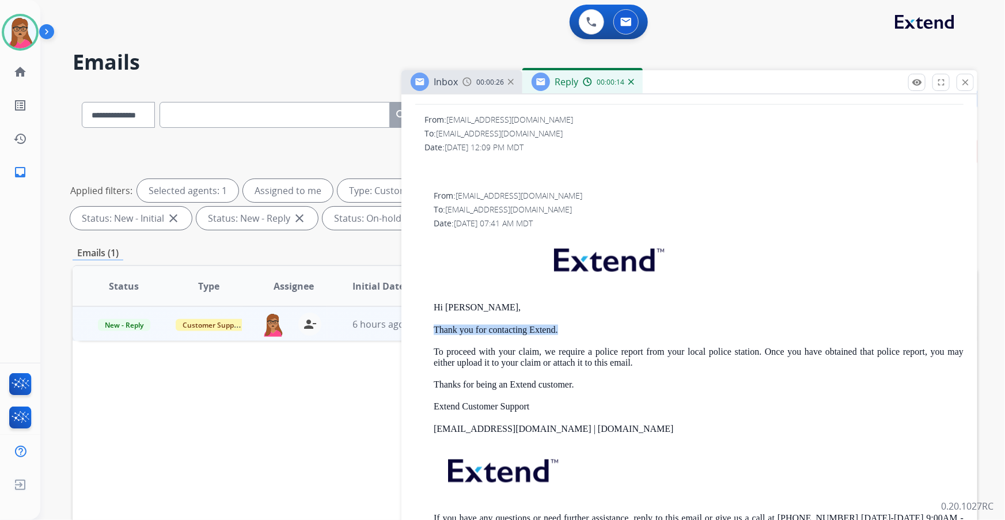
drag, startPoint x: 565, startPoint y: 326, endPoint x: 426, endPoint y: 328, distance: 139.5
click at [426, 328] on div "From: [EMAIL_ADDRESS][DOMAIN_NAME] To: [EMAIL_ADDRESS][DOMAIN_NAME] Date: [DATE…" at bounding box center [689, 371] width 549 height 363
copy p "Thank you for contacting Extend."
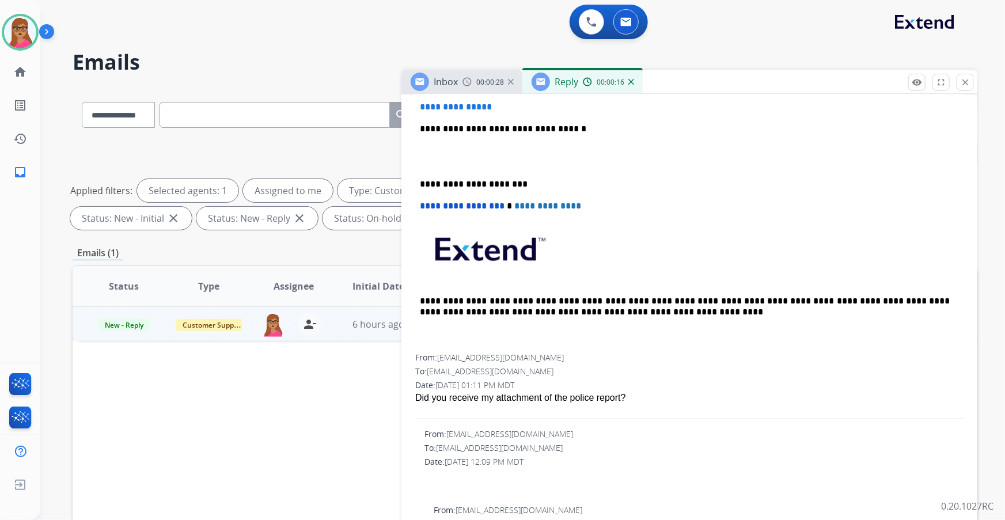
scroll to position [160, 0]
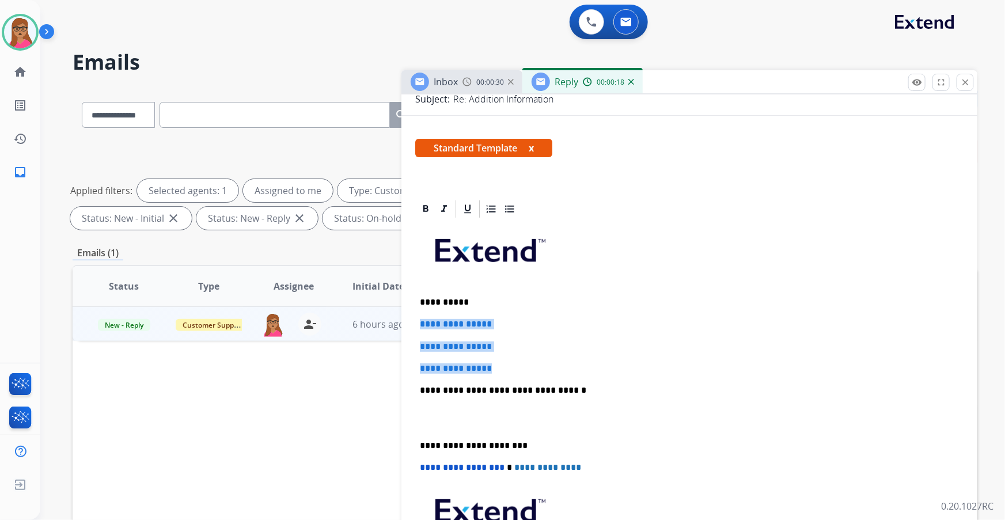
drag, startPoint x: 419, startPoint y: 322, endPoint x: 506, endPoint y: 363, distance: 96.1
click at [506, 363] on div "**********" at bounding box center [689, 418] width 549 height 396
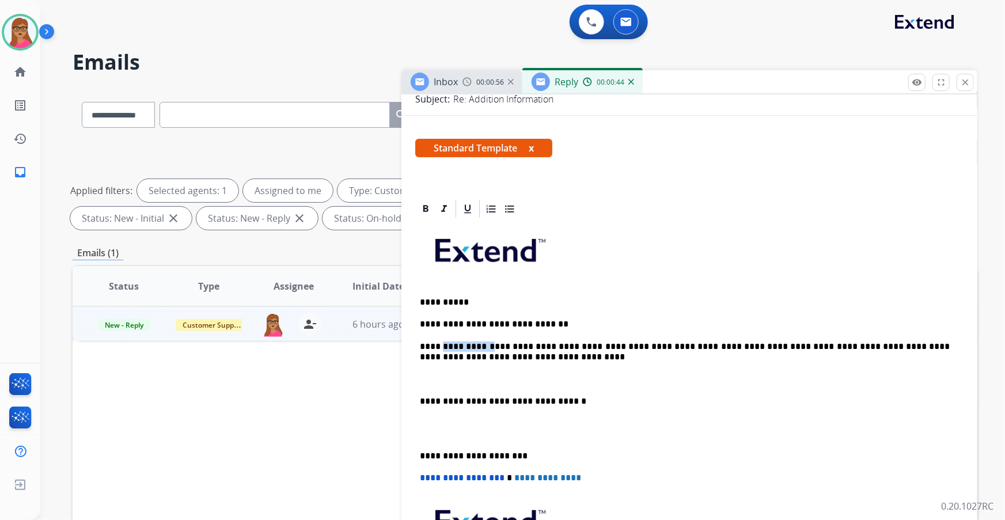
drag, startPoint x: 487, startPoint y: 347, endPoint x: 442, endPoint y: 343, distance: 45.7
click at [442, 343] on p "**********" at bounding box center [685, 352] width 531 height 21
click at [732, 344] on p "**********" at bounding box center [685, 352] width 531 height 21
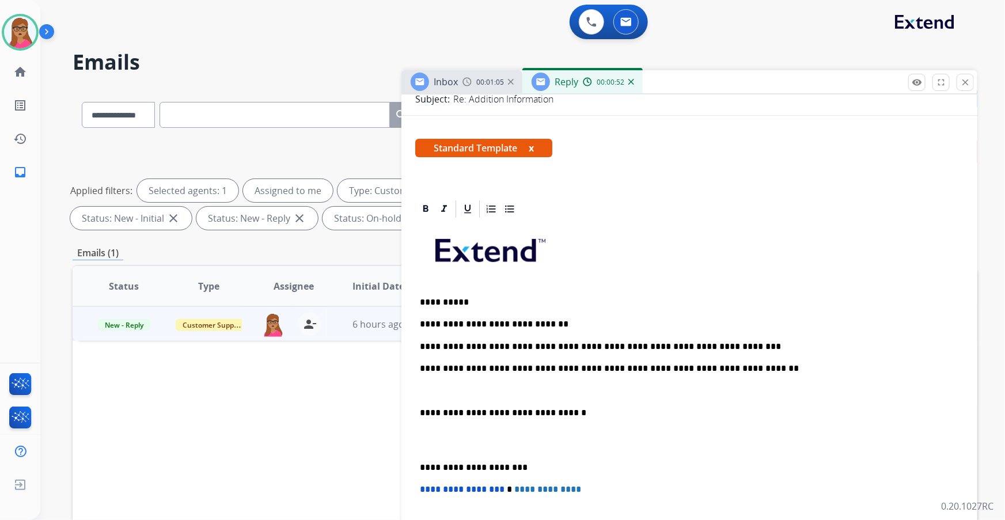
click at [424, 409] on p "**********" at bounding box center [685, 413] width 531 height 10
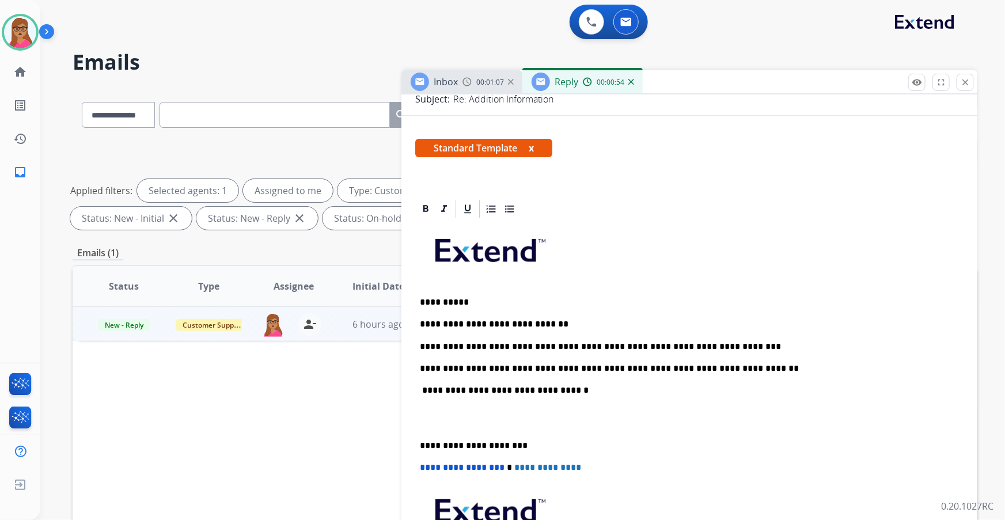
click at [421, 444] on p "**********" at bounding box center [685, 446] width 531 height 10
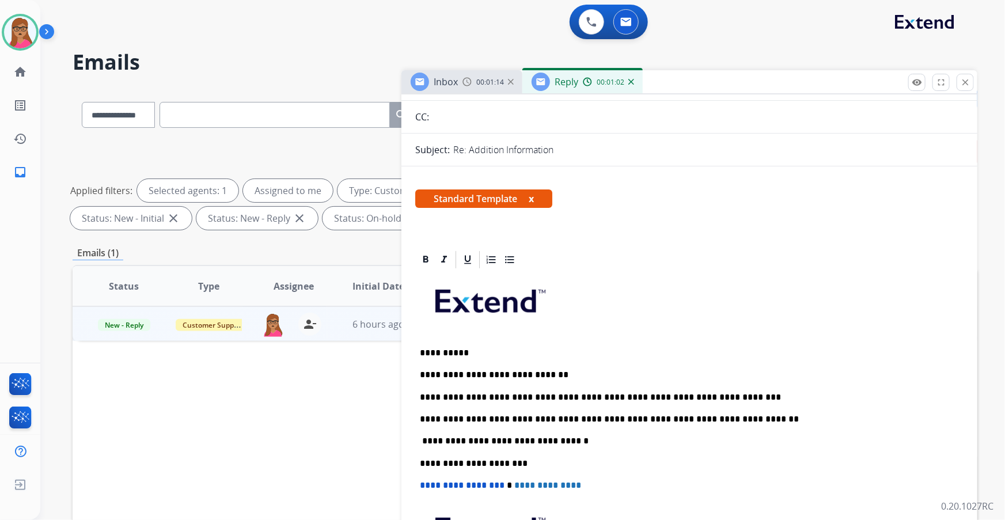
scroll to position [0, 0]
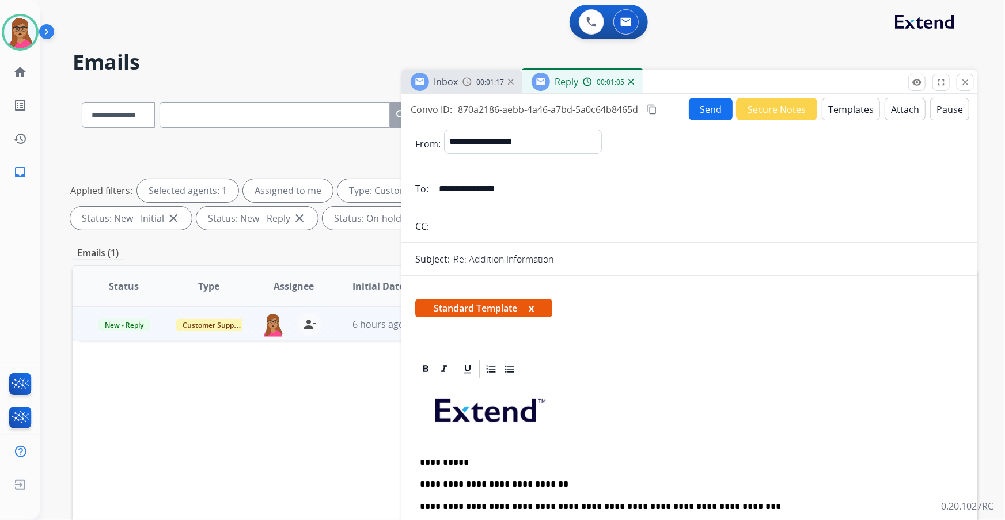
click at [455, 81] on span "Inbox" at bounding box center [446, 81] width 24 height 13
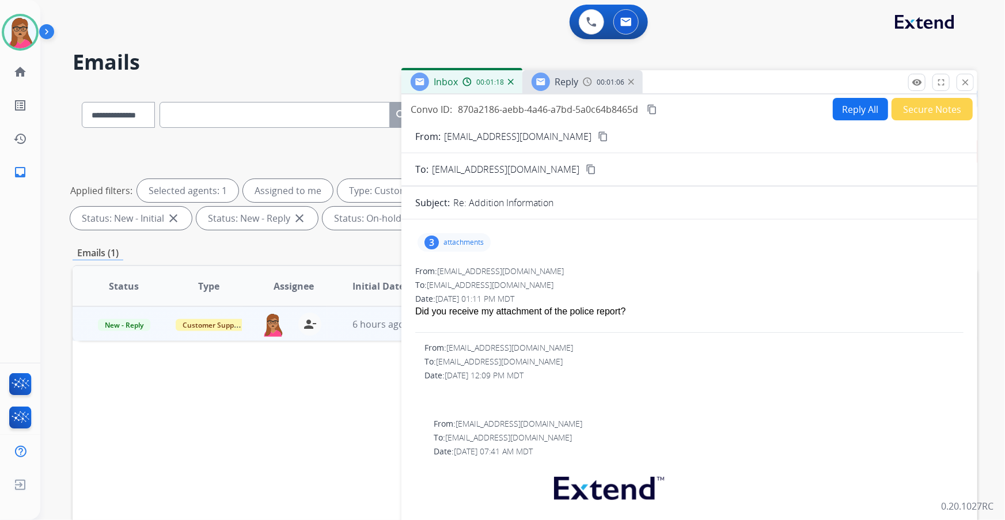
click at [598, 138] on mat-icon "content_copy" at bounding box center [603, 136] width 10 height 10
click at [552, 81] on div "Reply" at bounding box center [555, 82] width 47 height 18
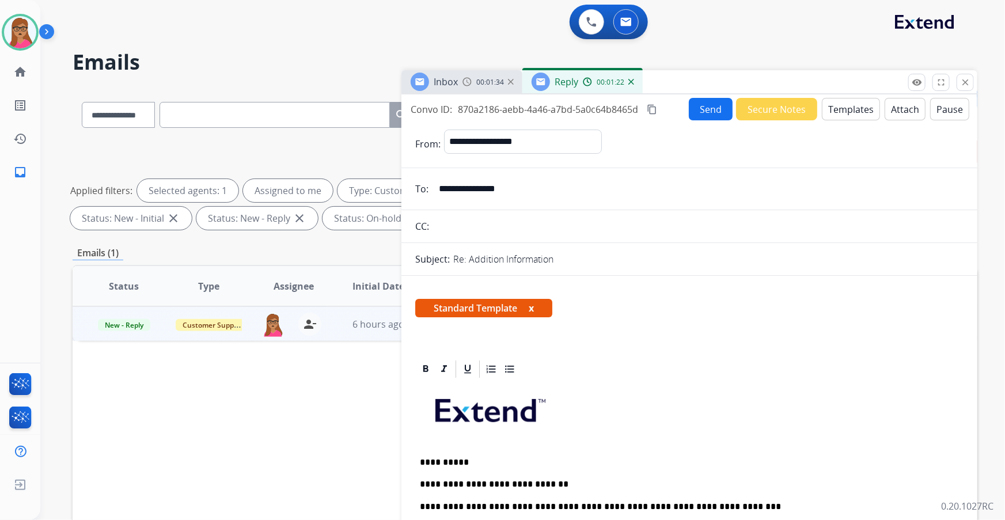
click at [691, 113] on button "Send" at bounding box center [711, 109] width 44 height 22
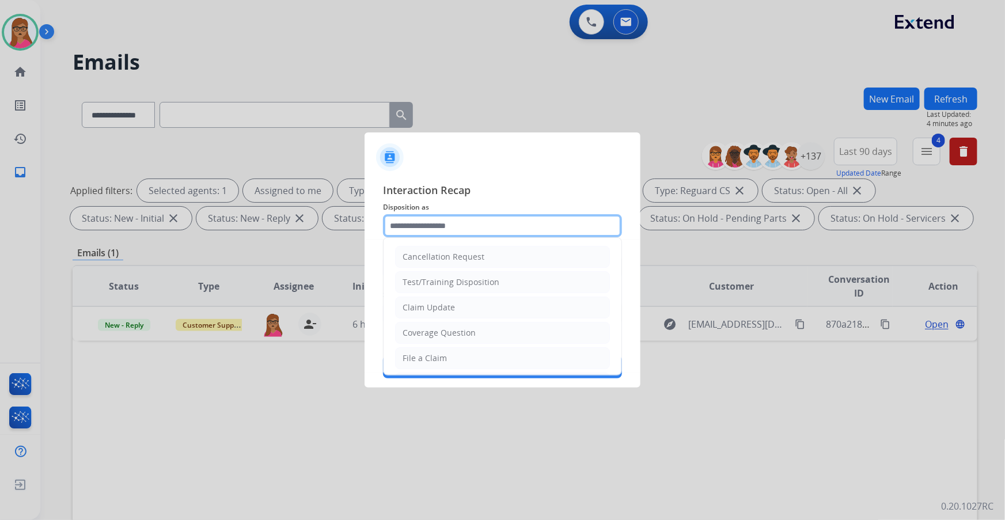
click at [419, 226] on input "text" at bounding box center [502, 225] width 239 height 23
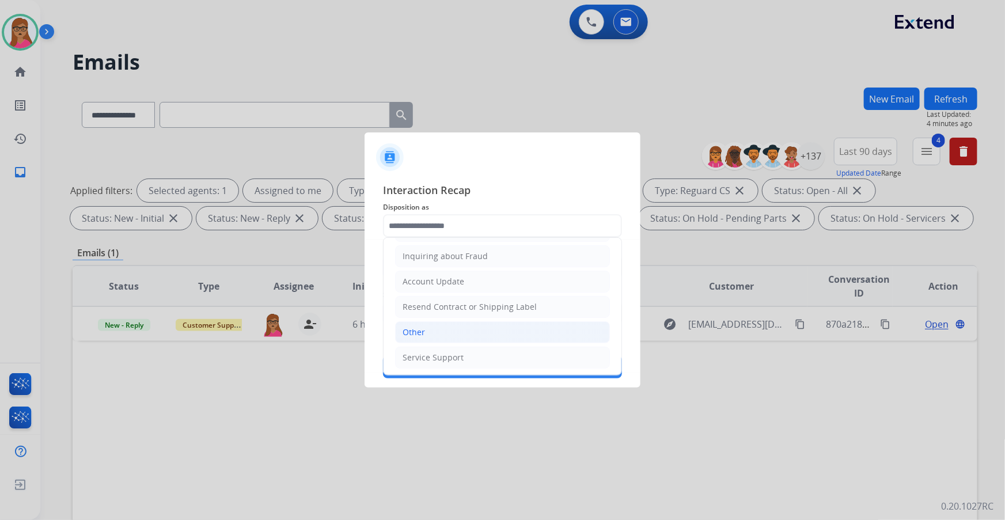
click at [421, 324] on li "Other" at bounding box center [502, 333] width 215 height 22
type input "*****"
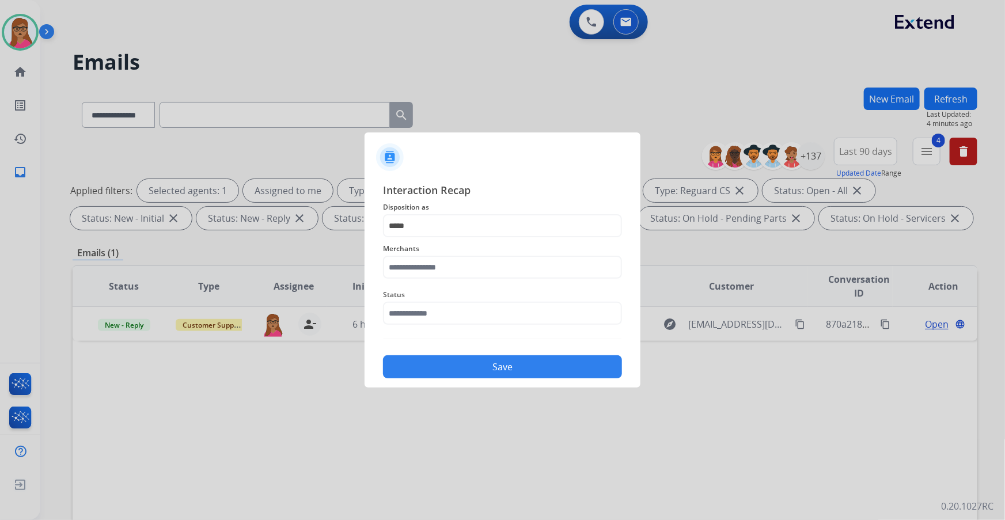
click at [434, 255] on span "Merchants" at bounding box center [502, 249] width 239 height 14
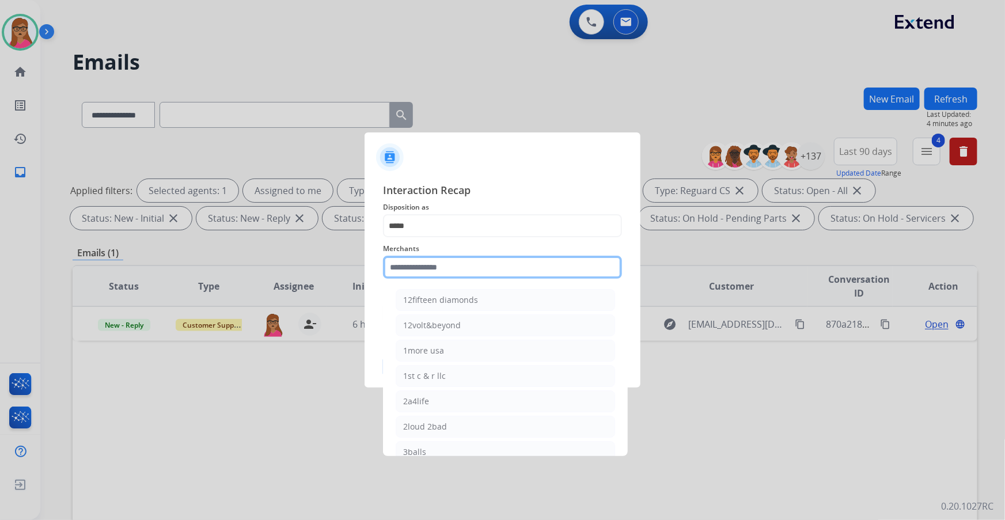
click at [450, 267] on input "text" at bounding box center [502, 267] width 239 height 23
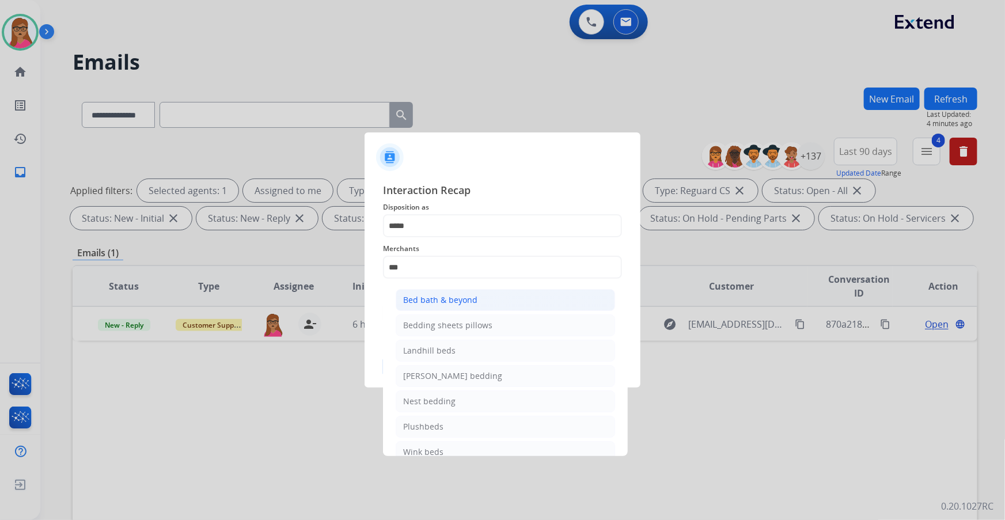
click at [445, 302] on div "Bed bath & beyond" at bounding box center [440, 300] width 74 height 12
type input "**********"
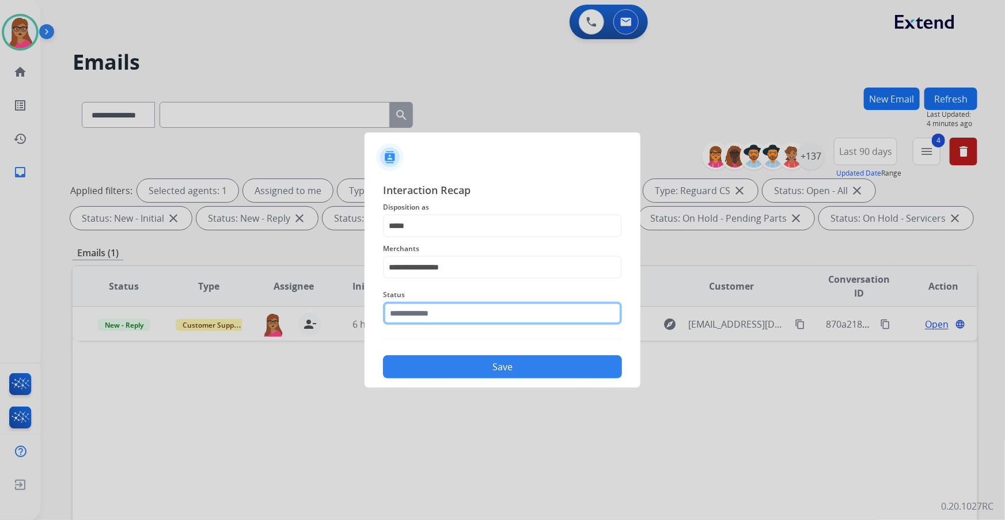
click at [440, 309] on input "text" at bounding box center [502, 313] width 239 height 23
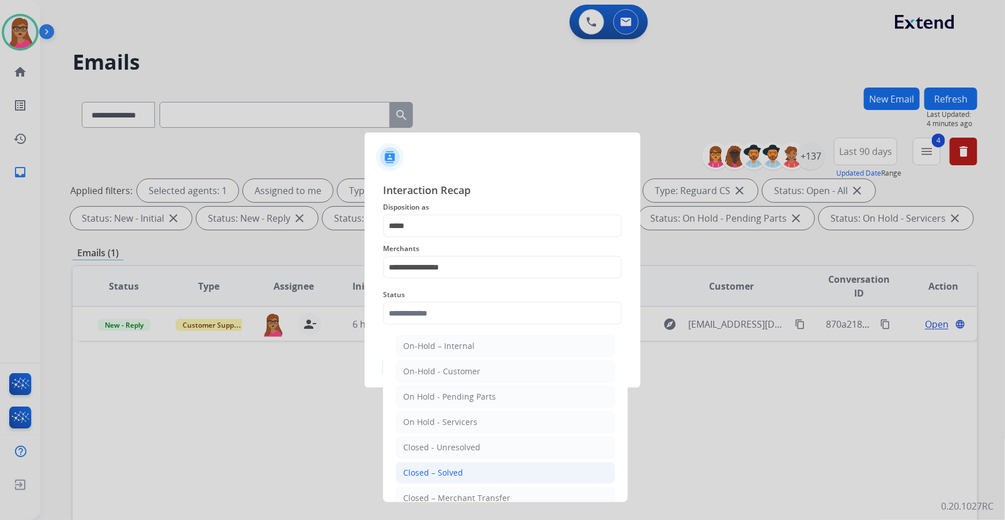
click at [449, 475] on div "Closed – Solved" at bounding box center [433, 473] width 60 height 12
type input "**********"
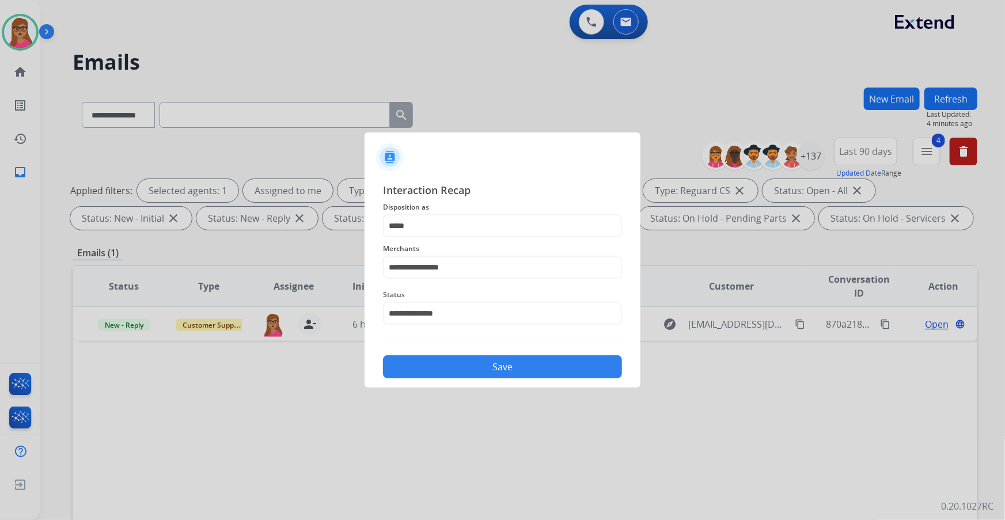
click at [477, 374] on button "Save" at bounding box center [502, 367] width 239 height 23
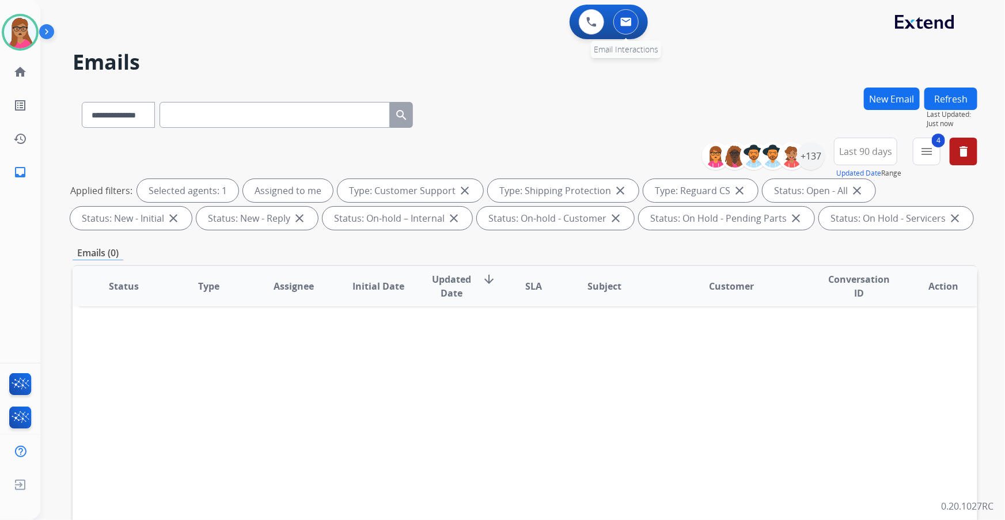
click at [624, 27] on button at bounding box center [626, 21] width 25 height 25
click at [143, 111] on select "**********" at bounding box center [118, 115] width 72 height 26
select select "**********"
click at [82, 102] on select "**********" at bounding box center [118, 115] width 72 height 26
paste input "**********"
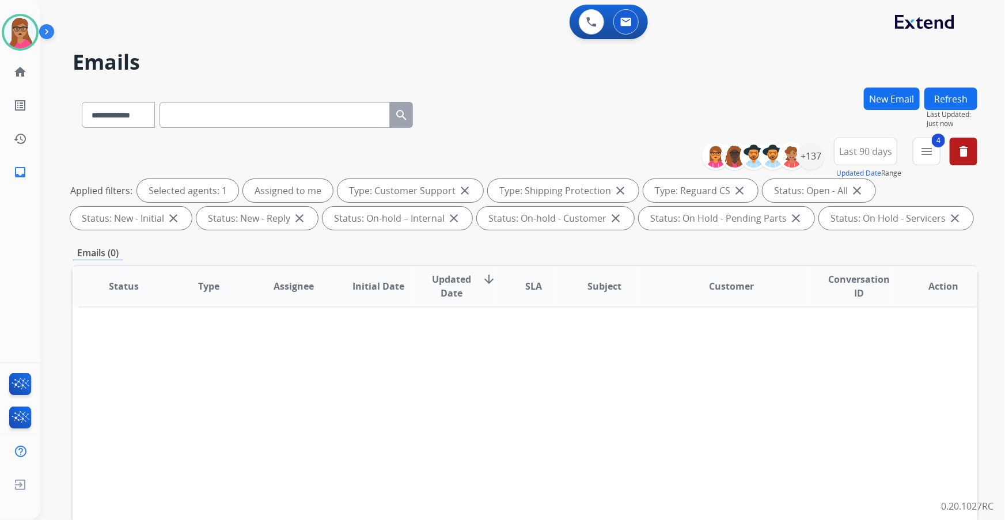
type input "**********"
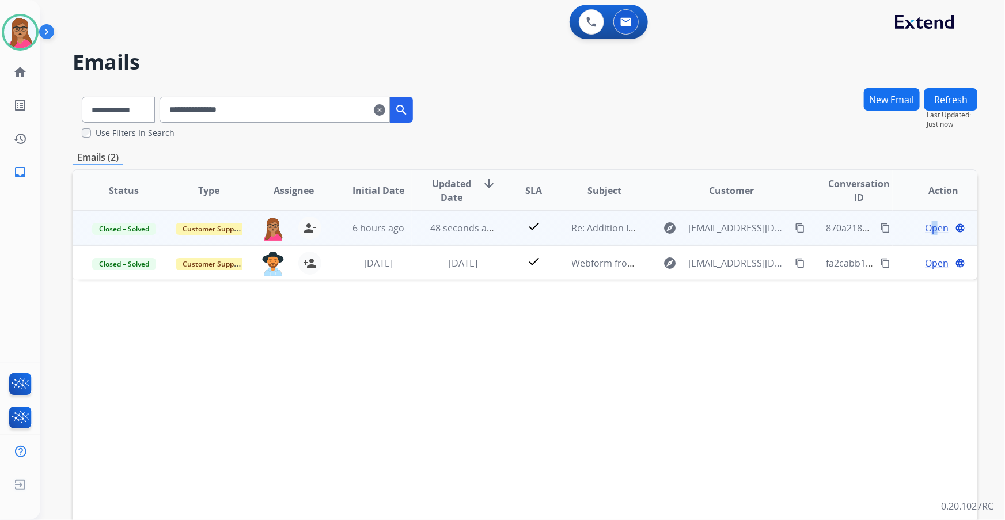
click at [926, 230] on span "Open" at bounding box center [937, 228] width 24 height 14
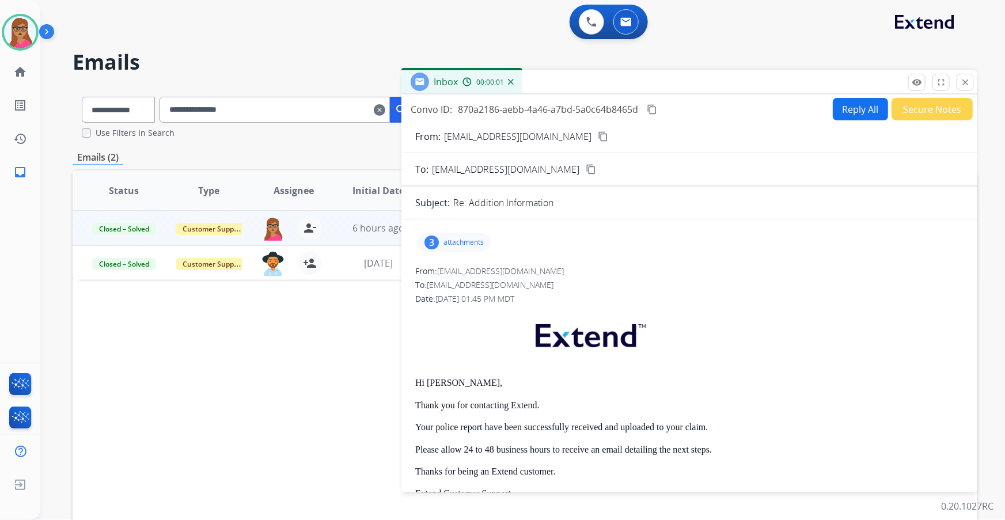
click at [443, 242] on div "3 attachments" at bounding box center [454, 242] width 73 height 18
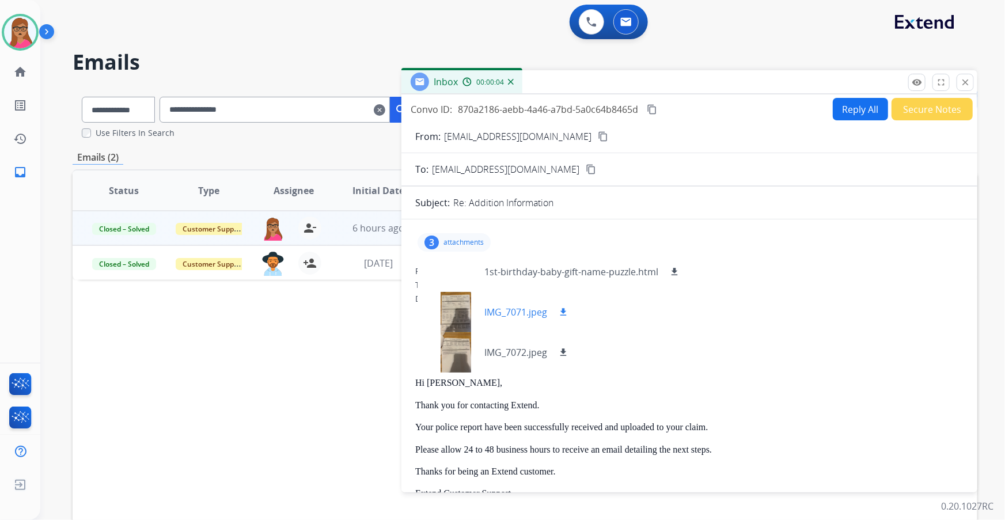
click at [562, 313] on mat-icon "download" at bounding box center [563, 312] width 10 height 10
click at [564, 347] on mat-icon "download" at bounding box center [563, 352] width 10 height 10
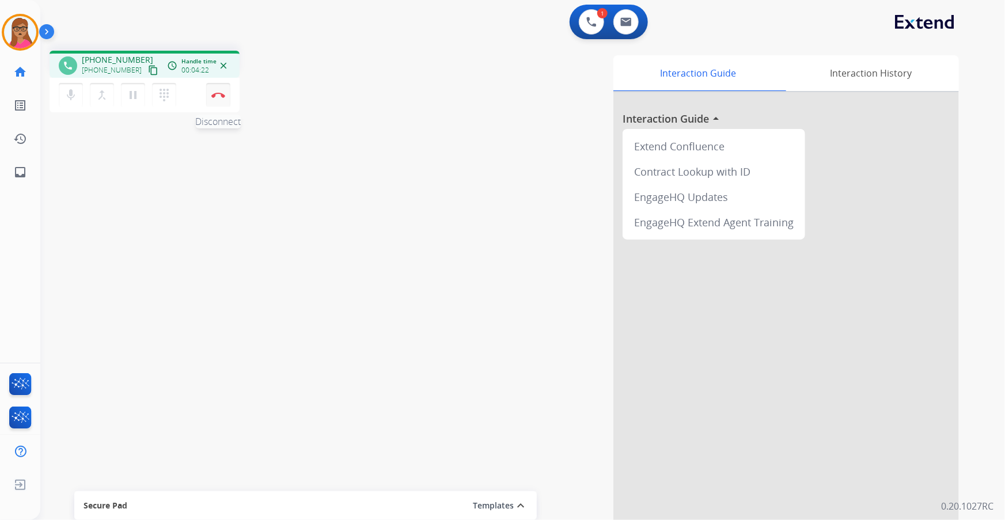
click at [216, 94] on img at bounding box center [218, 95] width 14 height 6
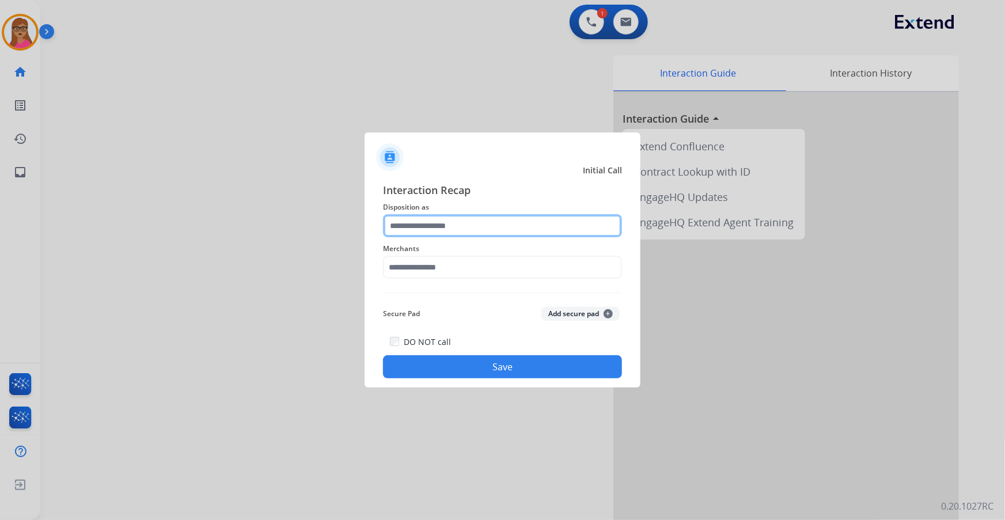
click at [438, 228] on input "text" at bounding box center [502, 225] width 239 height 23
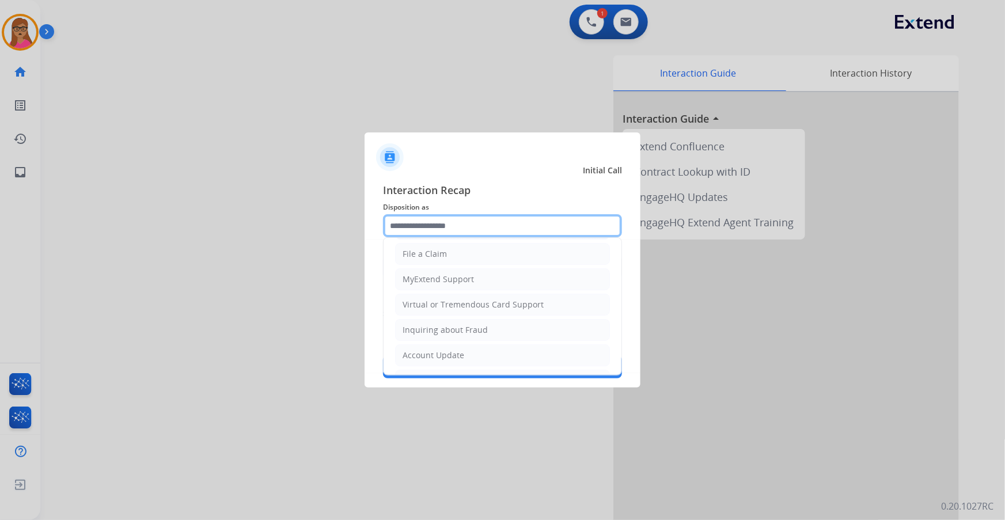
scroll to position [178, 0]
click at [430, 319] on ul "Cancellation Request Test/Training Disposition Claim Update Coverage Question F…" at bounding box center [503, 218] width 238 height 317
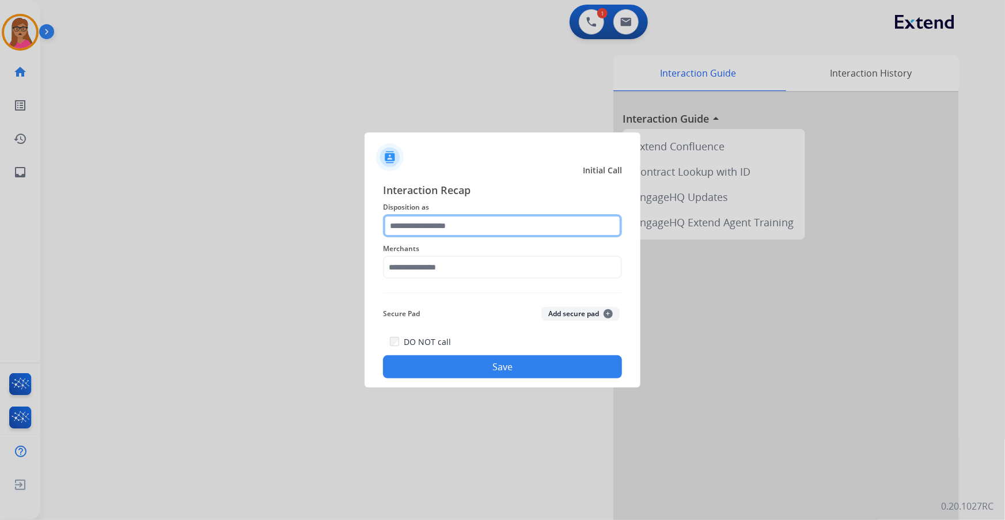
click at [487, 228] on input "text" at bounding box center [502, 225] width 239 height 23
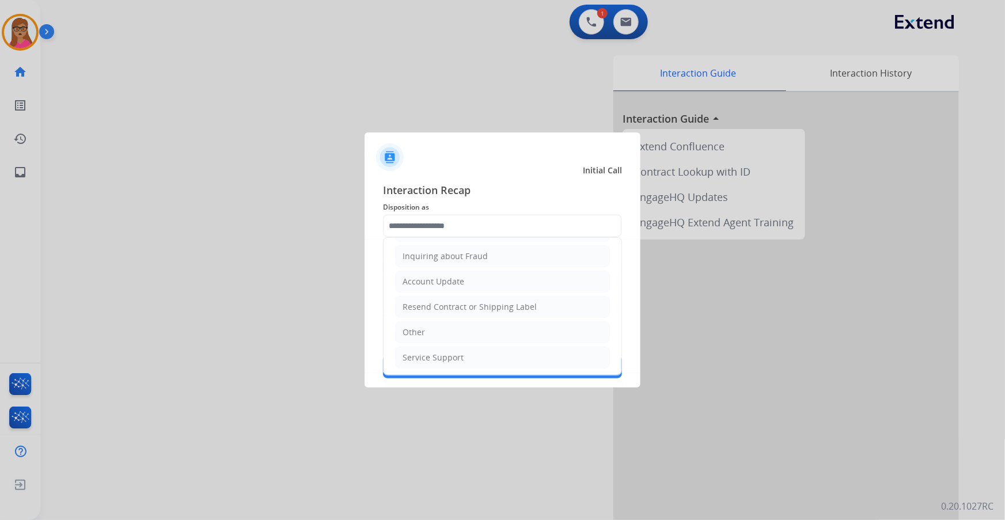
click at [432, 319] on ul "Cancellation Request Test/Training Disposition Claim Update Coverage Question F…" at bounding box center [503, 218] width 238 height 317
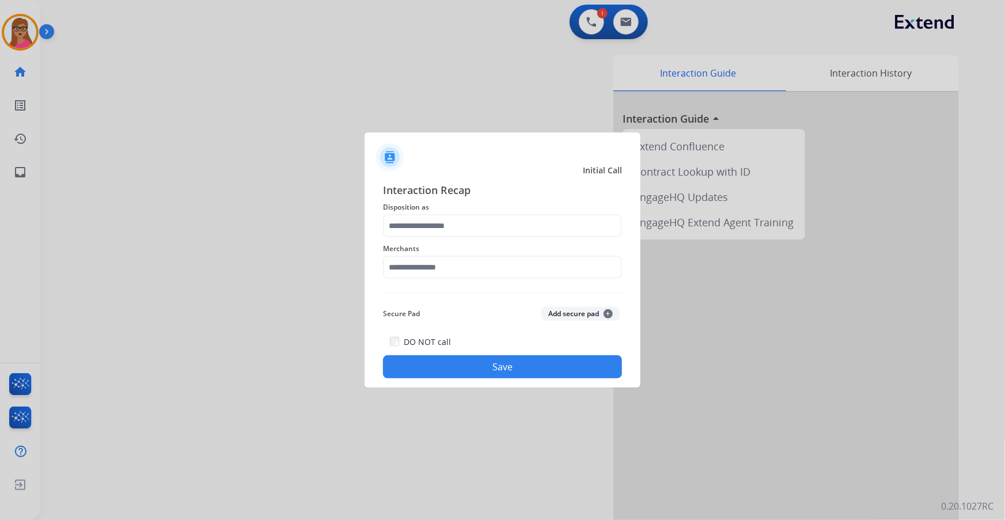
click at [459, 212] on span "Disposition as" at bounding box center [502, 208] width 239 height 14
click at [459, 219] on input "text" at bounding box center [502, 225] width 239 height 23
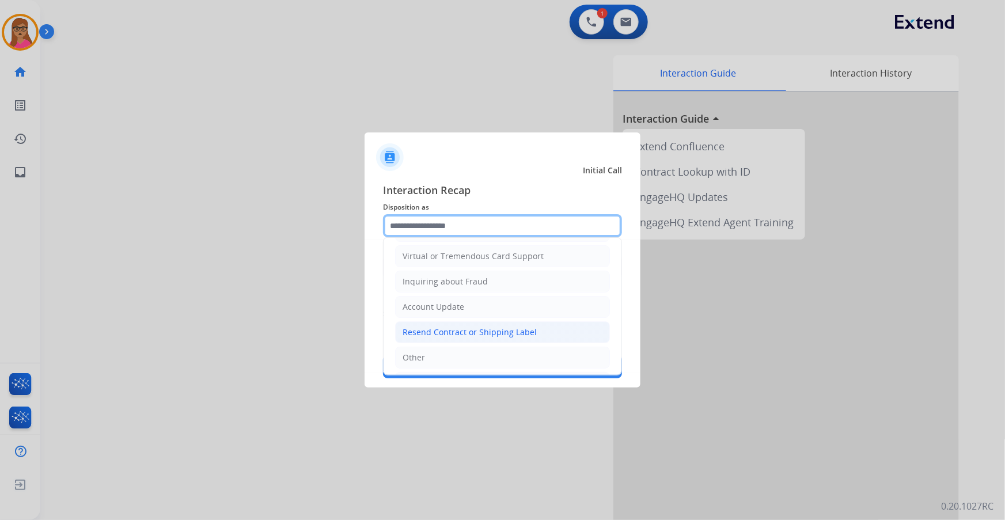
scroll to position [157, 0]
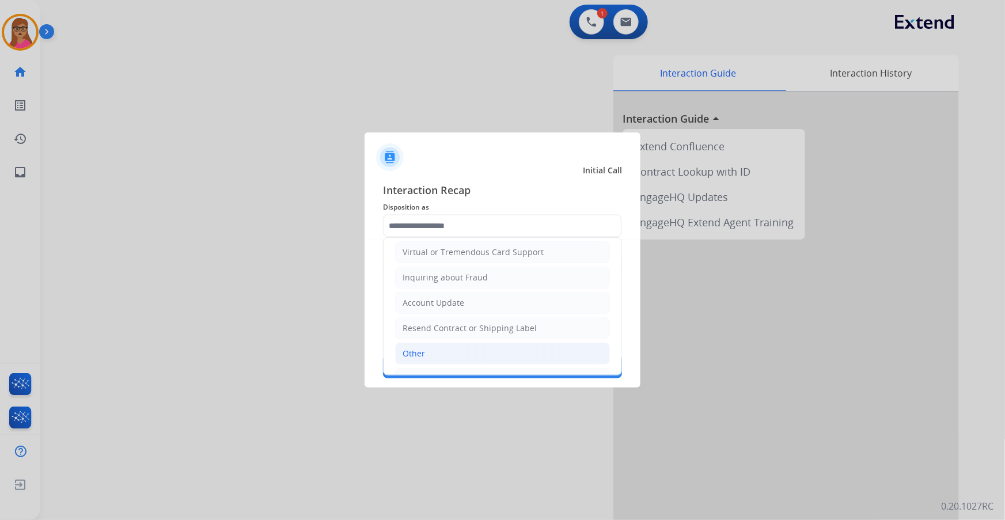
click at [426, 353] on li "Other" at bounding box center [502, 354] width 215 height 22
type input "*****"
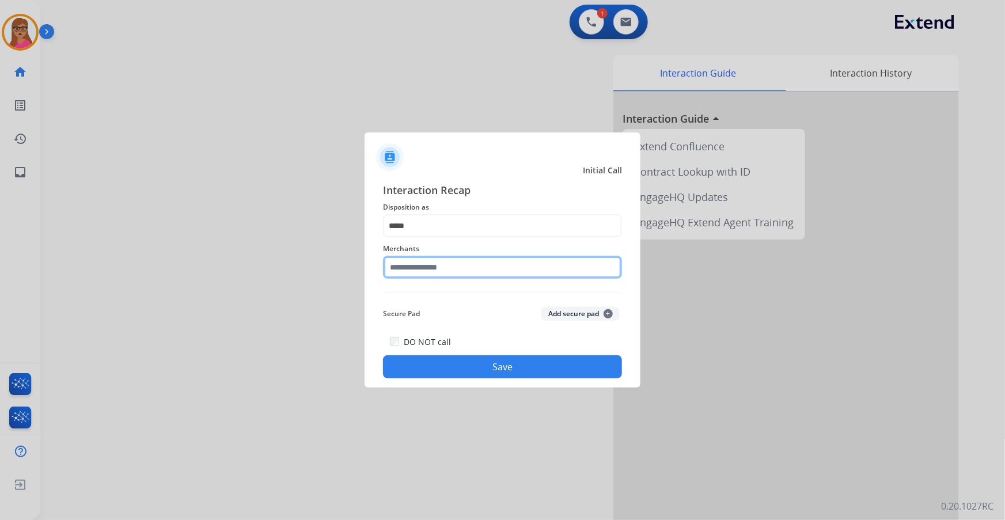
click at [464, 267] on input "text" at bounding box center [502, 267] width 239 height 23
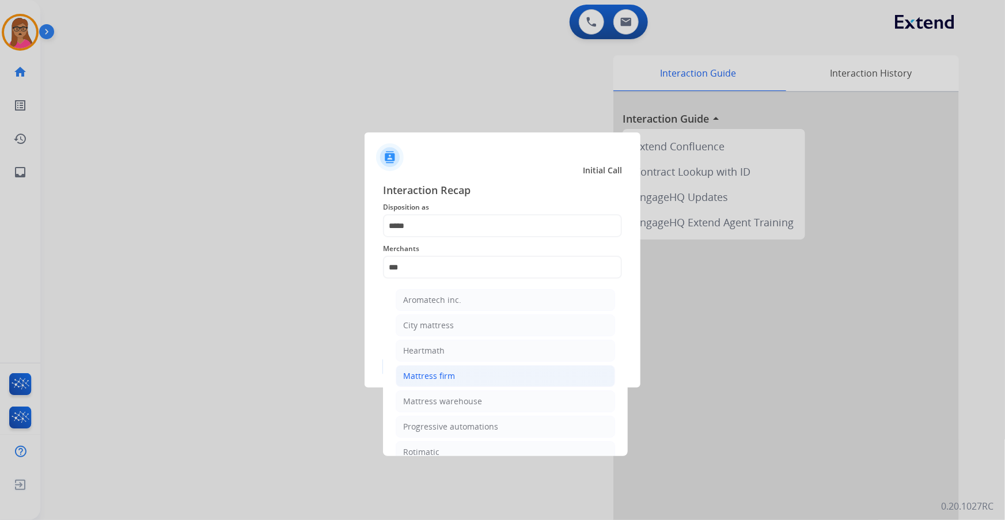
click at [462, 375] on li "Mattress firm" at bounding box center [506, 376] width 220 height 22
type input "**********"
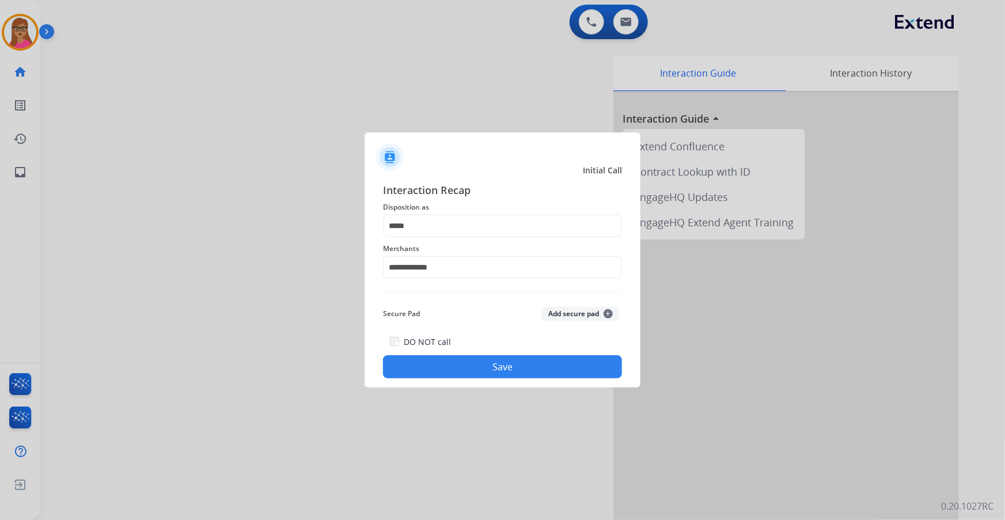
click at [512, 364] on button "Save" at bounding box center [502, 367] width 239 height 23
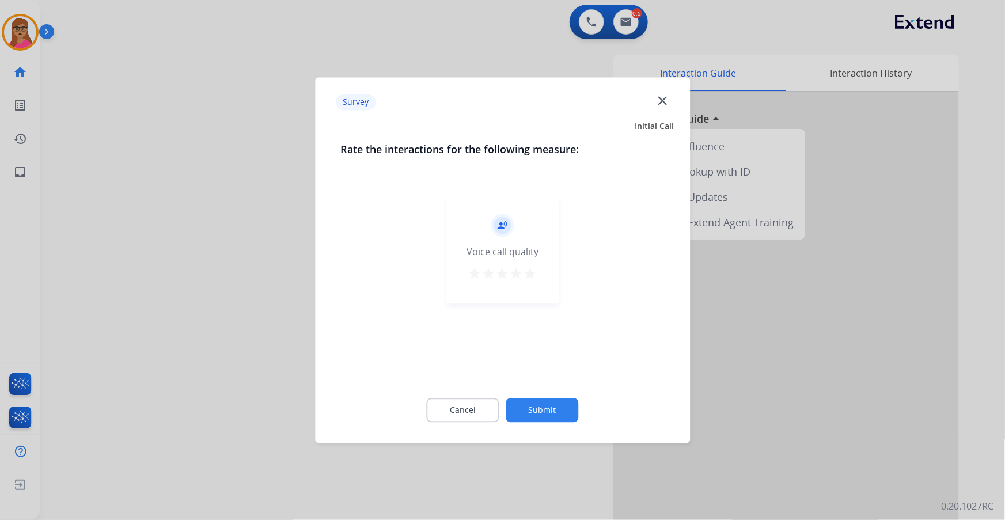
click at [153, 272] on div at bounding box center [502, 260] width 1005 height 520
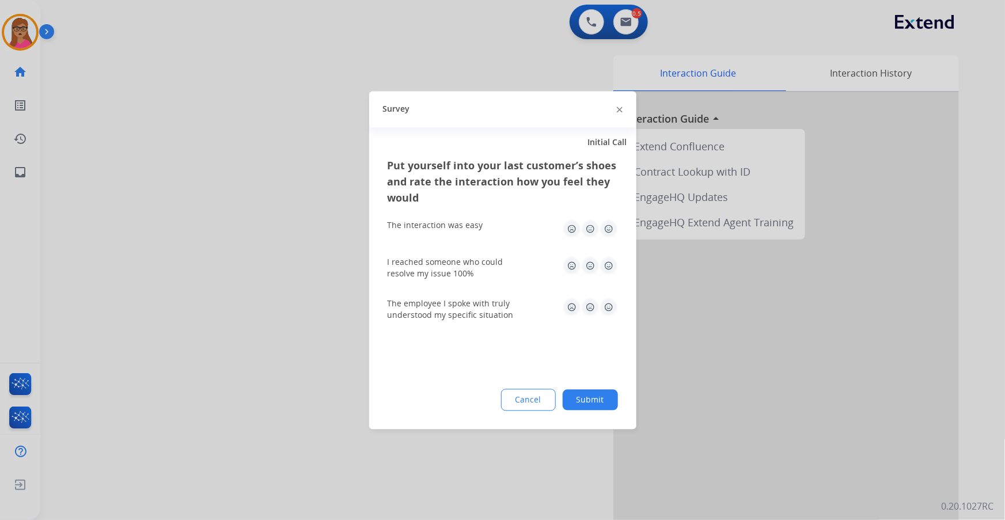
drag, startPoint x: 153, startPoint y: 272, endPoint x: 329, endPoint y: 26, distance: 302.7
click at [153, 263] on div at bounding box center [502, 260] width 1005 height 520
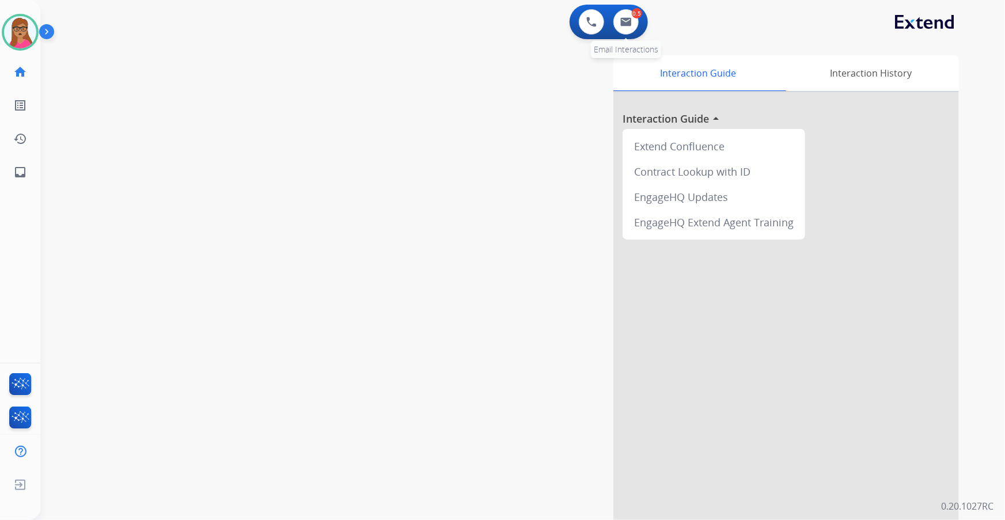
click at [640, 18] on div "0.5 Email Interactions" at bounding box center [626, 21] width 35 height 25
click at [624, 25] on img at bounding box center [627, 21] width 12 height 9
select select "**********"
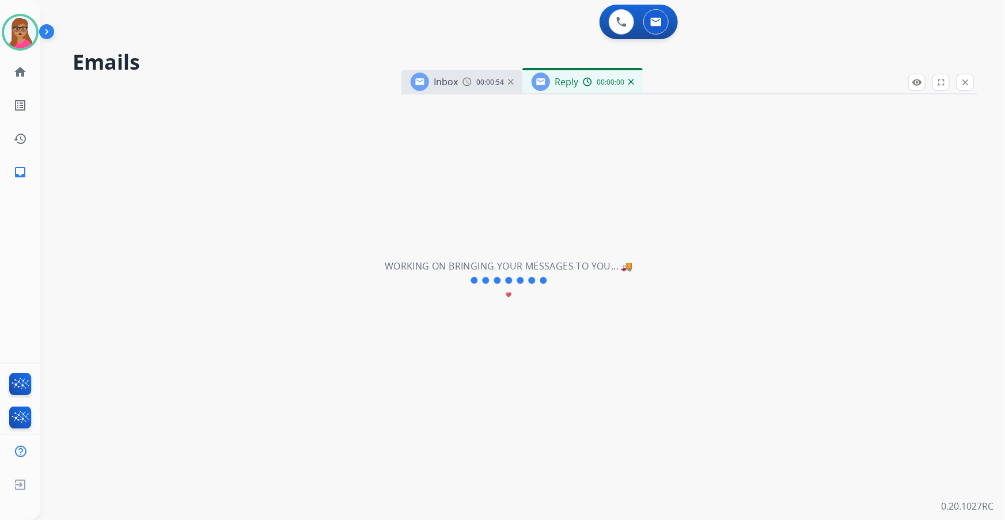
select select "**********"
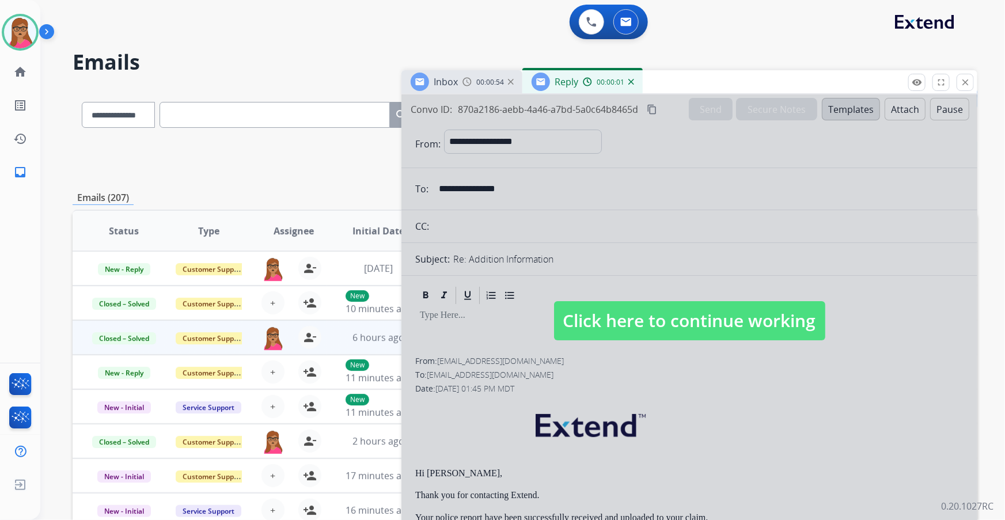
click at [662, 331] on span "Click here to continue working" at bounding box center [689, 320] width 271 height 39
select select
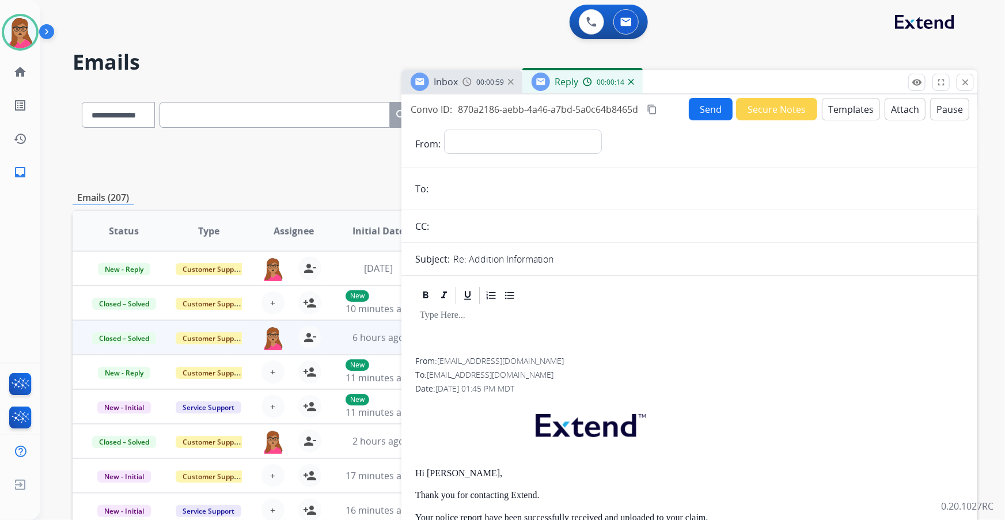
click at [479, 74] on div "Inbox 00:00:59" at bounding box center [462, 81] width 121 height 23
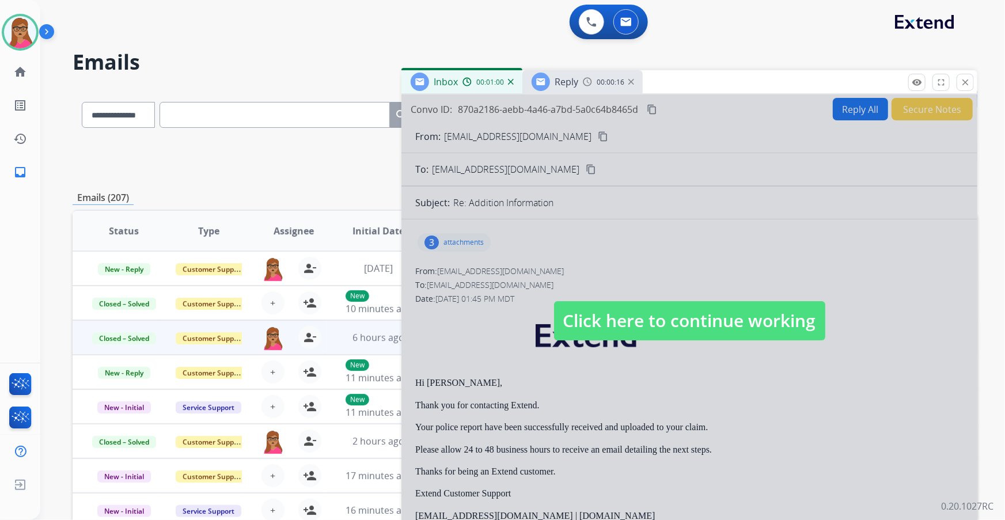
click at [606, 328] on span "Click here to continue working" at bounding box center [689, 320] width 271 height 39
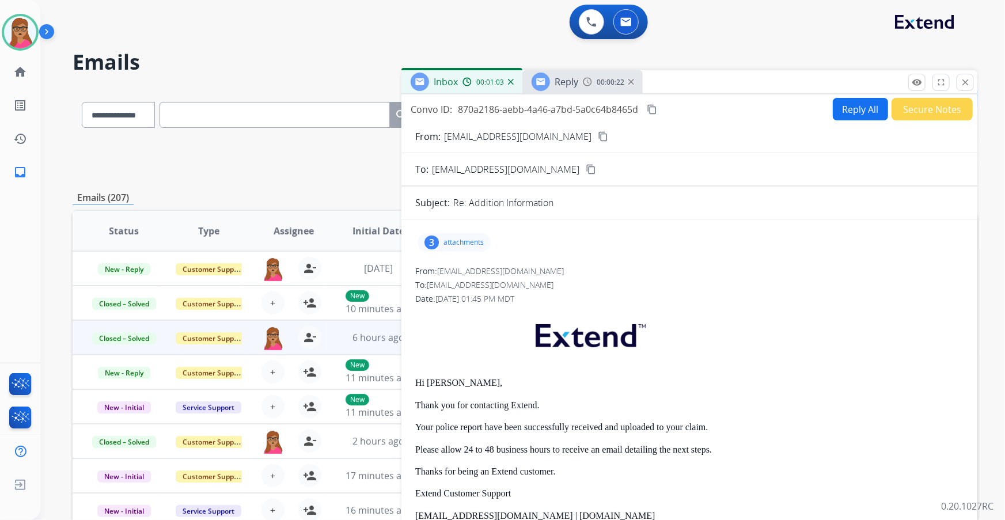
click at [632, 83] on img at bounding box center [632, 82] width 6 height 6
click at [440, 244] on div "3 attachments" at bounding box center [454, 242] width 73 height 18
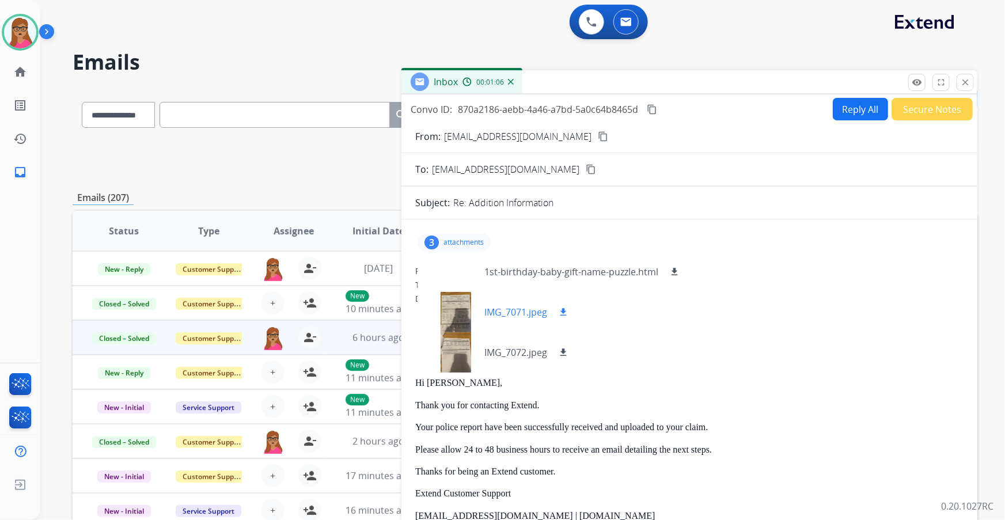
click at [466, 308] on div at bounding box center [456, 312] width 58 height 40
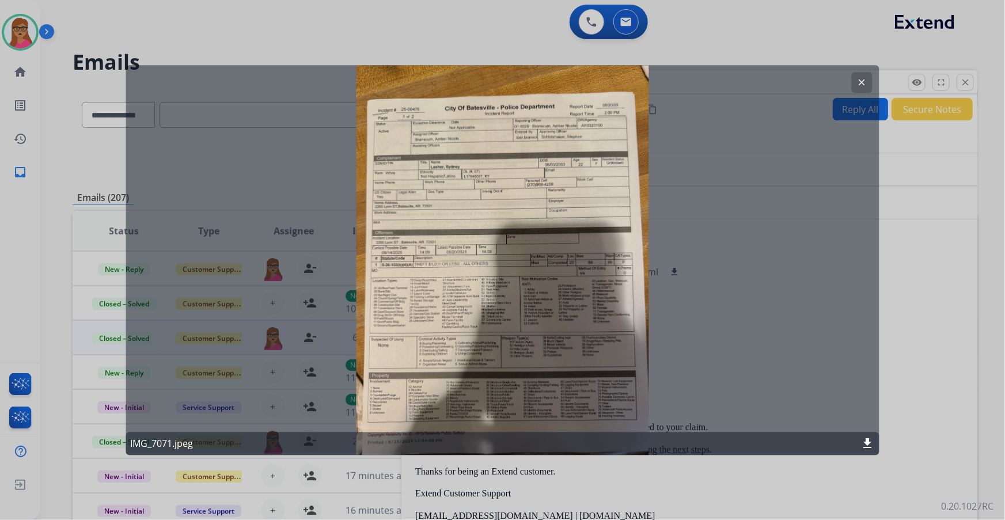
click at [715, 25] on div at bounding box center [502, 260] width 1005 height 520
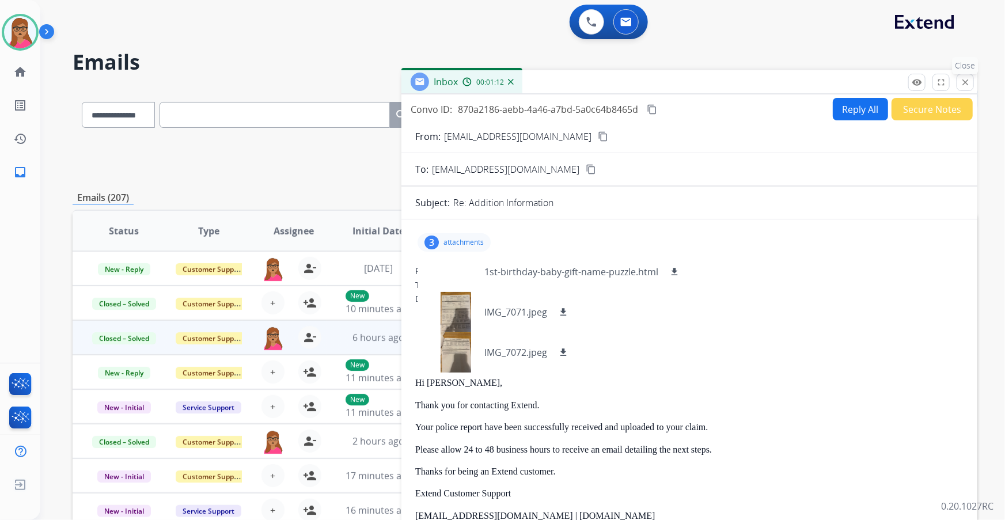
click at [964, 83] on mat-icon "close" at bounding box center [966, 82] width 10 height 10
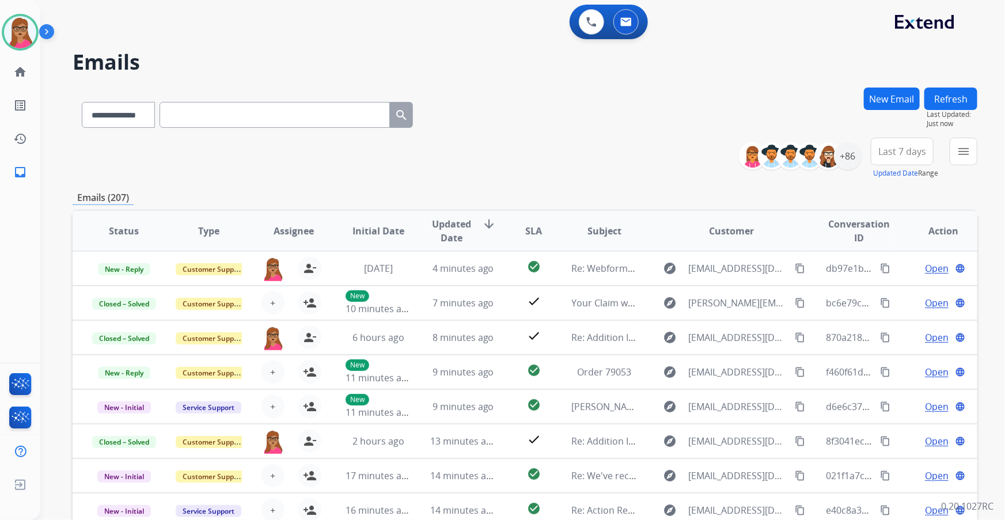
click at [902, 153] on span "Last 7 days" at bounding box center [903, 151] width 48 height 5
click at [889, 292] on div "Last 90 days" at bounding box center [898, 291] width 63 height 17
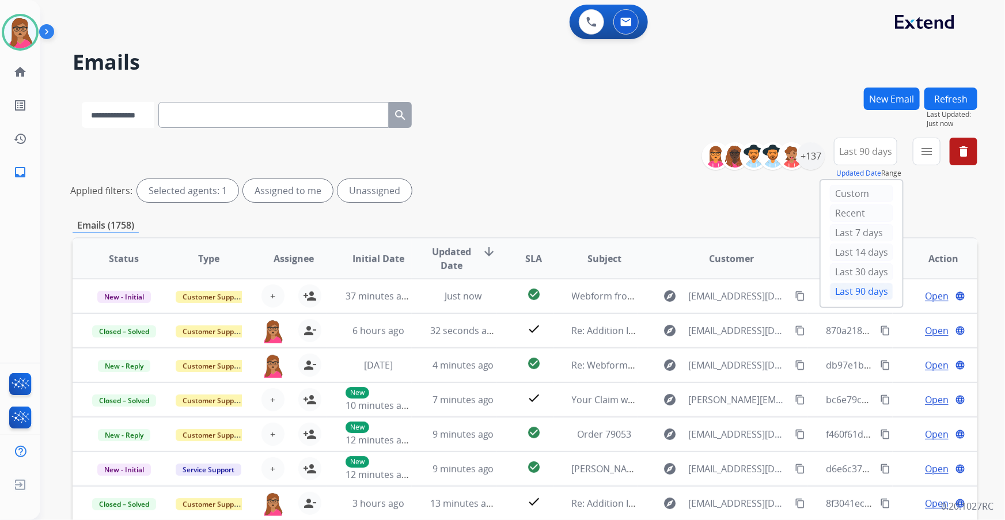
drag, startPoint x: 102, startPoint y: 124, endPoint x: 133, endPoint y: 125, distance: 30.6
click at [102, 124] on select "**********" at bounding box center [118, 115] width 72 height 26
select select "**********"
click at [82, 102] on select "**********" at bounding box center [118, 115] width 72 height 26
paste input "**********"
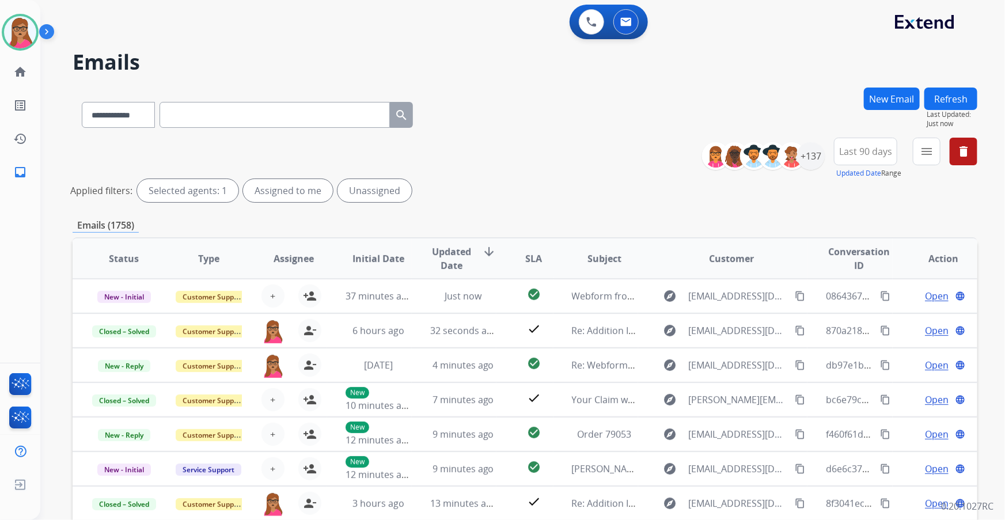
type input "**********"
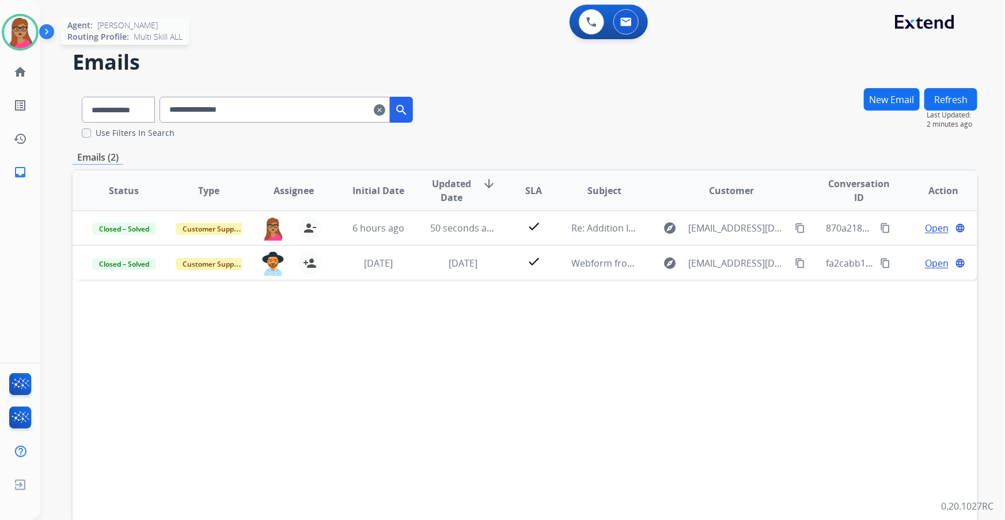
click at [17, 35] on img at bounding box center [20, 32] width 32 height 32
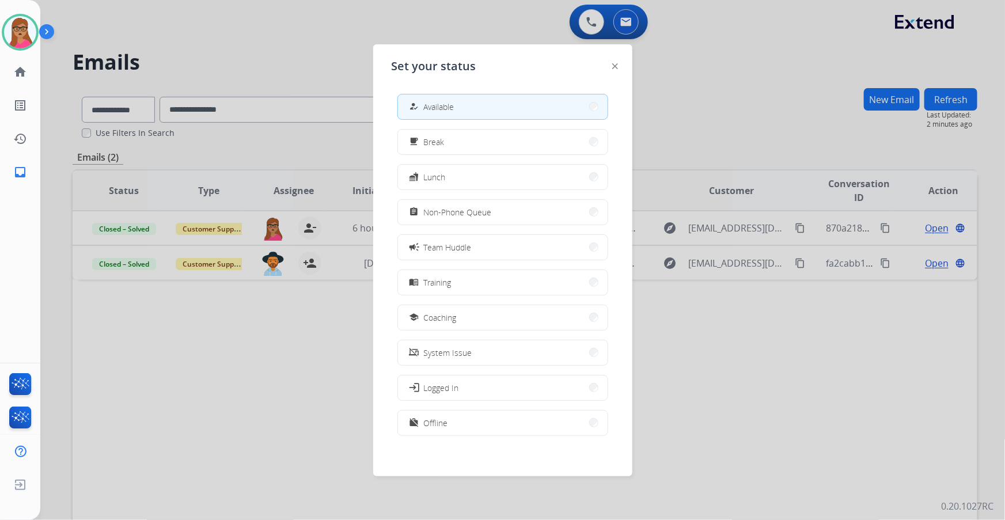
click at [580, 29] on div at bounding box center [502, 260] width 1005 height 520
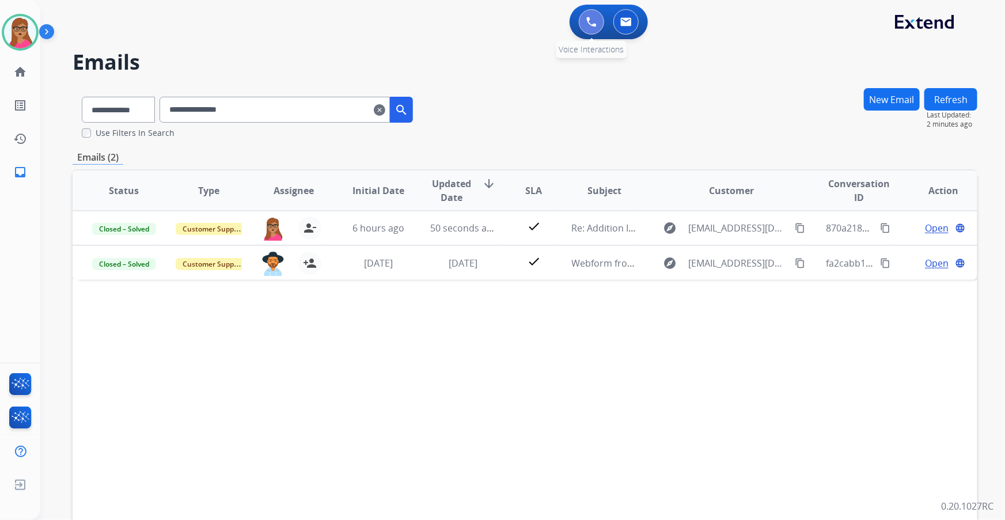
click at [581, 27] on button at bounding box center [591, 21] width 25 height 25
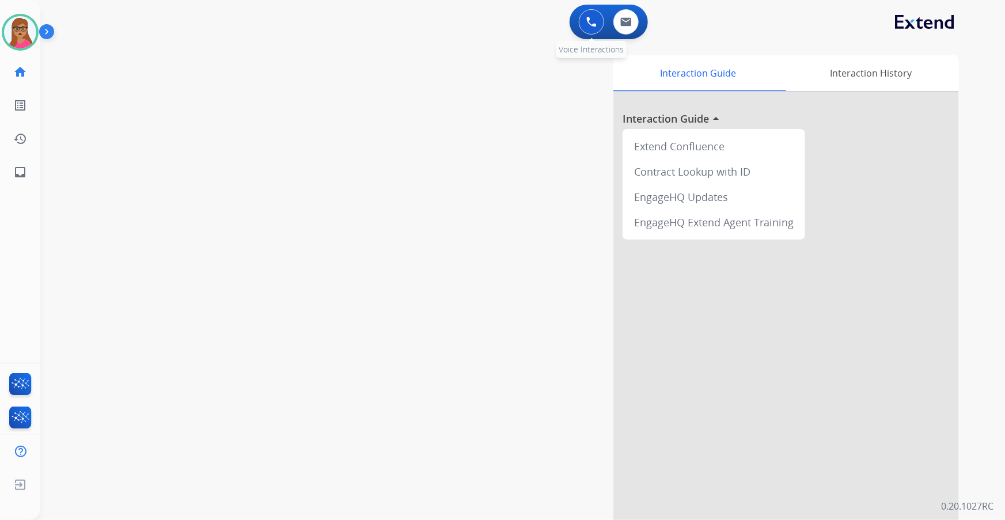
click at [589, 28] on button at bounding box center [591, 21] width 25 height 25
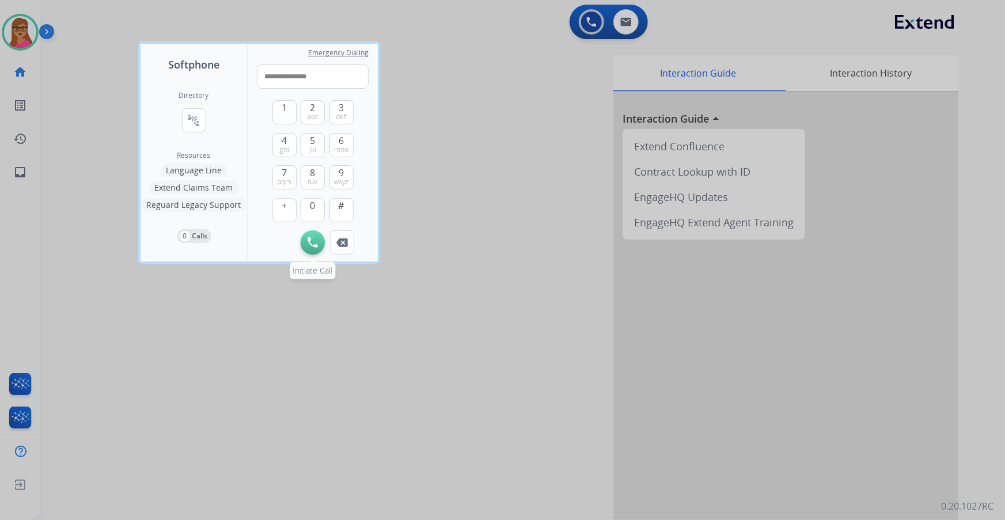
type input "**********"
click at [312, 239] on img at bounding box center [313, 242] width 10 height 10
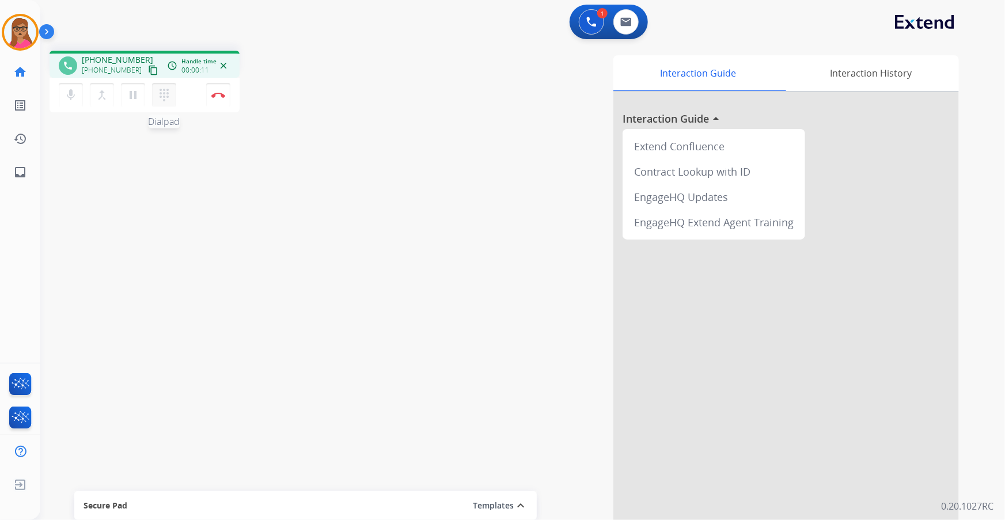
click at [163, 93] on mat-icon "dialpad" at bounding box center [164, 95] width 14 height 14
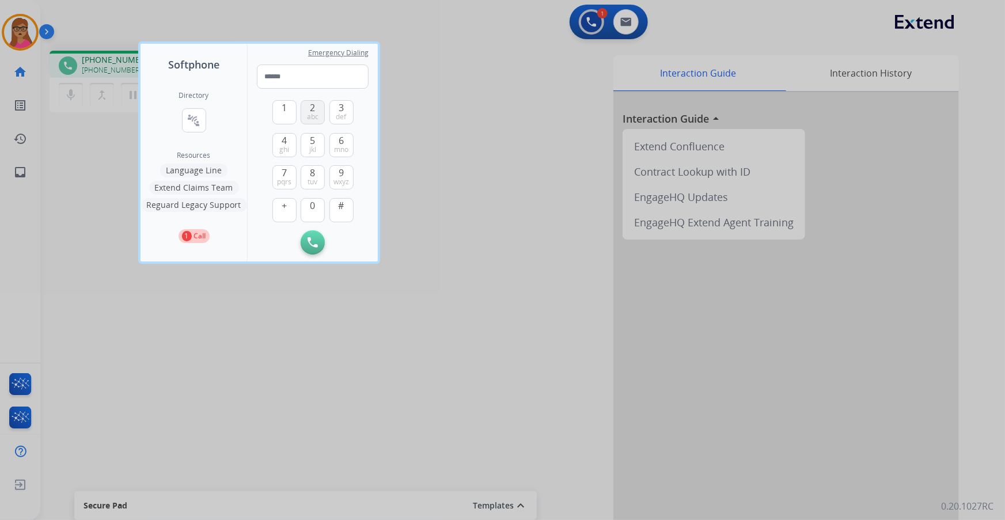
click at [311, 115] on span "abc" at bounding box center [313, 116] width 12 height 9
type input "*"
click at [489, 243] on div at bounding box center [502, 260] width 1005 height 520
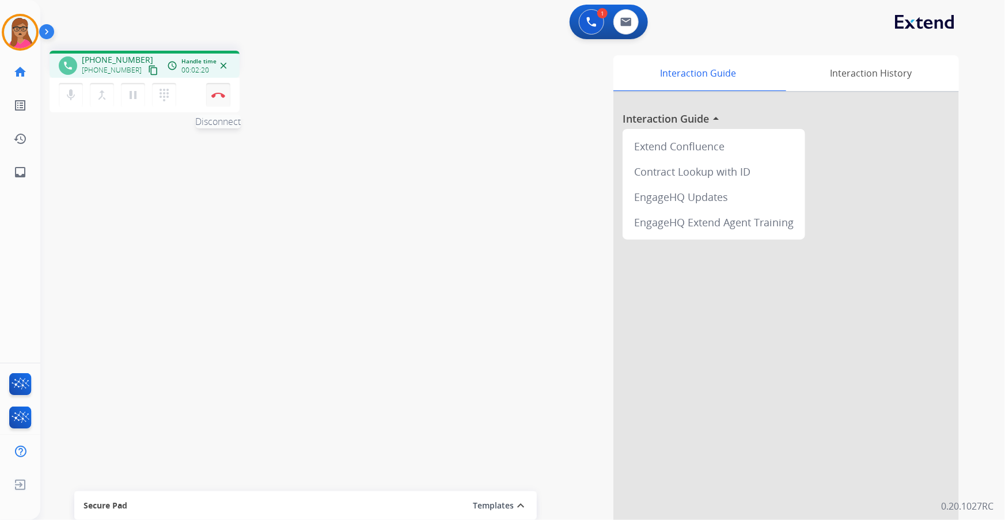
click at [222, 94] on img at bounding box center [218, 95] width 14 height 6
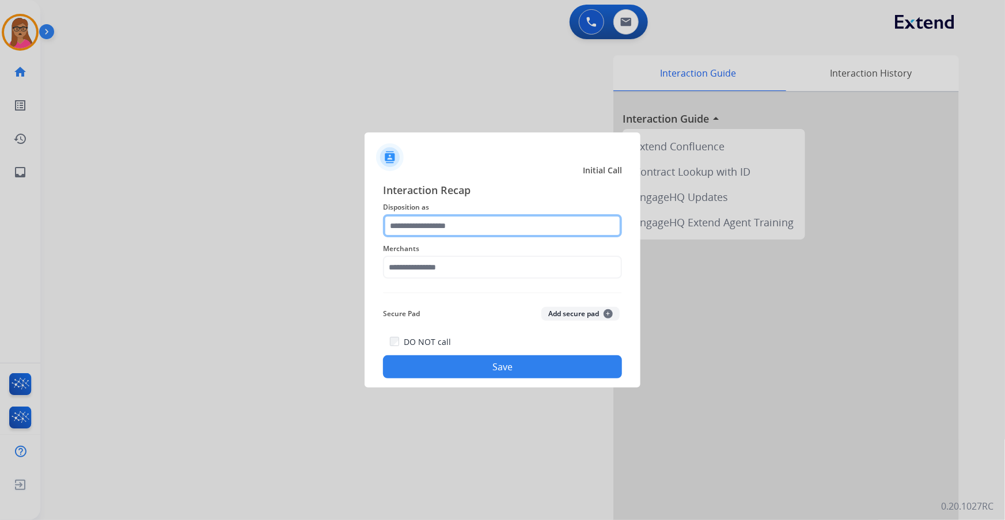
click at [440, 219] on input "text" at bounding box center [502, 225] width 239 height 23
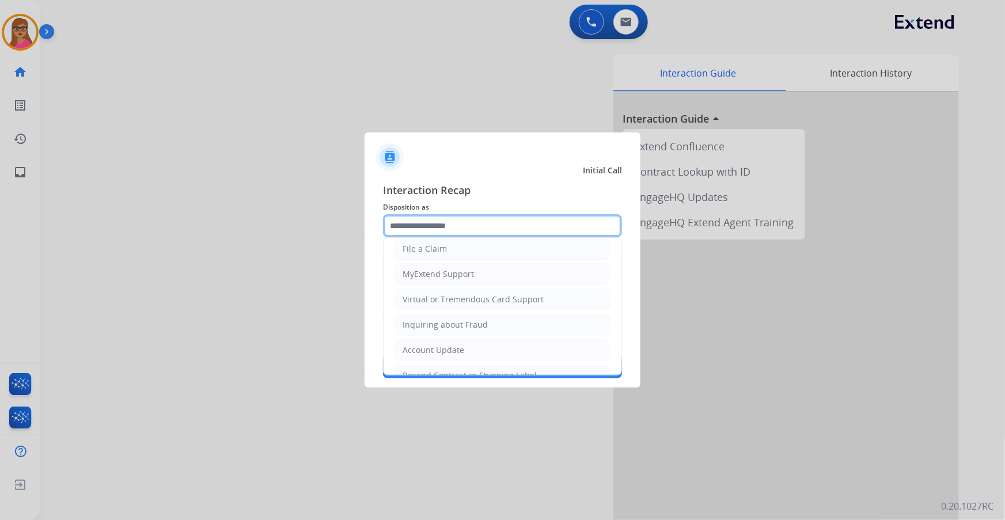
scroll to position [209, 0]
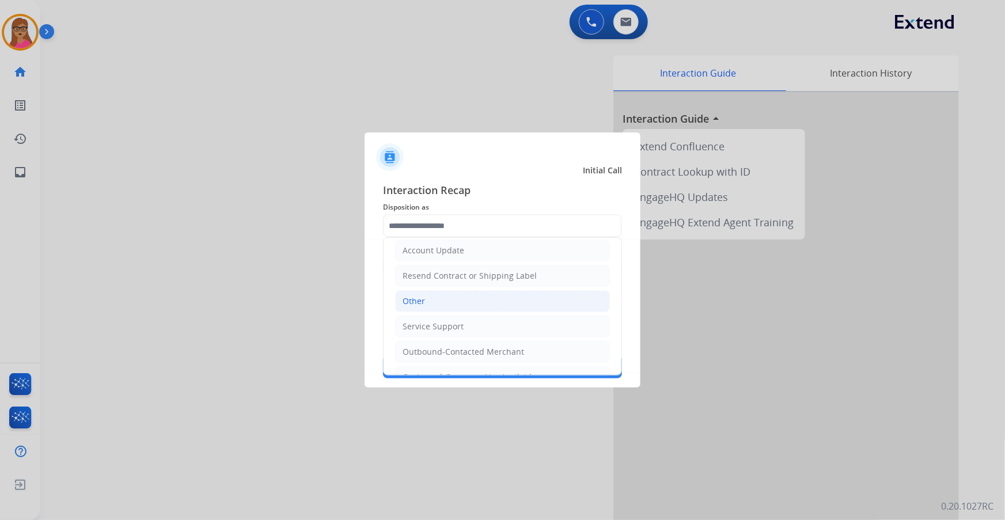
click at [427, 305] on li "Other" at bounding box center [502, 301] width 215 height 22
type input "*****"
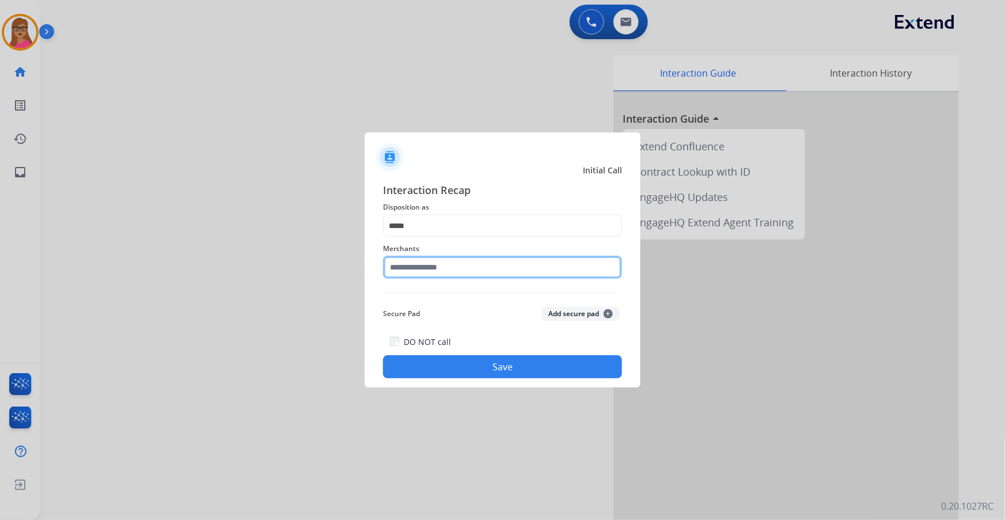
click at [469, 267] on input "text" at bounding box center [502, 267] width 239 height 23
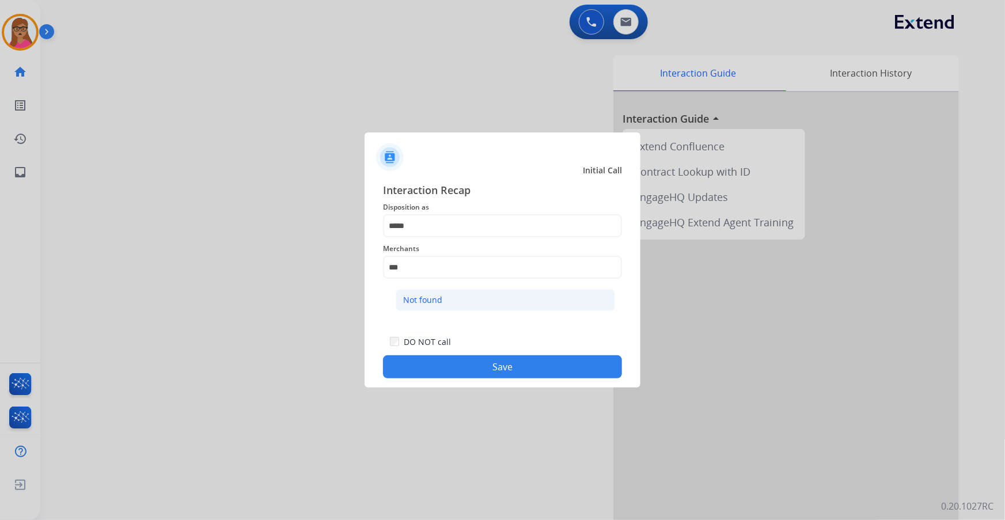
click at [441, 304] on div "Not found" at bounding box center [422, 300] width 39 height 12
type input "*********"
click at [454, 357] on button "Save" at bounding box center [502, 367] width 239 height 23
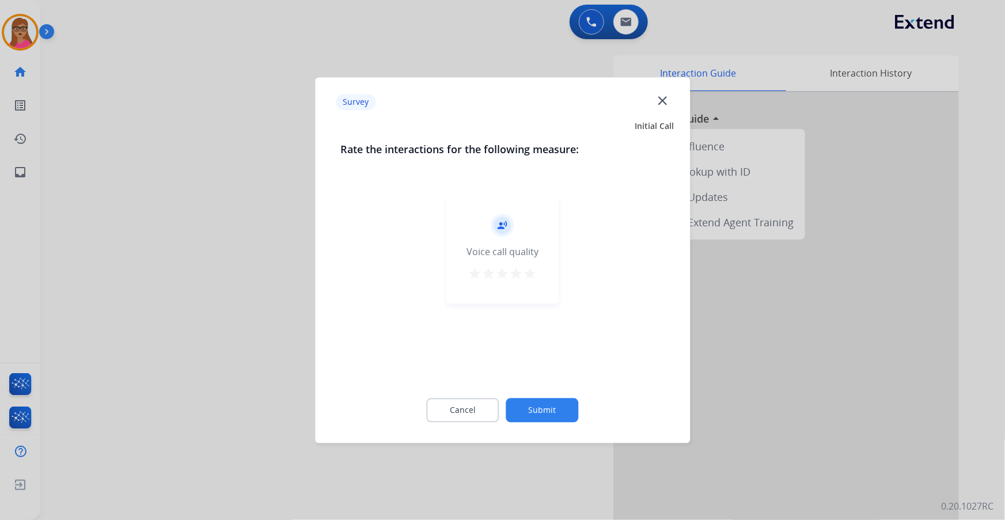
click at [262, 318] on div at bounding box center [502, 260] width 1005 height 520
click at [262, 318] on div "swap_horiz Break voice bridge close_fullscreen Connect 3-Way Call merge_type Se…" at bounding box center [508, 281] width 937 height 481
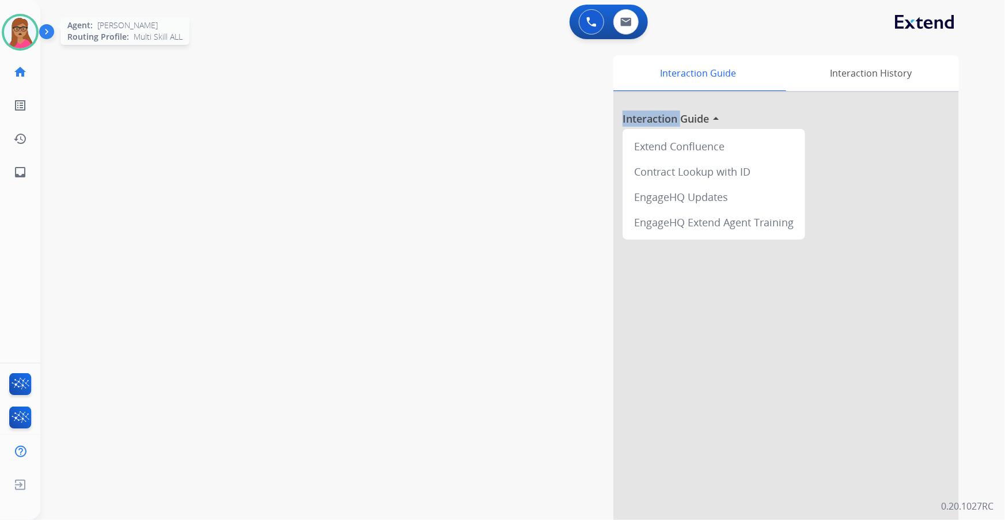
click at [23, 42] on img at bounding box center [20, 32] width 32 height 32
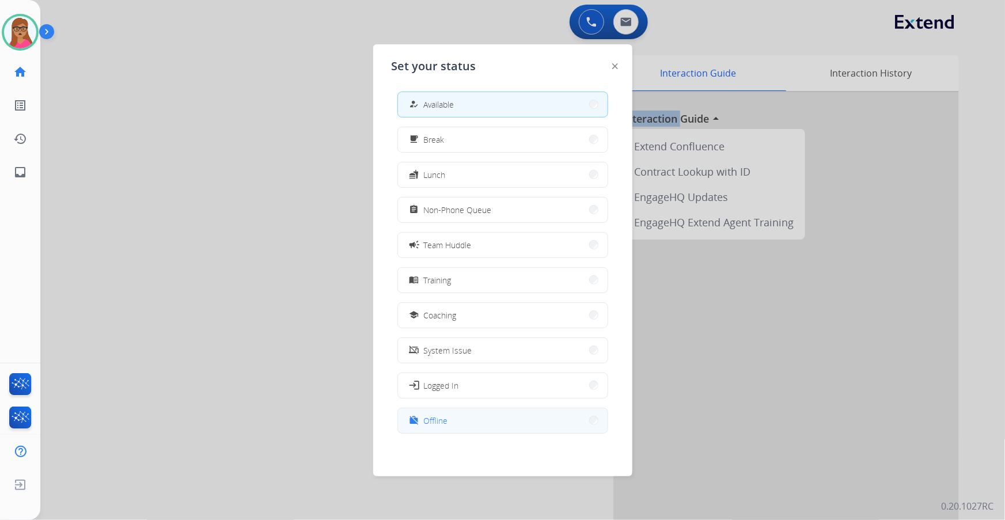
scroll to position [3, 0]
click at [452, 421] on button "work_off Offline" at bounding box center [503, 420] width 210 height 25
